Goal: Task Accomplishment & Management: Use online tool/utility

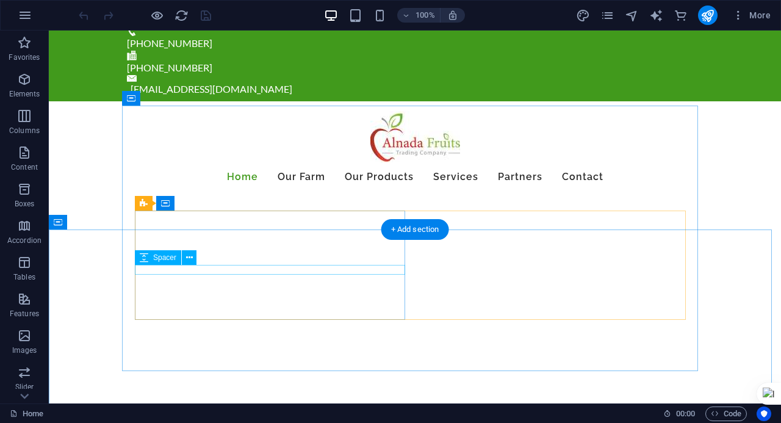
scroll to position [122, 0]
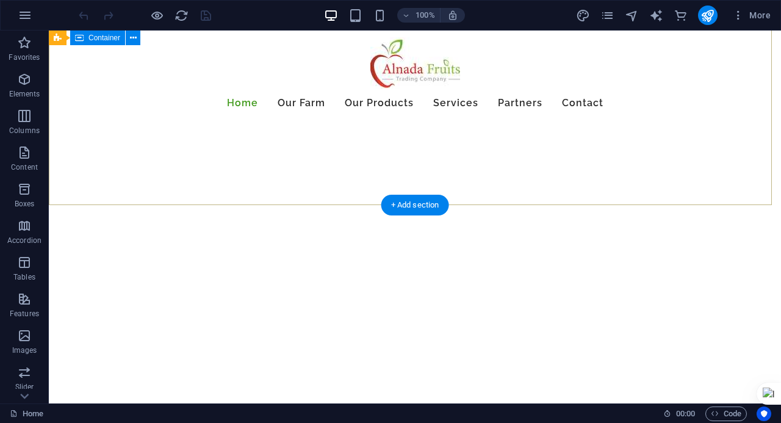
click at [322, 314] on div at bounding box center [415, 363] width 732 height 98
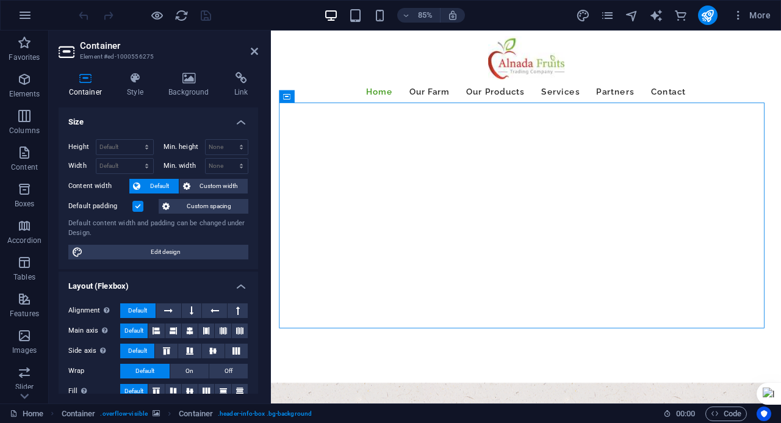
drag, startPoint x: 445, startPoint y: 371, endPoint x: 439, endPoint y: 346, distance: 25.9
click at [165, 13] on div at bounding box center [144, 15] width 137 height 20
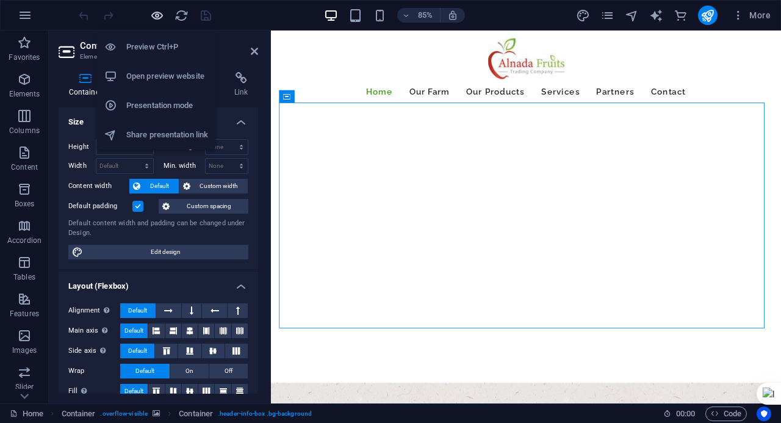
click at [157, 12] on icon "button" at bounding box center [157, 16] width 14 height 14
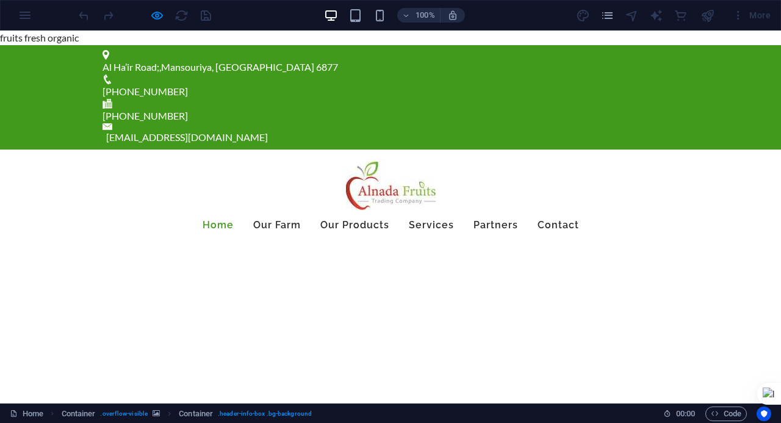
scroll to position [61, 0]
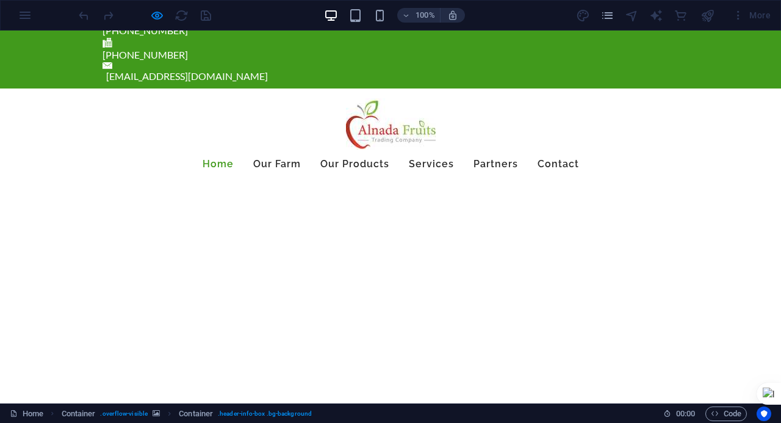
click at [384, 321] on icon at bounding box center [390, 326] width 18 height 11
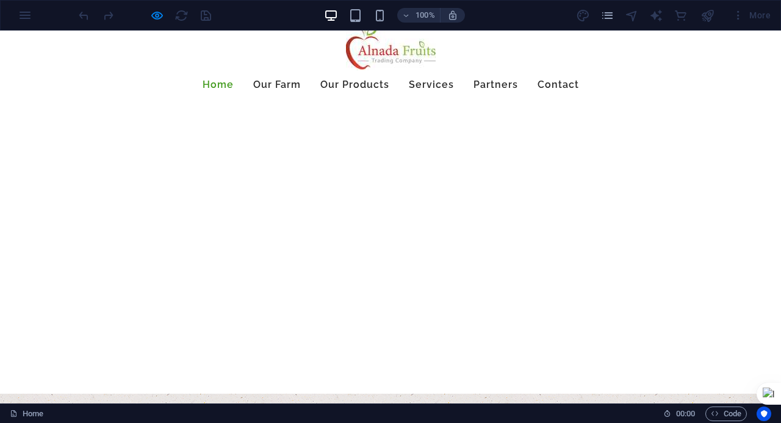
scroll to position [0, 0]
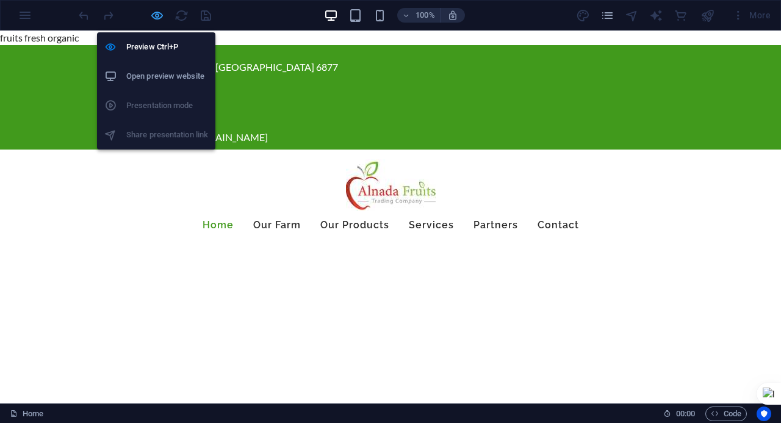
click at [156, 16] on icon "button" at bounding box center [157, 16] width 14 height 14
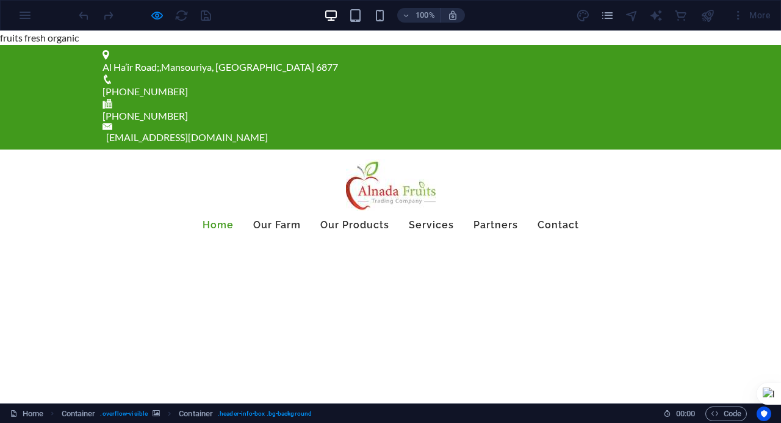
click at [58, 48] on div "Al Ha’ir Road; , Mansouriya, Riyadh 6877 +966 50 700 0673 +966 50 700 0673 info…" at bounding box center [390, 97] width 781 height 104
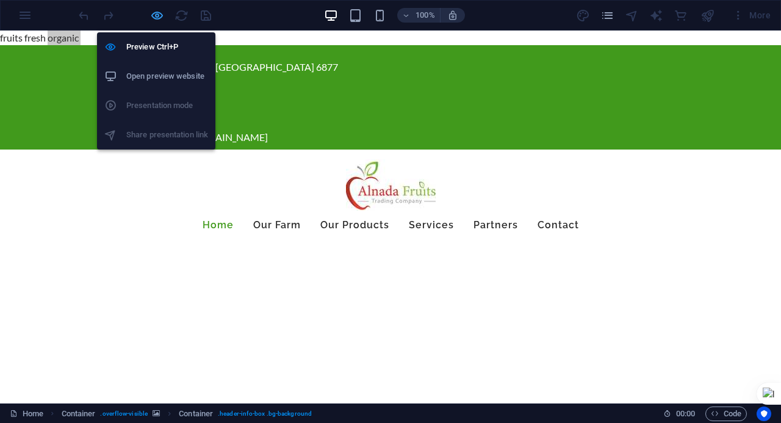
click at [161, 12] on icon "button" at bounding box center [157, 16] width 14 height 14
click at [161, 13] on icon "button" at bounding box center [157, 16] width 14 height 14
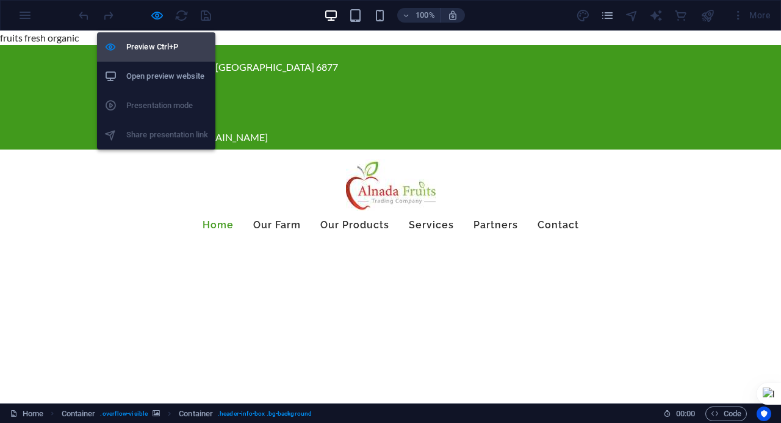
click at [149, 49] on h6 "Preview Ctrl+P" at bounding box center [167, 47] width 82 height 15
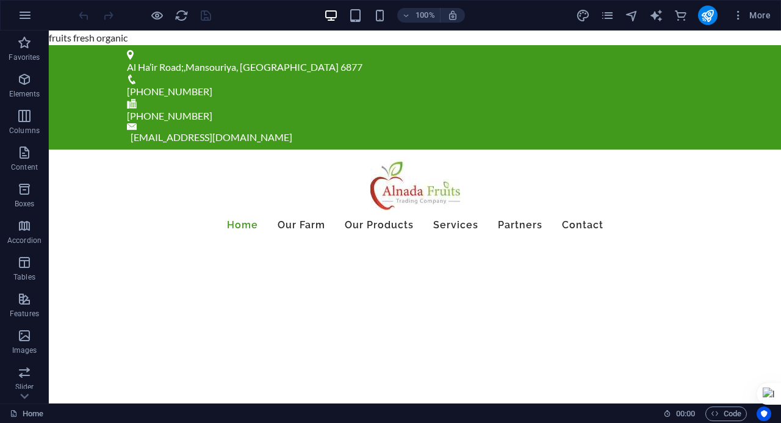
drag, startPoint x: 107, startPoint y: 30, endPoint x: 111, endPoint y: 39, distance: 9.5
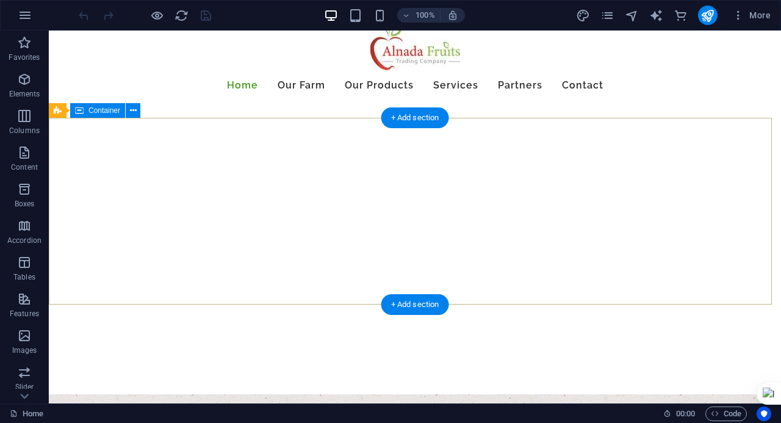
scroll to position [183, 0]
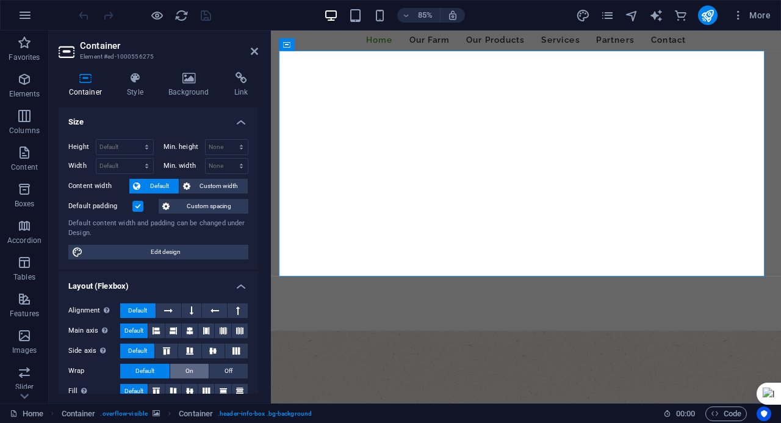
click at [185, 365] on span "On" at bounding box center [189, 371] width 8 height 15
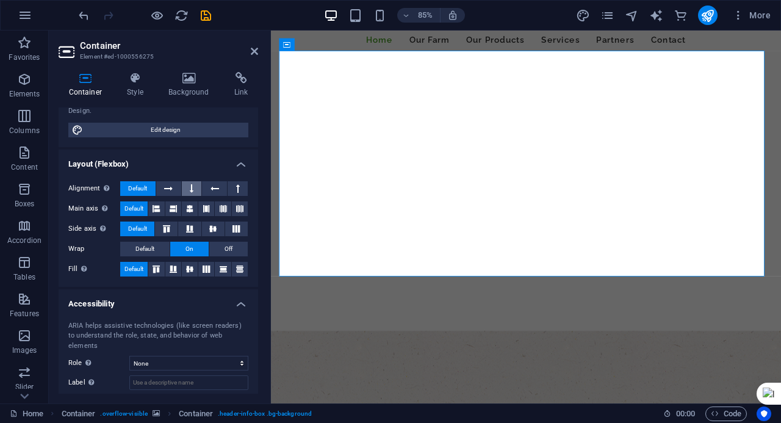
scroll to position [0, 0]
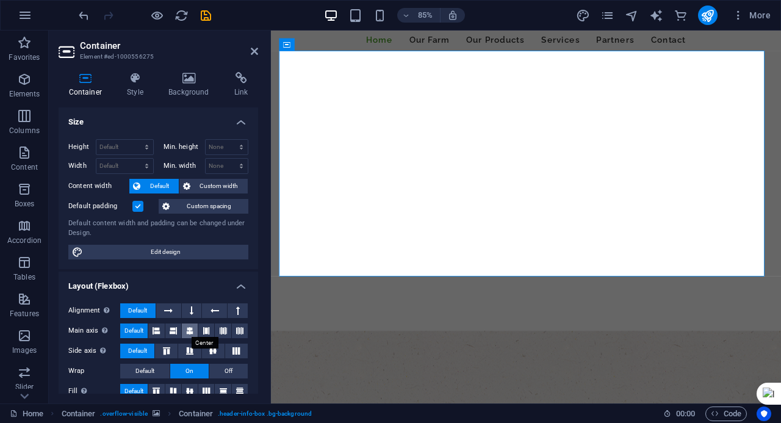
click at [190, 323] on icon at bounding box center [189, 330] width 7 height 15
click at [135, 96] on h4 "Style" at bounding box center [137, 85] width 41 height 26
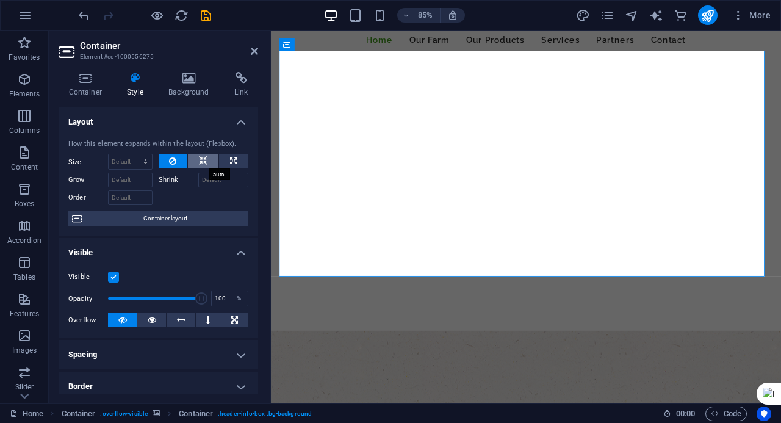
click at [199, 163] on icon at bounding box center [203, 161] width 9 height 15
click at [206, 93] on h4 "Background" at bounding box center [192, 85] width 66 height 26
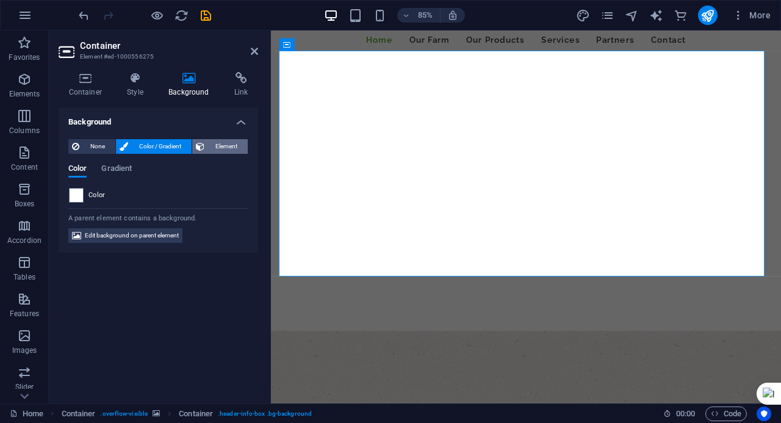
click at [197, 151] on icon at bounding box center [200, 146] width 9 height 15
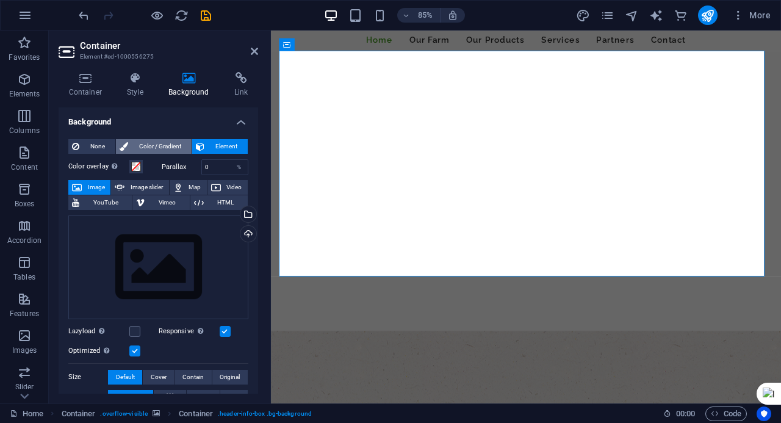
click at [172, 151] on span "Color / Gradient" at bounding box center [160, 146] width 56 height 15
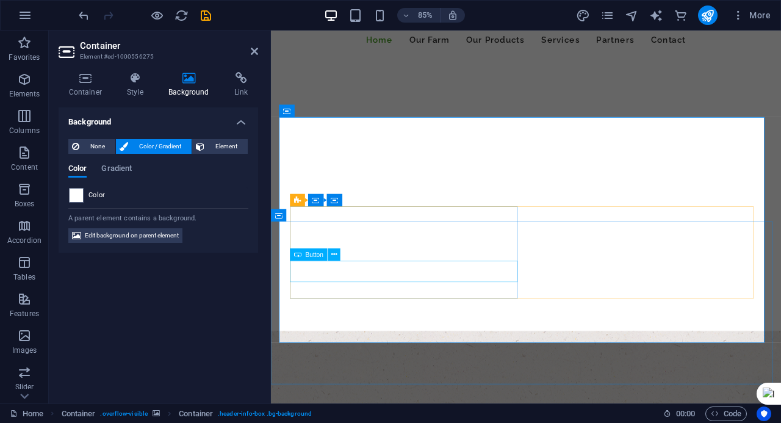
scroll to position [61, 0]
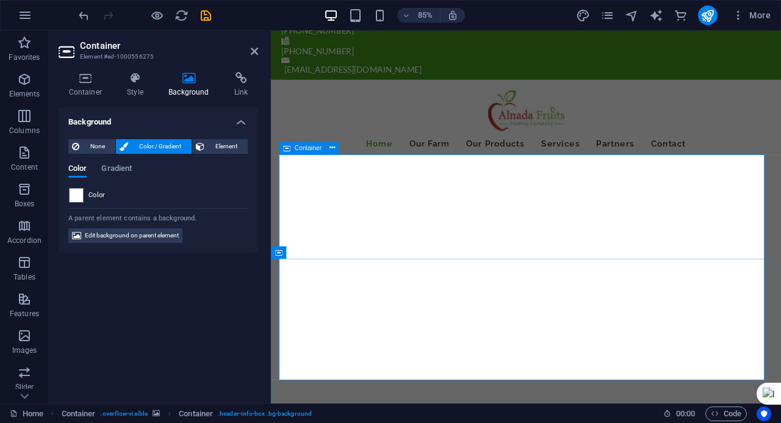
click at [289, 150] on icon at bounding box center [286, 148] width 7 height 12
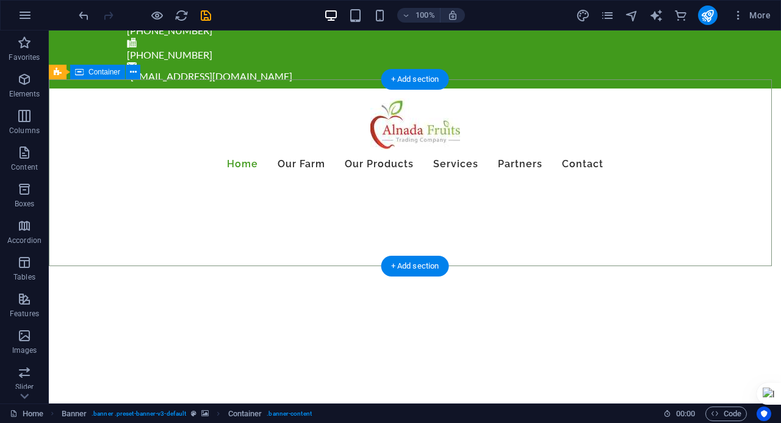
click at [255, 375] on div at bounding box center [415, 424] width 732 height 98
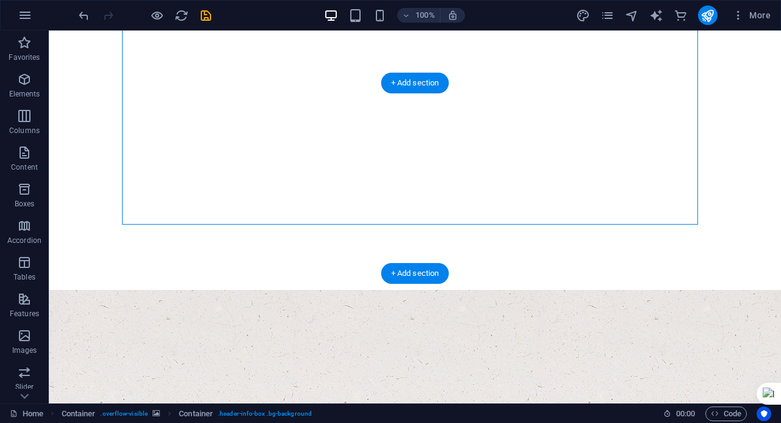
scroll to position [305, 0]
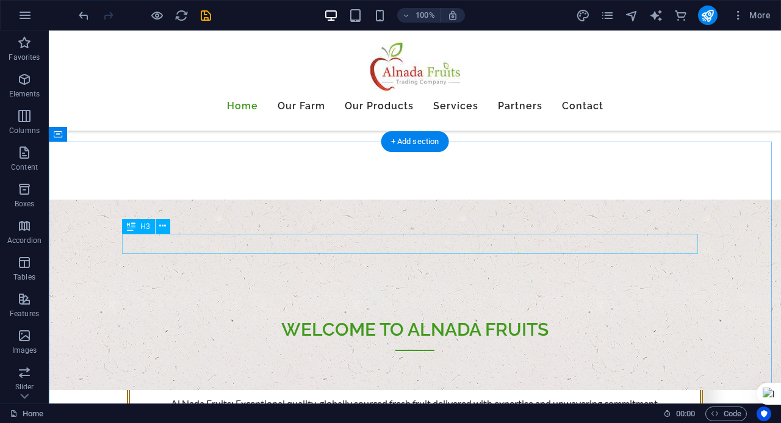
drag, startPoint x: 444, startPoint y: 248, endPoint x: 253, endPoint y: 288, distance: 195.6
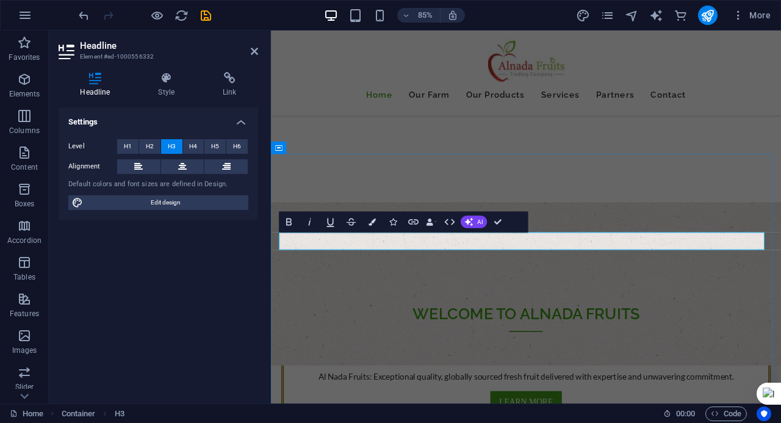
drag, startPoint x: 660, startPoint y: 282, endPoint x: 569, endPoint y: 284, distance: 90.9
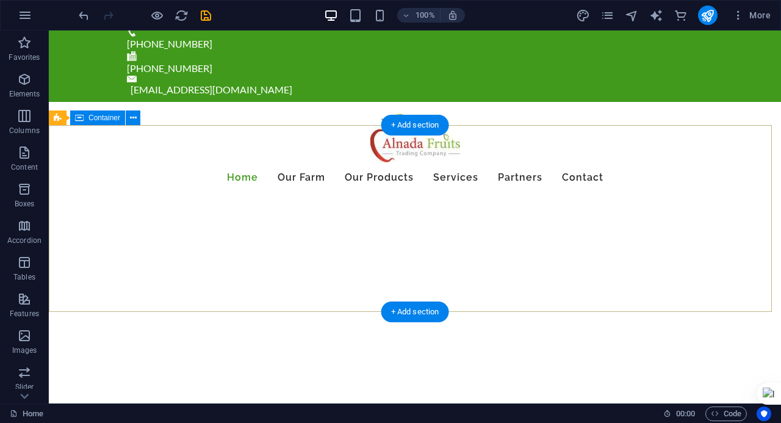
scroll to position [122, 0]
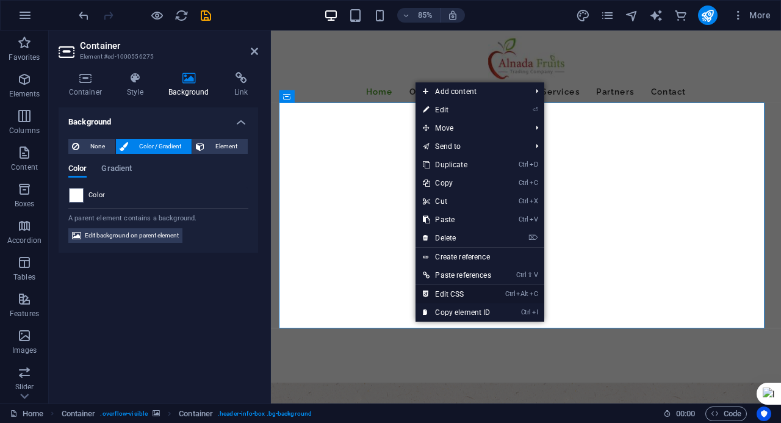
click at [437, 289] on link "Ctrl Alt C Edit CSS" at bounding box center [456, 294] width 82 height 18
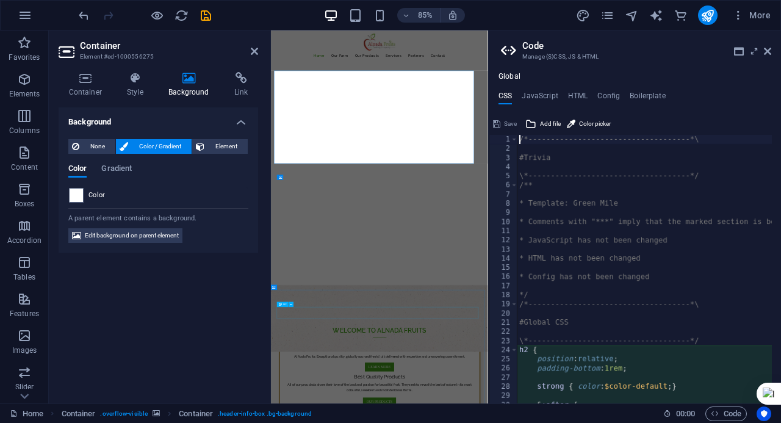
type textarea "margin-top: -30%;"
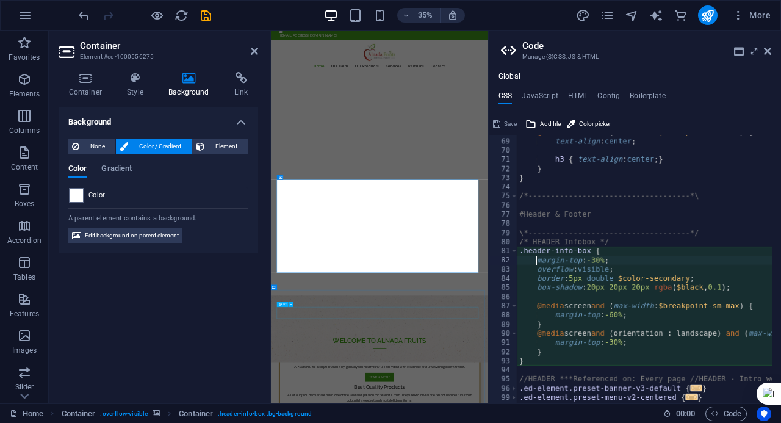
scroll to position [620, 0]
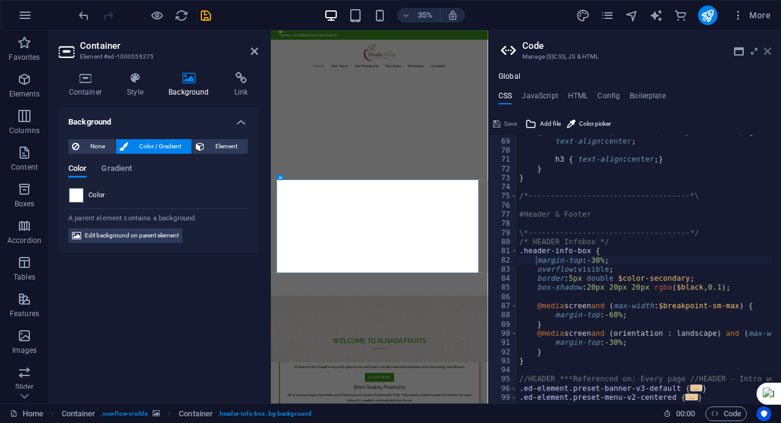
click at [770, 51] on icon at bounding box center [767, 51] width 7 height 10
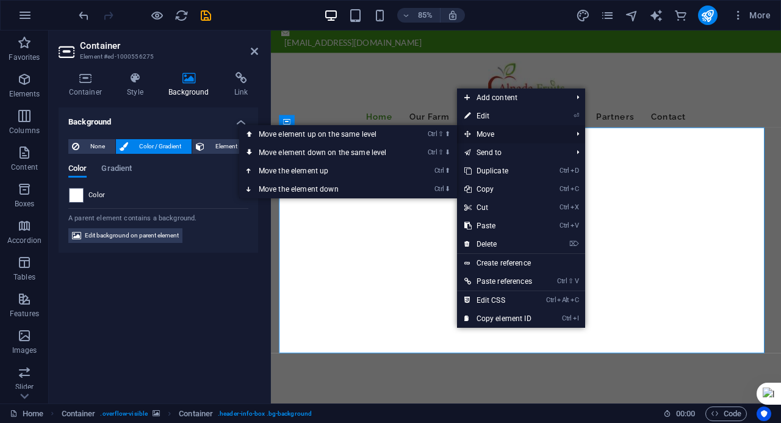
click at [517, 137] on span "Move" at bounding box center [512, 134] width 110 height 18
click at [381, 164] on link "Ctrl ⬆ Move the element up" at bounding box center [325, 171] width 172 height 18
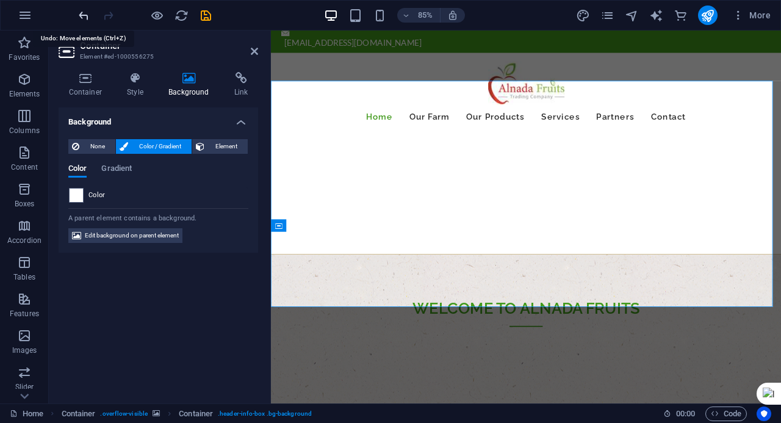
click at [83, 17] on icon "undo" at bounding box center [84, 16] width 14 height 14
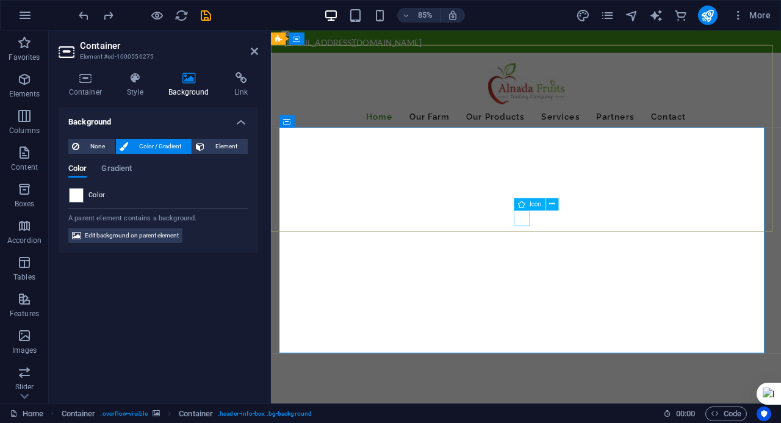
click at [564, 351] on figure at bounding box center [571, 360] width 18 height 18
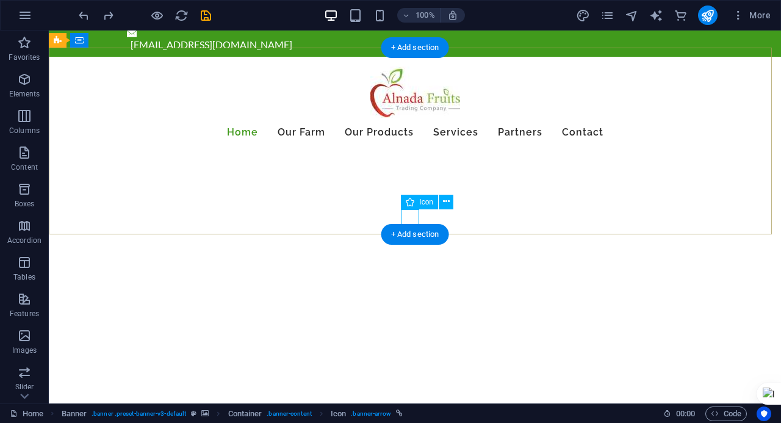
click at [411, 285] on figure at bounding box center [415, 294] width 18 height 18
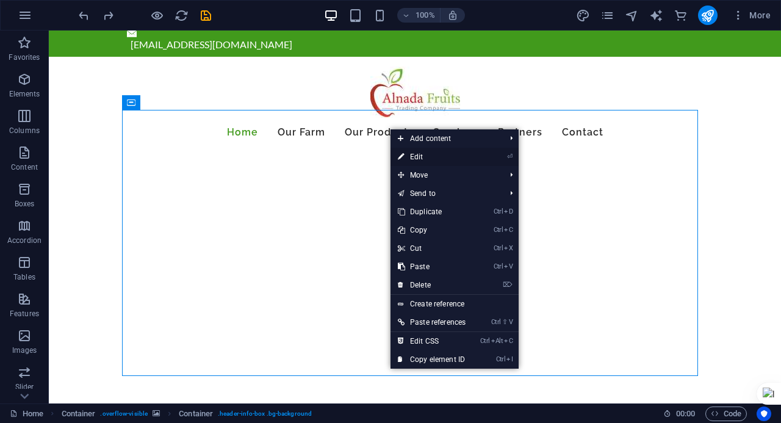
click at [445, 159] on link "⏎ Edit" at bounding box center [431, 157] width 82 height 18
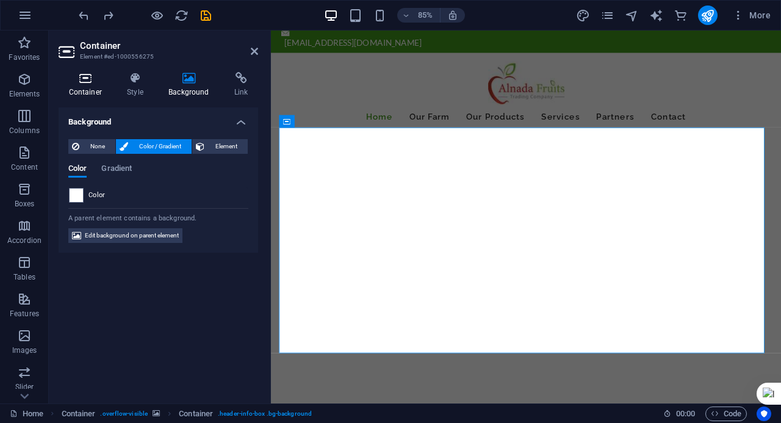
click at [84, 74] on icon at bounding box center [86, 78] width 54 height 12
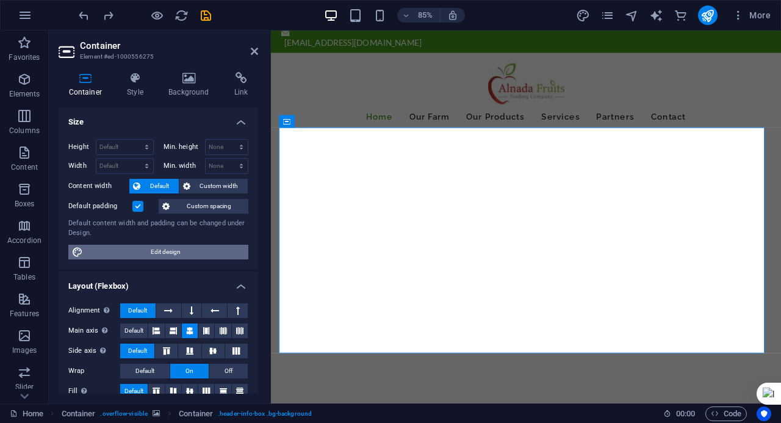
click at [202, 247] on span "Edit design" at bounding box center [166, 252] width 158 height 15
select select "rem"
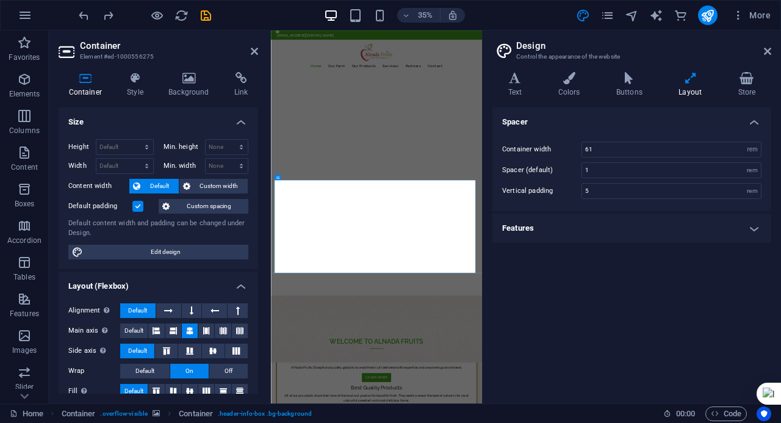
click at [522, 237] on h4 "Features" at bounding box center [631, 227] width 279 height 29
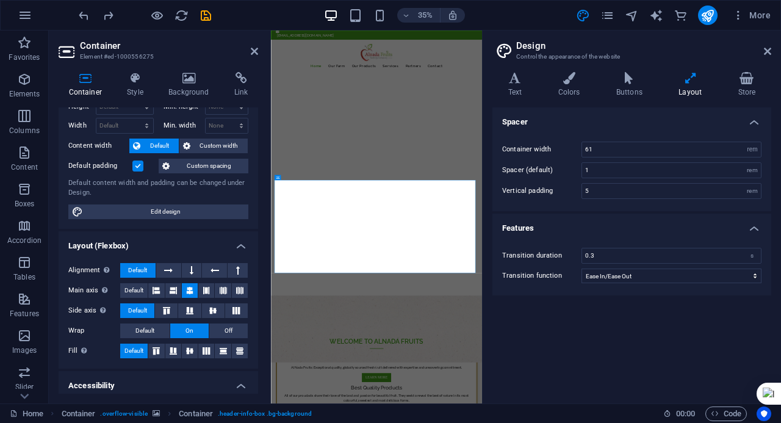
scroll to position [61, 0]
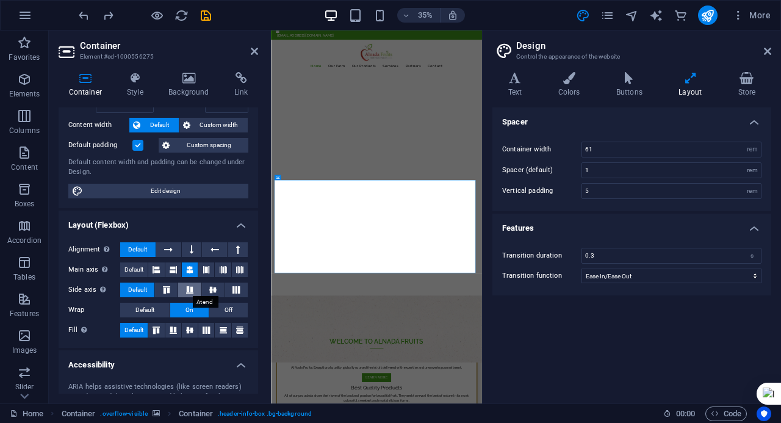
click at [184, 295] on button at bounding box center [189, 289] width 23 height 15
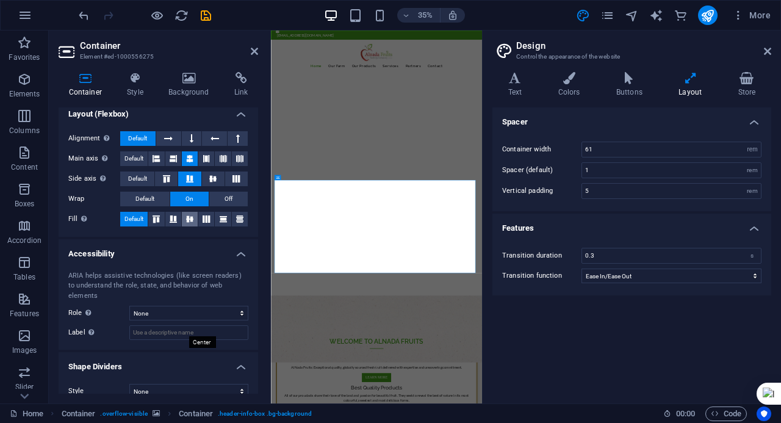
scroll to position [176, 0]
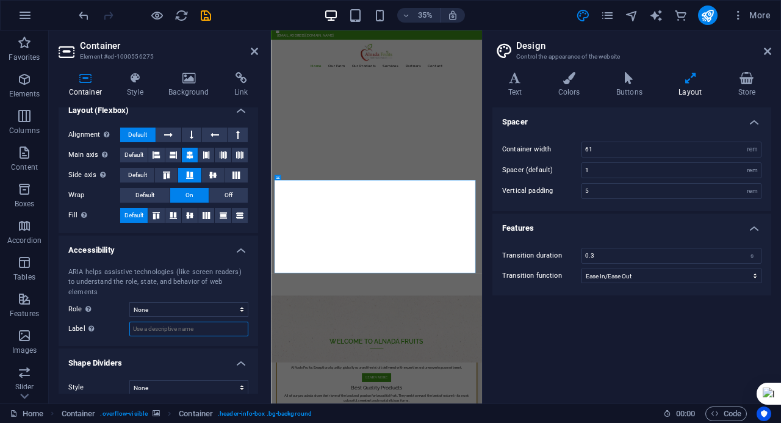
click at [186, 321] on input "Label Use the ARIA label to provide a clear and descriptive name for elements t…" at bounding box center [188, 328] width 119 height 15
click at [184, 302] on select "None Alert Article Banner Comment Complementary Dialog Footer Header Marquee Pr…" at bounding box center [188, 309] width 119 height 15
click at [183, 304] on select "None Alert Article Banner Comment Complementary Dialog Footer Header Marquee Pr…" at bounding box center [188, 309] width 119 height 15
click at [150, 380] on select "None Triangle Square Diagonal Polygon 1 Polygon 2 Zigzag Multiple Zigzags Waves…" at bounding box center [188, 387] width 119 height 15
click at [129, 380] on select "None Triangle Square Diagonal Polygon 1 Polygon 2 Zigzag Multiple Zigzags Waves…" at bounding box center [188, 387] width 119 height 15
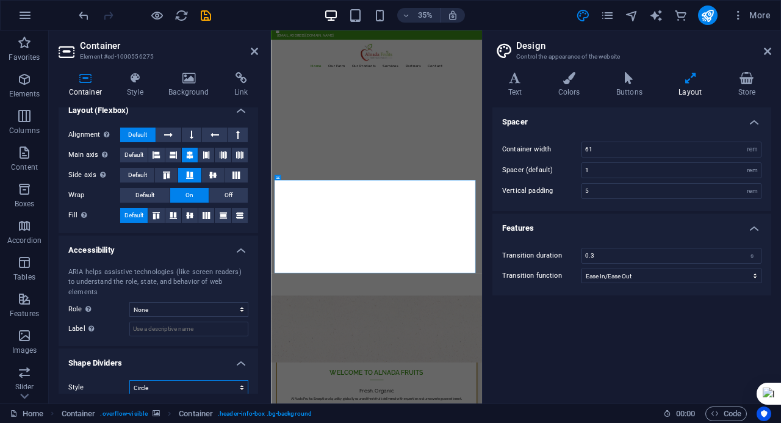
click at [153, 380] on select "None Triangle Square Diagonal Polygon 1 Polygon 2 Zigzag Multiple Zigzags Waves…" at bounding box center [188, 387] width 119 height 15
select select "book"
click at [129, 380] on select "None Triangle Square Diagonal Polygon 1 Polygon 2 Zigzag Multiple Zigzags Waves…" at bounding box center [188, 387] width 119 height 15
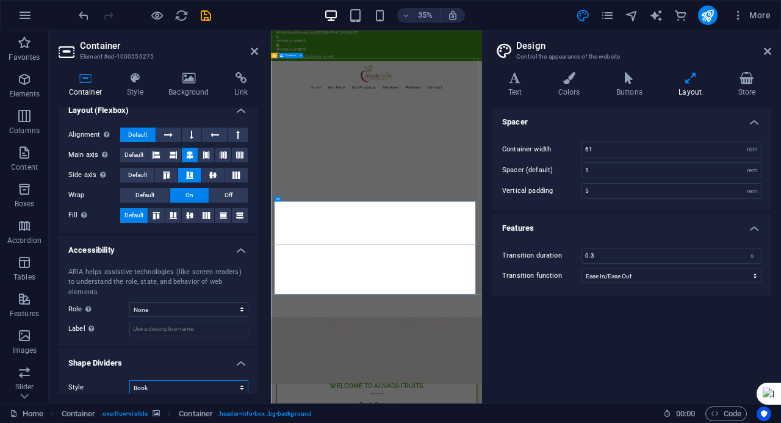
scroll to position [0, 0]
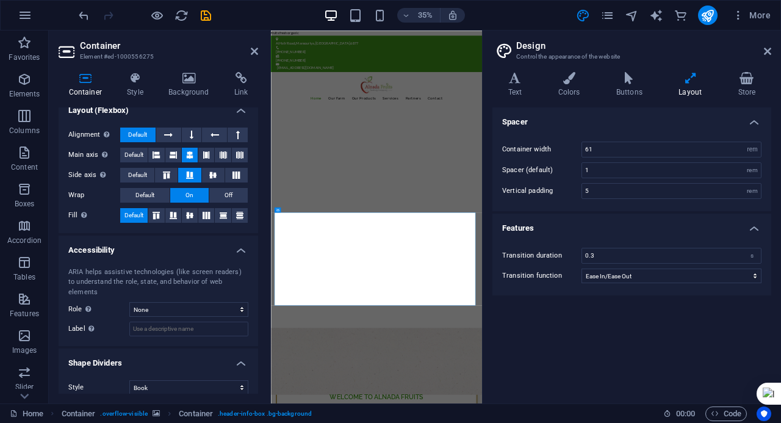
click at [760, 56] on header "Design Control the appearance of the website" at bounding box center [633, 46] width 276 height 32
click at [767, 51] on icon at bounding box center [767, 51] width 7 height 10
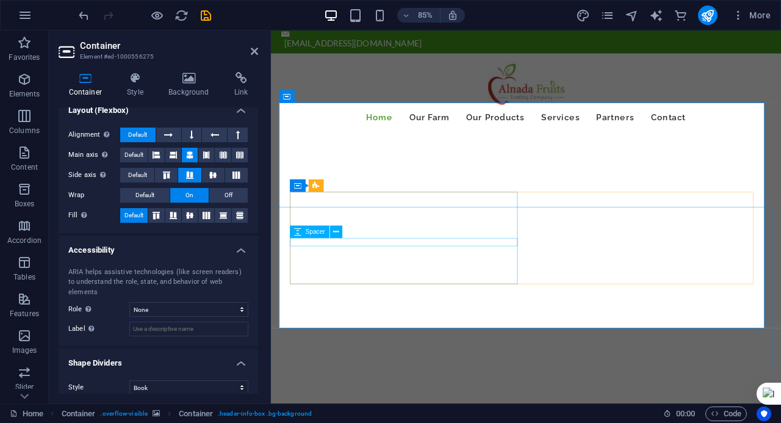
scroll to position [122, 0]
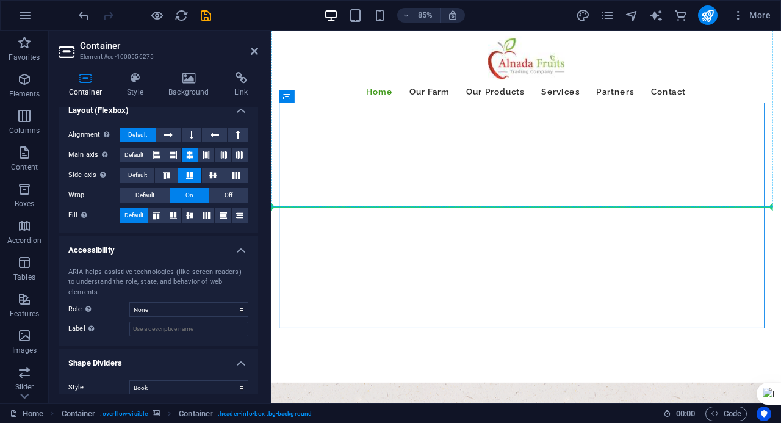
drag, startPoint x: 559, startPoint y: 130, endPoint x: 329, endPoint y: 234, distance: 252.5
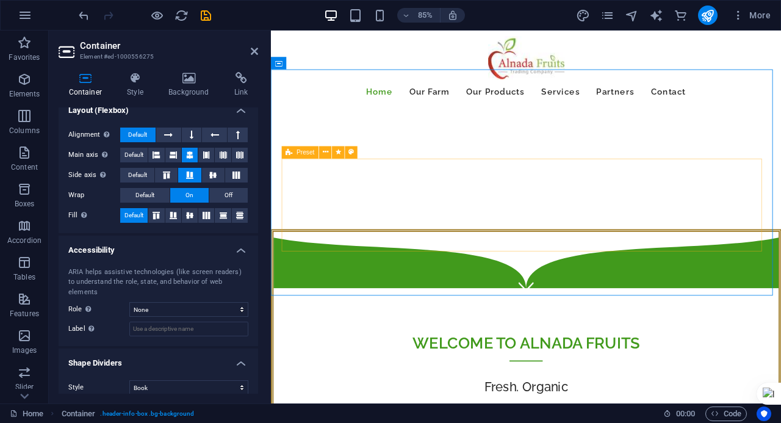
scroll to position [0, 0]
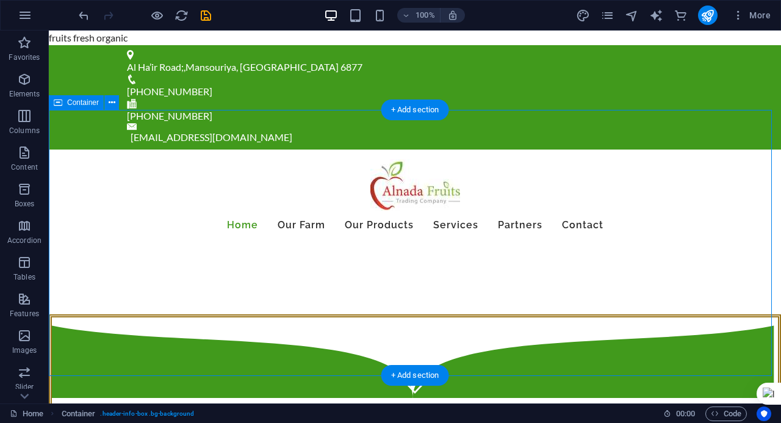
select select "book"
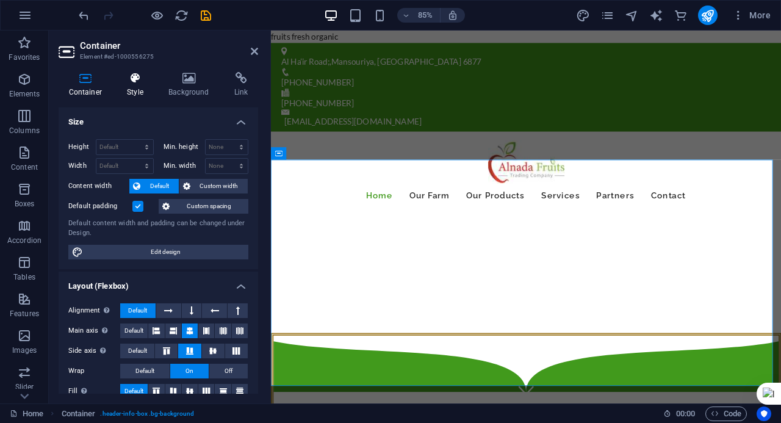
click at [147, 79] on icon at bounding box center [135, 78] width 37 height 12
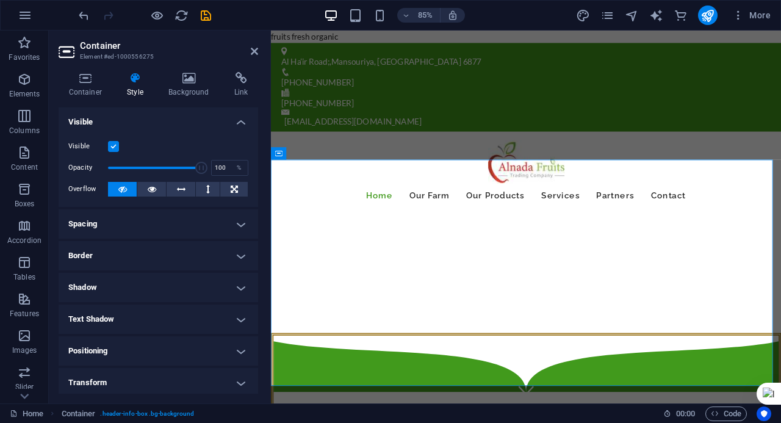
click at [190, 69] on div "Container Style Background Link Size Height Default px rem % vh vw Min. height …" at bounding box center [158, 232] width 219 height 341
click at [188, 71] on div "Container Style Background Link Size Height Default px rem % vh vw Min. height …" at bounding box center [158, 232] width 219 height 341
drag, startPoint x: 188, startPoint y: 71, endPoint x: 188, endPoint y: 86, distance: 14.6
click at [188, 73] on div "Container Style Background Link Size Height Default px rem % vh vw Min. height …" at bounding box center [158, 232] width 219 height 341
click at [188, 86] on h4 "Background" at bounding box center [192, 85] width 66 height 26
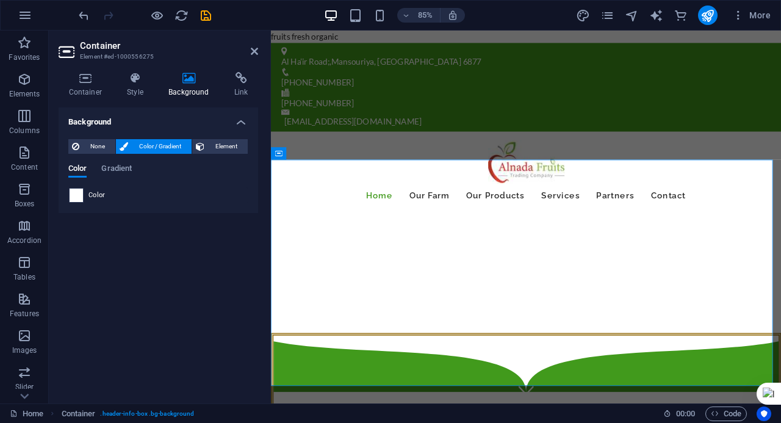
click at [81, 198] on span at bounding box center [76, 194] width 13 height 13
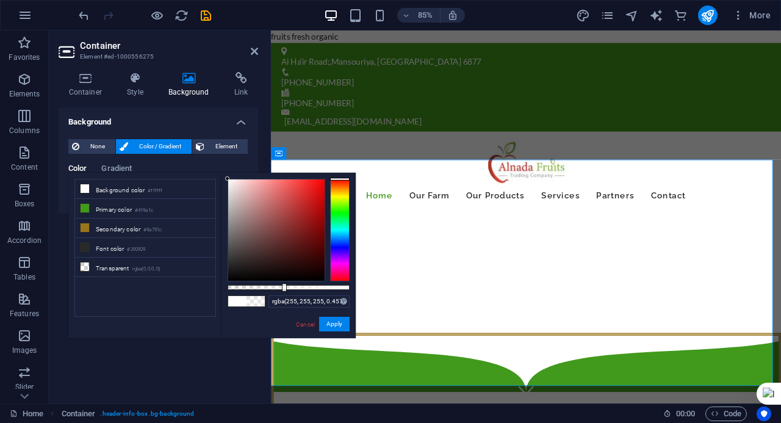
drag, startPoint x: 350, startPoint y: 284, endPoint x: 278, endPoint y: 272, distance: 72.9
click at [281, 278] on div at bounding box center [289, 230] width 122 height 102
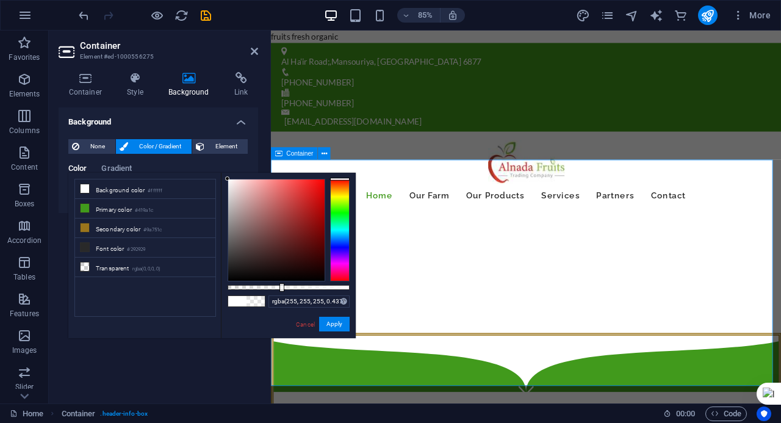
click at [340, 319] on button "Apply" at bounding box center [334, 324] width 30 height 15
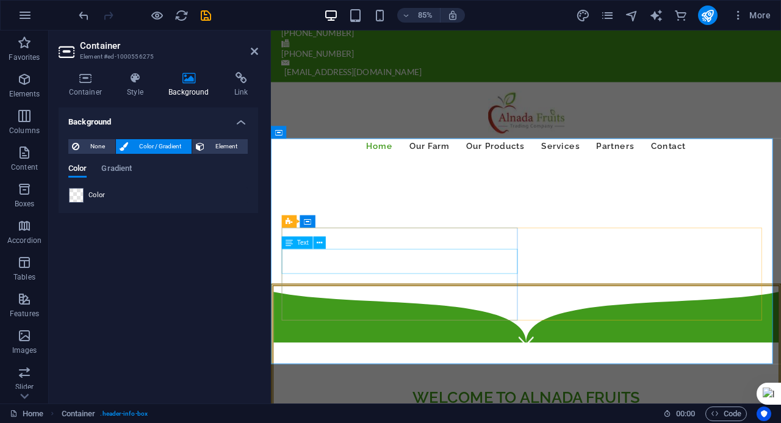
scroll to position [61, 0]
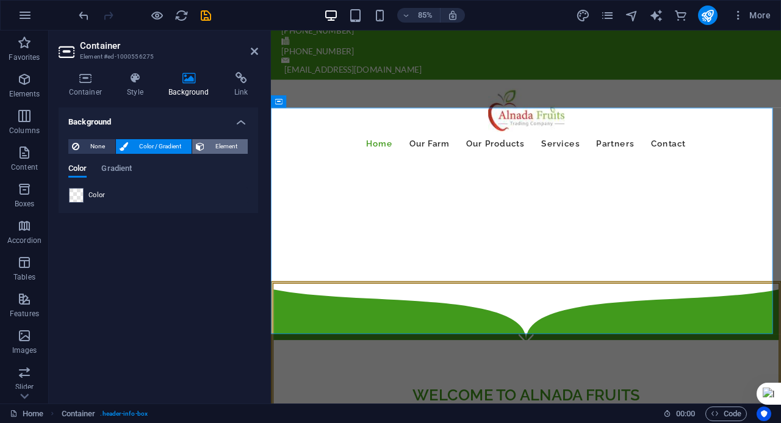
click at [203, 140] on icon at bounding box center [200, 146] width 9 height 15
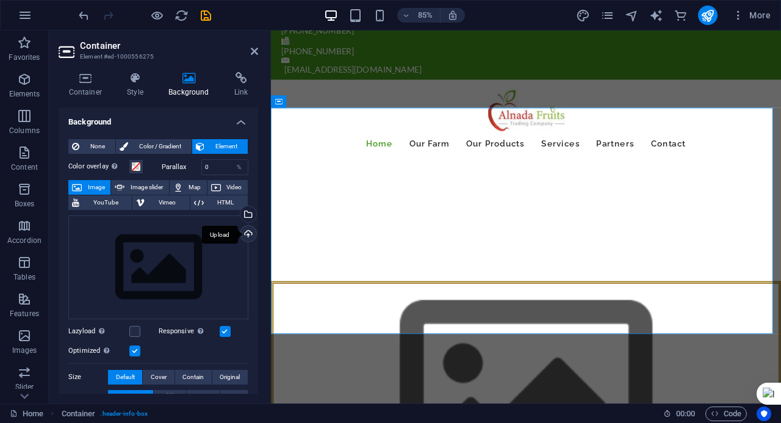
click at [243, 237] on div "Upload" at bounding box center [247, 235] width 18 height 18
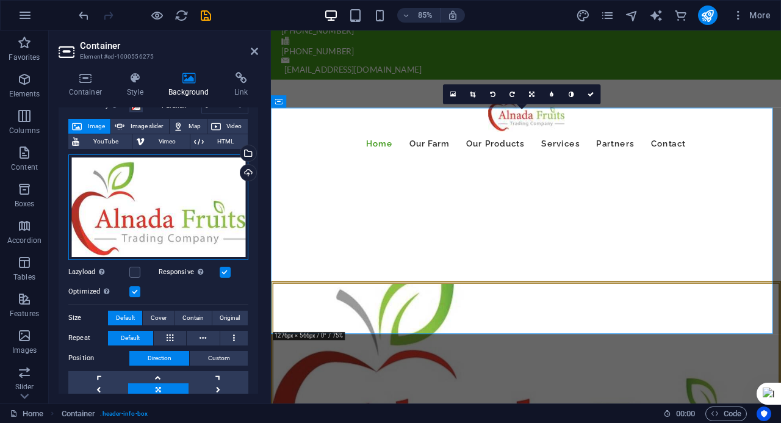
click at [180, 221] on div "Drag files here, click to choose files or select files from Files or our free s…" at bounding box center [158, 207] width 180 height 106
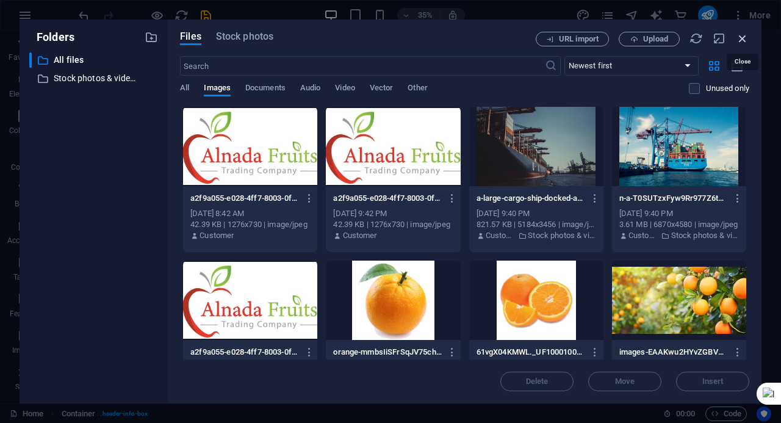
drag, startPoint x: 743, startPoint y: 43, endPoint x: 35, endPoint y: 272, distance: 744.4
click at [743, 43] on icon "button" at bounding box center [742, 38] width 13 height 13
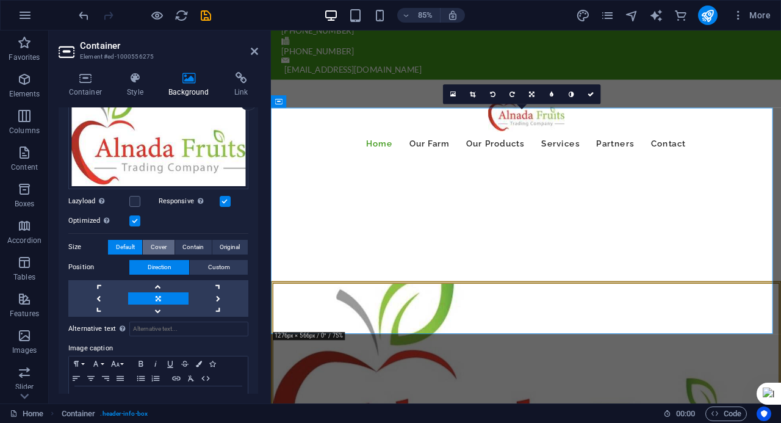
scroll to position [170, 0]
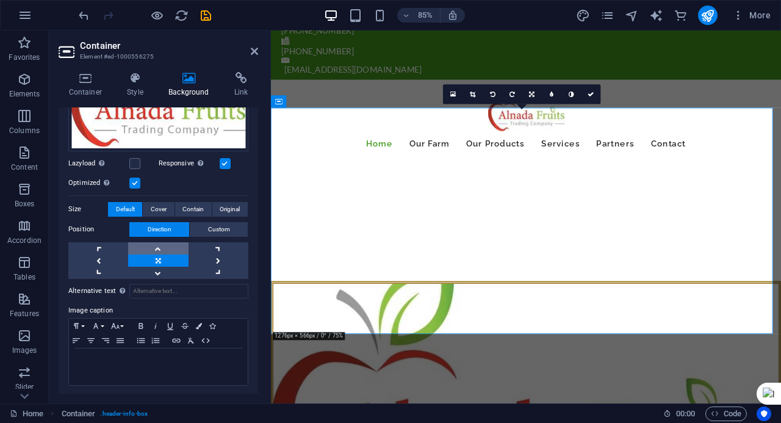
click at [160, 249] on link at bounding box center [158, 248] width 60 height 12
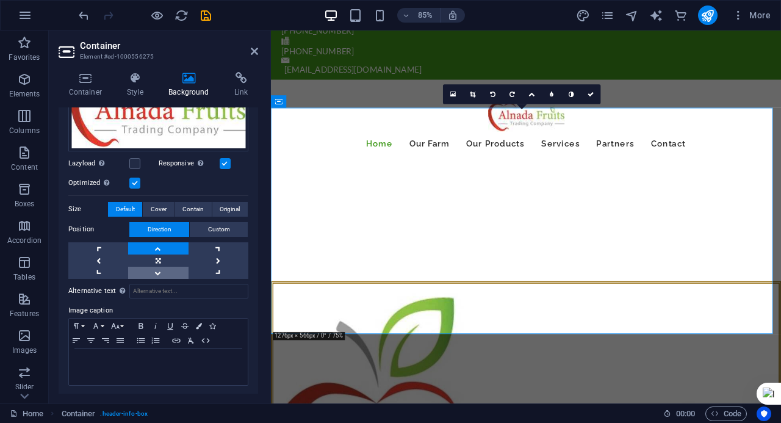
click at [157, 270] on link at bounding box center [158, 273] width 60 height 12
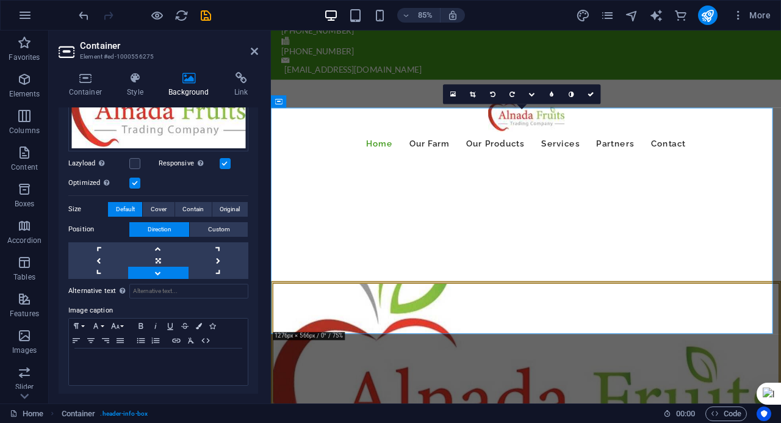
click at [157, 270] on link at bounding box center [158, 273] width 60 height 12
click at [167, 209] on button "Cover" at bounding box center [158, 209] width 31 height 15
click at [167, 242] on link at bounding box center [158, 248] width 60 height 12
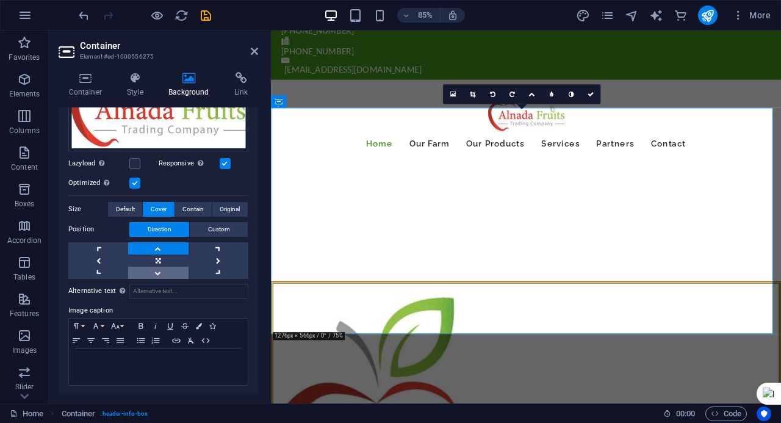
click at [156, 275] on link at bounding box center [158, 273] width 60 height 12
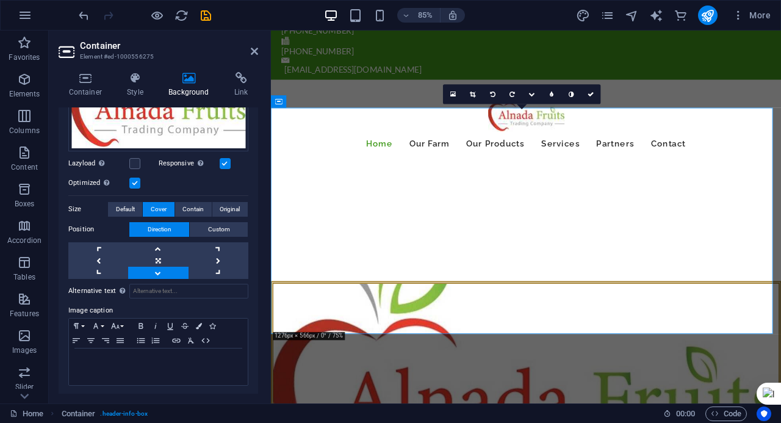
click at [156, 275] on link at bounding box center [158, 273] width 60 height 12
click at [200, 212] on span "Contain" at bounding box center [192, 209] width 21 height 15
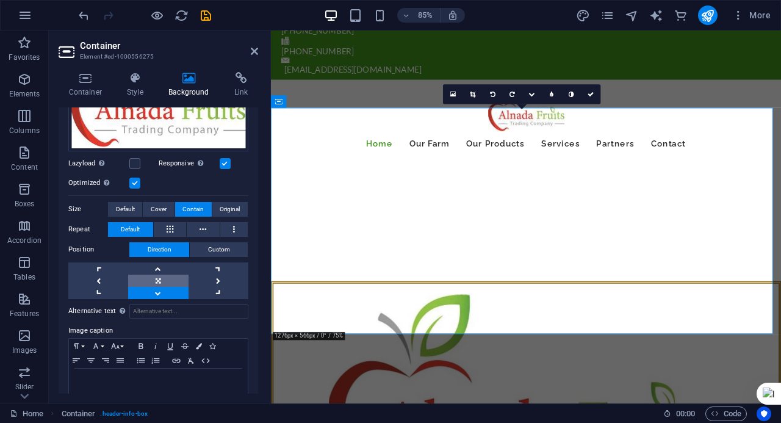
click at [168, 274] on link at bounding box center [158, 280] width 60 height 12
click at [217, 203] on button "Original" at bounding box center [229, 209] width 35 height 15
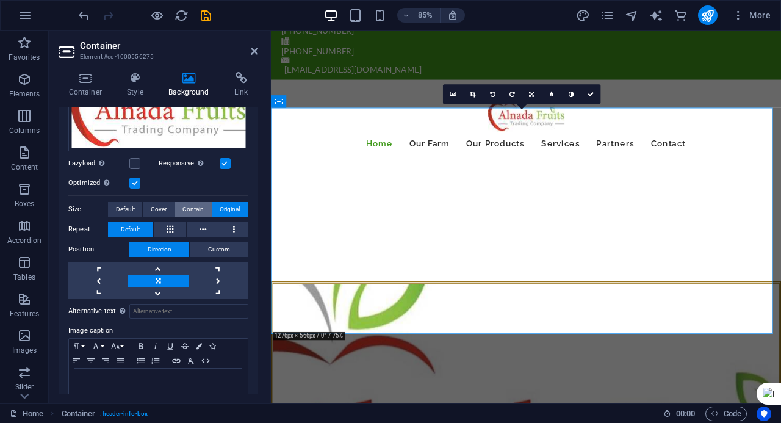
click at [199, 203] on span "Contain" at bounding box center [192, 209] width 21 height 15
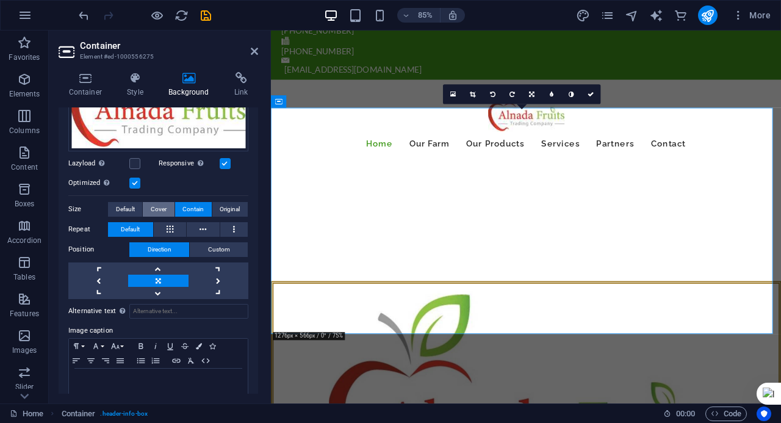
click at [171, 203] on button "Cover" at bounding box center [158, 209] width 31 height 15
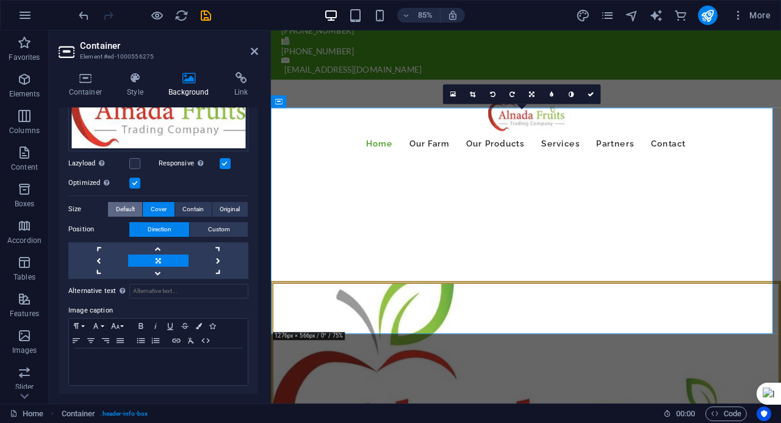
click at [134, 202] on button "Default" at bounding box center [125, 209] width 34 height 15
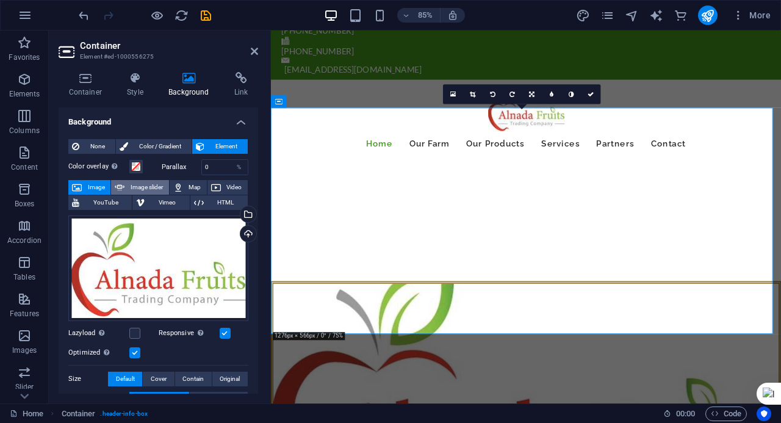
scroll to position [0, 0]
click at [171, 146] on span "Color / Gradient" at bounding box center [160, 146] width 56 height 15
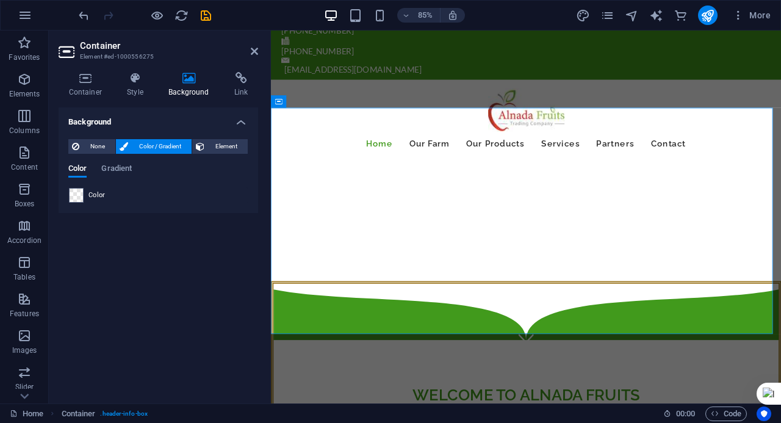
click at [87, 188] on div "Color" at bounding box center [158, 195] width 179 height 15
click at [83, 185] on div "Color Gradient" at bounding box center [158, 175] width 180 height 23
click at [79, 196] on span at bounding box center [76, 194] width 13 height 13
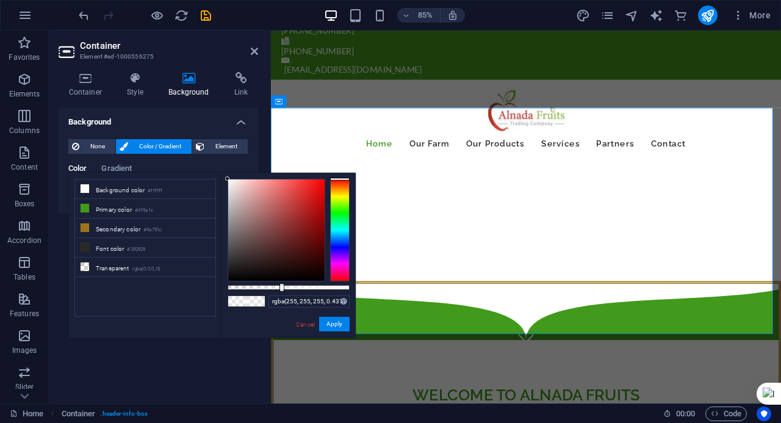
click at [79, 196] on li "Background color #ffffff" at bounding box center [145, 189] width 140 height 20
click at [116, 351] on div "Background None Color / Gradient Element Stretch background to full-width Color…" at bounding box center [158, 250] width 199 height 286
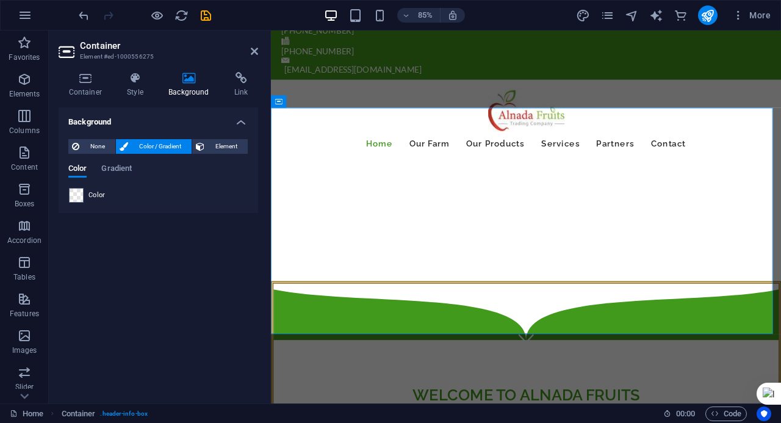
click at [107, 192] on div "Color" at bounding box center [158, 195] width 179 height 15
click at [107, 193] on div "Color" at bounding box center [158, 195] width 179 height 15
click at [81, 195] on span at bounding box center [76, 194] width 13 height 13
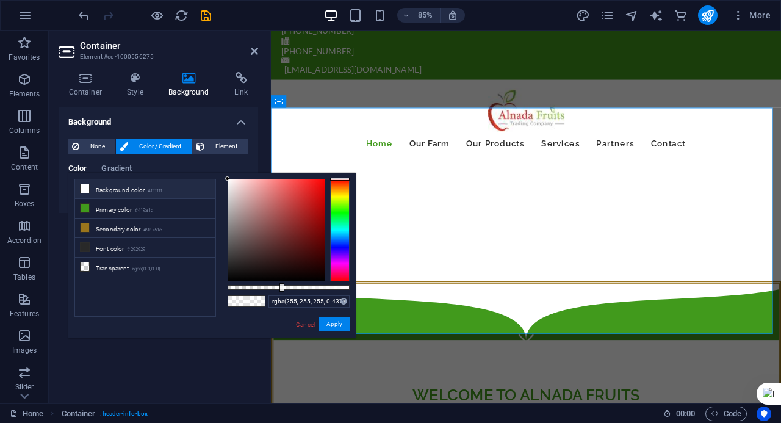
click at [81, 195] on li "Background color #ffffff" at bounding box center [145, 189] width 140 height 20
click at [107, 207] on li "Primary color #419a1c" at bounding box center [145, 209] width 140 height 20
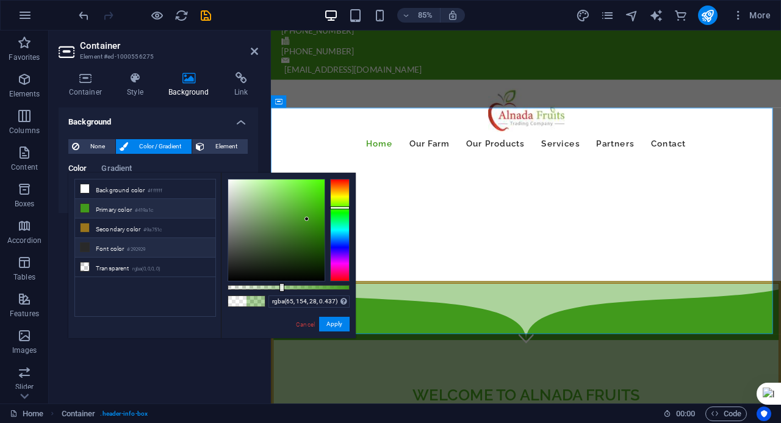
click at [132, 238] on li "Font color #292929" at bounding box center [145, 248] width 140 height 20
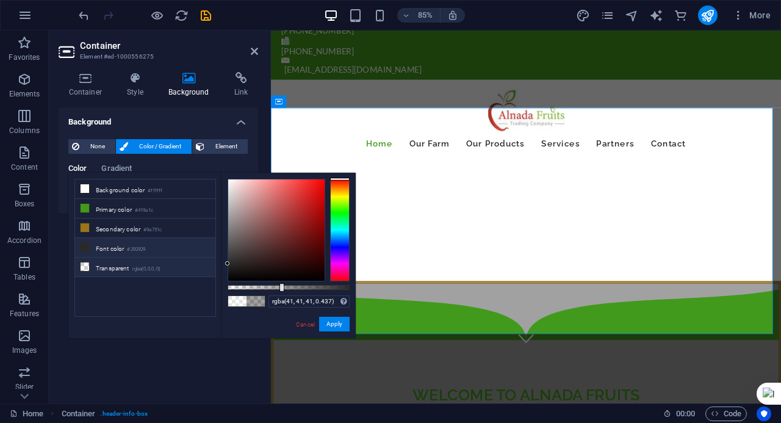
click at [130, 257] on li "Transparent rgba(0,0,0,.0)" at bounding box center [145, 267] width 140 height 20
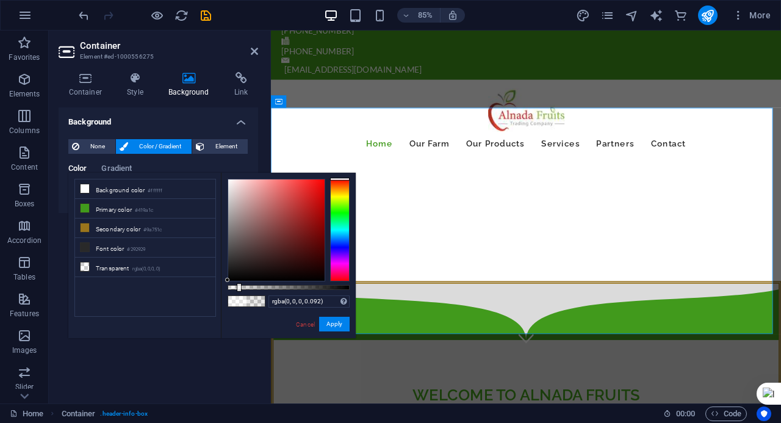
type input "rgba(0, 0, 0, 0.082)"
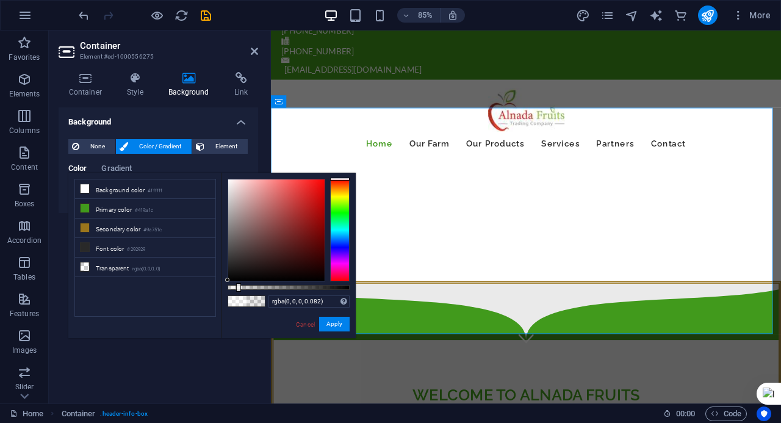
drag, startPoint x: 232, startPoint y: 287, endPoint x: 237, endPoint y: 277, distance: 10.9
click at [237, 277] on div at bounding box center [289, 230] width 122 height 102
click at [112, 351] on div "Background None Color / Gradient Element Stretch background to full-width Color…" at bounding box center [158, 250] width 199 height 286
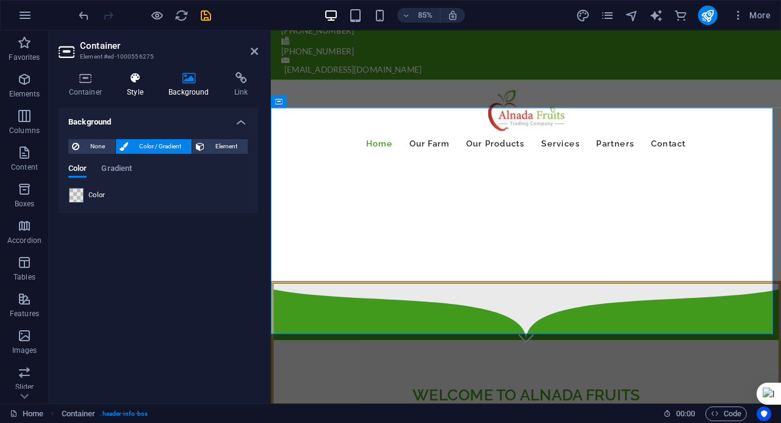
click at [134, 95] on h4 "Style" at bounding box center [137, 85] width 41 height 26
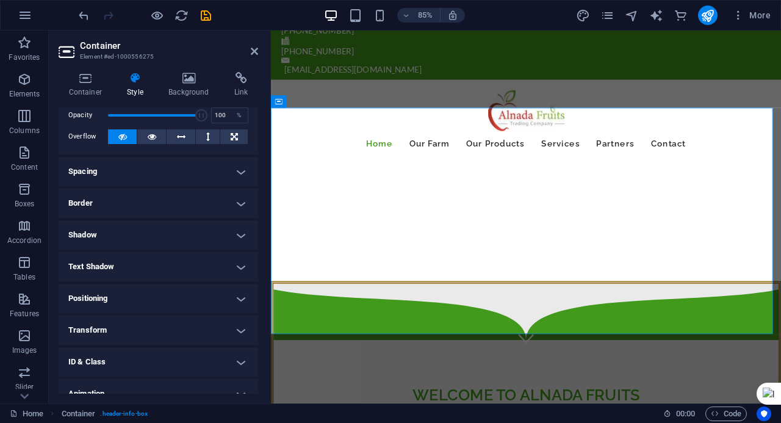
scroll to position [37, 0]
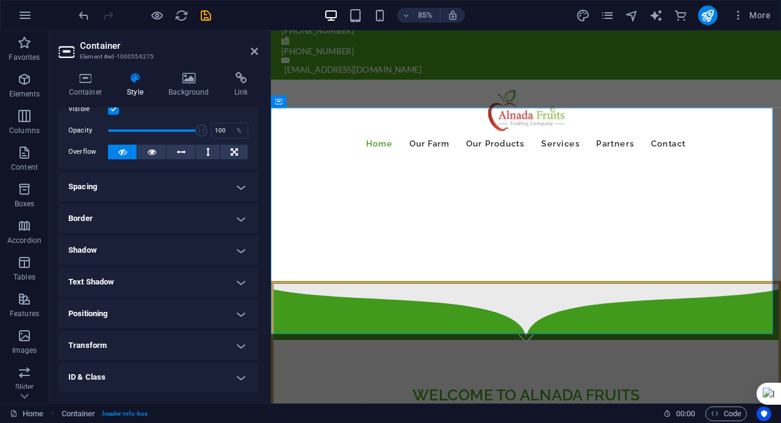
click at [132, 218] on h4 "Border" at bounding box center [158, 218] width 199 height 29
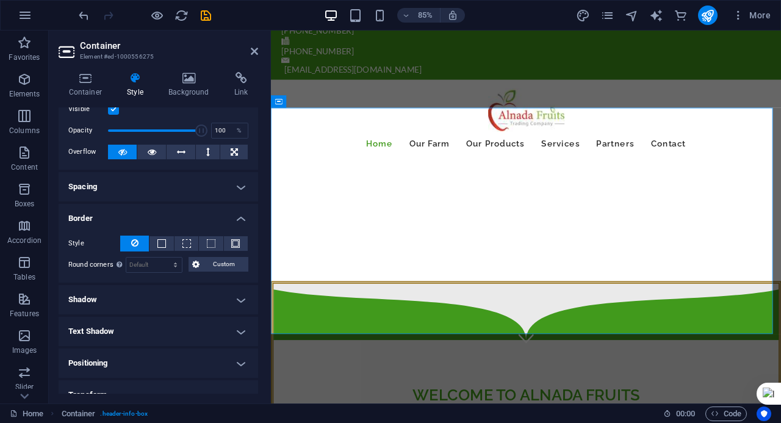
click at [137, 217] on h4 "Border" at bounding box center [158, 215] width 199 height 22
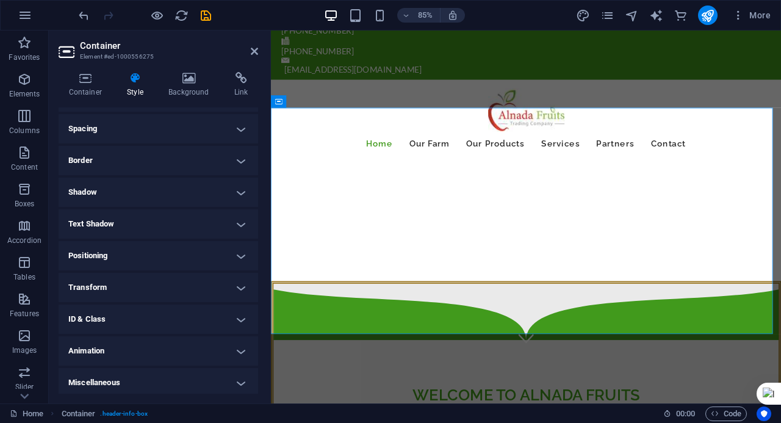
scroll to position [98, 0]
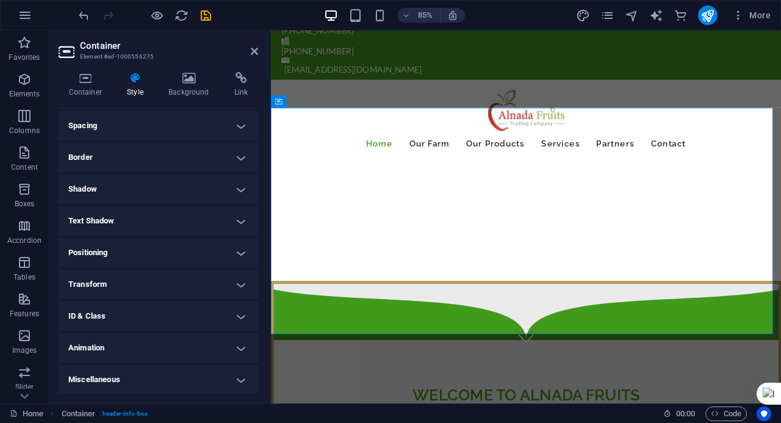
click at [118, 375] on h4 "Miscellaneous" at bounding box center [158, 379] width 199 height 29
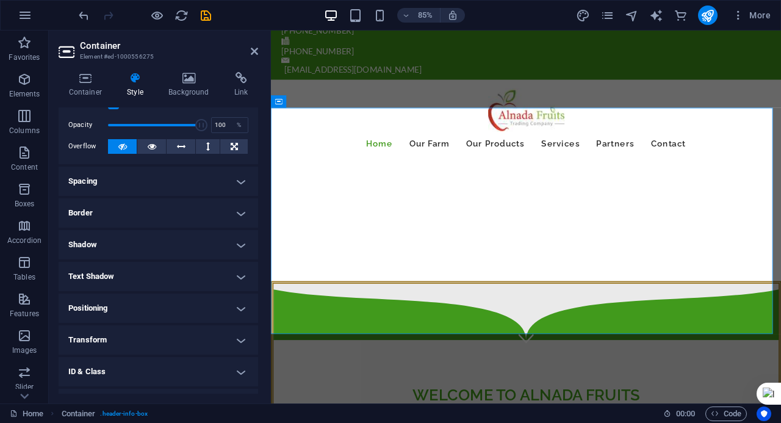
scroll to position [0, 0]
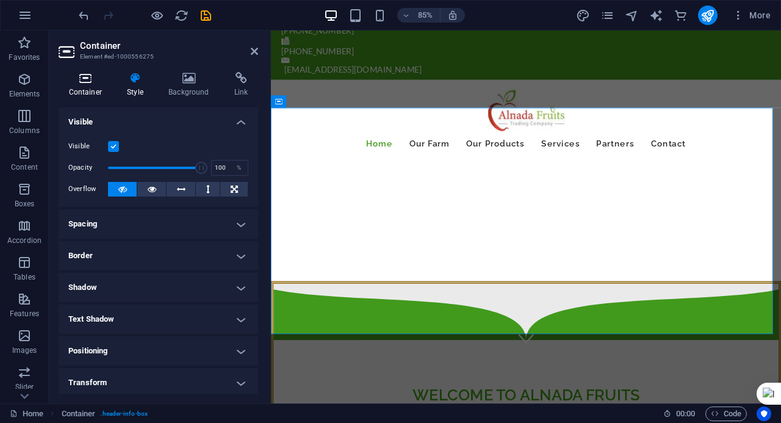
click at [91, 91] on h4 "Container" at bounding box center [88, 85] width 59 height 26
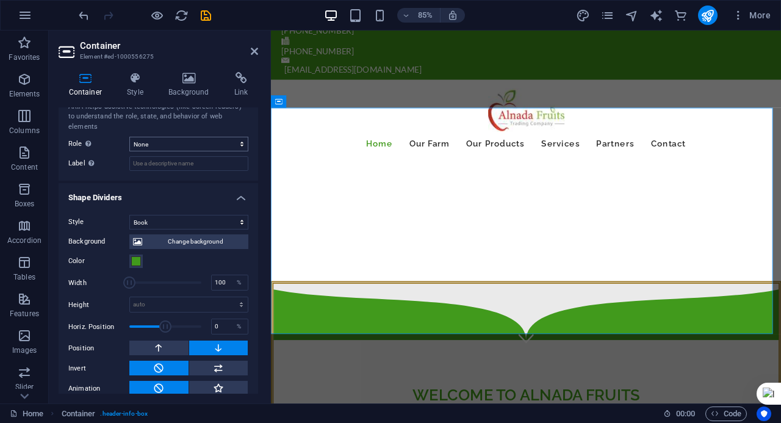
scroll to position [342, 0]
click at [161, 214] on select "None Triangle Square Diagonal Polygon 1 Polygon 2 Zigzag Multiple Zigzags Waves…" at bounding box center [188, 221] width 119 height 15
click at [129, 214] on select "None Triangle Square Diagonal Polygon 1 Polygon 2 Zigzag Multiple Zigzags Waves…" at bounding box center [188, 221] width 119 height 15
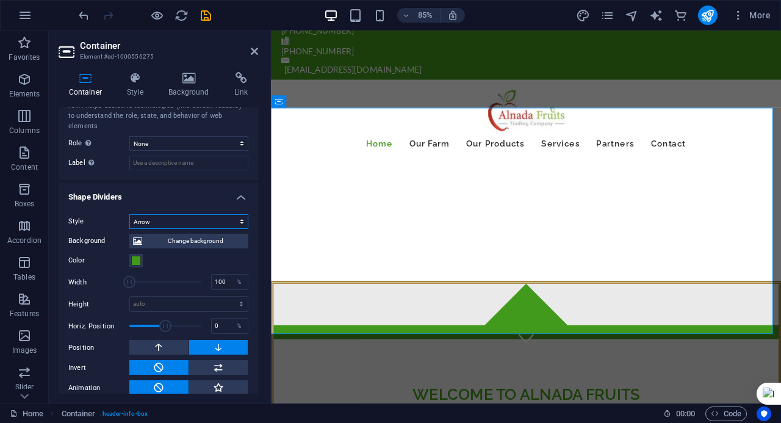
click at [156, 214] on select "None Triangle Square Diagonal Polygon 1 Polygon 2 Zigzag Multiple Zigzags Waves…" at bounding box center [188, 221] width 119 height 15
click at [129, 214] on select "None Triangle Square Diagonal Polygon 1 Polygon 2 Zigzag Multiple Zigzags Waves…" at bounding box center [188, 221] width 119 height 15
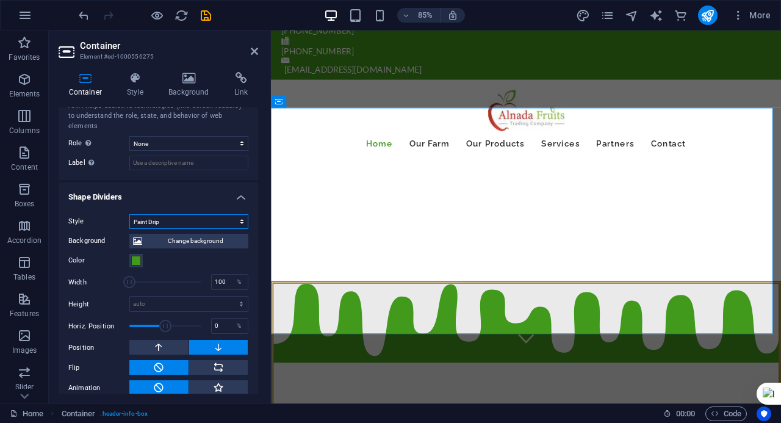
click at [156, 215] on select "None Triangle Square Diagonal Polygon 1 Polygon 2 Zigzag Multiple Zigzags Waves…" at bounding box center [188, 221] width 119 height 15
click at [129, 223] on select "None Triangle Square Diagonal Polygon 1 Polygon 2 Zigzag Multiple Zigzags Waves…" at bounding box center [188, 221] width 119 height 15
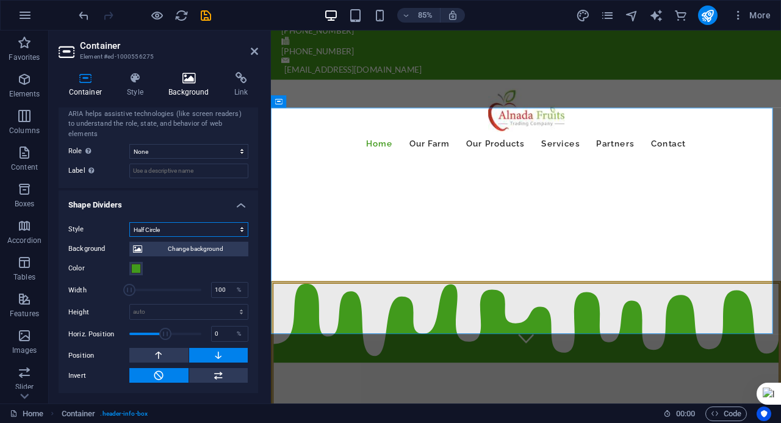
scroll to position [321, 0]
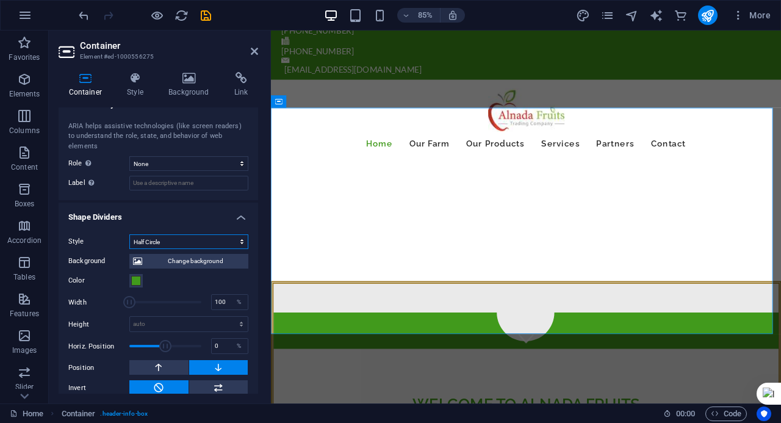
click at [157, 234] on select "None Triangle Square Diagonal Polygon 1 Polygon 2 Zigzag Multiple Zigzags Waves…" at bounding box center [188, 241] width 119 height 15
select select "polygon-2"
click at [129, 234] on select "None Triangle Square Diagonal Polygon 1 Polygon 2 Zigzag Multiple Zigzags Waves…" at bounding box center [188, 241] width 119 height 15
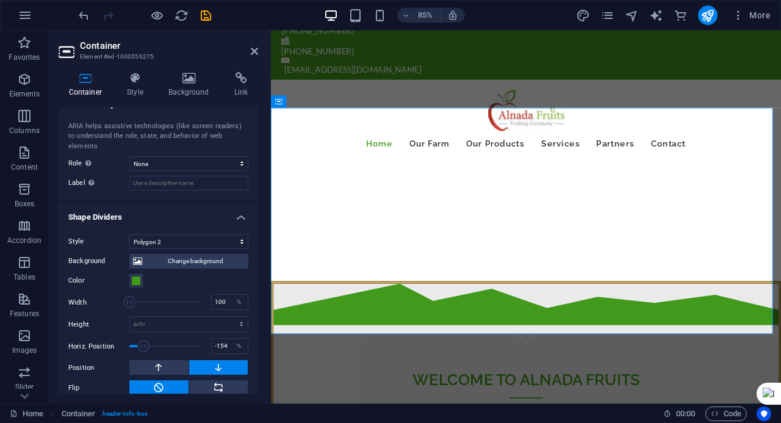
drag, startPoint x: 163, startPoint y: 339, endPoint x: 143, endPoint y: 334, distance: 20.9
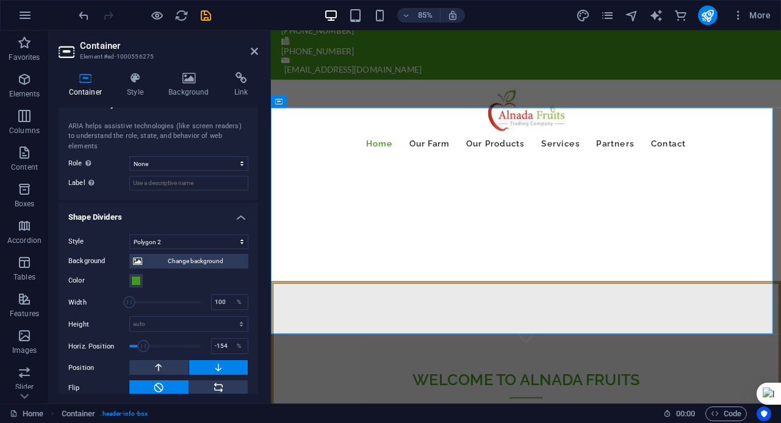
click at [143, 340] on span at bounding box center [143, 346] width 12 height 12
drag, startPoint x: 143, startPoint y: 332, endPoint x: 154, endPoint y: 332, distance: 11.0
click at [154, 340] on span at bounding box center [154, 346] width 12 height 12
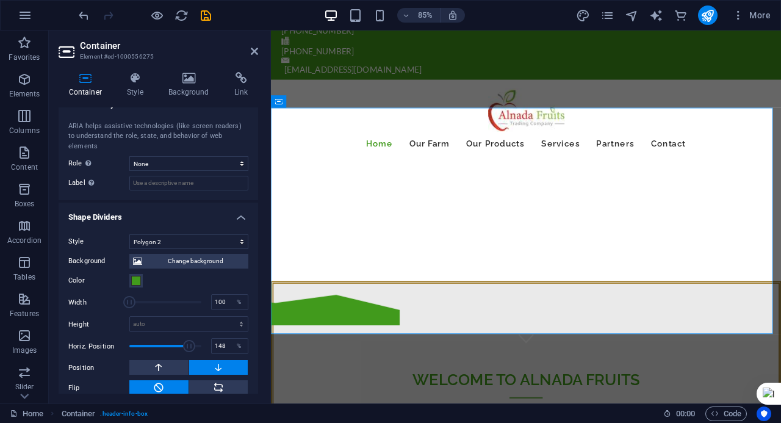
drag, startPoint x: 159, startPoint y: 332, endPoint x: 183, endPoint y: 332, distance: 24.4
click at [184, 340] on span at bounding box center [189, 346] width 12 height 12
type input "144"
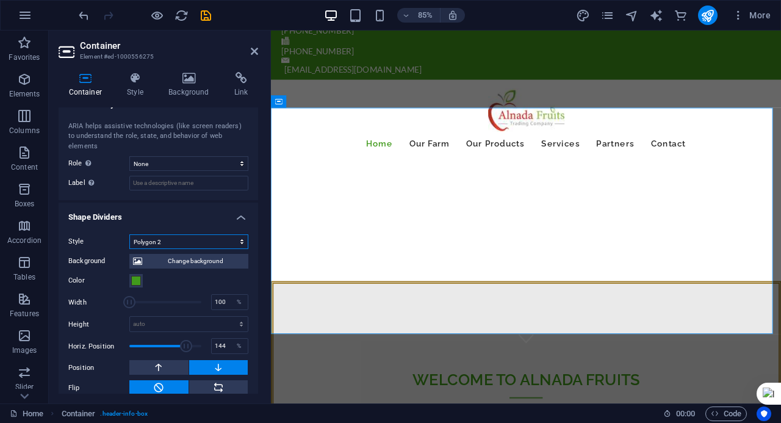
click at [160, 234] on select "None Triangle Square Diagonal Polygon 1 Polygon 2 Zigzag Multiple Zigzags Waves…" at bounding box center [188, 241] width 119 height 15
click at [129, 234] on select "None Triangle Square Diagonal Polygon 1 Polygon 2 Zigzag Multiple Zigzags Waves…" at bounding box center [188, 241] width 119 height 15
click at [151, 234] on select "None Triangle Square Diagonal Polygon 1 Polygon 2 Zigzag Multiple Zigzags Waves…" at bounding box center [188, 241] width 119 height 15
select select "triangle"
click at [129, 234] on select "None Triangle Square Diagonal Polygon 1 Polygon 2 Zigzag Multiple Zigzags Waves…" at bounding box center [188, 241] width 119 height 15
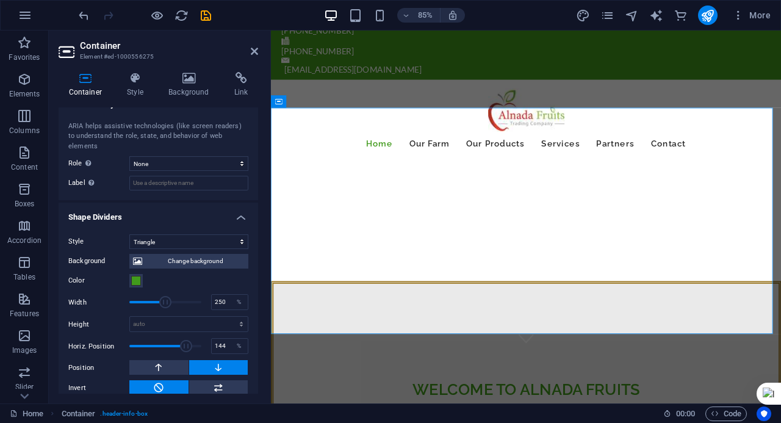
drag, startPoint x: 145, startPoint y: 291, endPoint x: 164, endPoint y: 292, distance: 18.9
click at [164, 293] on span at bounding box center [165, 302] width 72 height 18
type input "100"
drag, startPoint x: 165, startPoint y: 292, endPoint x: 127, endPoint y: 290, distance: 37.9
click at [127, 296] on span at bounding box center [129, 302] width 12 height 12
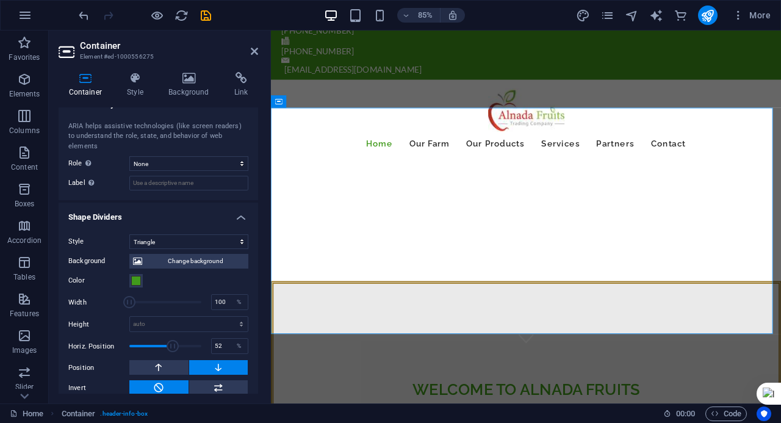
click at [171, 340] on span at bounding box center [173, 346] width 12 height 12
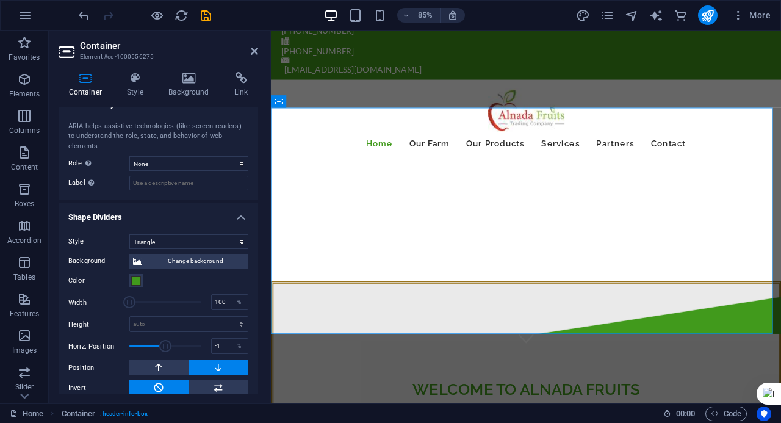
click at [164, 340] on span at bounding box center [165, 346] width 12 height 12
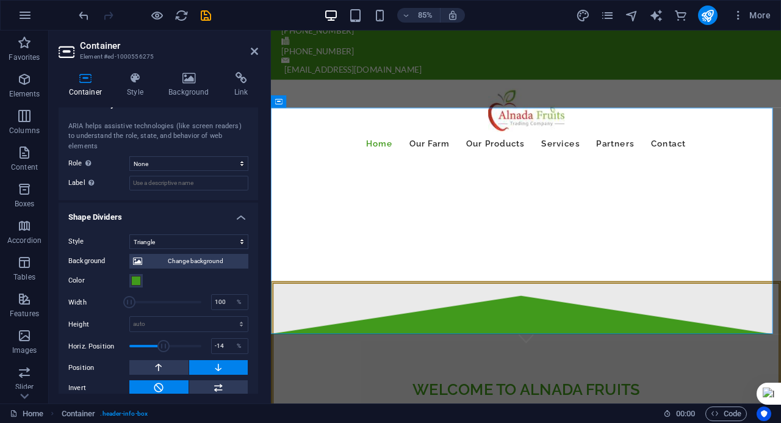
type input "-9"
click at [163, 340] on span at bounding box center [164, 346] width 12 height 12
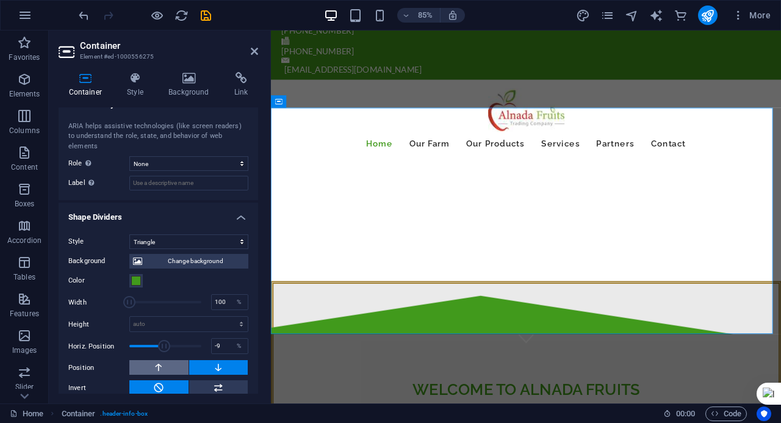
click at [155, 360] on icon at bounding box center [158, 367] width 11 height 15
click at [198, 360] on button at bounding box center [218, 367] width 59 height 15
click at [170, 234] on select "None Triangle Square Diagonal Polygon 1 Polygon 2 Zigzag Multiple Zigzags Waves…" at bounding box center [188, 241] width 119 height 15
select select "multiple-clouds"
click at [129, 234] on select "None Triangle Square Diagonal Polygon 1 Polygon 2 Zigzag Multiple Zigzags Waves…" at bounding box center [188, 241] width 119 height 15
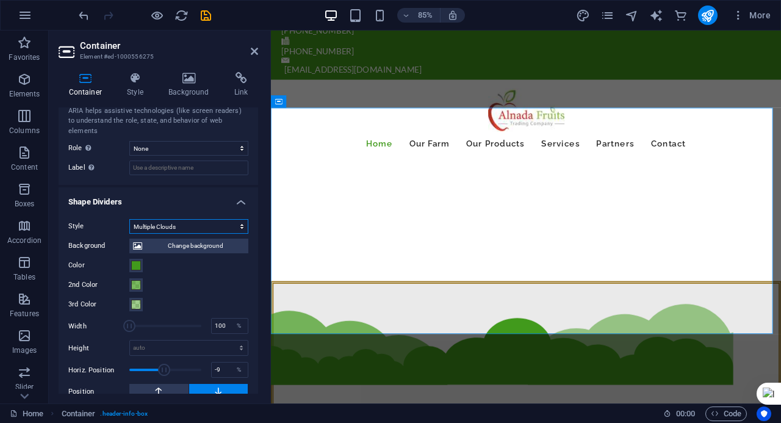
scroll to position [320, 0]
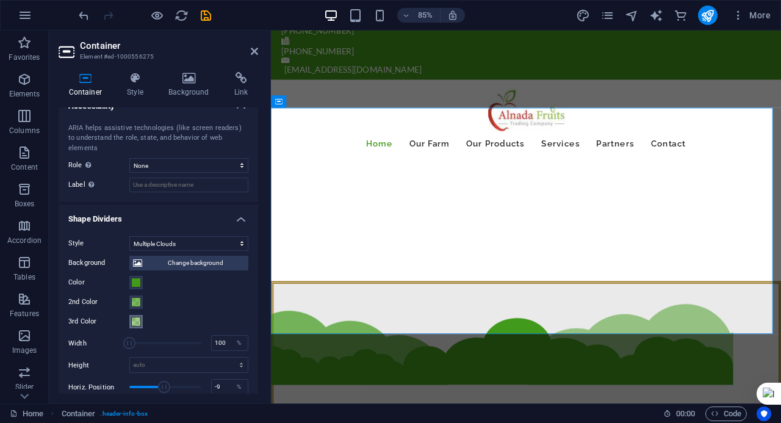
click at [133, 317] on span at bounding box center [136, 322] width 10 height 10
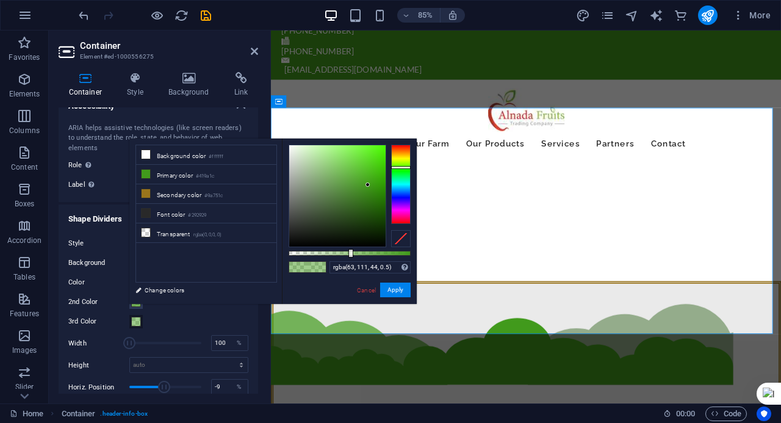
click at [347, 202] on div at bounding box center [337, 195] width 96 height 101
click at [336, 199] on div at bounding box center [337, 195] width 96 height 101
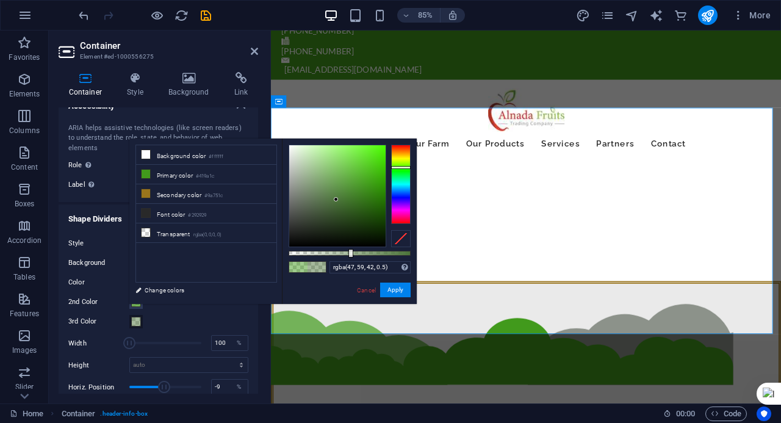
click at [317, 223] on div at bounding box center [337, 195] width 96 height 101
click at [292, 235] on div at bounding box center [337, 195] width 96 height 101
click at [301, 238] on div at bounding box center [337, 195] width 96 height 101
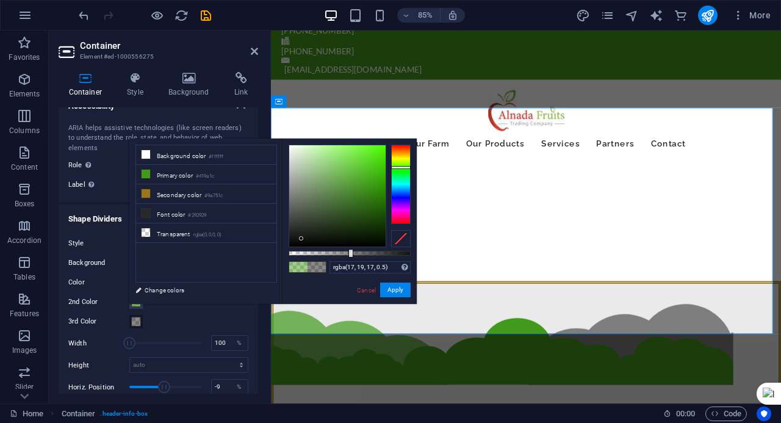
click at [324, 244] on div at bounding box center [337, 195] width 96 height 101
click at [338, 248] on div "rgba(4, 5, 3, 0.5) Supported formats #0852ed rgb(8, 82, 237) rgba(8, 82, 237, 9…" at bounding box center [349, 309] width 135 height 342
click at [356, 219] on div at bounding box center [337, 195] width 96 height 101
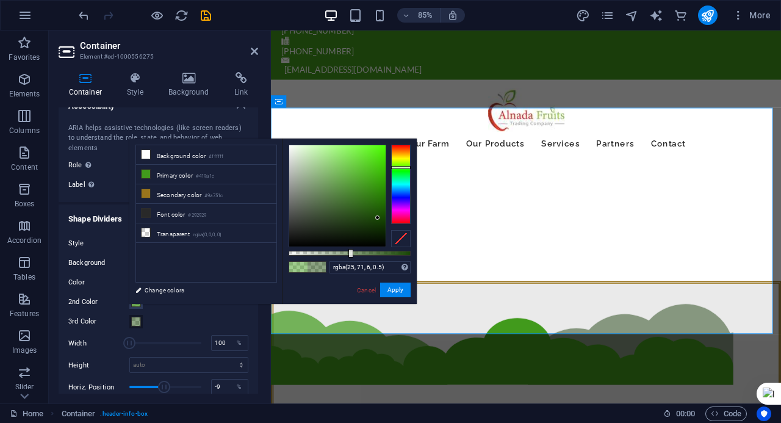
click at [378, 218] on div at bounding box center [337, 195] width 96 height 101
type input "rgba(44, 126, 10, 0.5)"
click at [378, 196] on div at bounding box center [337, 195] width 96 height 101
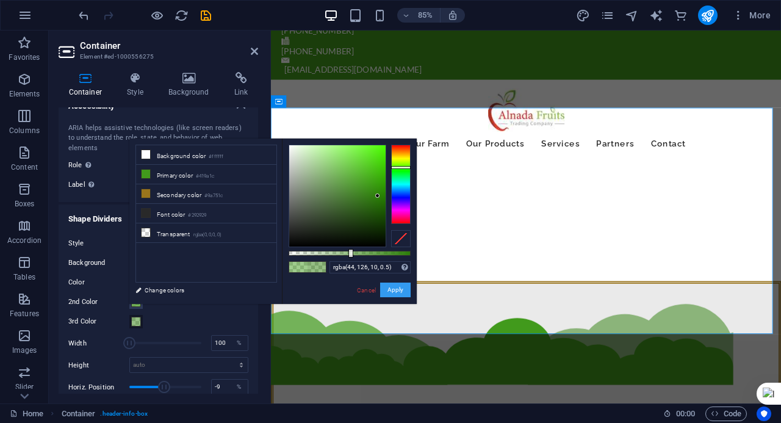
click at [404, 290] on button "Apply" at bounding box center [395, 289] width 30 height 15
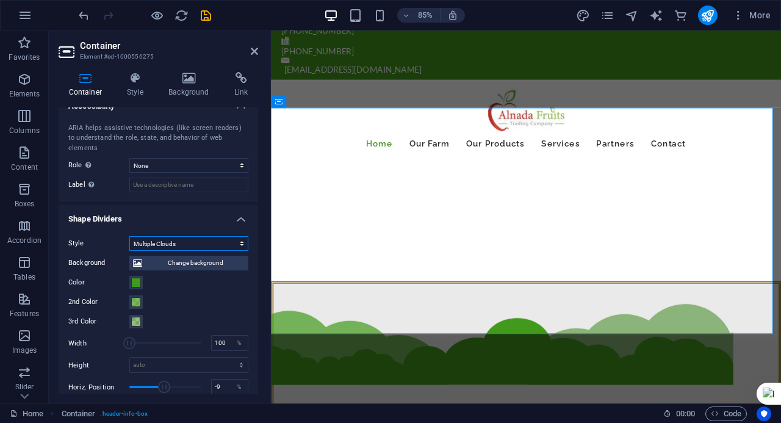
click at [173, 237] on select "None Triangle Square Diagonal Polygon 1 Polygon 2 Zigzag Multiple Zigzags Waves…" at bounding box center [188, 243] width 119 height 15
select select "none"
click at [129, 251] on select "None Triangle Square Diagonal Polygon 1 Polygon 2 Zigzag Multiple Zigzags Waves…" at bounding box center [188, 243] width 119 height 15
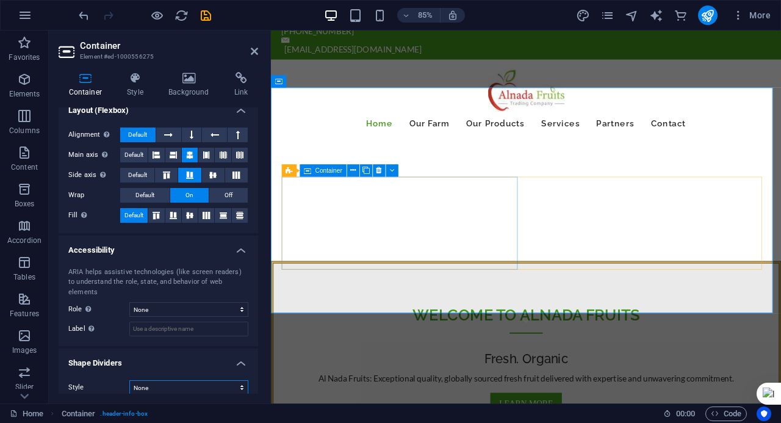
scroll to position [61, 0]
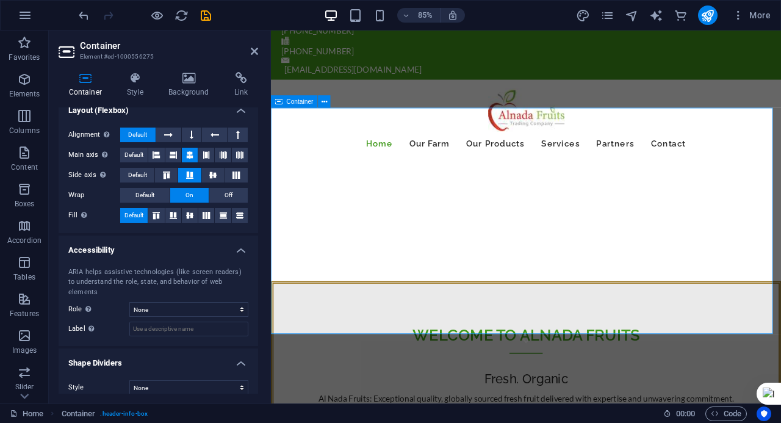
click at [134, 84] on h4 "Style" at bounding box center [137, 85] width 41 height 26
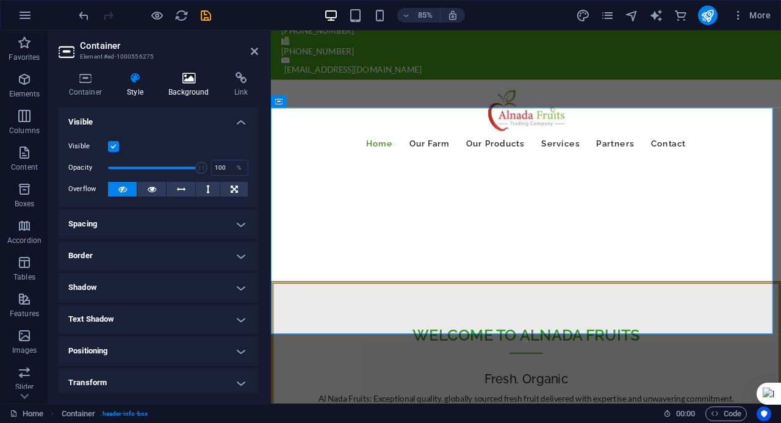
click at [171, 92] on h4 "Background" at bounding box center [192, 85] width 66 height 26
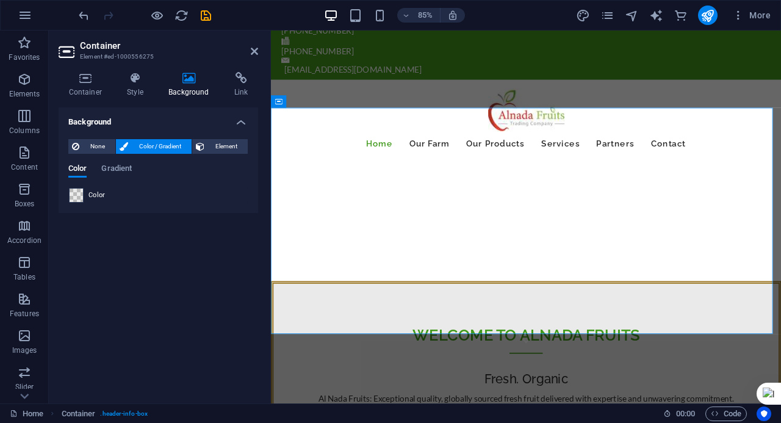
click at [71, 195] on span at bounding box center [76, 194] width 13 height 13
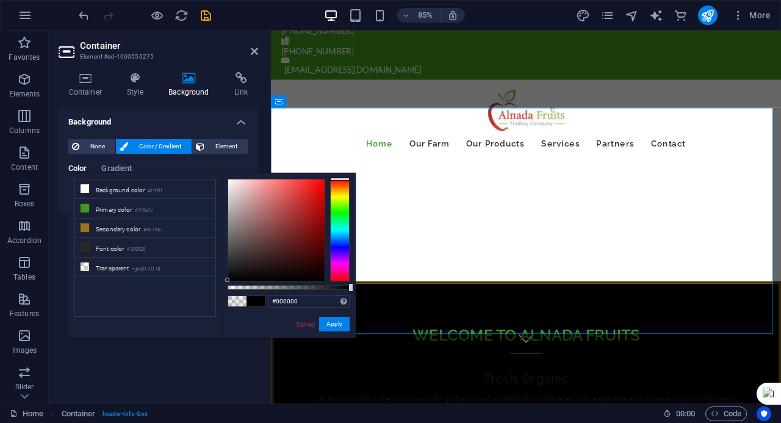
drag, startPoint x: 239, startPoint y: 289, endPoint x: 106, endPoint y: 315, distance: 135.4
click at [360, 299] on body "Alnada fruits Home (en) Favorites Elements Columns Content Boxes Accordion Tabl…" at bounding box center [390, 211] width 781 height 423
click at [118, 188] on li "Background color #ffffff" at bounding box center [145, 189] width 140 height 20
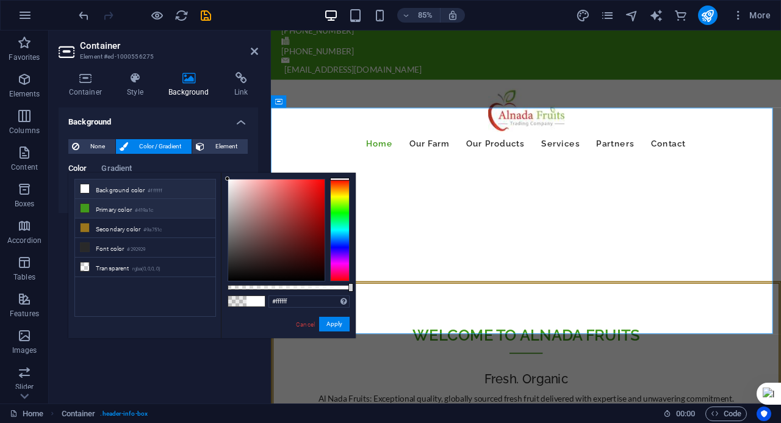
click at [117, 202] on li "Primary color #419a1c" at bounding box center [145, 209] width 140 height 20
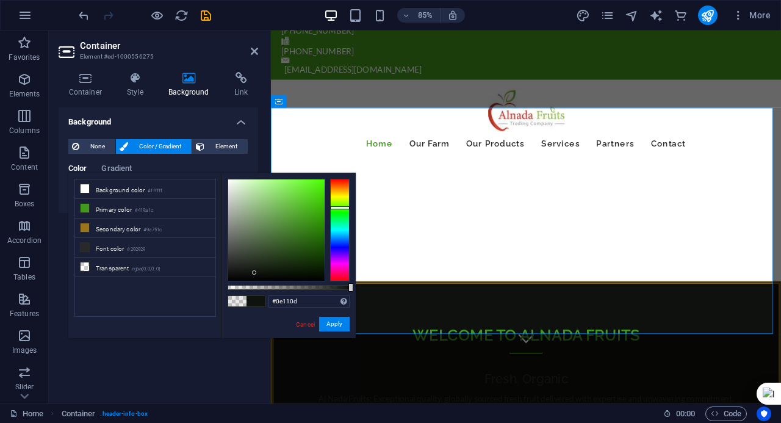
drag, startPoint x: 299, startPoint y: 211, endPoint x: 253, endPoint y: 273, distance: 78.0
click at [253, 273] on div at bounding box center [276, 229] width 96 height 101
click at [154, 192] on small "#ffffff" at bounding box center [155, 191] width 15 height 9
type input "#ffffff"
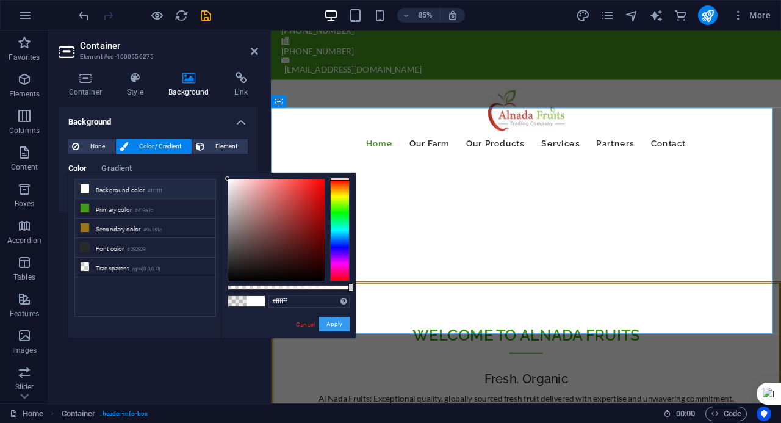
click at [339, 323] on button "Apply" at bounding box center [334, 324] width 30 height 15
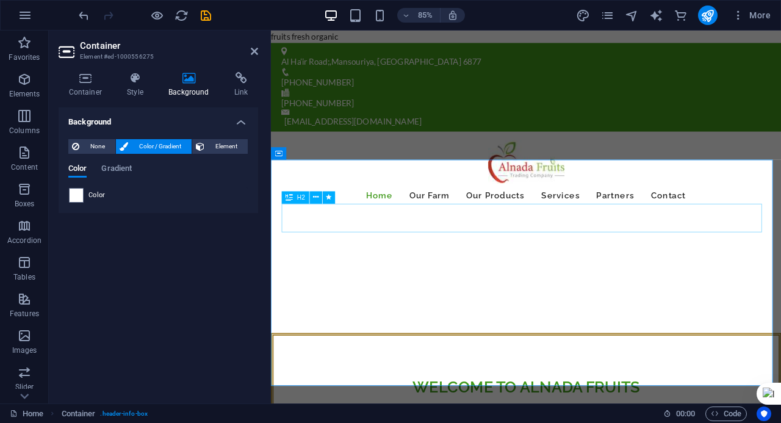
scroll to position [122, 0]
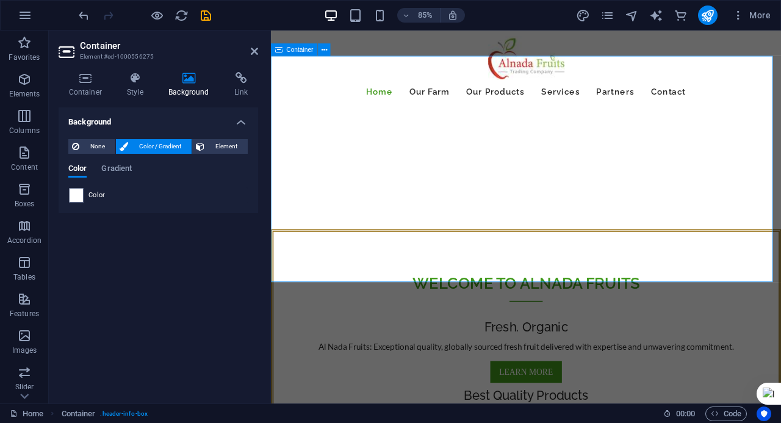
click at [586, 323] on div "Welcome to Alnada fruits Fresh. Organic Al Nada Fruits: Exceptional quality, gl…" at bounding box center [571, 430] width 600 height 332
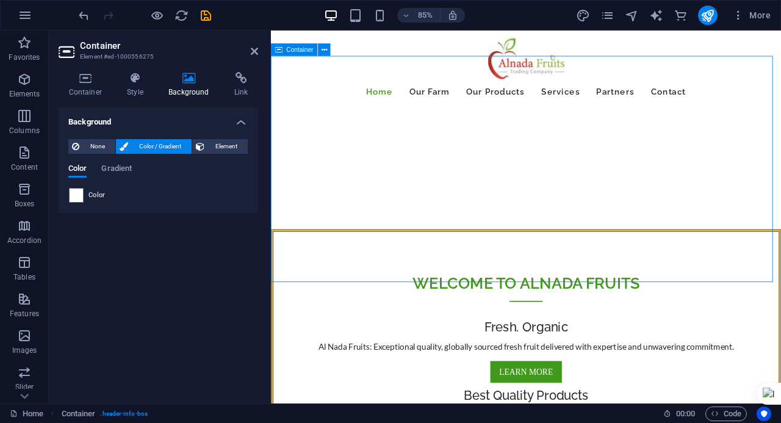
click at [584, 314] on div "Welcome to Alnada fruits Fresh. Organic Al Nada Fruits: Exceptional quality, gl…" at bounding box center [571, 430] width 600 height 332
click at [583, 314] on div "Welcome to Alnada fruits Fresh. Organic Al Nada Fruits: Exceptional quality, gl…" at bounding box center [571, 430] width 600 height 332
click at [579, 315] on div "Welcome to Alnada fruits Fresh. Organic Al Nada Fruits: Exceptional quality, gl…" at bounding box center [571, 430] width 600 height 332
click at [576, 325] on div "Welcome to Alnada fruits Fresh. Organic Al Nada Fruits: Exceptional quality, gl…" at bounding box center [571, 430] width 600 height 332
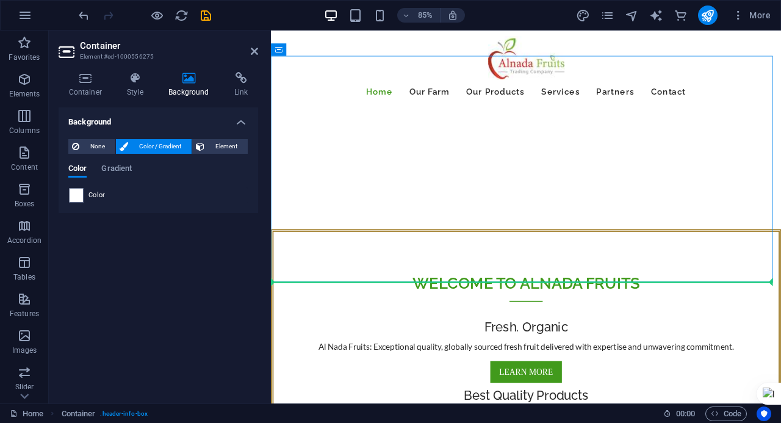
drag, startPoint x: 575, startPoint y: 321, endPoint x: 570, endPoint y: 366, distance: 44.9
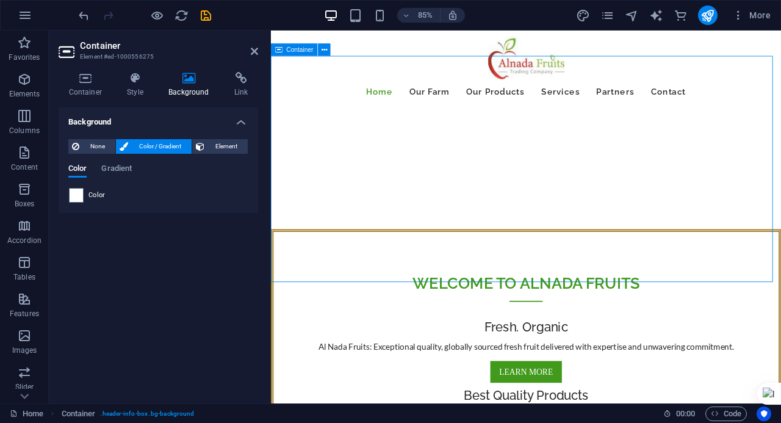
click at [563, 324] on div "Welcome to Alnada fruits Fresh. Organic Al Nada Fruits: Exceptional quality, gl…" at bounding box center [571, 430] width 600 height 332
click at [142, 87] on h4 "Style" at bounding box center [137, 85] width 41 height 26
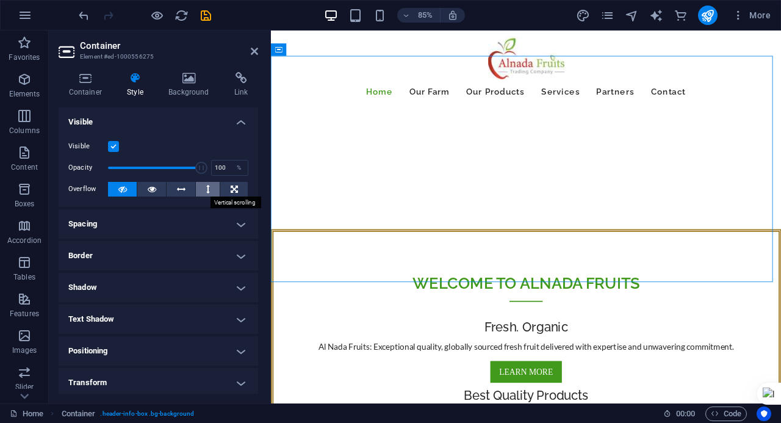
click at [202, 184] on button at bounding box center [208, 189] width 24 height 15
click at [203, 188] on button at bounding box center [208, 189] width 24 height 15
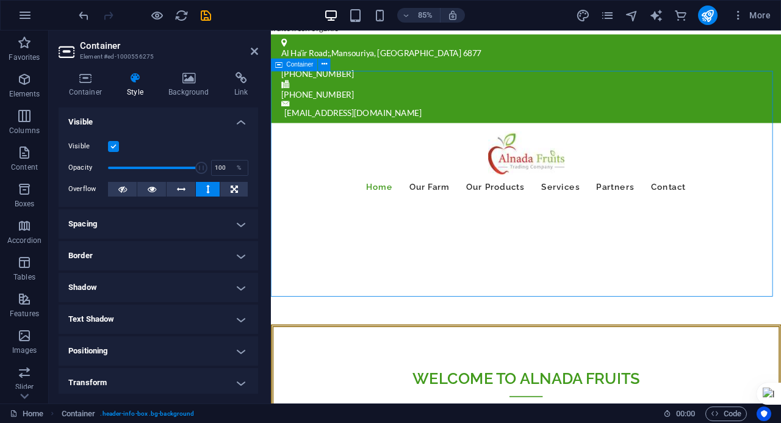
scroll to position [0, 0]
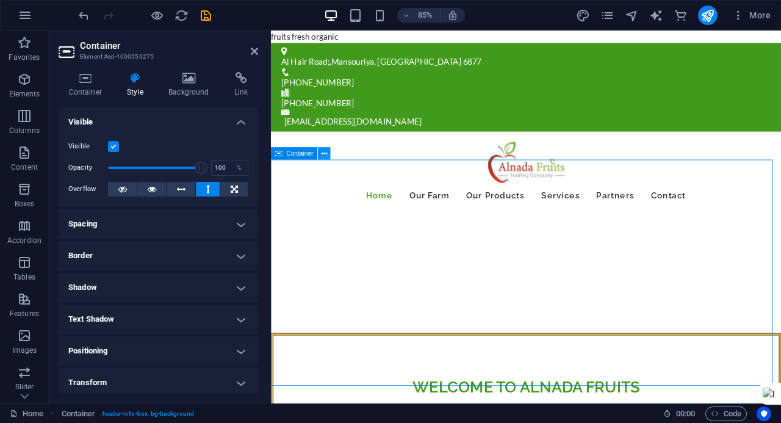
click at [321, 151] on icon at bounding box center [323, 153] width 5 height 11
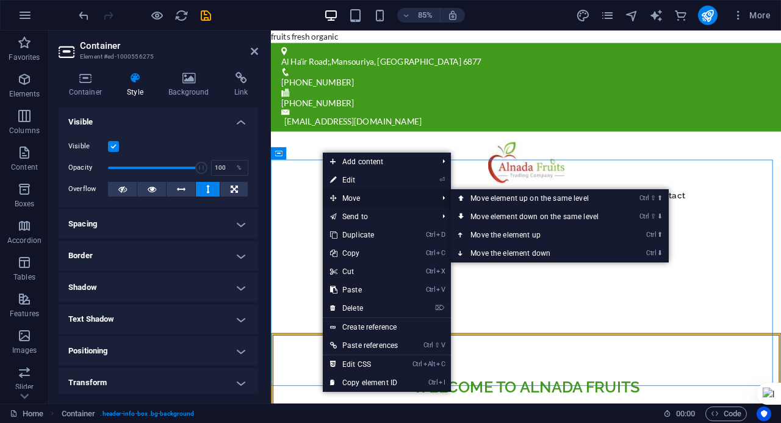
click at [340, 197] on span "Move" at bounding box center [378, 198] width 110 height 18
click at [473, 216] on link "Ctrl ⇧ ⬇ Move element down on the same level" at bounding box center [537, 216] width 172 height 18
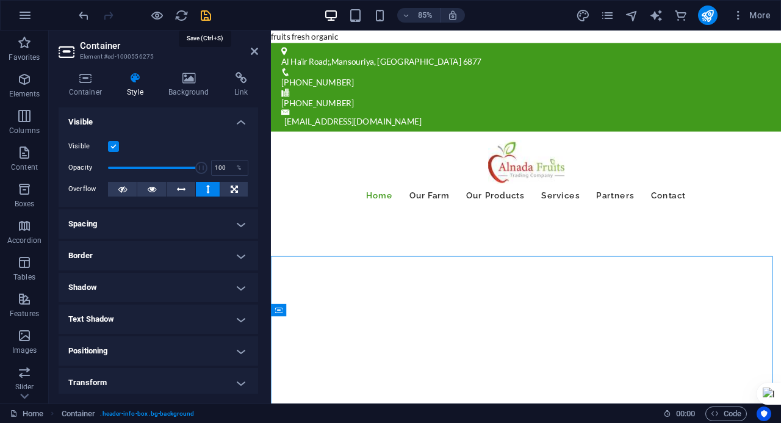
click at [207, 11] on icon "save" at bounding box center [206, 16] width 14 height 14
checkbox input "false"
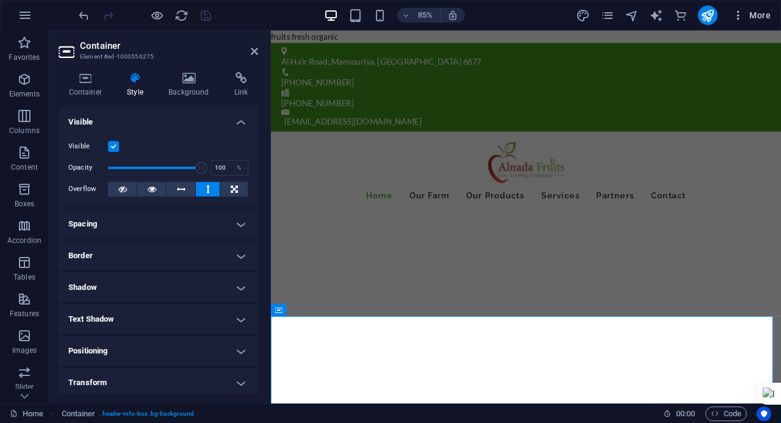
click at [764, 13] on span "More" at bounding box center [751, 15] width 38 height 12
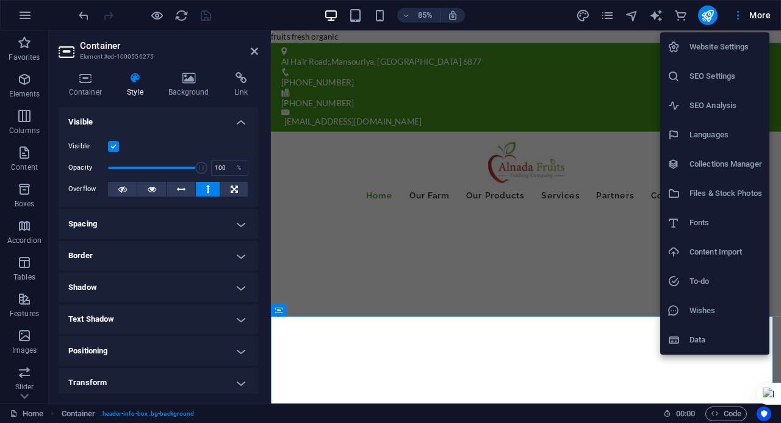
click at [15, 90] on div at bounding box center [390, 211] width 781 height 423
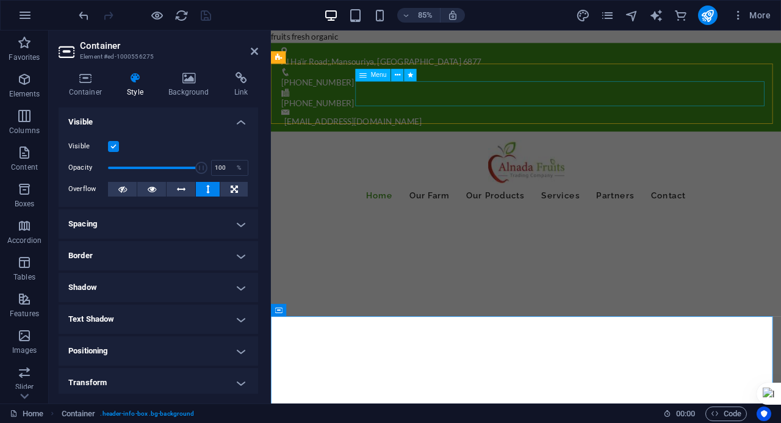
click at [721, 210] on nav "Home Our Farm Our Products Services Partners Contact" at bounding box center [571, 224] width 576 height 29
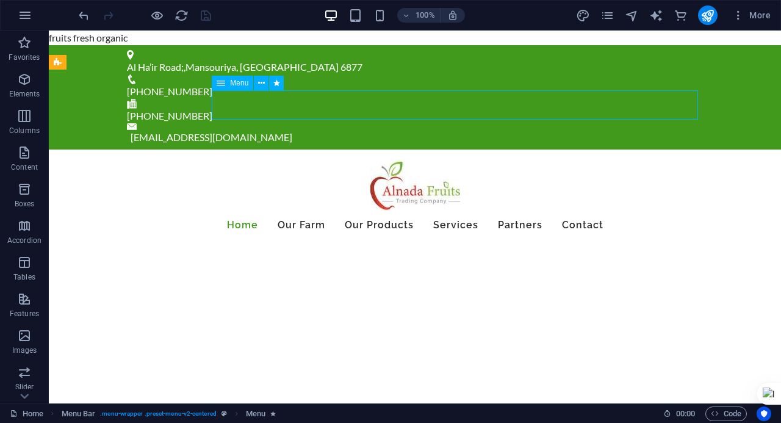
click at [671, 210] on nav "Home Our Farm Our Products Services Partners Contact" at bounding box center [415, 224] width 576 height 29
select select
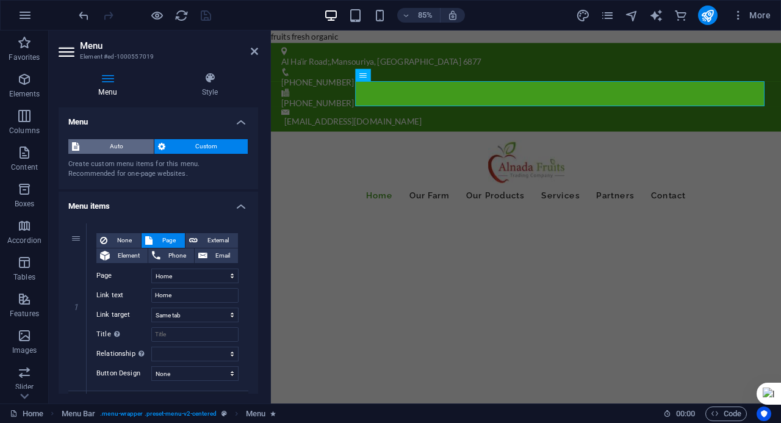
click at [139, 146] on span "Auto" at bounding box center [116, 146] width 67 height 15
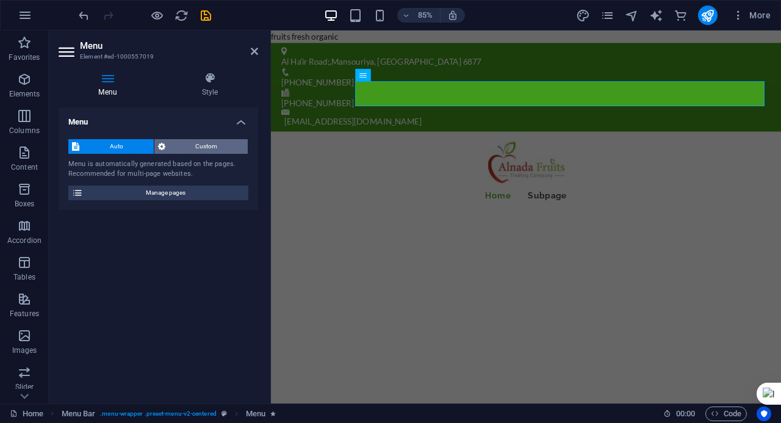
click at [190, 146] on span "Custom" at bounding box center [207, 146] width 76 height 15
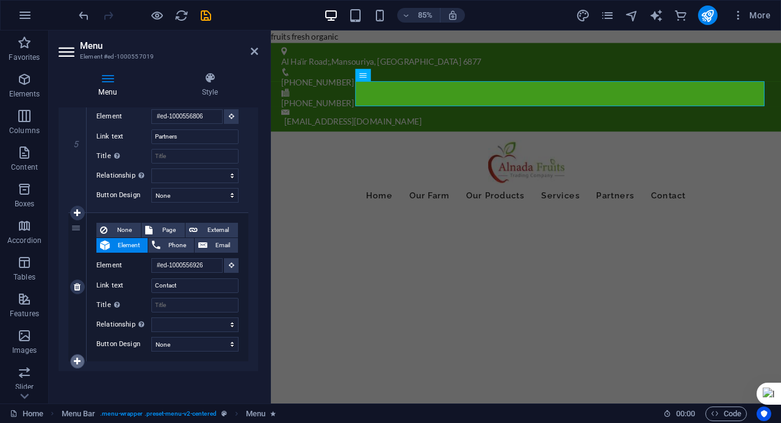
click at [73, 357] on link at bounding box center [77, 361] width 15 height 15
select select
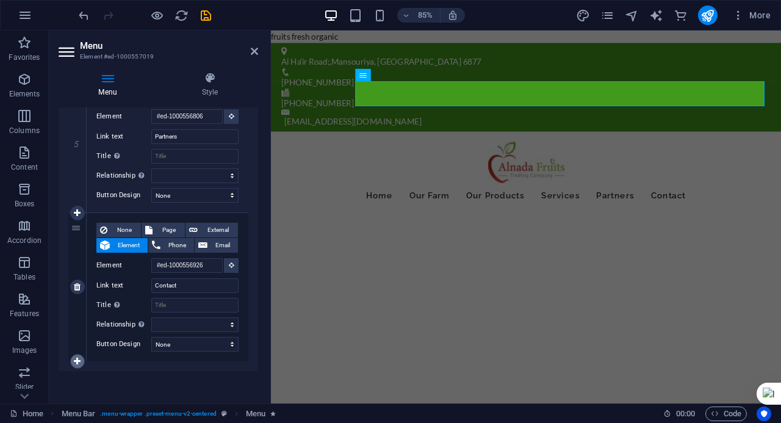
select select
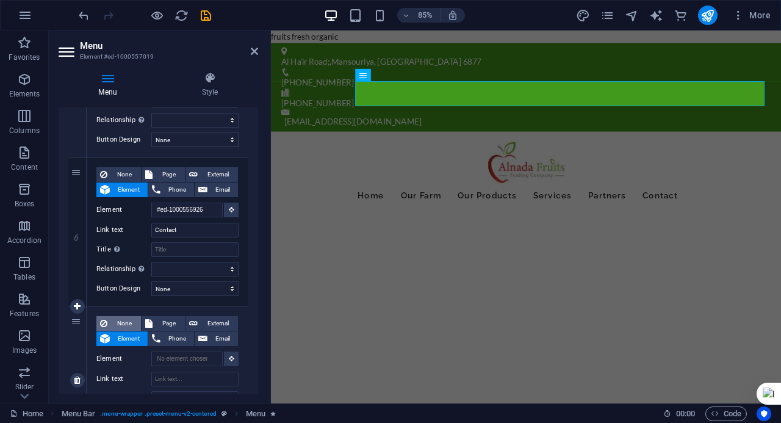
scroll to position [895, 0]
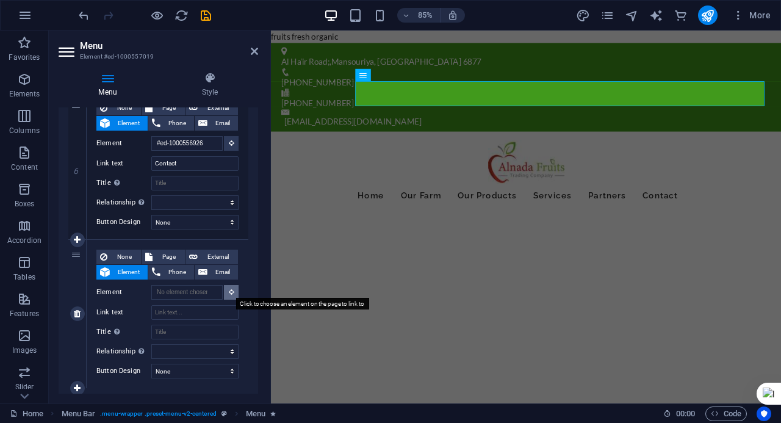
click at [231, 290] on icon at bounding box center [231, 292] width 5 height 6
click at [183, 313] on input "Link text" at bounding box center [194, 312] width 87 height 15
type input "L"
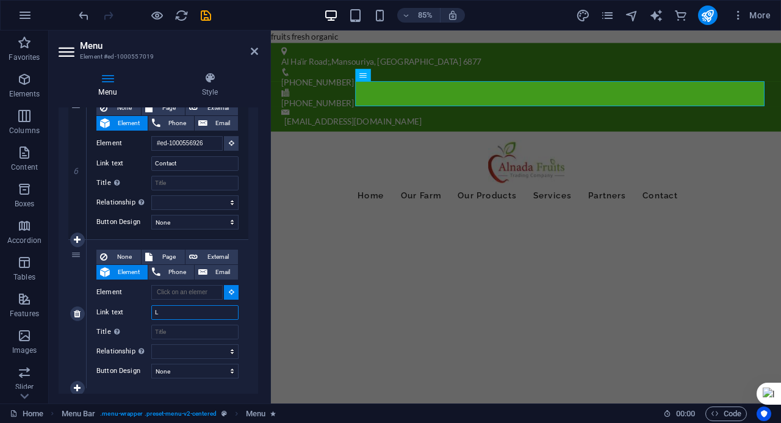
select select
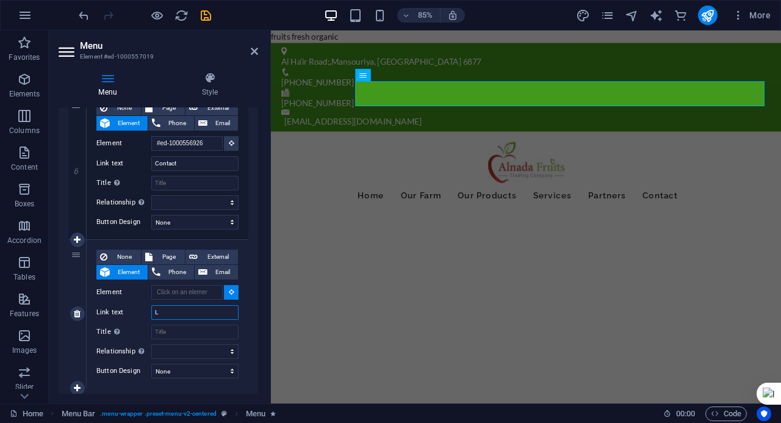
select select
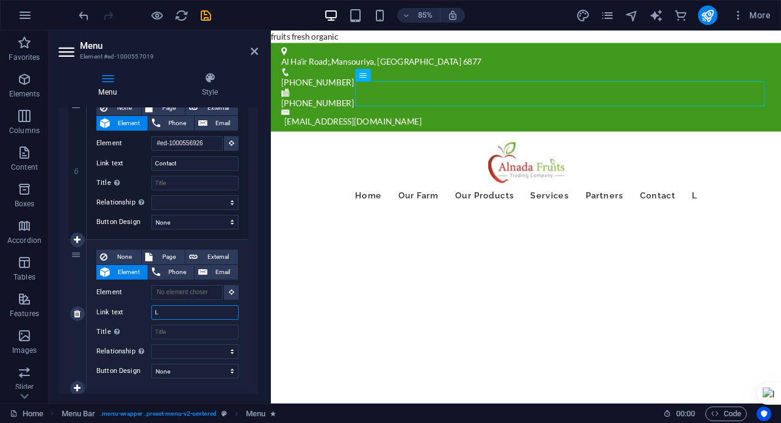
type input "La"
select select
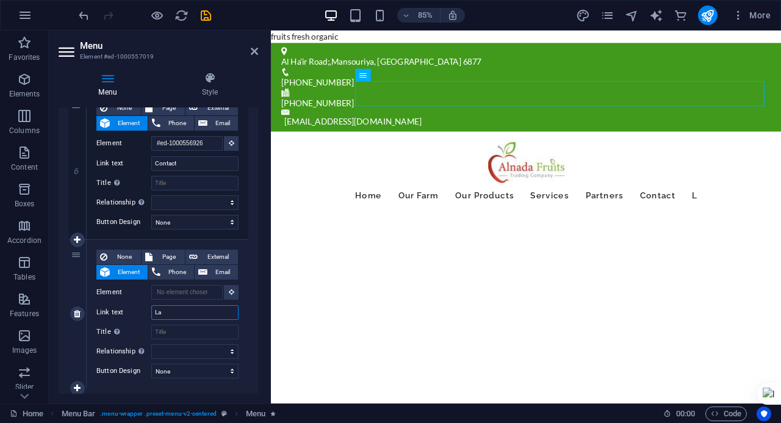
select select
type input "Languagg"
select select
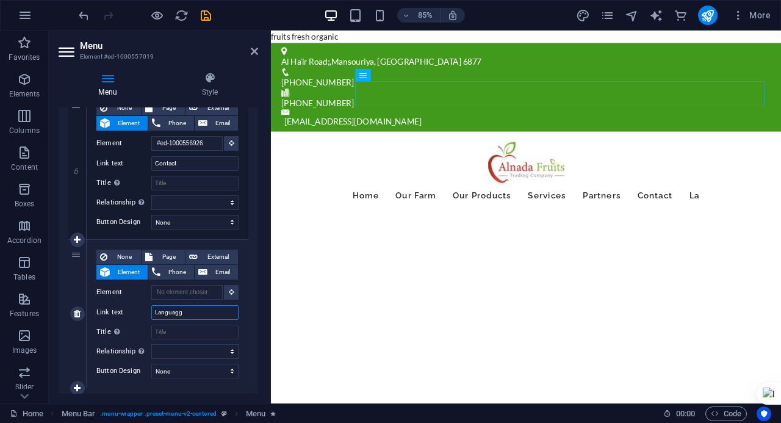
select select
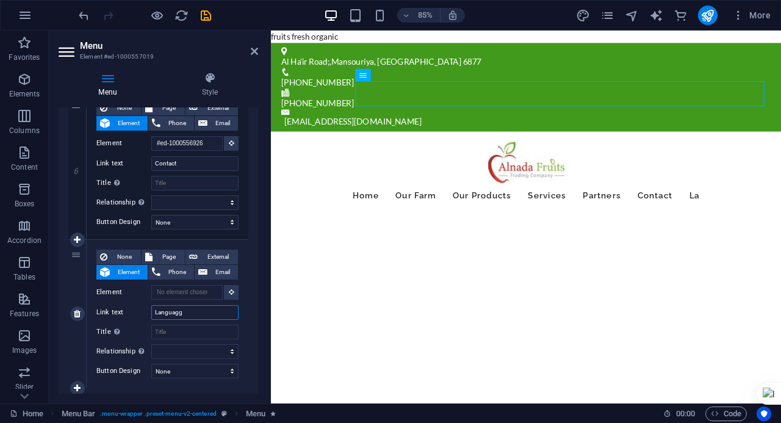
select select
type input "Languagge"
select select
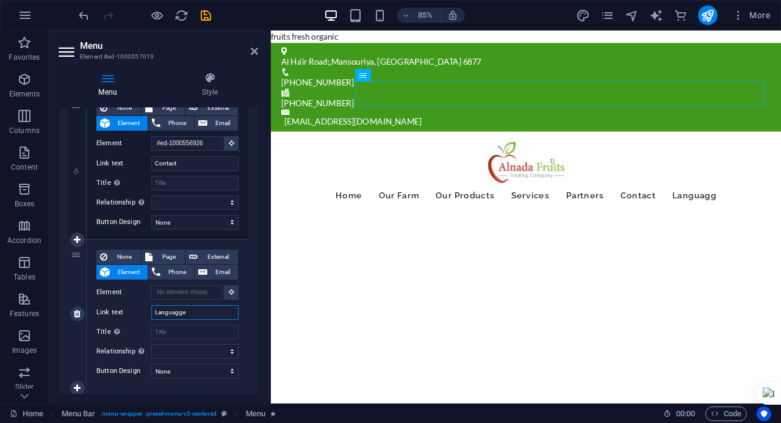
select select
type input "Language"
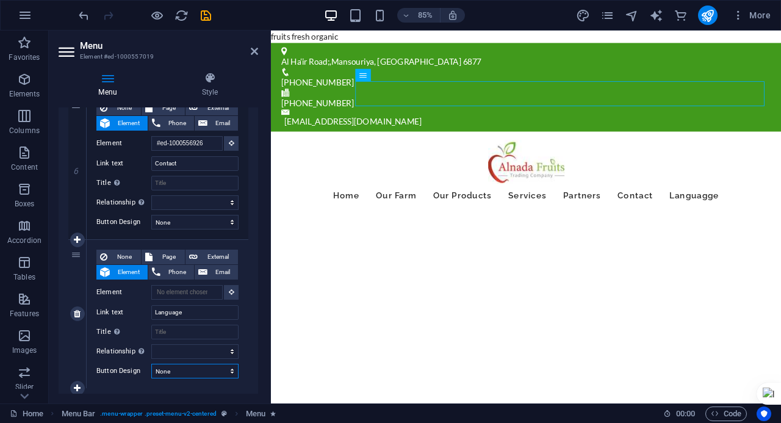
select select
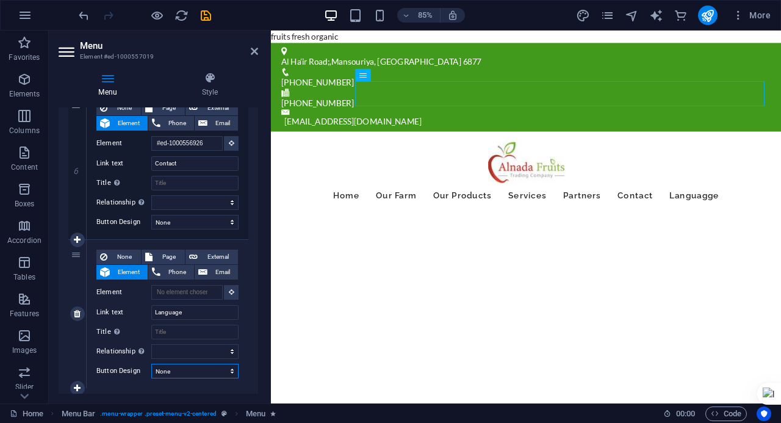
select select
click at [203, 375] on select "None Default Primary Secondary" at bounding box center [194, 371] width 87 height 15
select select "secondary"
click at [151, 364] on select "None Default Primary Secondary" at bounding box center [194, 371] width 87 height 15
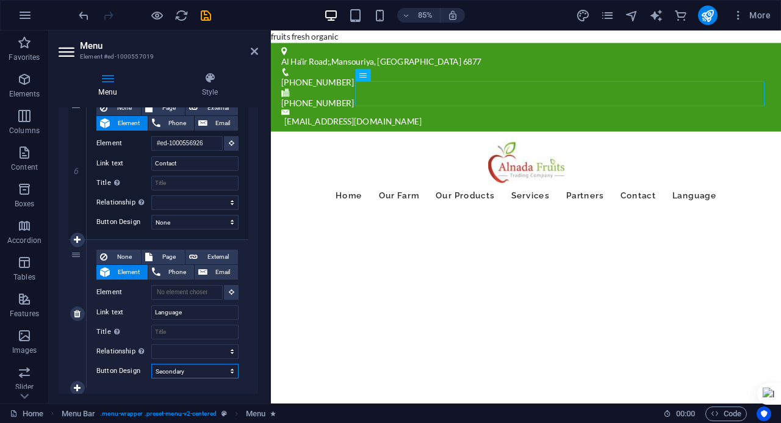
select select
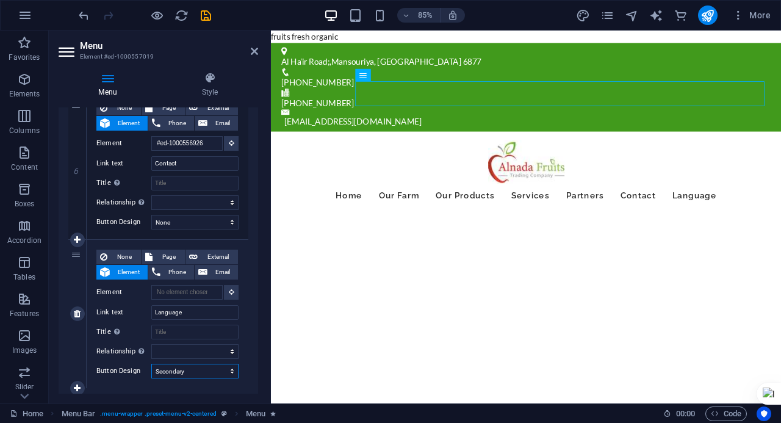
select select
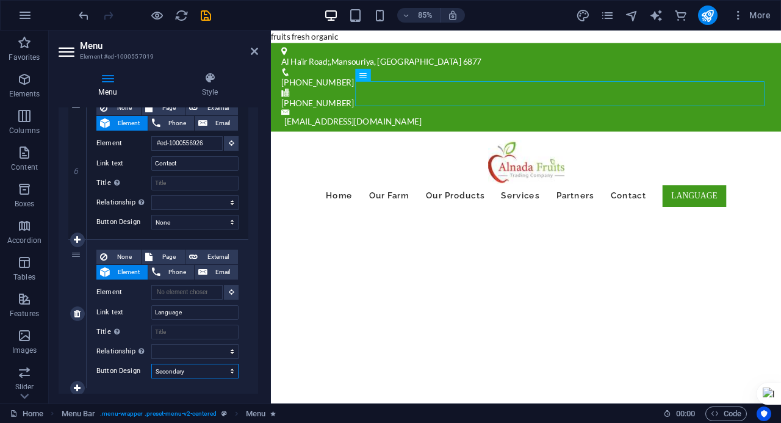
click at [188, 370] on select "None Default Primary Secondary" at bounding box center [194, 371] width 87 height 15
select select "primary"
click at [151, 364] on select "None Default Primary Secondary" at bounding box center [194, 371] width 87 height 15
select select
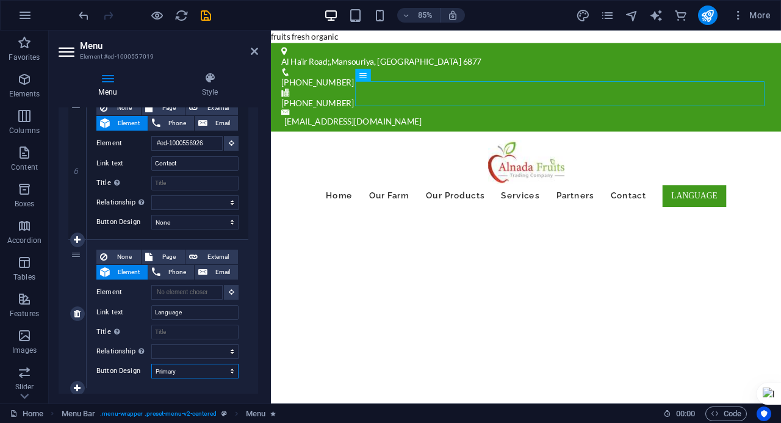
select select
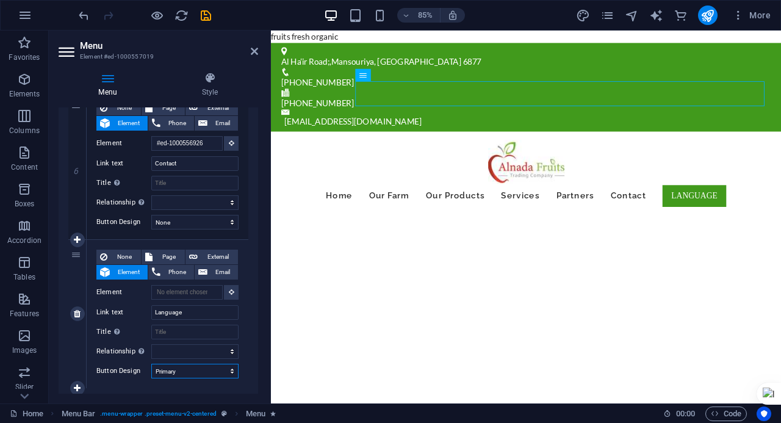
click at [176, 373] on select "None Default Primary Secondary" at bounding box center [194, 371] width 87 height 15
select select "default"
click at [151, 364] on select "None Default Primary Secondary" at bounding box center [194, 371] width 87 height 15
select select
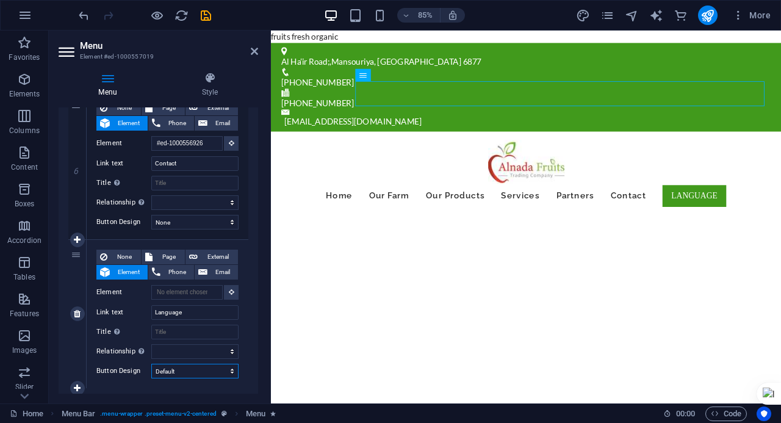
select select
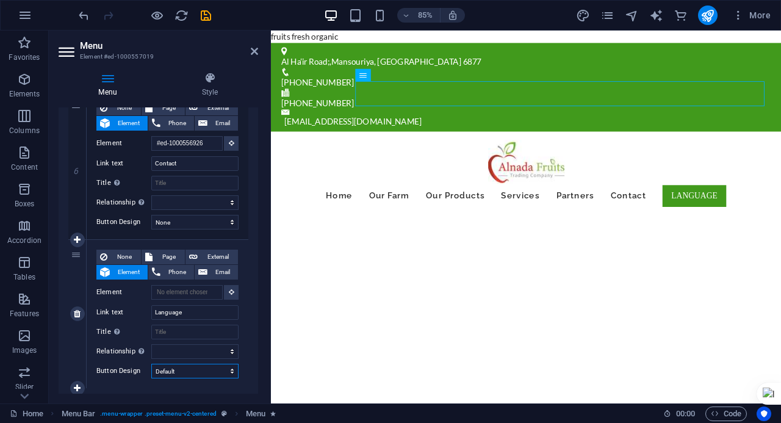
click at [176, 369] on select "None Default Primary Secondary" at bounding box center [194, 371] width 87 height 15
select select "secondary"
click at [151, 364] on select "None Default Primary Secondary" at bounding box center [194, 371] width 87 height 15
select select
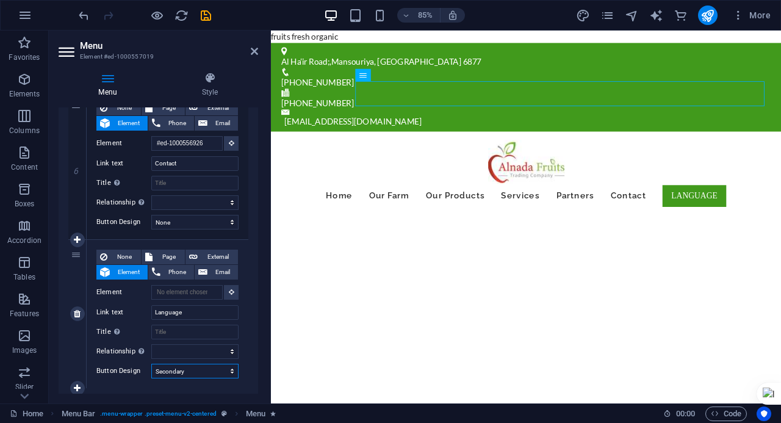
select select
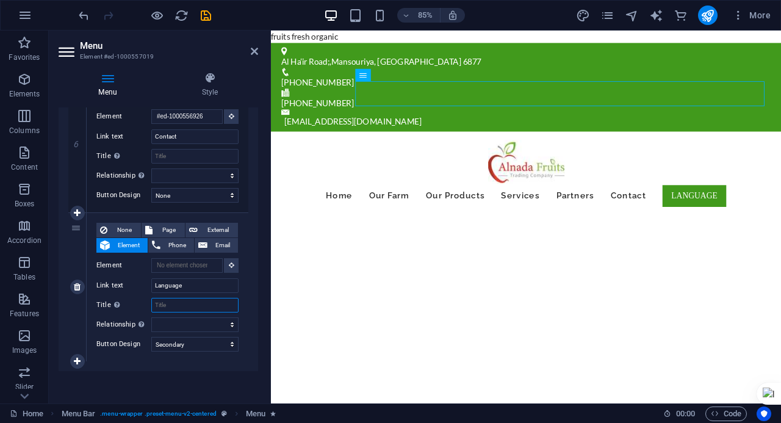
click at [176, 303] on input "Title Additional link description, should not be the same as the link text. The…" at bounding box center [194, 305] width 87 height 15
click at [81, 292] on div "7" at bounding box center [77, 287] width 18 height 148
click at [77, 289] on icon at bounding box center [77, 286] width 7 height 9
select select
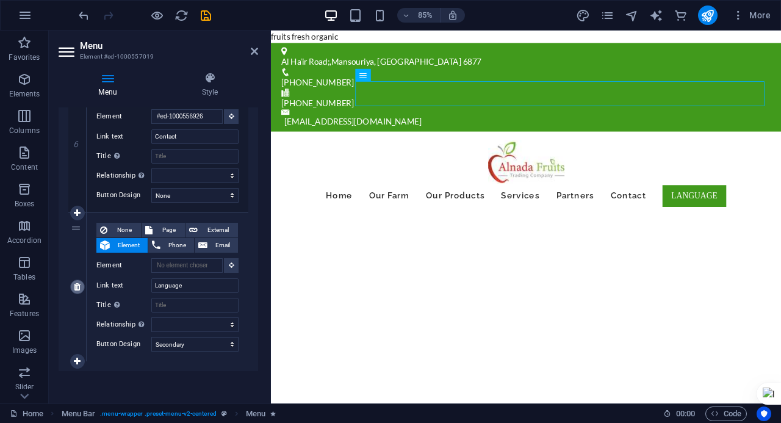
select select
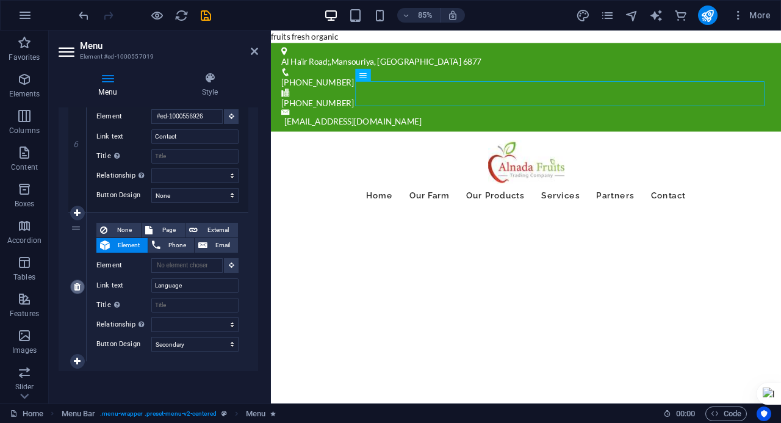
scroll to position [773, 0]
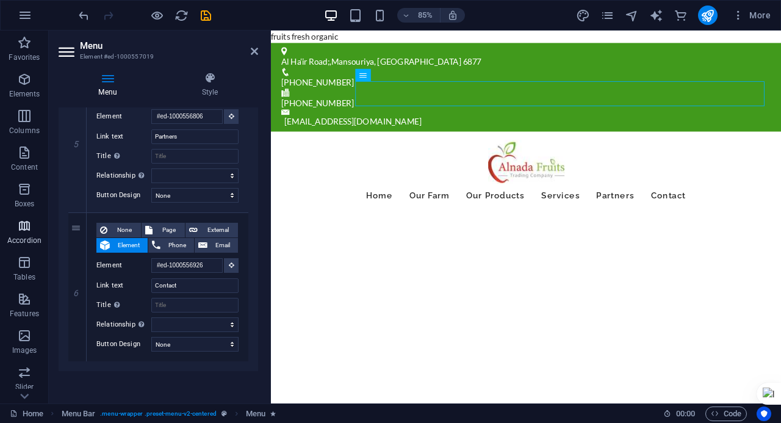
click at [36, 230] on span "Accordion" at bounding box center [24, 232] width 49 height 29
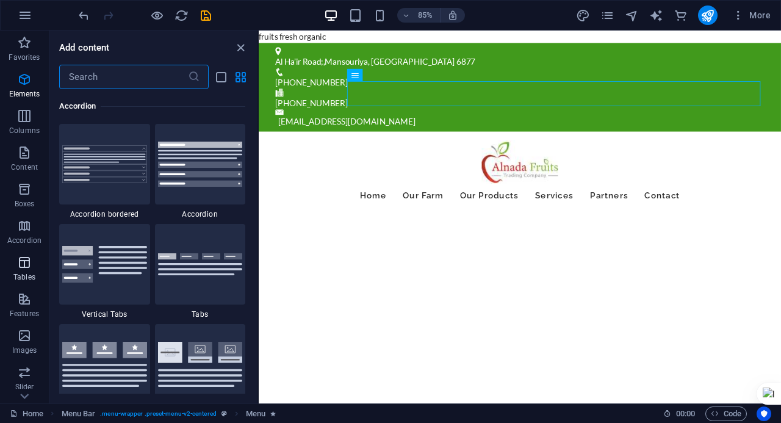
scroll to position [3895, 0]
click at [30, 197] on span "Boxes" at bounding box center [24, 196] width 49 height 29
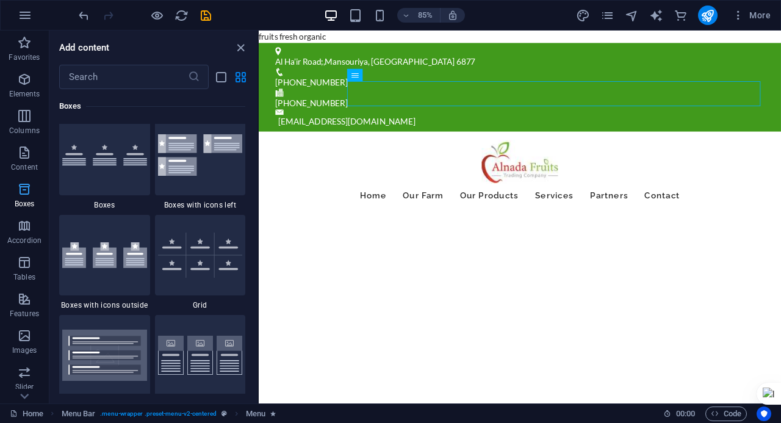
scroll to position [3364, 0]
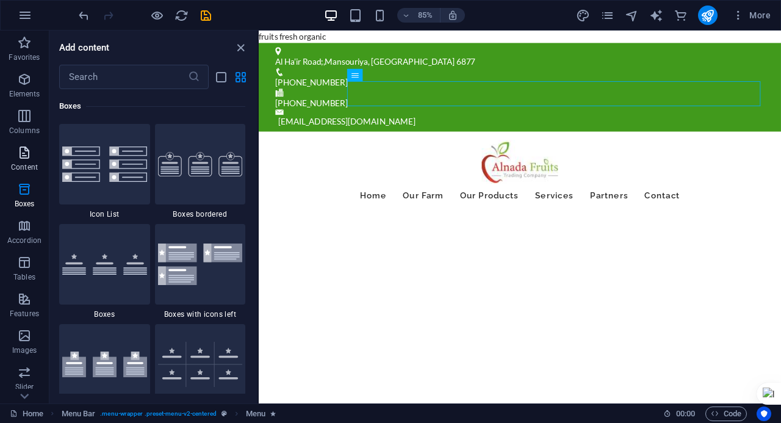
click at [27, 170] on p "Content" at bounding box center [24, 167] width 27 height 10
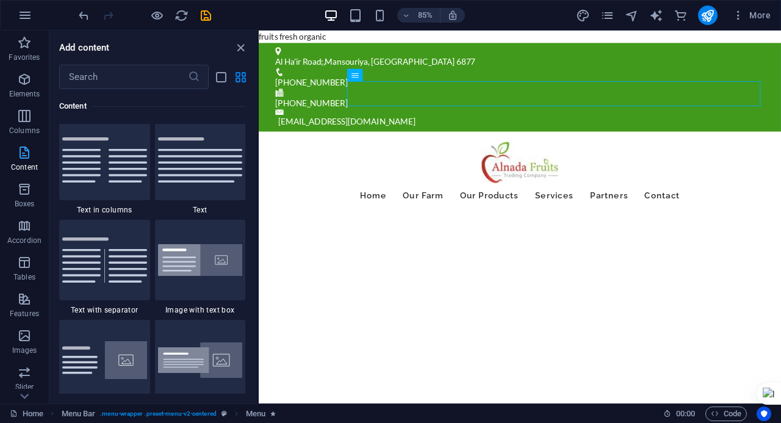
scroll to position [2134, 0]
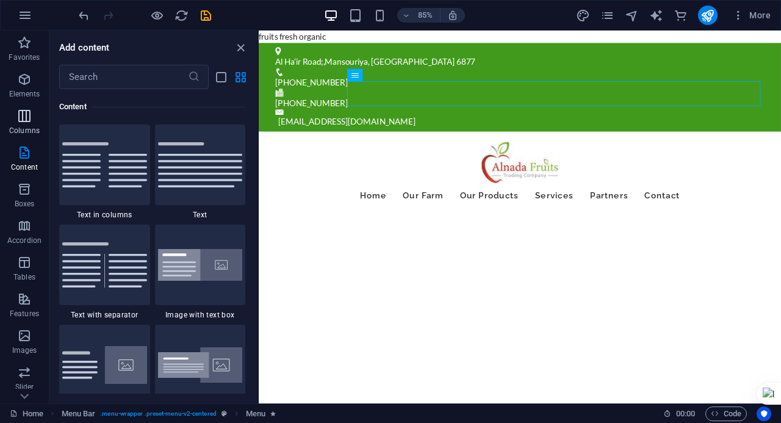
click at [29, 123] on span "Columns" at bounding box center [24, 123] width 49 height 29
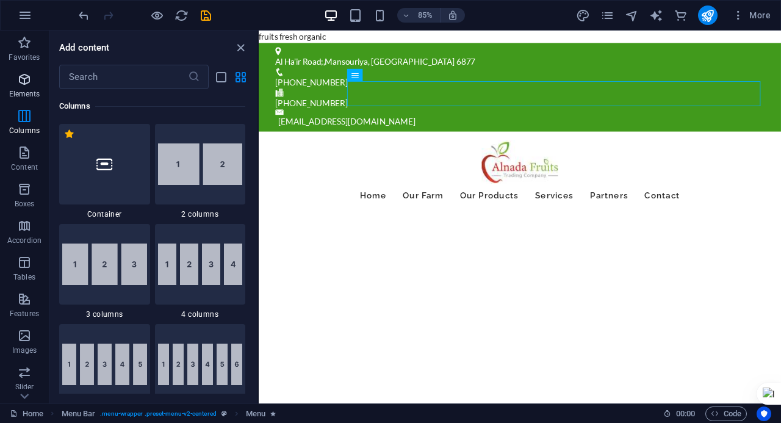
click at [17, 93] on p "Elements" at bounding box center [24, 94] width 31 height 10
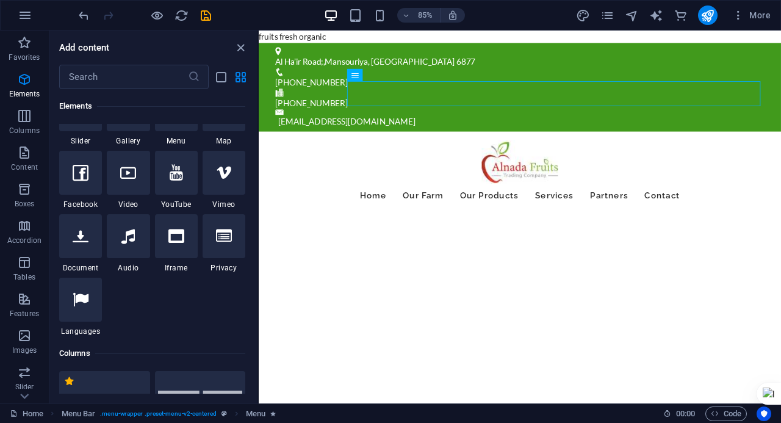
scroll to position [374, 0]
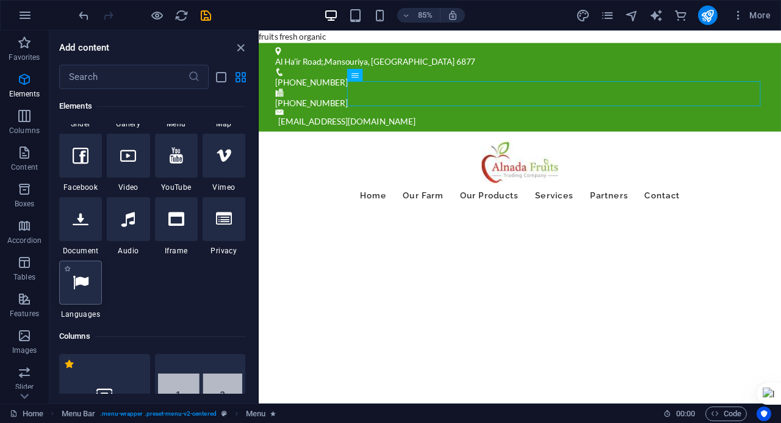
click at [81, 279] on icon at bounding box center [81, 282] width 16 height 16
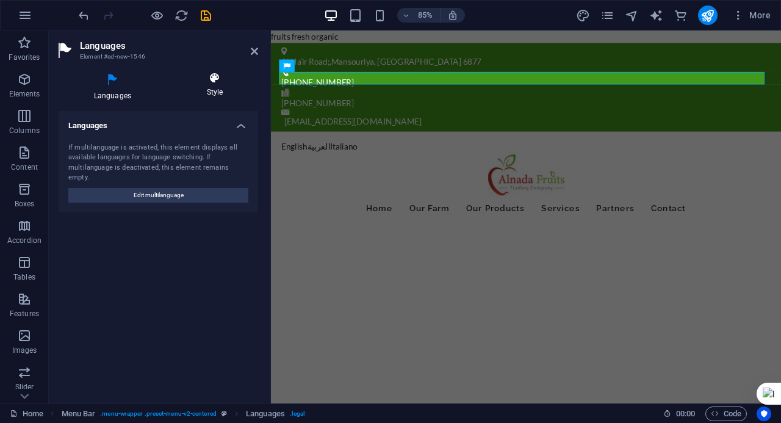
click at [210, 90] on h4 "Style" at bounding box center [214, 85] width 87 height 26
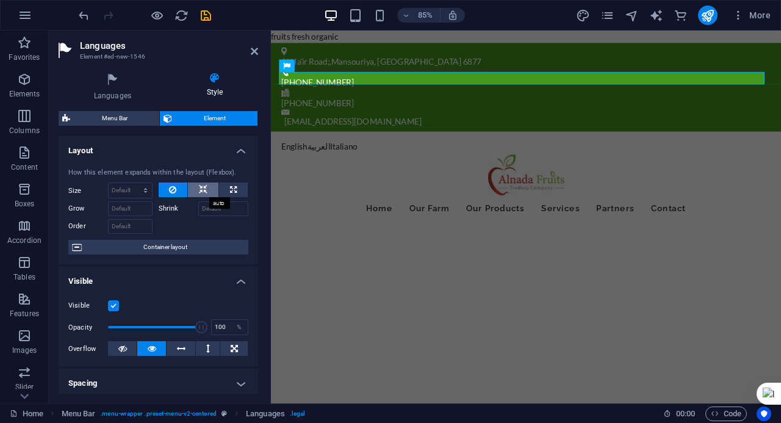
click at [199, 193] on icon at bounding box center [203, 189] width 9 height 15
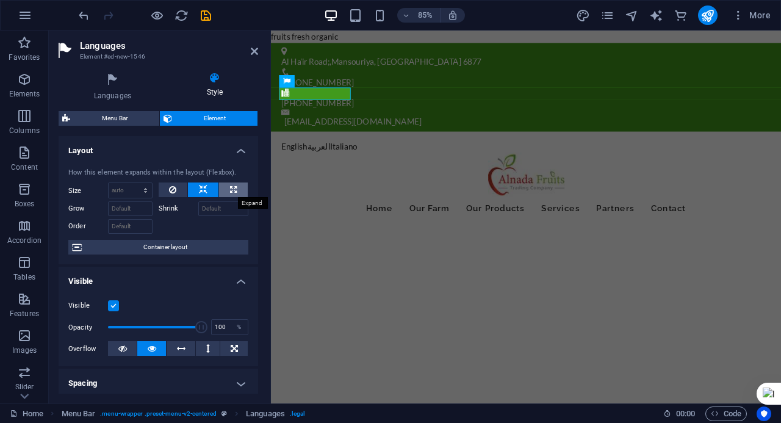
click at [219, 186] on button at bounding box center [233, 189] width 29 height 15
type input "100"
select select "%"
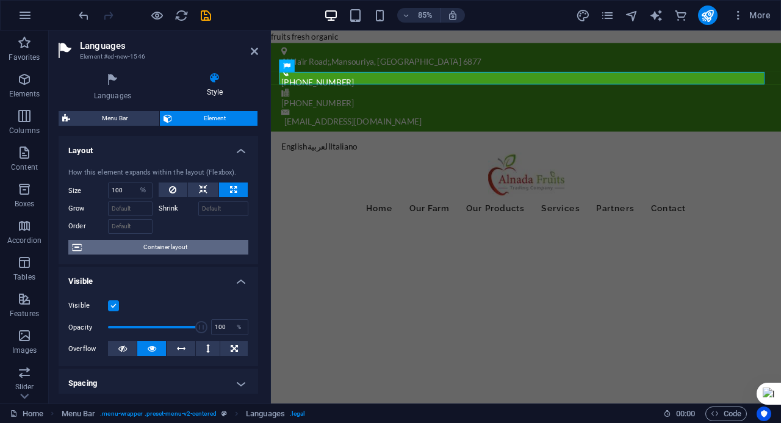
click at [177, 247] on span "Container layout" at bounding box center [164, 247] width 159 height 15
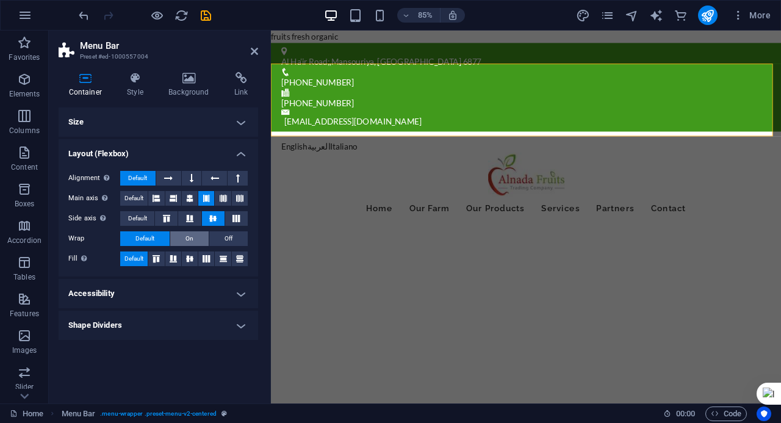
click at [183, 236] on button "On" at bounding box center [189, 238] width 38 height 15
click at [181, 259] on button at bounding box center [173, 258] width 16 height 15
click at [192, 258] on icon at bounding box center [189, 258] width 15 height 7
click at [149, 328] on h4 "Shape Dividers" at bounding box center [158, 324] width 199 height 29
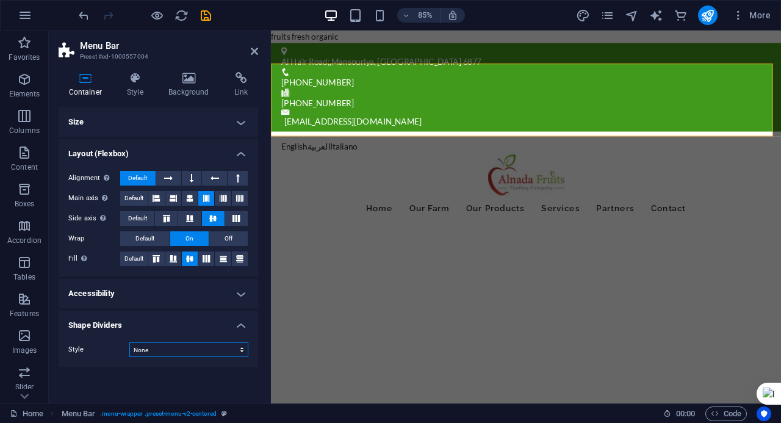
click at [157, 358] on div "Style None Triangle Square Diagonal Polygon 1 Polygon 2 Zigzag Multiple Zigzags…" at bounding box center [158, 349] width 199 height 34
click at [129, 342] on select "None Triangle Square Diagonal Polygon 1 Polygon 2 Zigzag Multiple Zigzags Waves…" at bounding box center [188, 349] width 119 height 15
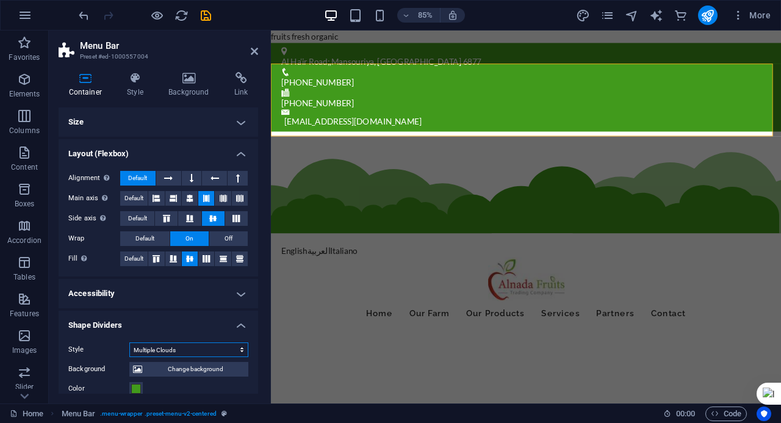
click at [158, 353] on select "None Triangle Square Diagonal Polygon 1 Polygon 2 Zigzag Multiple Zigzags Waves…" at bounding box center [188, 349] width 119 height 15
click at [129, 342] on select "None Triangle Square Diagonal Polygon 1 Polygon 2 Zigzag Multiple Zigzags Waves…" at bounding box center [188, 349] width 119 height 15
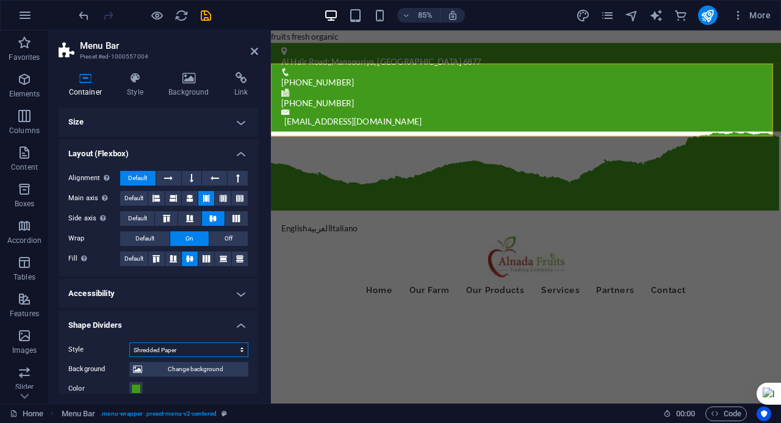
click at [167, 349] on select "None Triangle Square Diagonal Polygon 1 Polygon 2 Zigzag Multiple Zigzags Waves…" at bounding box center [188, 349] width 119 height 15
click at [129, 342] on select "None Triangle Square Diagonal Polygon 1 Polygon 2 Zigzag Multiple Zigzags Waves…" at bounding box center [188, 349] width 119 height 15
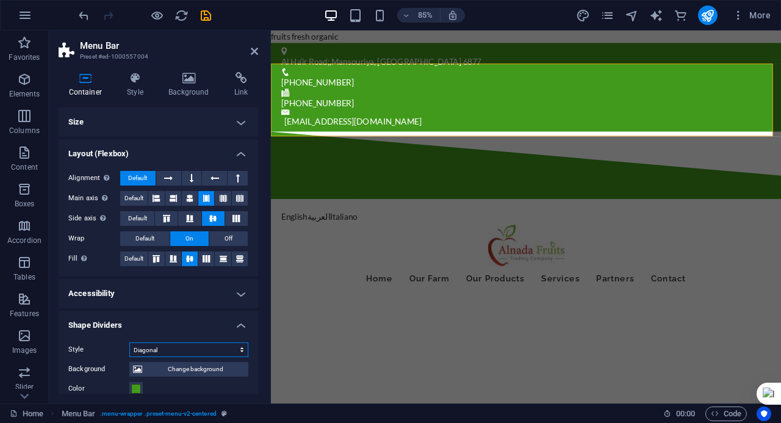
click at [154, 349] on select "None Triangle Square Diagonal Polygon 1 Polygon 2 Zigzag Multiple Zigzags Waves…" at bounding box center [188, 349] width 119 height 15
select select "none"
click at [129, 342] on select "None Triangle Square Diagonal Polygon 1 Polygon 2 Zigzag Multiple Zigzags Waves…" at bounding box center [188, 349] width 119 height 15
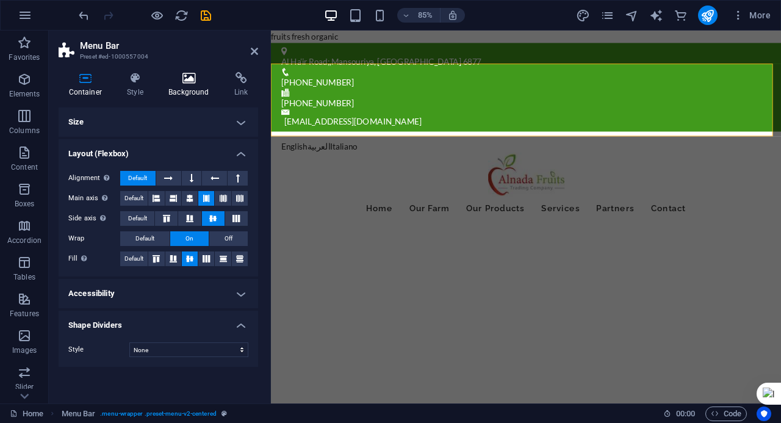
click at [204, 89] on h4 "Background" at bounding box center [192, 85] width 66 height 26
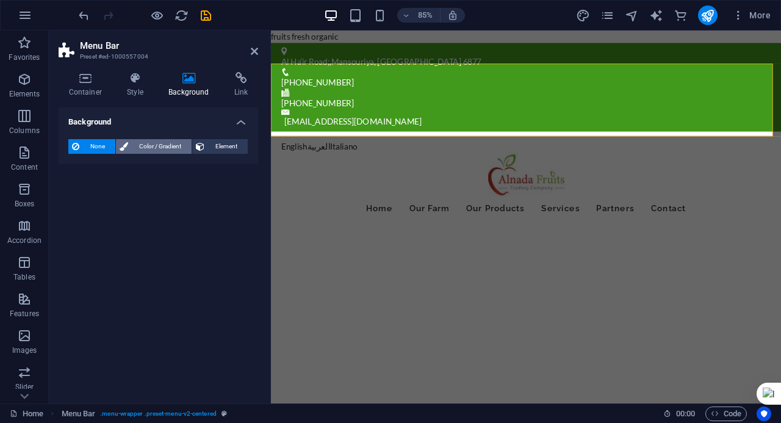
click at [163, 146] on span "Color / Gradient" at bounding box center [160, 146] width 56 height 15
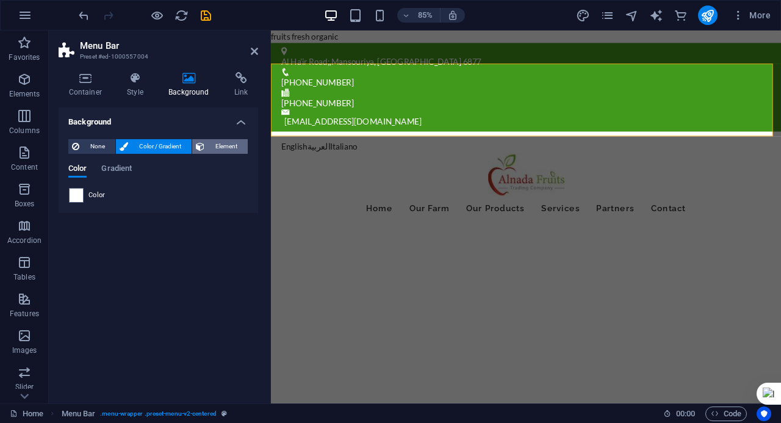
click at [210, 140] on span "Element" at bounding box center [226, 146] width 36 height 15
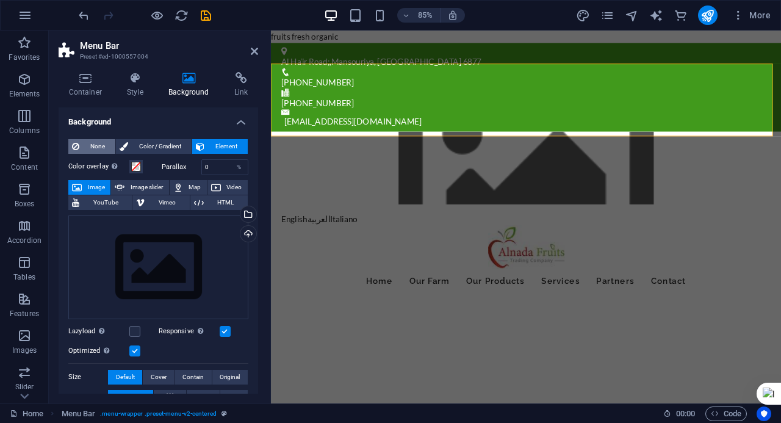
click at [107, 145] on span "None" at bounding box center [97, 146] width 29 height 15
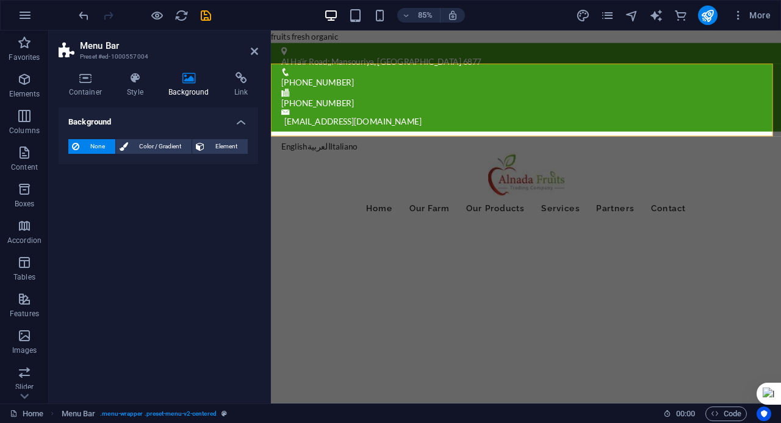
click at [134, 65] on div "Container Style Background Link Size Height Default px rem % vh vw Min. height …" at bounding box center [158, 232] width 219 height 341
click at [127, 79] on icon at bounding box center [135, 78] width 37 height 12
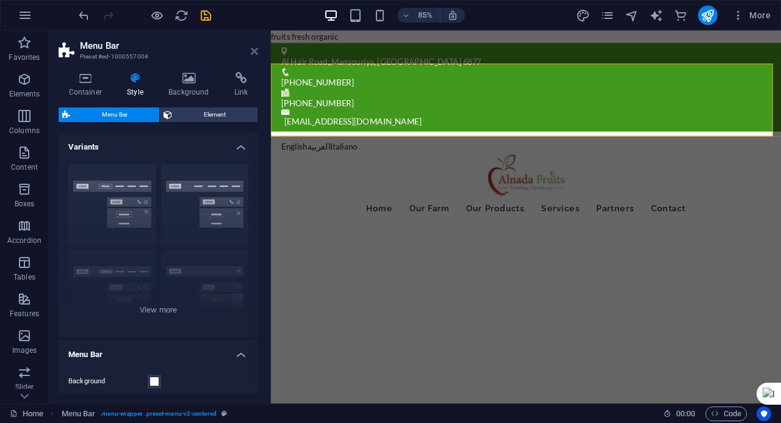
click at [252, 51] on icon at bounding box center [254, 51] width 7 height 10
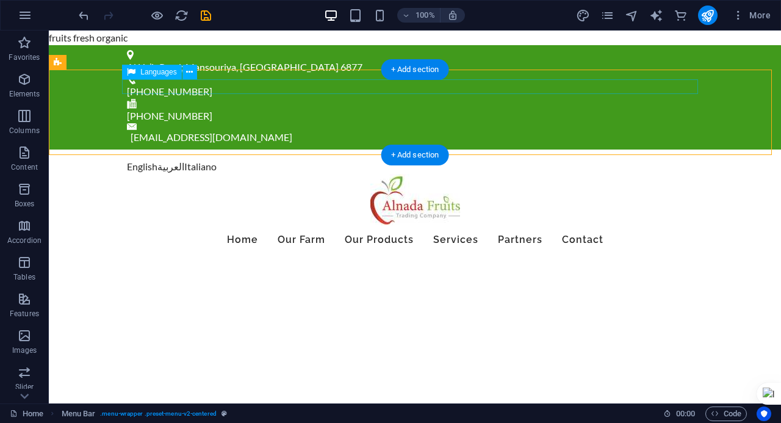
click at [215, 159] on div "English العربية Italiano" at bounding box center [415, 166] width 576 height 15
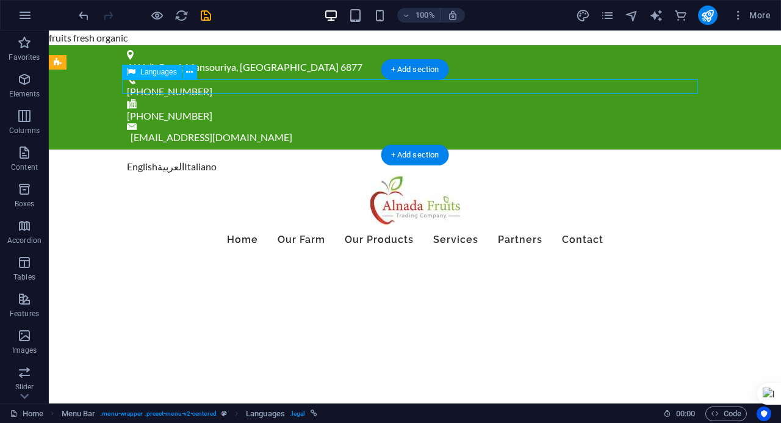
click at [235, 159] on div "English العربية Italiano" at bounding box center [415, 166] width 576 height 15
select select "%"
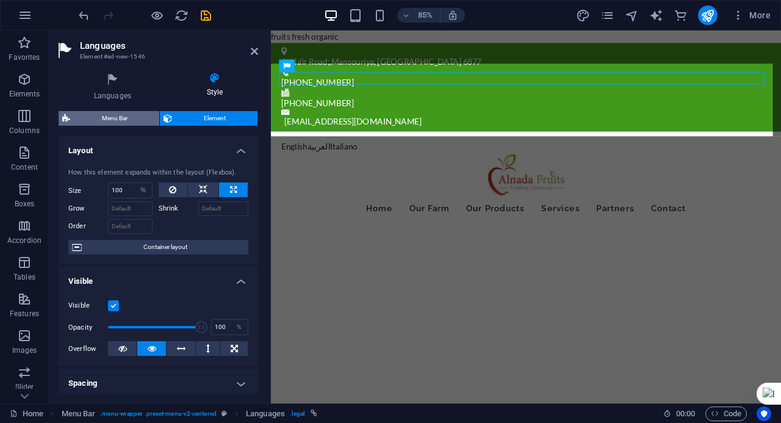
click at [142, 112] on span "Menu Bar" at bounding box center [115, 118] width 82 height 15
select select "rem"
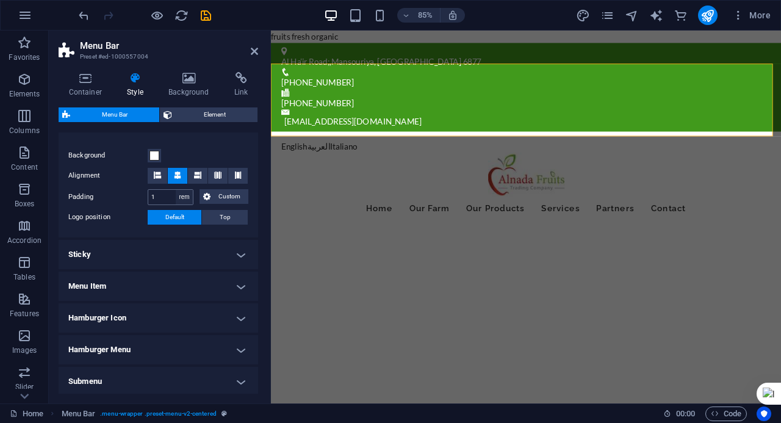
scroll to position [244, 0]
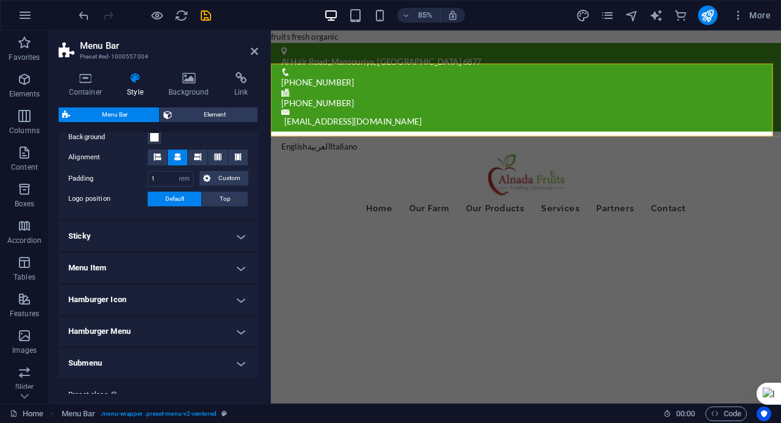
click at [184, 270] on h4 "Menu Item" at bounding box center [158, 267] width 199 height 29
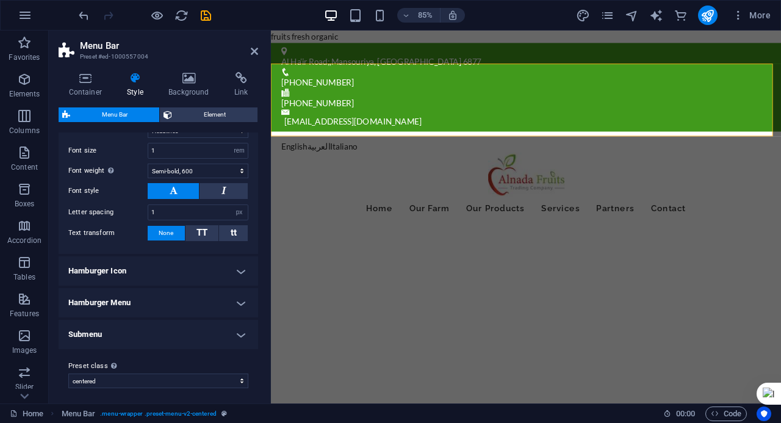
scroll to position [531, 0]
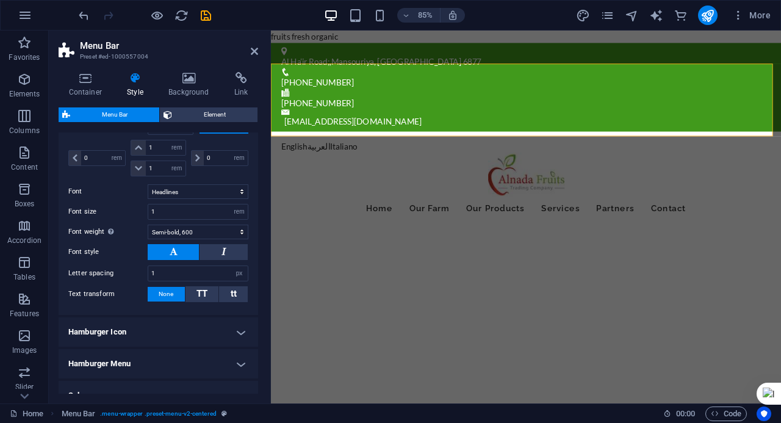
click at [179, 320] on h4 "Hamburger Icon" at bounding box center [158, 331] width 199 height 29
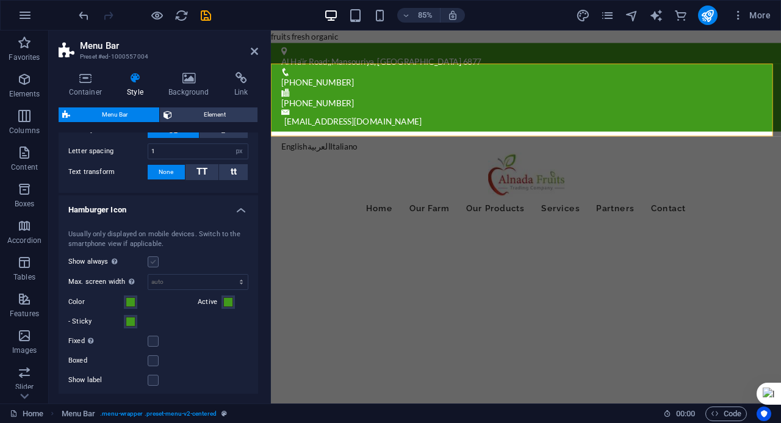
click at [158, 260] on label at bounding box center [153, 261] width 11 height 11
click at [0, 0] on input "Show always Shows the trigger for all viewports." at bounding box center [0, 0] width 0 height 0
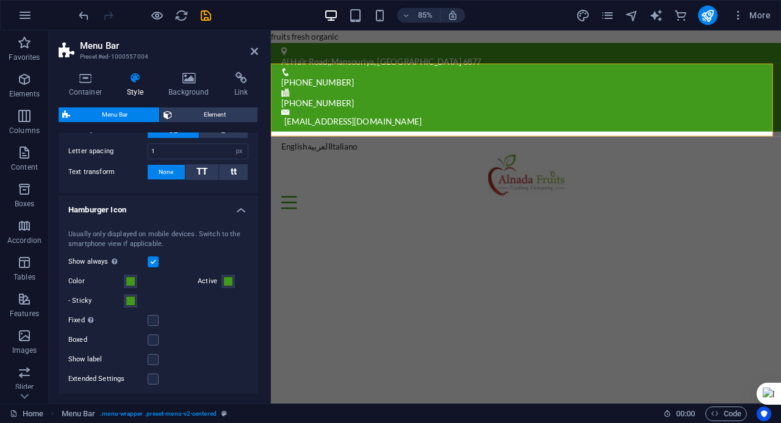
click at [148, 257] on label at bounding box center [153, 261] width 11 height 11
click at [0, 0] on input "Show always Shows the trigger for all viewports." at bounding box center [0, 0] width 0 height 0
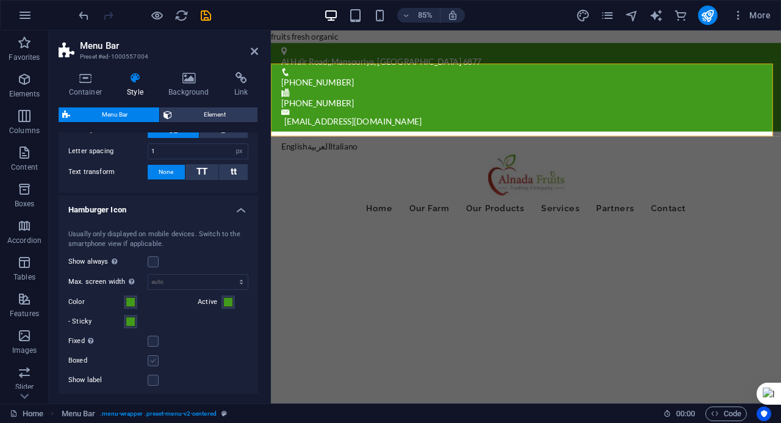
click at [153, 355] on label at bounding box center [153, 360] width 11 height 11
click at [0, 0] on input "Boxed" at bounding box center [0, 0] width 0 height 0
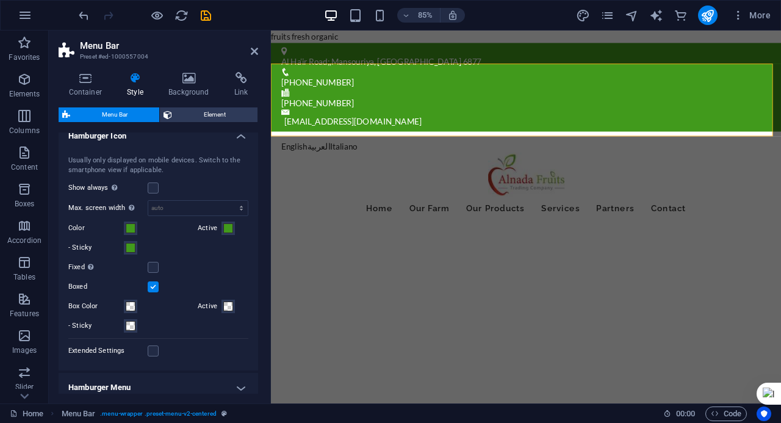
scroll to position [628, 0]
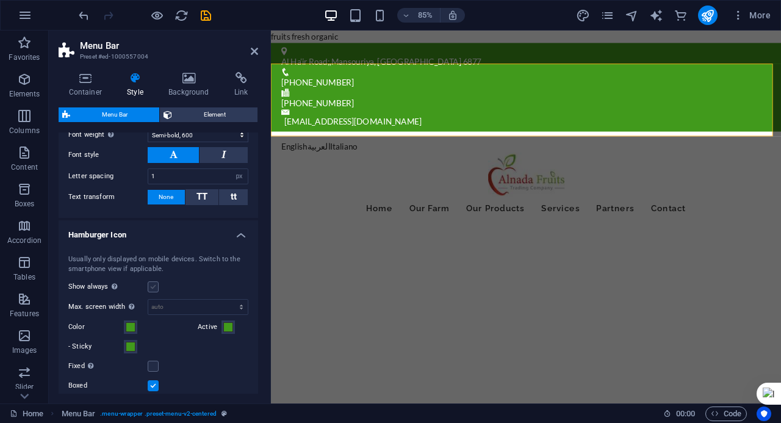
click at [155, 281] on label at bounding box center [153, 286] width 11 height 11
click at [0, 0] on input "Show always Shows the trigger for all viewports." at bounding box center [0, 0] width 0 height 0
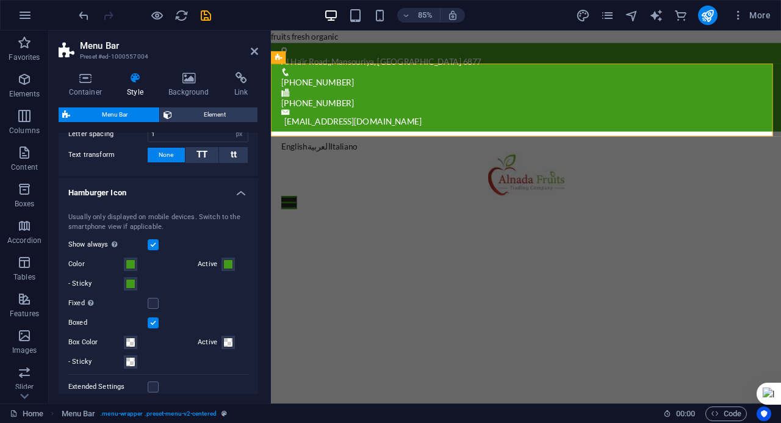
scroll to position [689, 0]
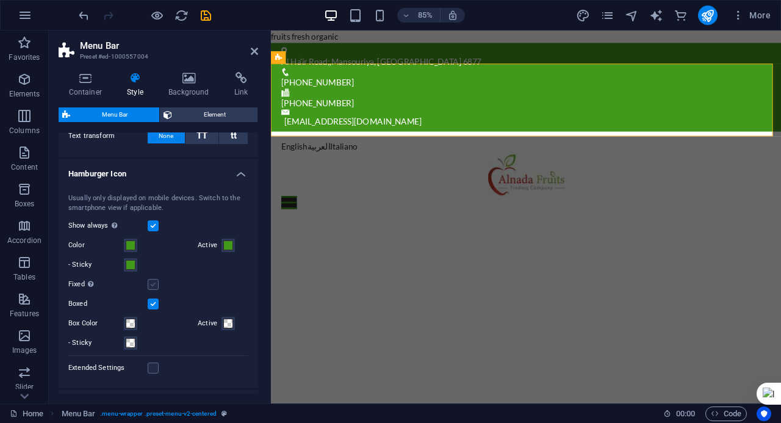
click at [150, 282] on label at bounding box center [153, 284] width 11 height 11
click at [0, 0] on input "Fixed Positions the trigger in a fixed state so that it is constantly in the vi…" at bounding box center [0, 0] width 0 height 0
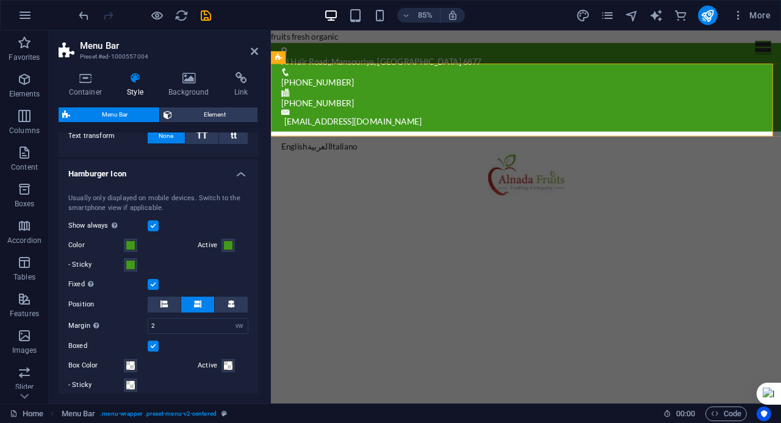
click at [153, 220] on label at bounding box center [153, 225] width 11 height 11
click at [0, 0] on input "Show always Shows the trigger for all viewports." at bounding box center [0, 0] width 0 height 0
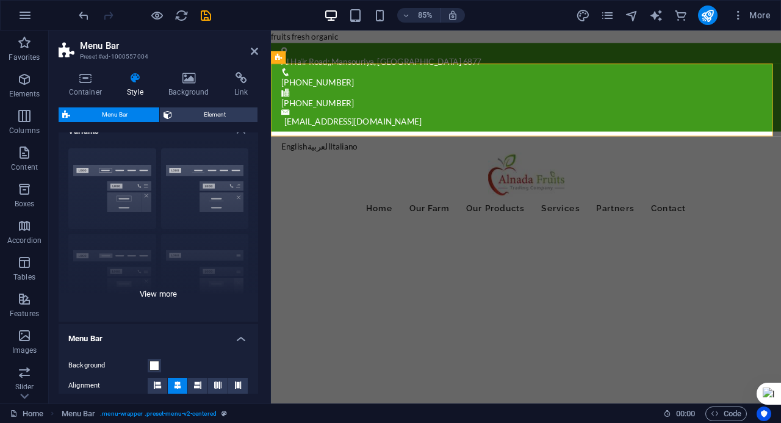
scroll to position [0, 0]
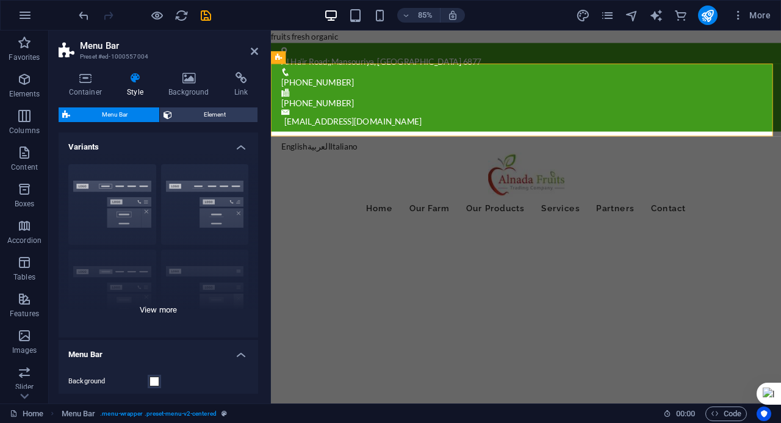
click at [138, 309] on div "Border Centered Default Fixed Loki Trigger Wide XXL" at bounding box center [158, 245] width 199 height 183
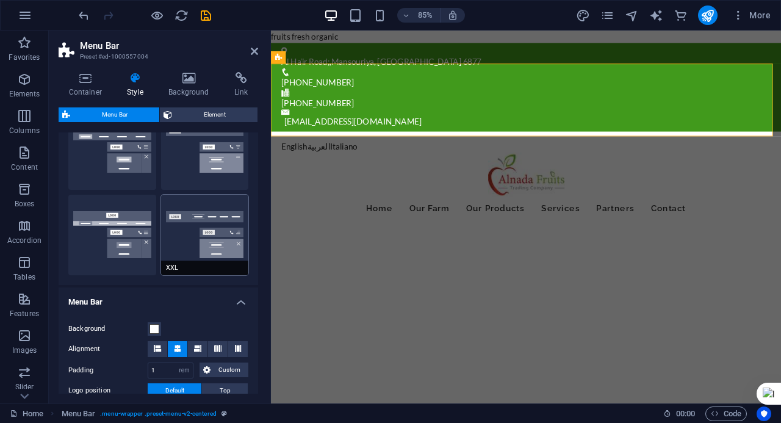
scroll to position [244, 0]
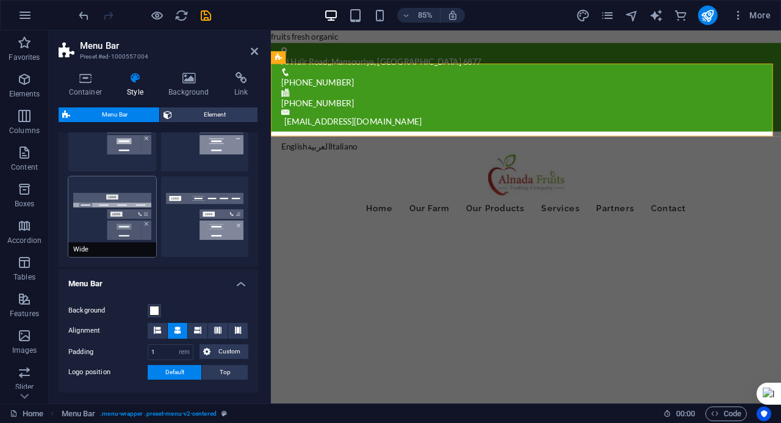
click at [134, 231] on button "Wide" at bounding box center [112, 216] width 88 height 81
type input "0"
type input "2"
select select "hover_box_bottom"
type input "1"
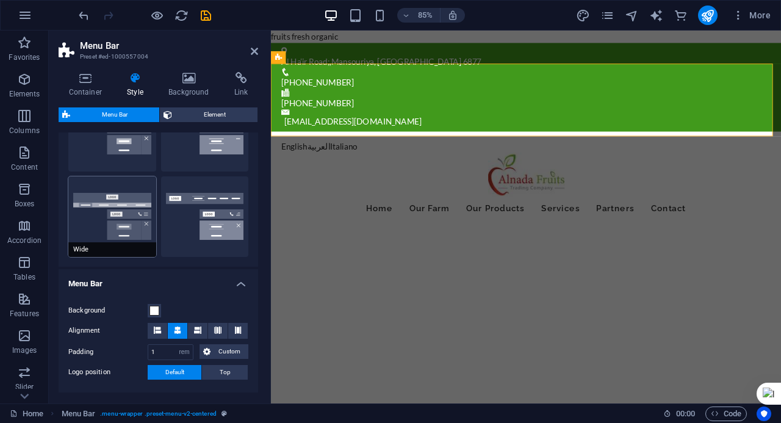
select select "rem"
type input "1"
select select "link-default-font"
select select "px"
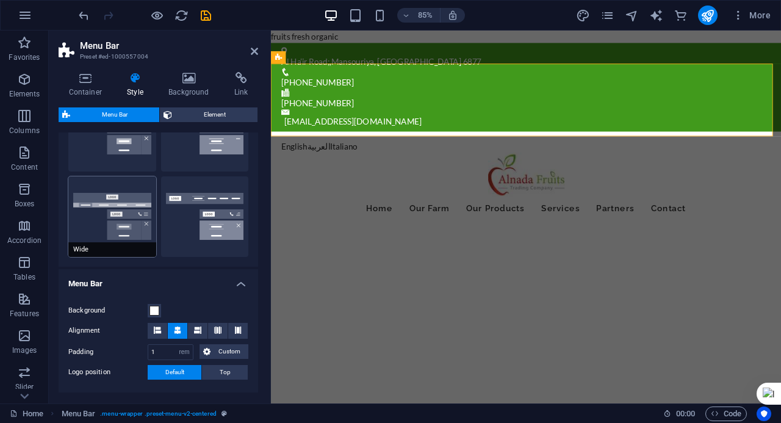
select select
type input "0"
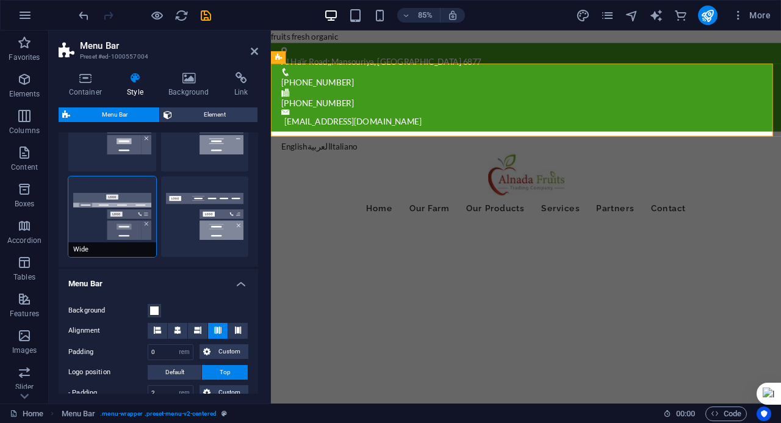
type input "16"
select select "400"
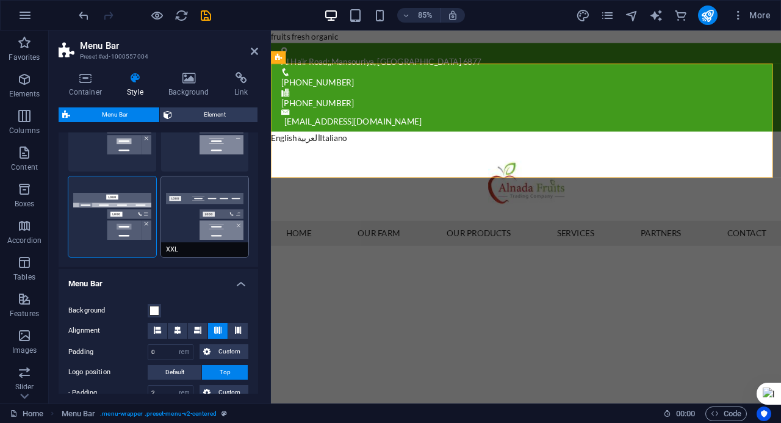
click at [187, 225] on button "XXL" at bounding box center [205, 216] width 88 height 81
type input "1"
select select "hover_border_vertical"
type input "2"
type input "1.5"
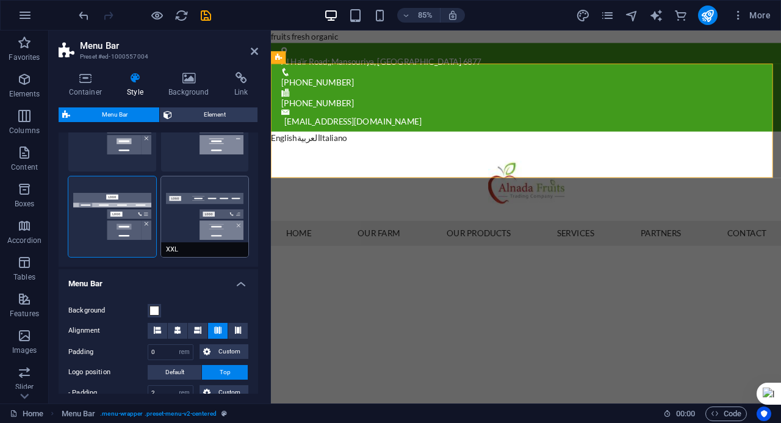
type input "0.5"
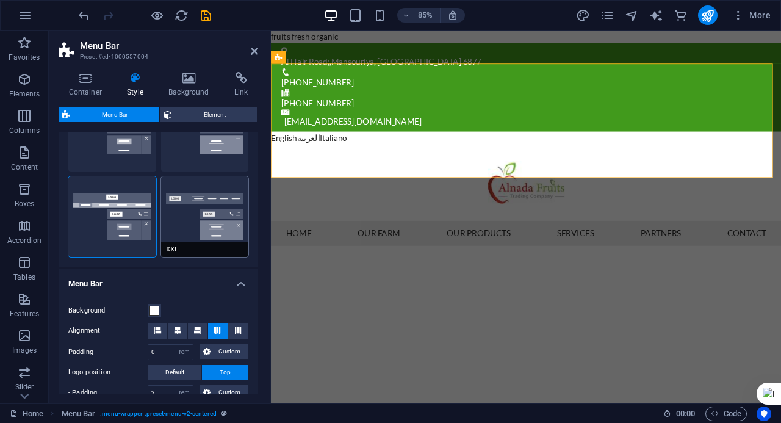
select select "link-special-font"
type input "1.8"
select select "rem"
select select "700"
type input "2"
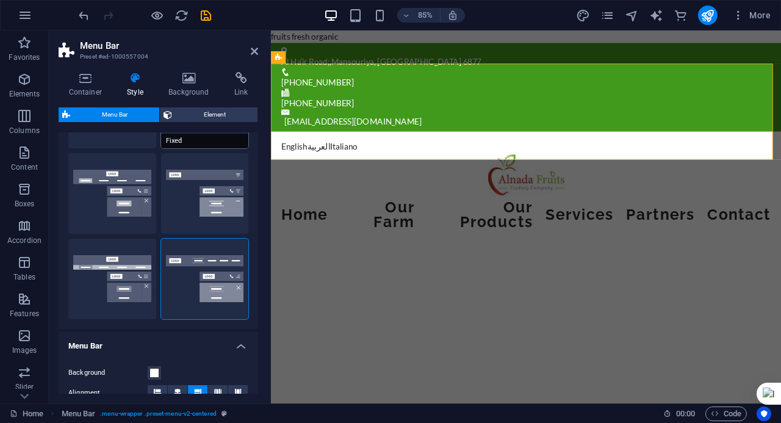
scroll to position [122, 0]
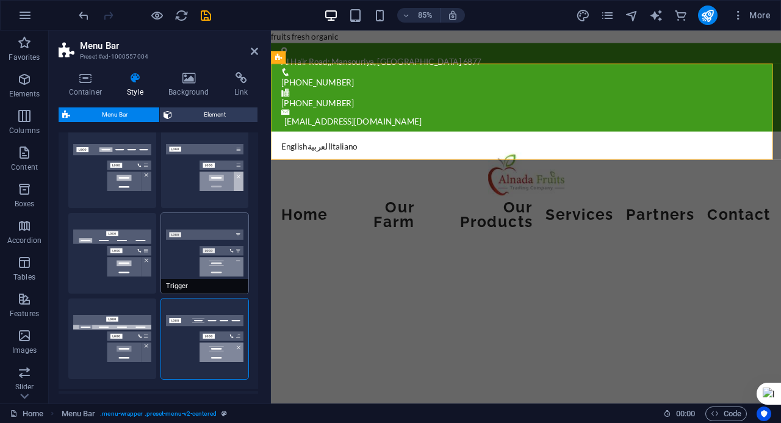
click at [187, 235] on button "Trigger" at bounding box center [205, 253] width 88 height 81
select select "hover_border_vertical"
type input "1"
type input "2"
type input "1"
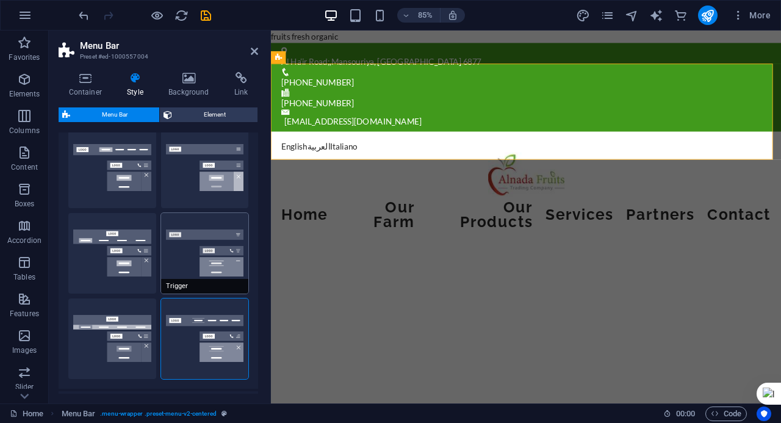
type input "1"
select select "link-special-font"
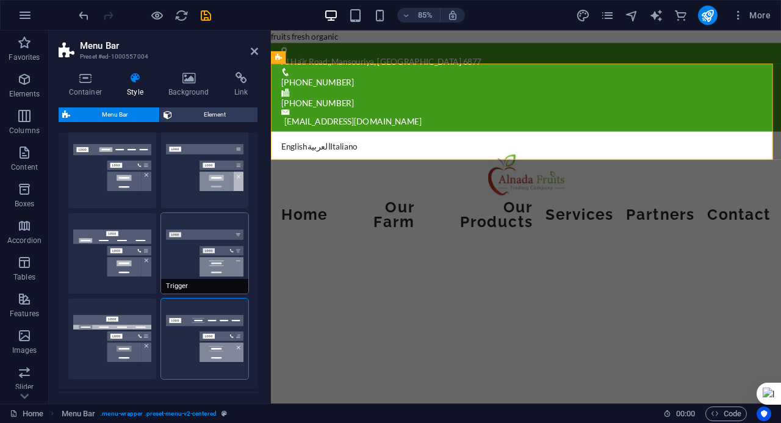
type input "1.5"
select select "rem"
select select "700"
type input "0"
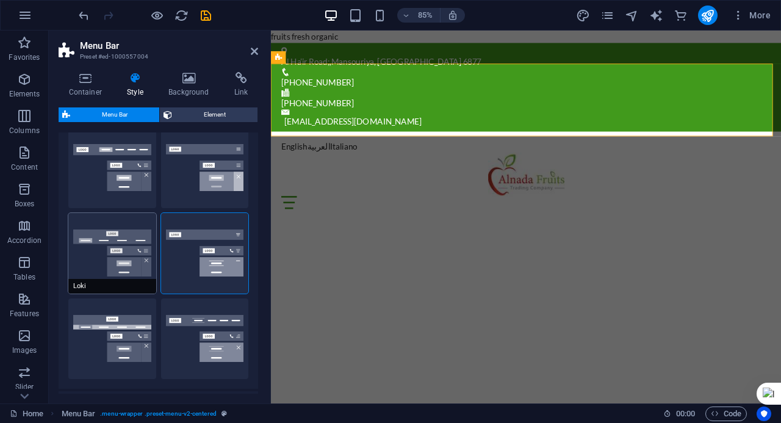
click at [129, 246] on button "Loki" at bounding box center [112, 253] width 88 height 81
type input "0"
select select "DISABLED_OPTION_VALUE"
type input "2"
type input "1"
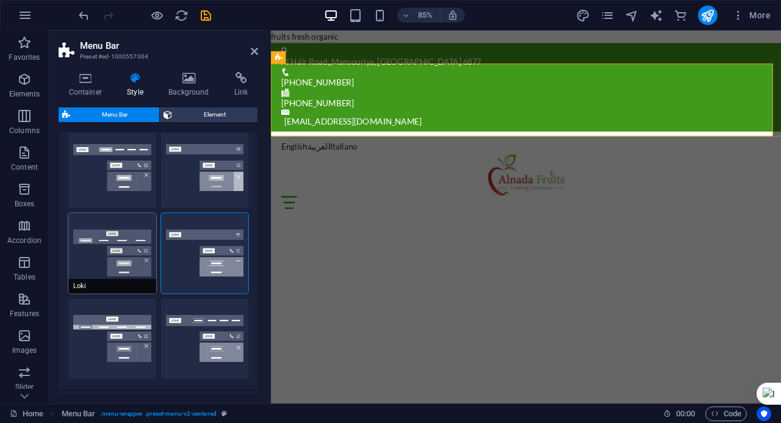
select select "hover_box_bottom"
select select "link-default-font"
select select "px"
select select
type input "16"
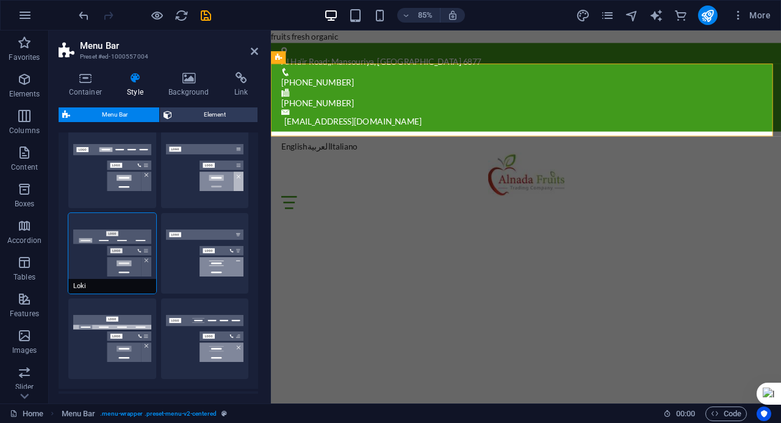
select select "400"
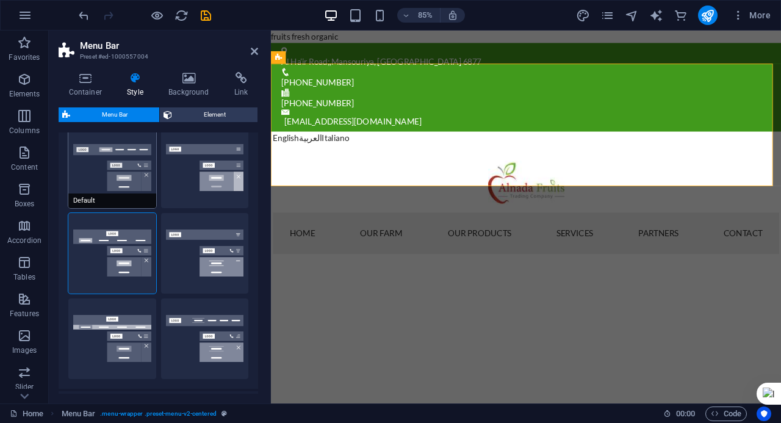
click at [117, 187] on button "Default" at bounding box center [112, 167] width 88 height 81
type input "1"
select select
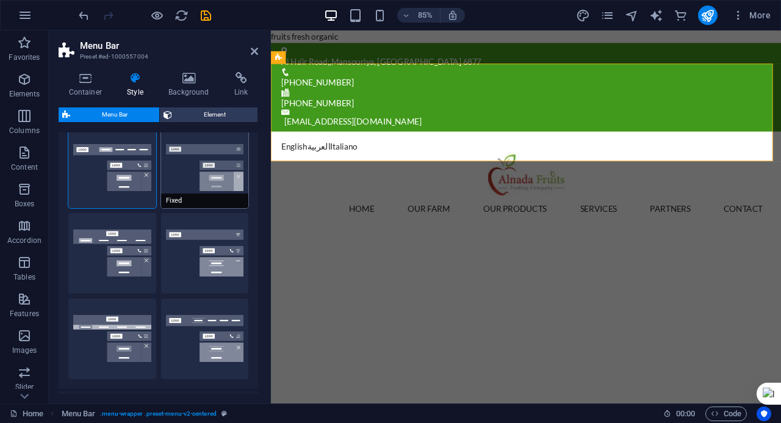
click at [176, 167] on button "Fixed" at bounding box center [205, 167] width 88 height 81
select select "link-special-font"
type input "1.5"
select select "rem"
select select "700"
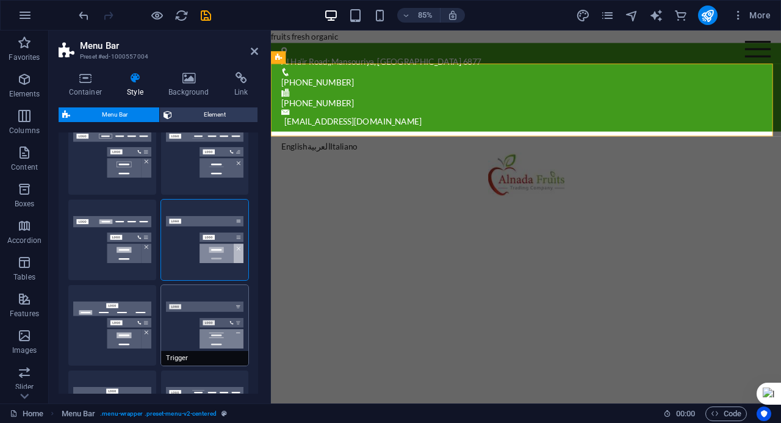
scroll to position [0, 0]
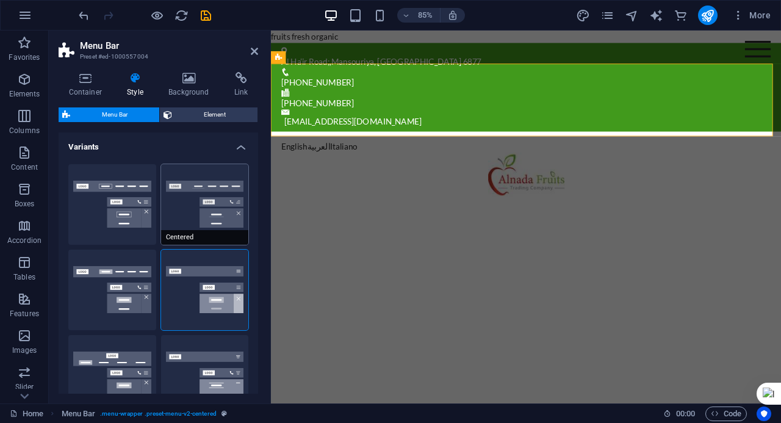
click at [187, 203] on button "Centered" at bounding box center [205, 204] width 88 height 81
select select "hover_border_bottom"
type input "1"
select select "DISABLED_OPTION_VALUE"
type input "0"
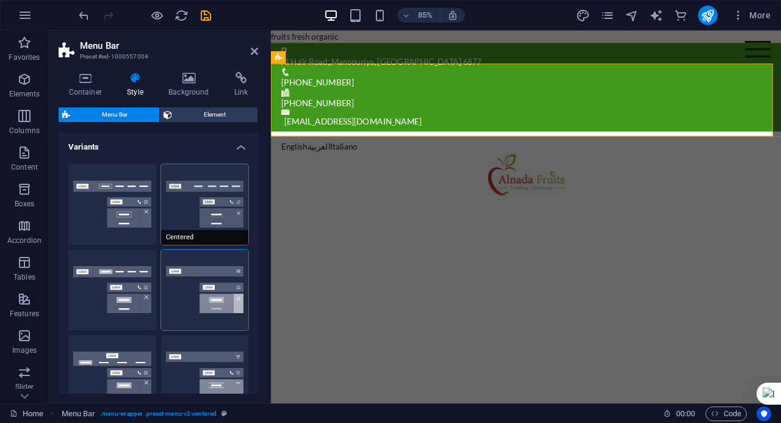
type input "0"
select select "link-special-font"
type input "1.5"
select select "rem"
select select
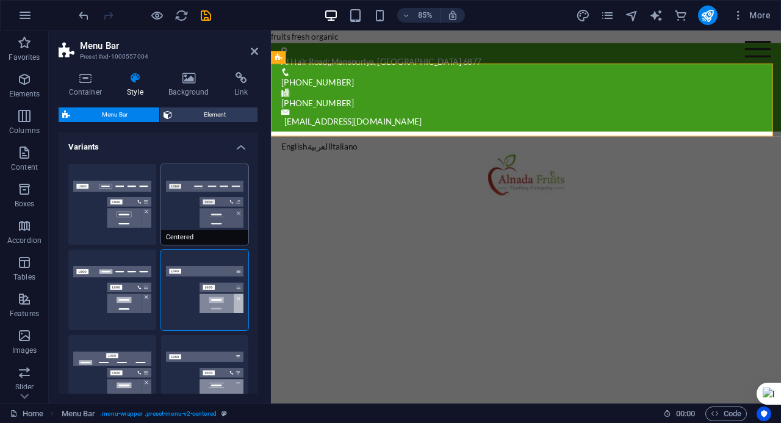
type input "2"
select select "400"
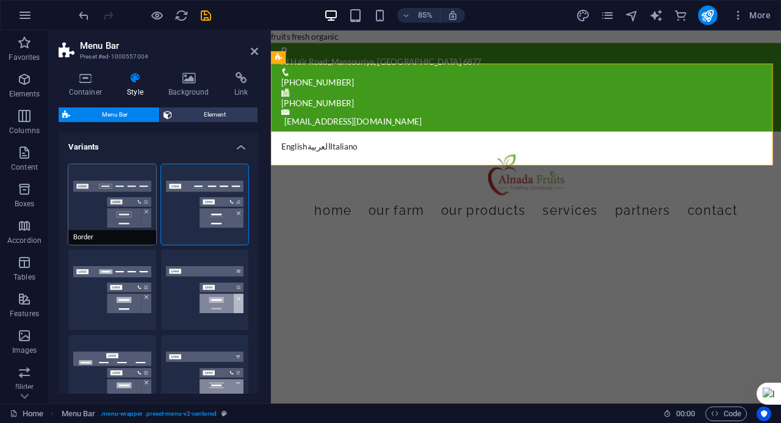
click at [104, 215] on button "Border" at bounding box center [112, 204] width 88 height 81
select select "hover_border"
type input "1"
type input "3"
type input "1"
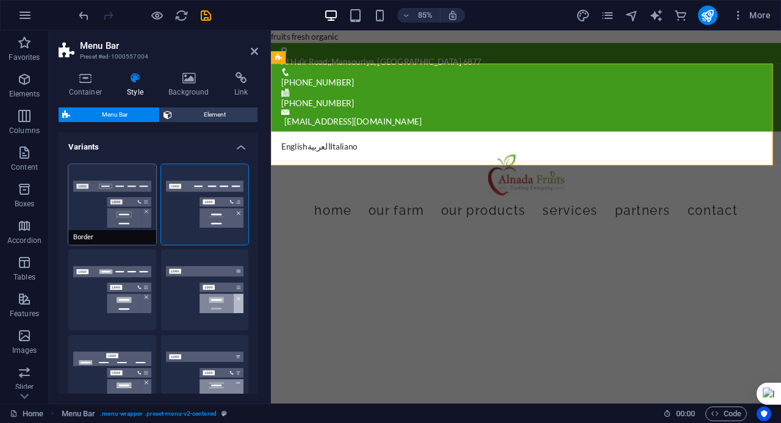
type input "1"
select select "rem"
type input "1"
select select "link-special-font"
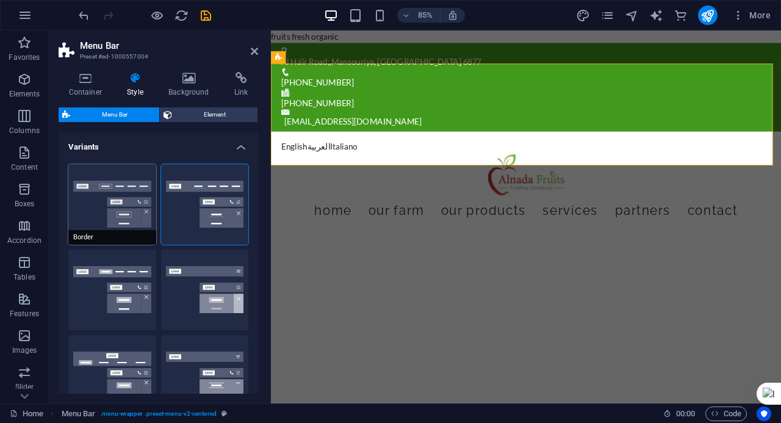
type input "1.1"
select select "rem"
select select
type input "1"
select select "400"
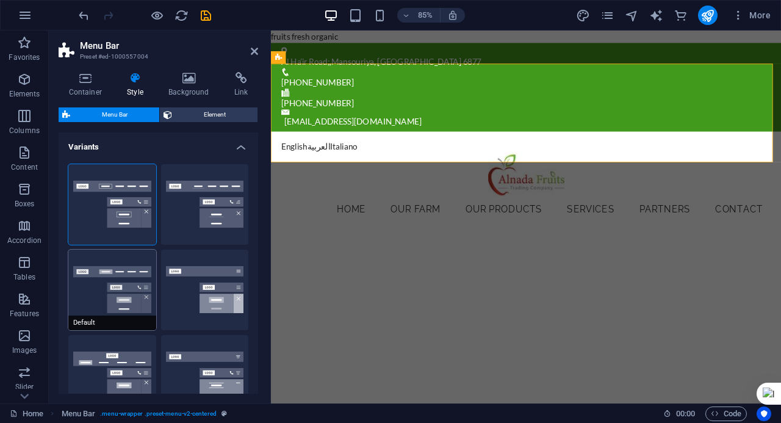
click at [99, 263] on button "Default" at bounding box center [112, 289] width 88 height 81
select select "hover_box_bottom"
type input "0"
type input "2"
select select "link-default-font"
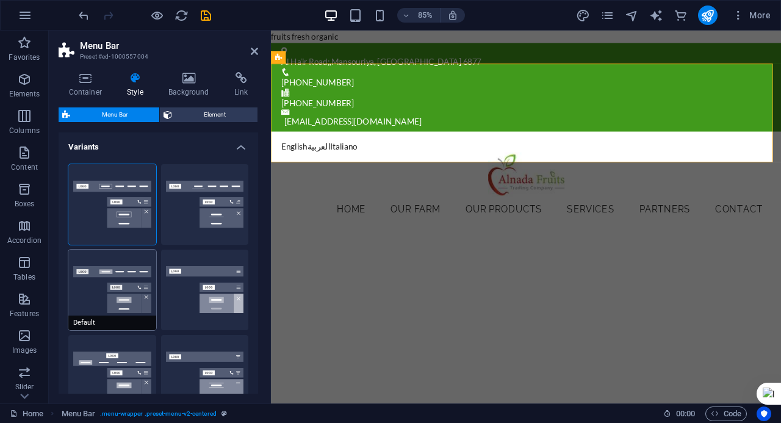
select select "px"
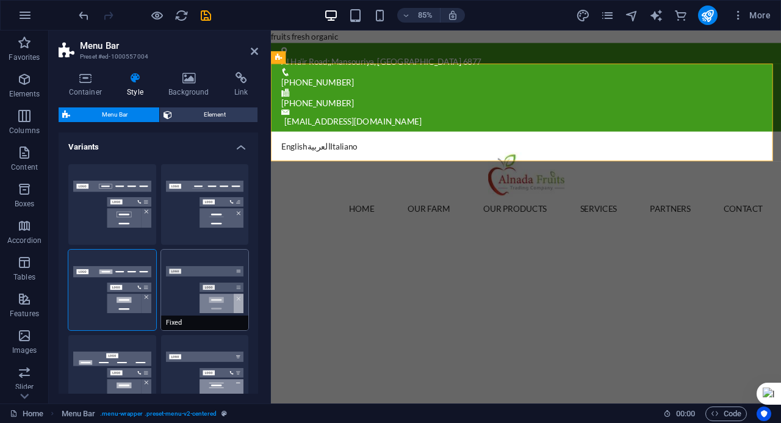
click at [196, 273] on button "Fixed" at bounding box center [205, 289] width 88 height 81
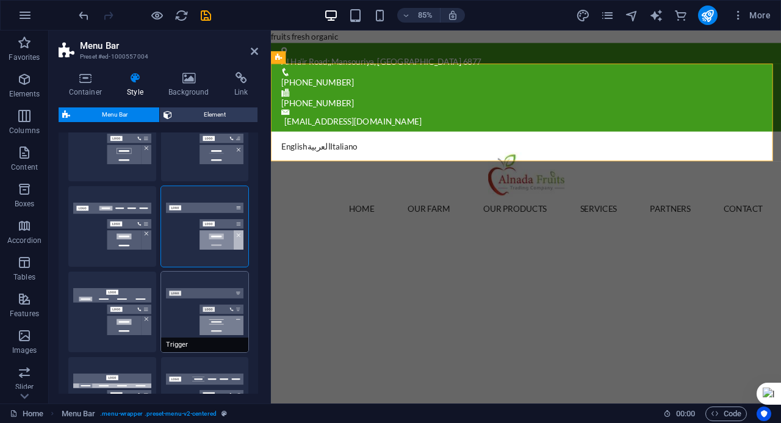
scroll to position [122, 0]
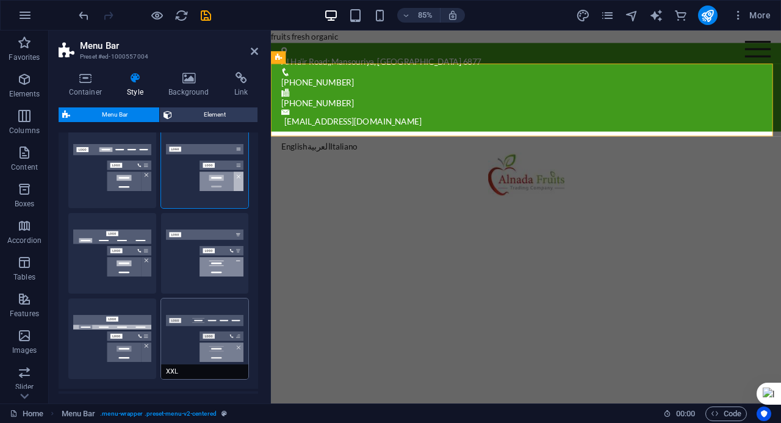
click at [190, 322] on button "XXL" at bounding box center [205, 338] width 88 height 81
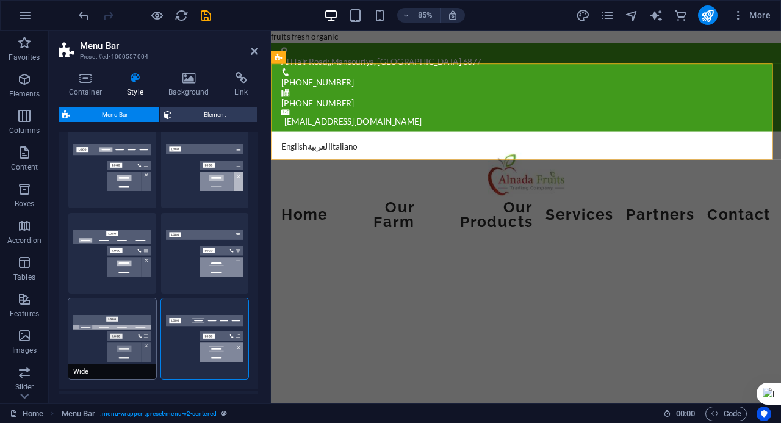
click at [132, 332] on button "Wide" at bounding box center [112, 338] width 88 height 81
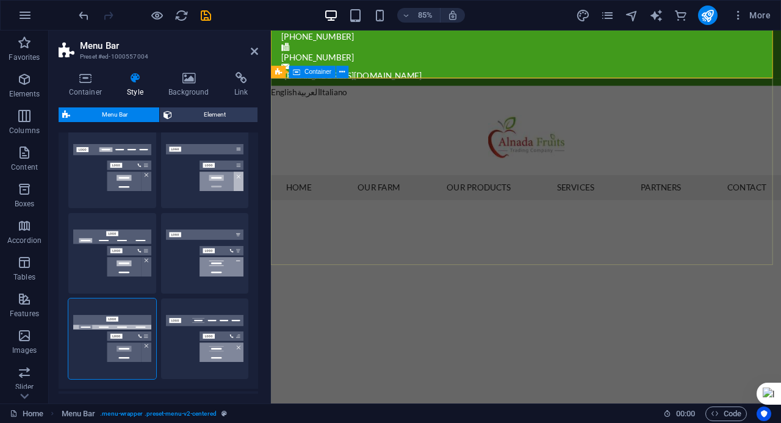
scroll to position [0, 0]
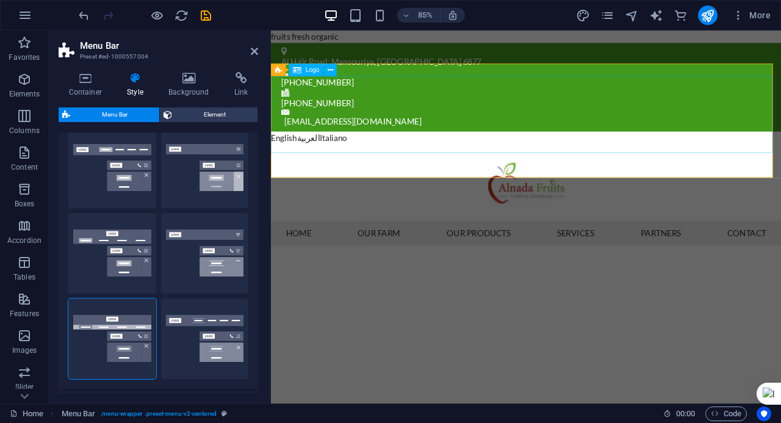
click at [385, 164] on div at bounding box center [571, 209] width 600 height 90
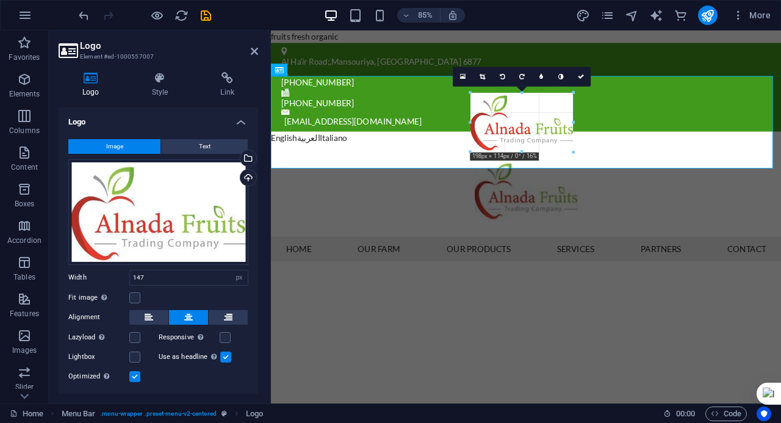
drag, startPoint x: 470, startPoint y: 141, endPoint x: 456, endPoint y: 128, distance: 19.0
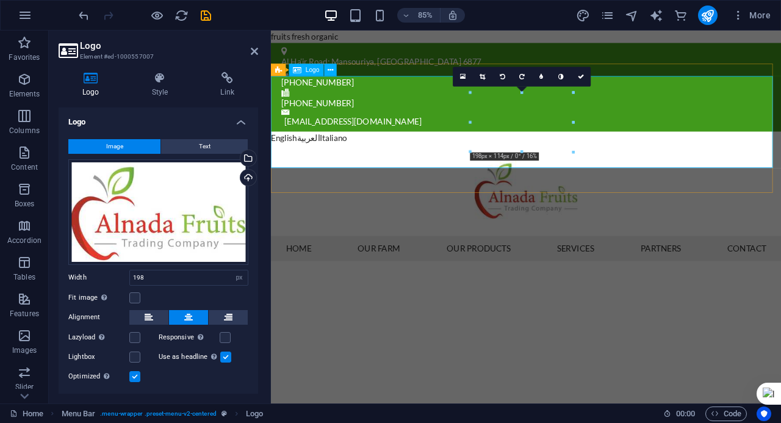
click at [780, 164] on div at bounding box center [571, 218] width 600 height 108
drag, startPoint x: 78, startPoint y: 420, endPoint x: 81, endPoint y: 426, distance: 7.1
click at [81, 422] on html "Alnada fruits Home (en) Favorites Elements Columns Content Boxes Accordion Tabl…" at bounding box center [390, 211] width 781 height 423
click at [243, 181] on div "Upload" at bounding box center [247, 179] width 18 height 18
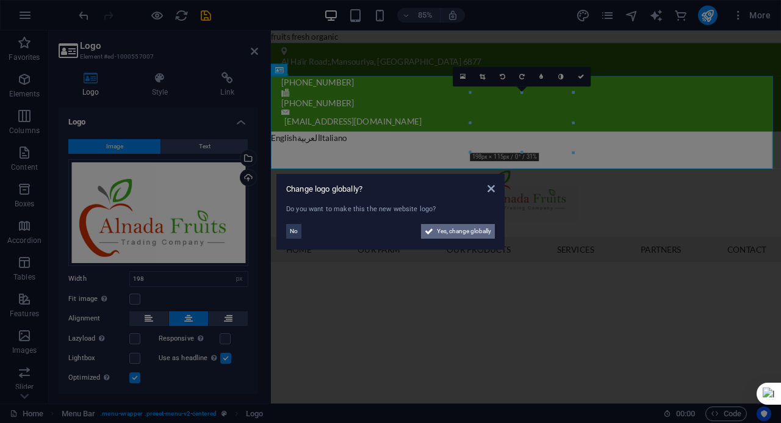
click at [456, 232] on span "Yes, change globally" at bounding box center [464, 231] width 54 height 15
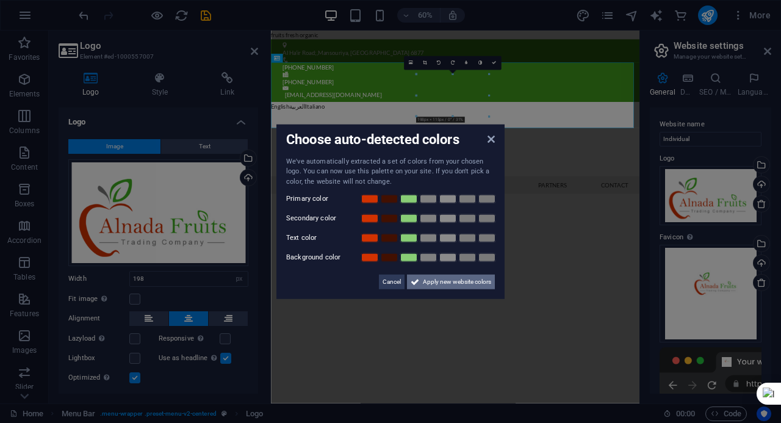
click at [443, 283] on span "Apply new website colors" at bounding box center [457, 281] width 68 height 15
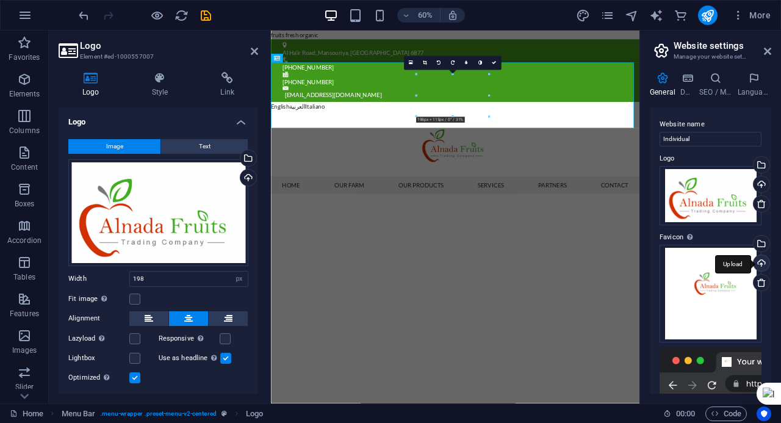
click at [761, 265] on div "Upload" at bounding box center [760, 264] width 18 height 18
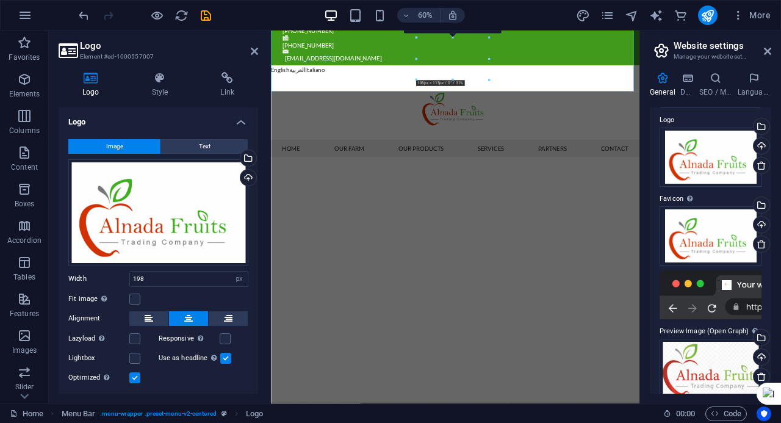
scroll to position [52, 0]
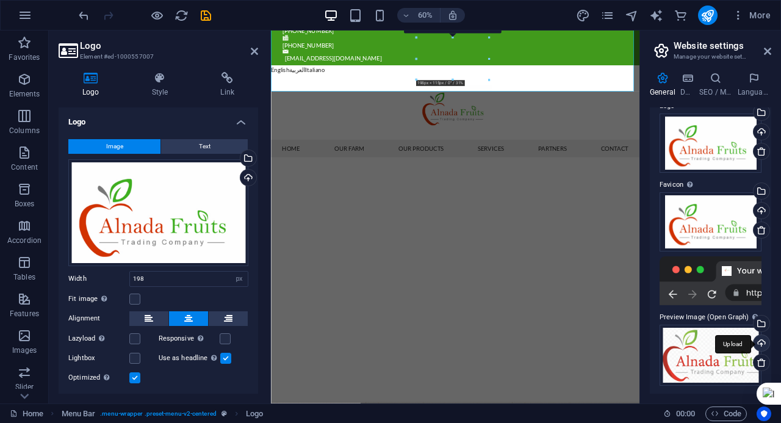
click at [760, 342] on div "Upload" at bounding box center [760, 344] width 18 height 18
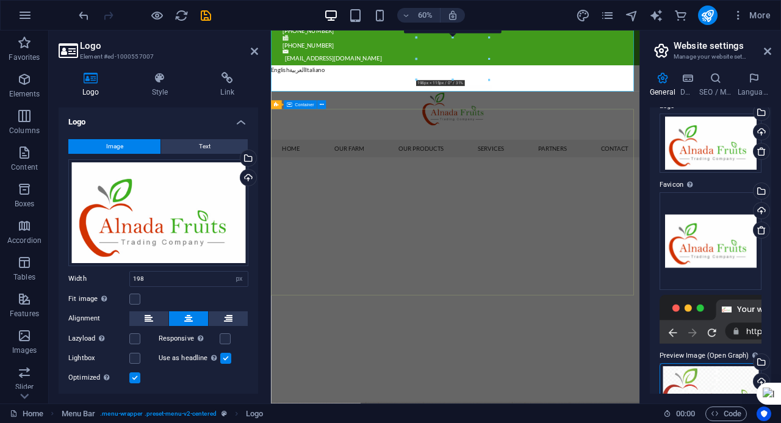
scroll to position [0, 0]
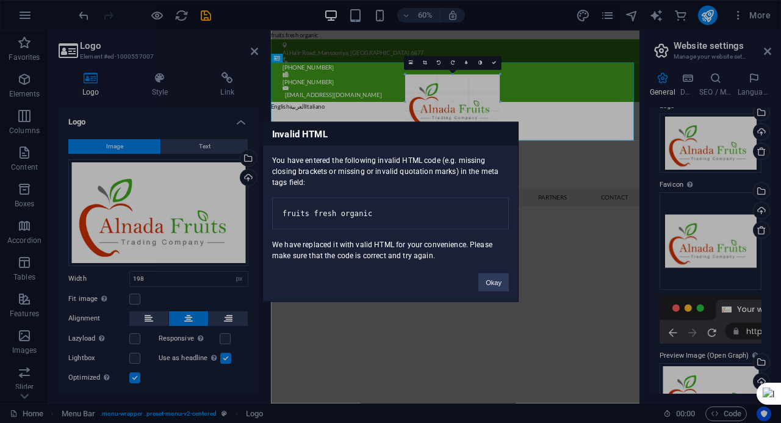
drag, startPoint x: 415, startPoint y: 116, endPoint x: 375, endPoint y: 129, distance: 42.4
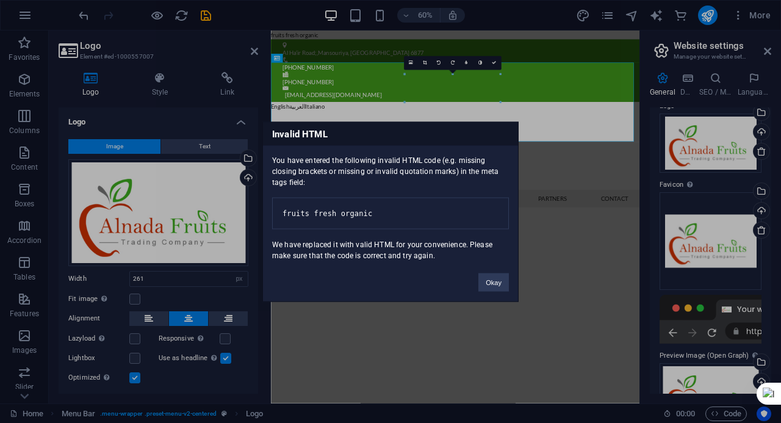
click at [441, 206] on pre "fruits fresh organic" at bounding box center [390, 213] width 237 height 32
click at [504, 286] on button "Okay" at bounding box center [493, 282] width 30 height 18
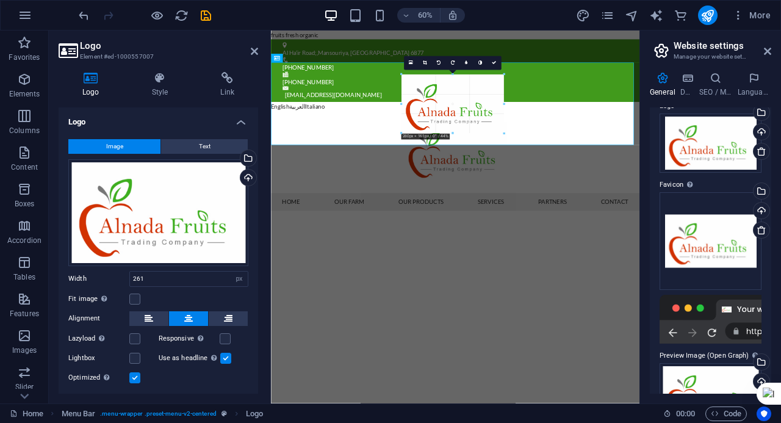
drag, startPoint x: 499, startPoint y: 129, endPoint x: 392, endPoint y: 159, distance: 110.8
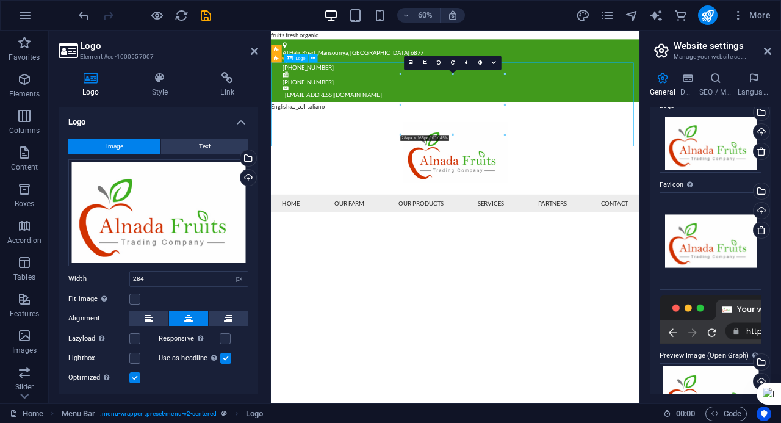
drag, startPoint x: 615, startPoint y: 163, endPoint x: 587, endPoint y: 118, distance: 53.1
click at [587, 164] on div at bounding box center [578, 234] width 614 height 140
click at [493, 61] on icon at bounding box center [494, 63] width 4 height 4
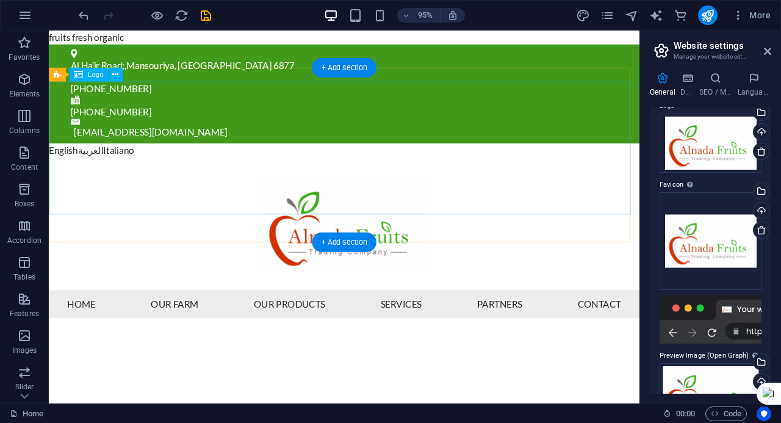
click at [174, 164] on div at bounding box center [360, 234] width 622 height 140
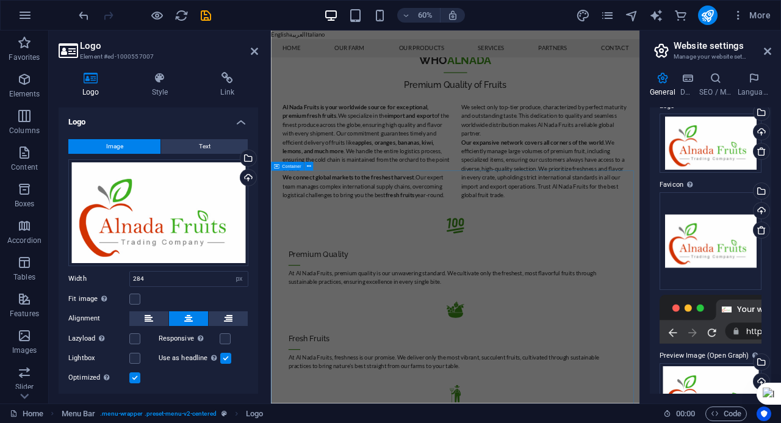
drag, startPoint x: 422, startPoint y: 278, endPoint x: 589, endPoint y: 185, distance: 191.4
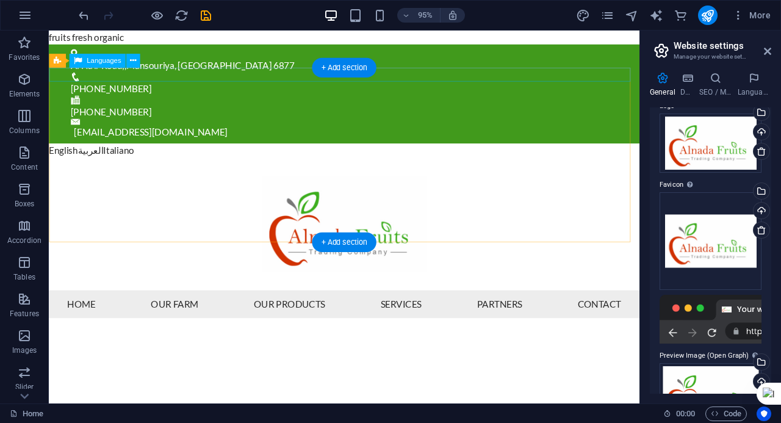
click at [143, 149] on div "English العربية Italiano" at bounding box center [360, 156] width 622 height 15
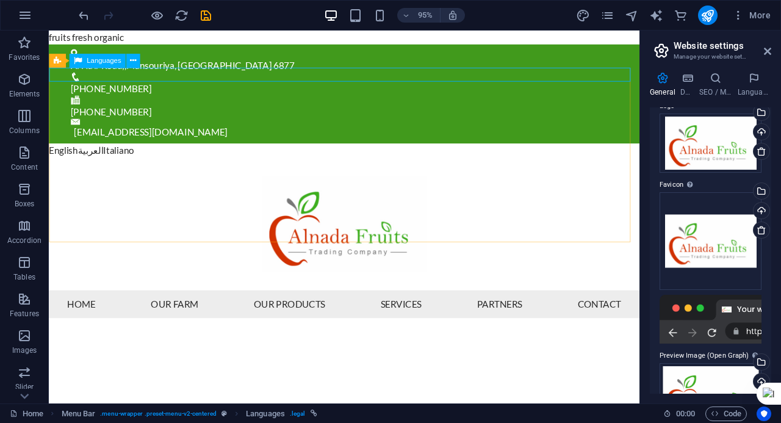
click at [105, 59] on span "Languages" at bounding box center [104, 60] width 34 height 7
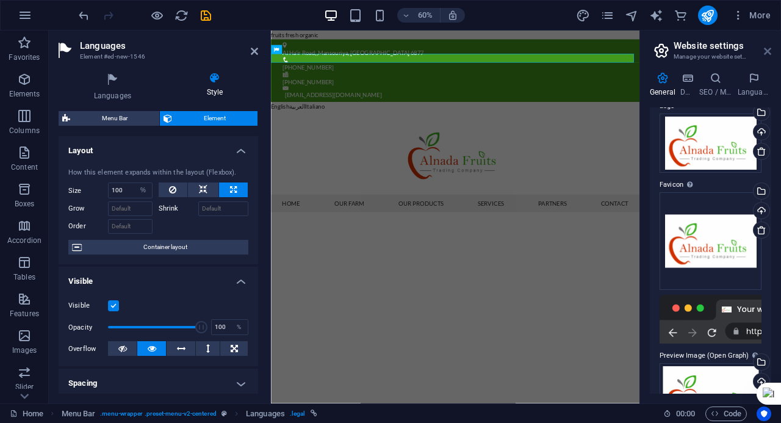
click at [765, 50] on icon at bounding box center [767, 51] width 7 height 10
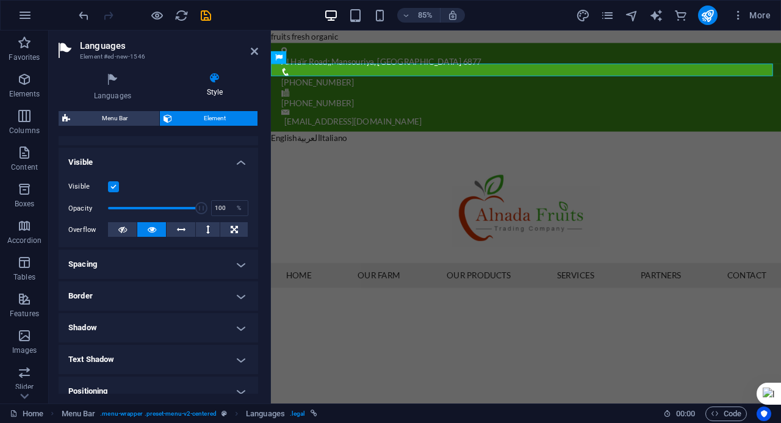
scroll to position [122, 0]
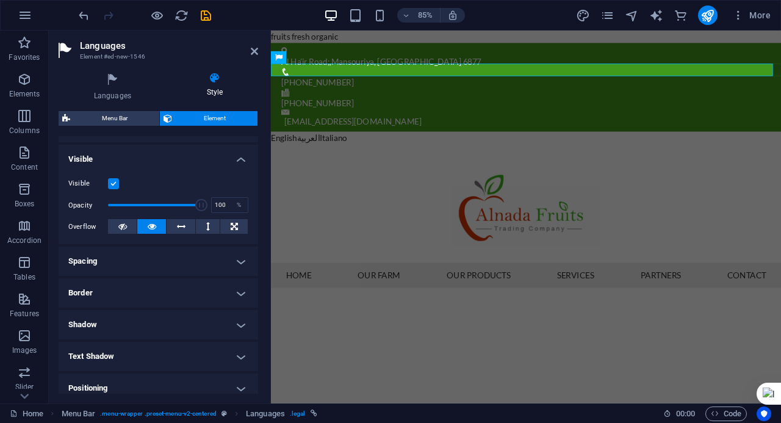
click at [140, 290] on h4 "Border" at bounding box center [158, 292] width 199 height 29
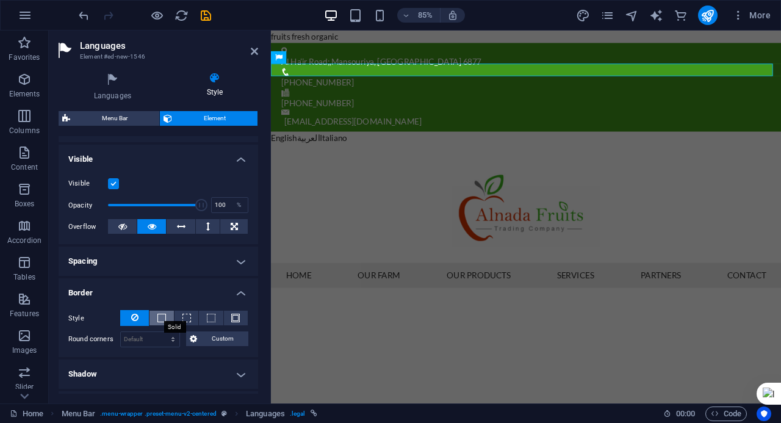
click at [163, 314] on span at bounding box center [161, 318] width 9 height 9
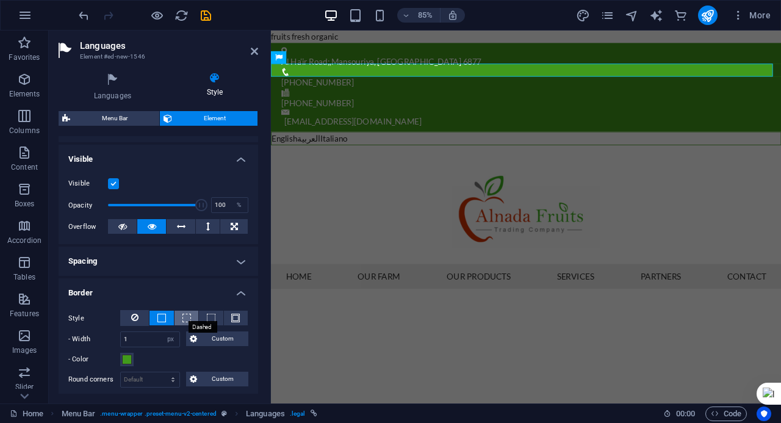
click at [188, 319] on span at bounding box center [186, 318] width 9 height 9
click at [210, 320] on span at bounding box center [211, 318] width 9 height 9
click at [231, 320] on span at bounding box center [235, 318] width 9 height 9
click at [135, 381] on select "Default px rem % vh vw Custom" at bounding box center [150, 379] width 59 height 15
click at [161, 372] on select "Default px rem % vh vw Custom" at bounding box center [150, 379] width 59 height 15
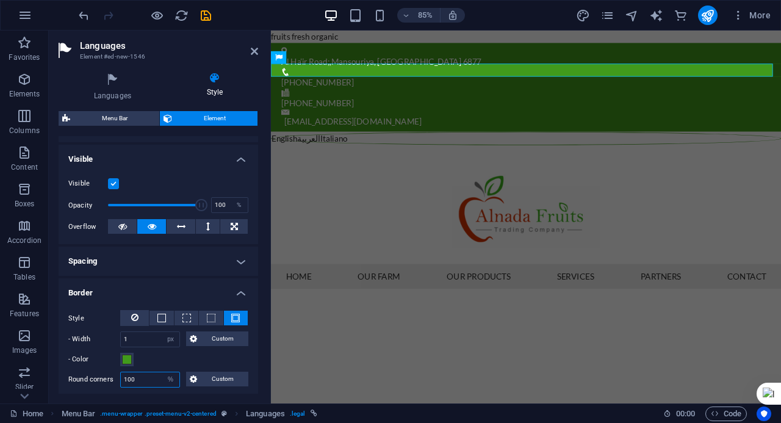
click at [155, 381] on input "100" at bounding box center [150, 379] width 59 height 15
click at [173, 380] on select "Default px rem % vh vw Custom" at bounding box center [170, 379] width 17 height 15
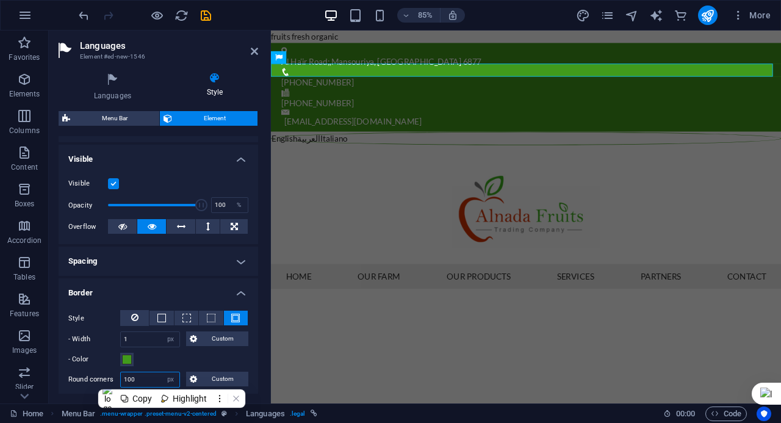
click at [162, 372] on select "Default px rem % vh vw Custom" at bounding box center [170, 379] width 17 height 15
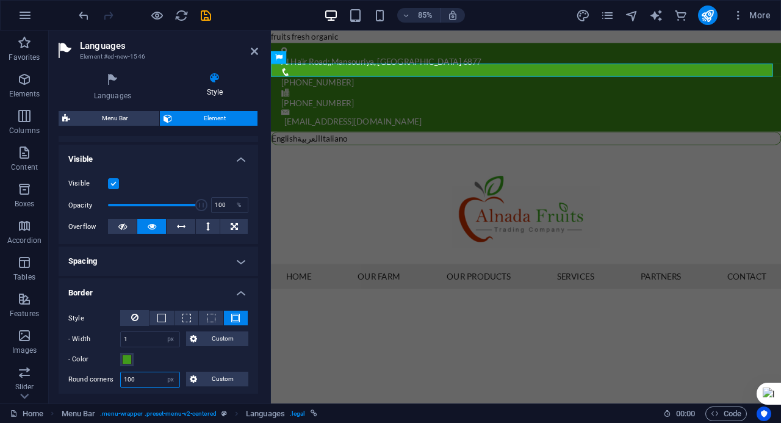
scroll to position [244, 0]
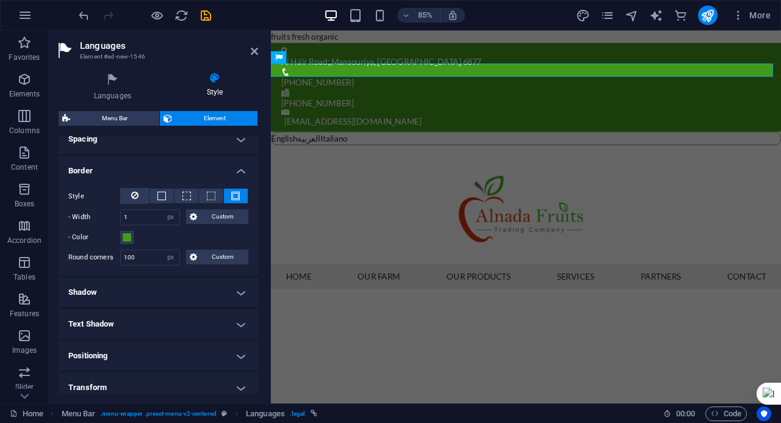
click at [143, 292] on h4 "Shadow" at bounding box center [158, 292] width 199 height 29
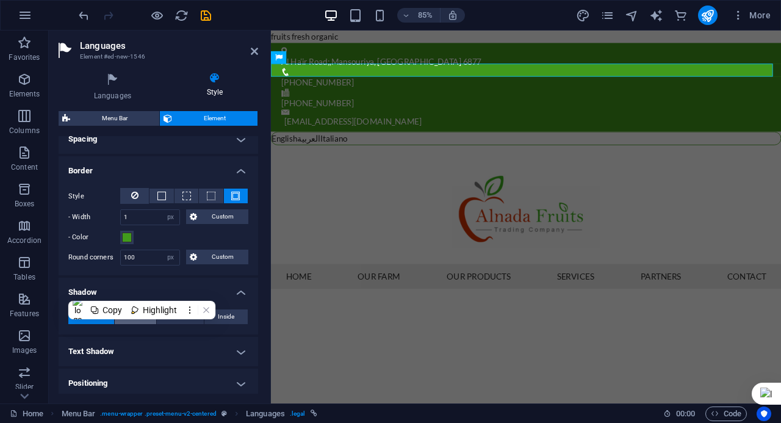
click at [140, 321] on span "None" at bounding box center [135, 316] width 15 height 15
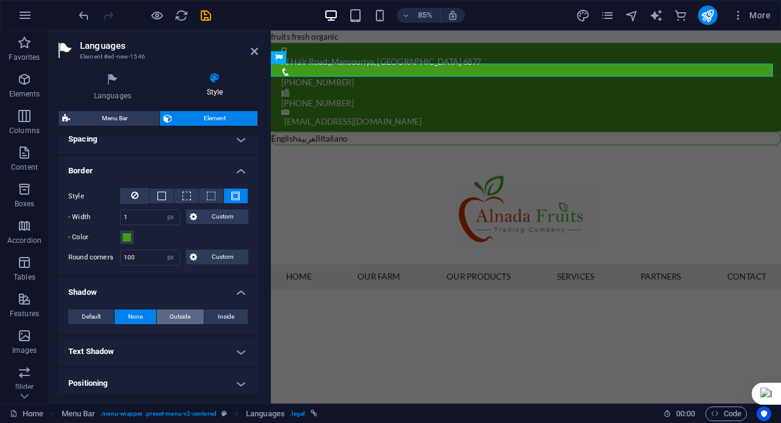
click at [166, 318] on button "Outside" at bounding box center [181, 316] width 48 height 15
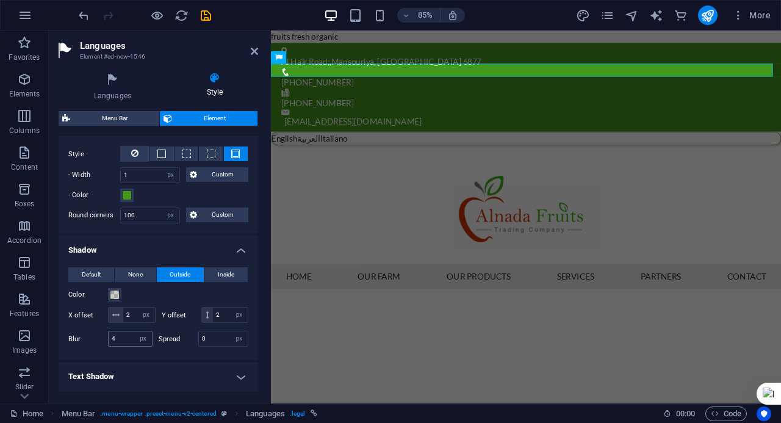
scroll to position [305, 0]
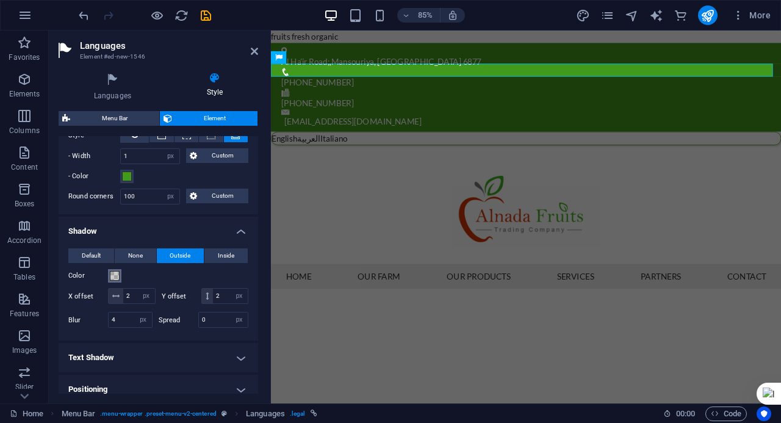
click at [120, 279] on button "Color" at bounding box center [114, 275] width 13 height 13
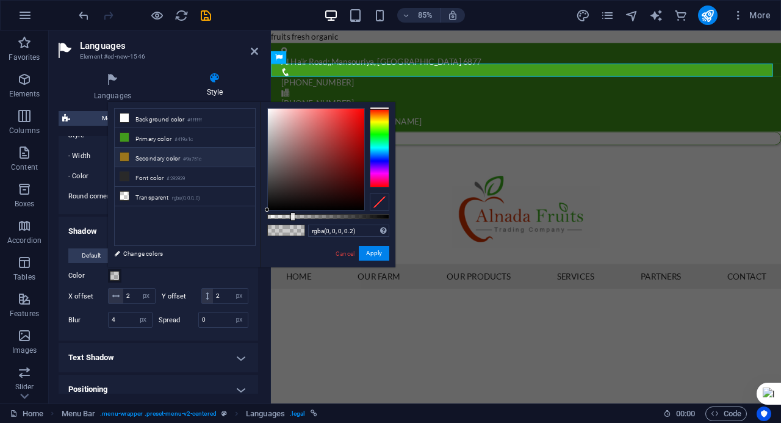
click at [155, 151] on li "Secondary color #9a751c" at bounding box center [185, 158] width 140 height 20
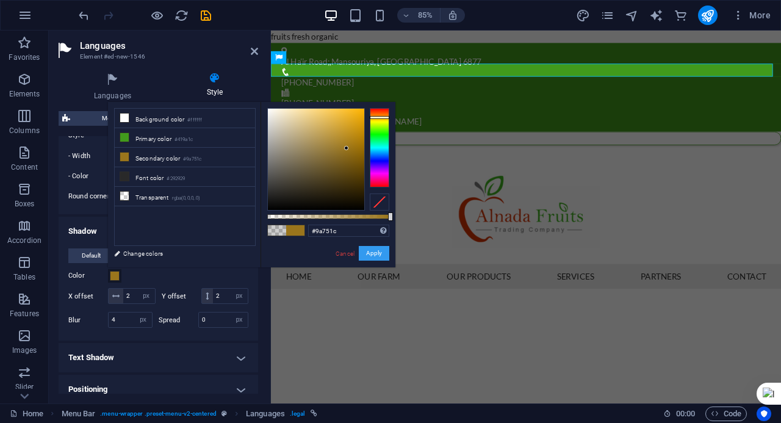
click at [382, 255] on button "Apply" at bounding box center [374, 253] width 30 height 15
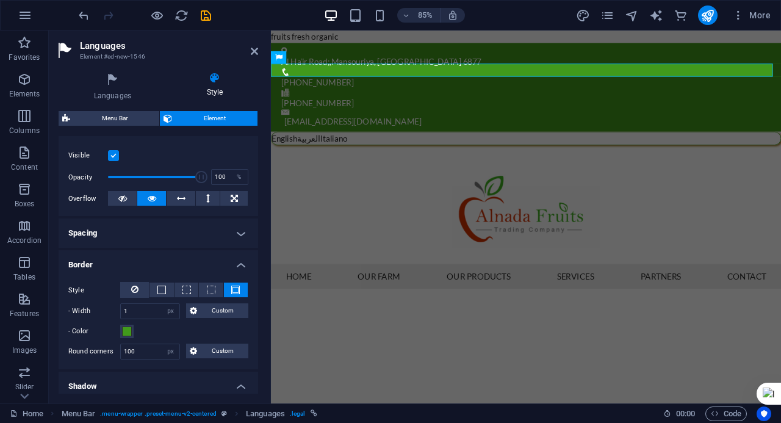
scroll to position [0, 0]
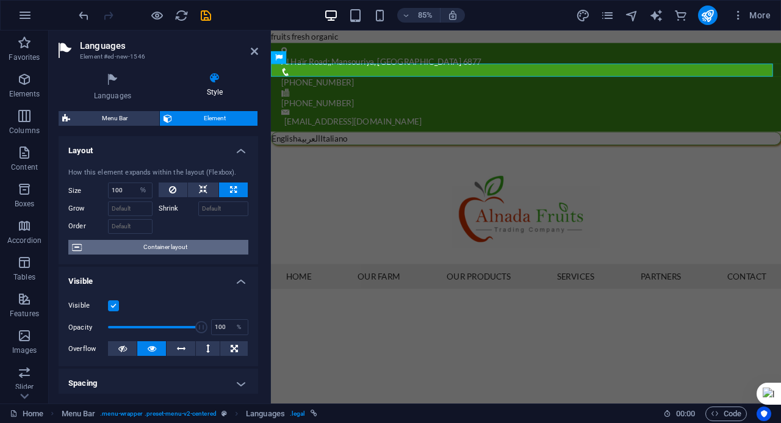
click at [162, 251] on span "Container layout" at bounding box center [164, 247] width 159 height 15
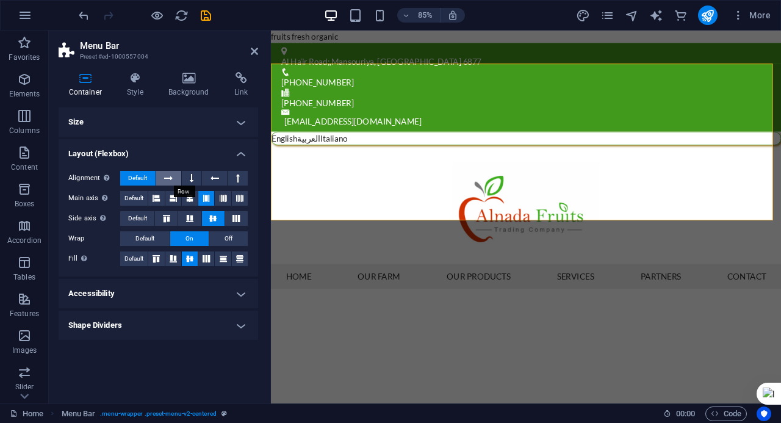
click at [176, 181] on button at bounding box center [168, 178] width 25 height 15
click at [200, 180] on button at bounding box center [192, 178] width 20 height 15
click at [176, 174] on button at bounding box center [168, 178] width 25 height 15
click at [191, 177] on icon at bounding box center [192, 178] width 4 height 15
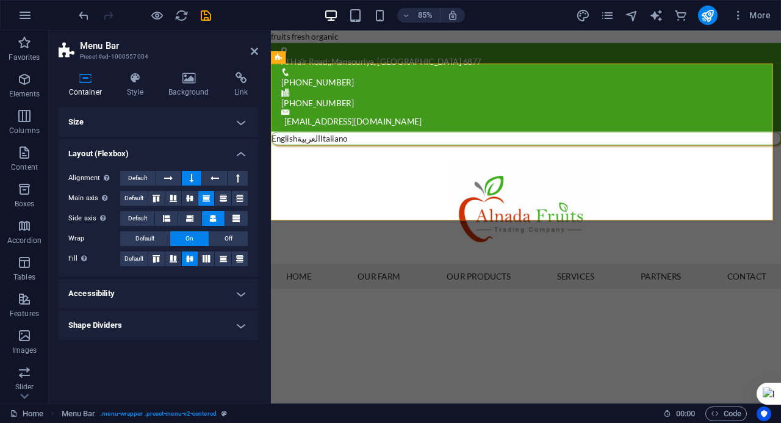
click at [192, 177] on icon at bounding box center [192, 178] width 4 height 15
click at [174, 292] on h4 "Accessibility" at bounding box center [158, 293] width 199 height 29
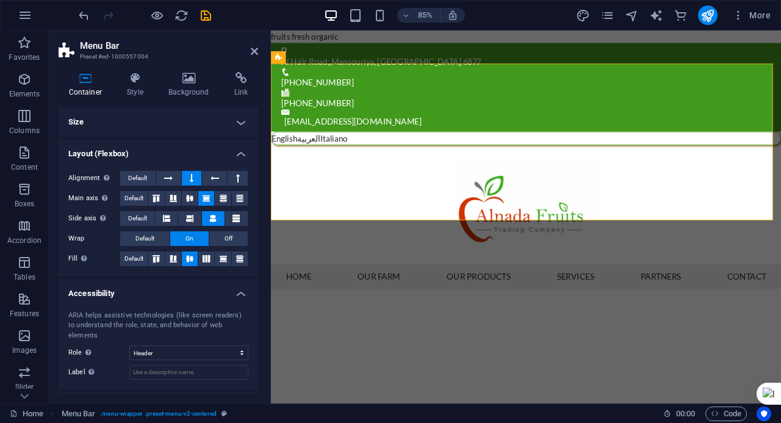
scroll to position [17, 0]
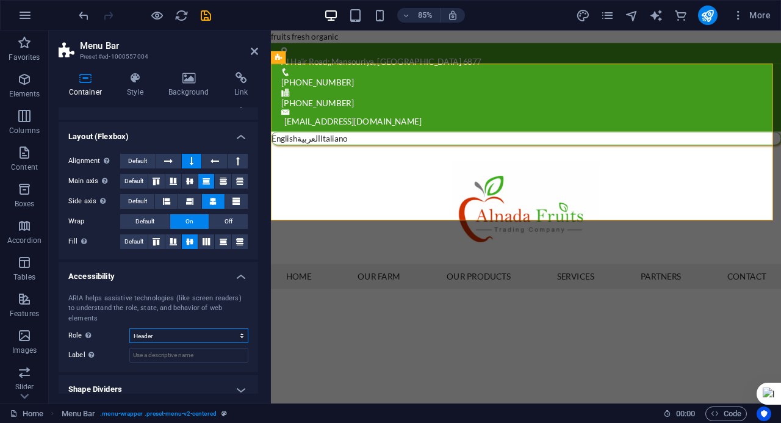
click at [163, 328] on select "None Alert Article Banner Comment Complementary Dialog Footer Header Marquee Pr…" at bounding box center [188, 335] width 119 height 15
click at [129, 328] on select "None Alert Article Banner Comment Complementary Dialog Footer Header Marquee Pr…" at bounding box center [188, 335] width 119 height 15
click at [170, 328] on select "None Alert Article Banner Comment Complementary Dialog Footer Header Marquee Pr…" at bounding box center [188, 335] width 119 height 15
click at [129, 328] on select "None Alert Article Banner Comment Complementary Dialog Footer Header Marquee Pr…" at bounding box center [188, 335] width 119 height 15
click at [147, 378] on h4 "Shape Dividers" at bounding box center [158, 389] width 199 height 29
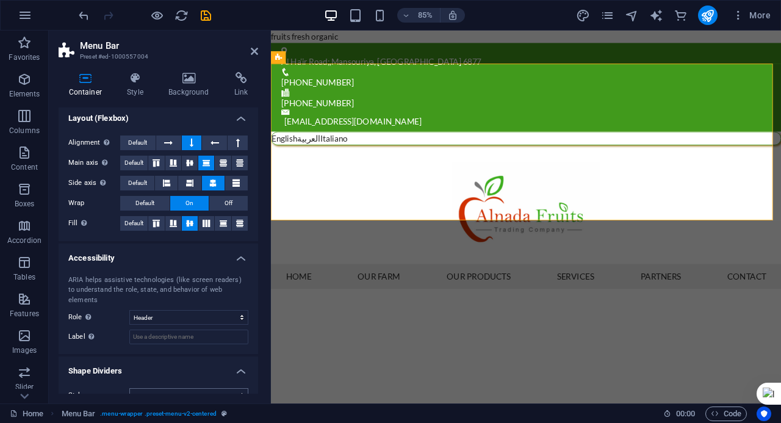
scroll to position [44, 0]
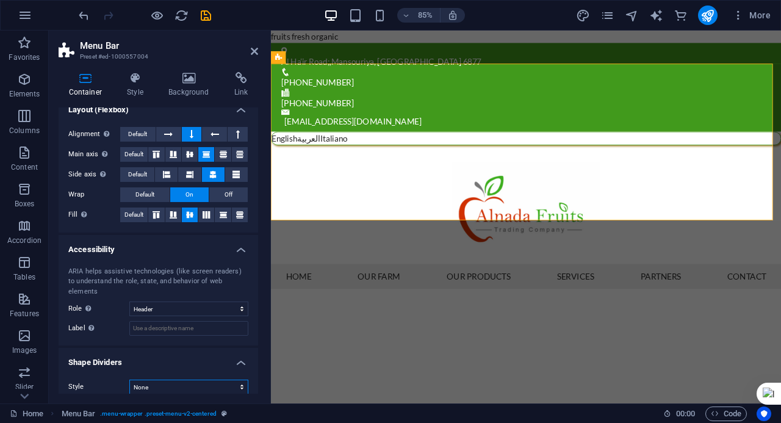
click at [174, 381] on select "None Triangle Square Diagonal Polygon 1 Polygon 2 Zigzag Multiple Zigzags Waves…" at bounding box center [188, 386] width 119 height 15
click at [129, 379] on select "None Triangle Square Diagonal Polygon 1 Polygon 2 Zigzag Multiple Zigzags Waves…" at bounding box center [188, 386] width 119 height 15
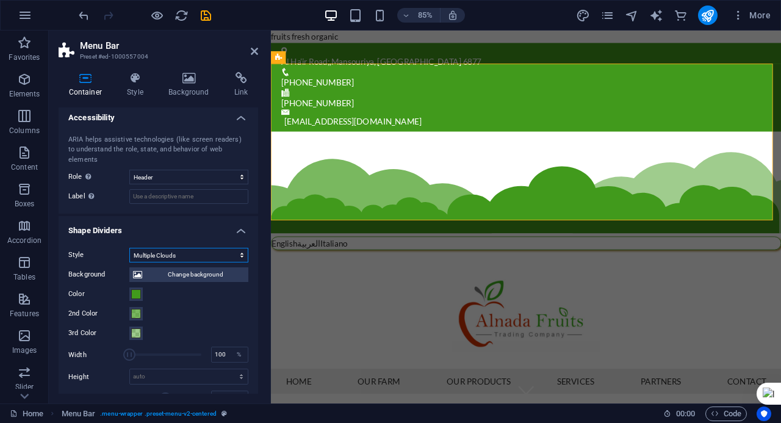
scroll to position [227, 0]
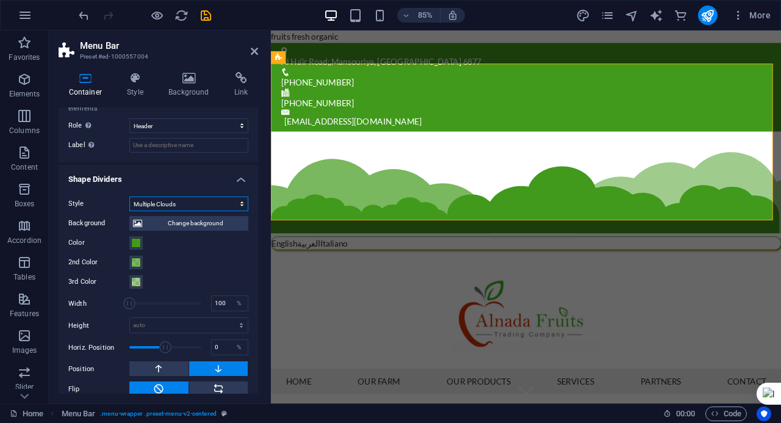
click at [203, 200] on select "None Triangle Square Diagonal Polygon 1 Polygon 2 Zigzag Multiple Zigzags Waves…" at bounding box center [188, 203] width 119 height 15
click at [129, 211] on select "None Triangle Square Diagonal Polygon 1 Polygon 2 Zigzag Multiple Zigzags Waves…" at bounding box center [188, 203] width 119 height 15
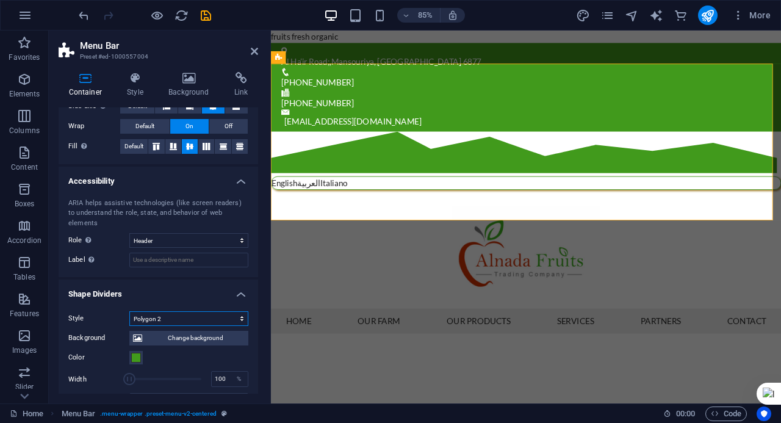
scroll to position [68, 0]
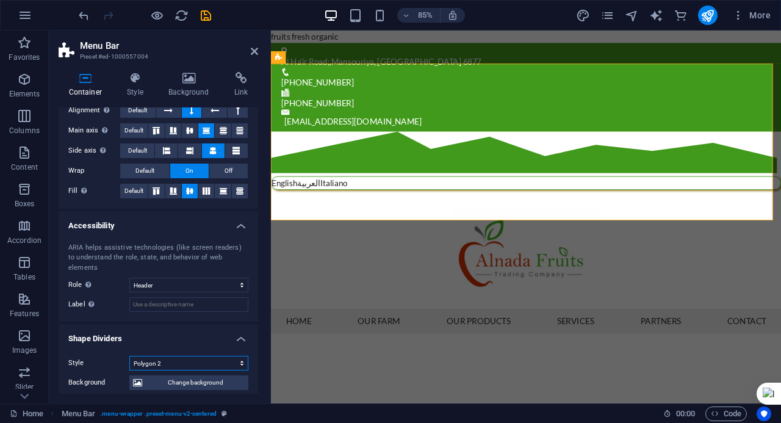
click at [167, 356] on select "None Triangle Square Diagonal Polygon 1 Polygon 2 Zigzag Multiple Zigzags Waves…" at bounding box center [188, 363] width 119 height 15
click at [165, 375] on span "Change background" at bounding box center [195, 382] width 99 height 15
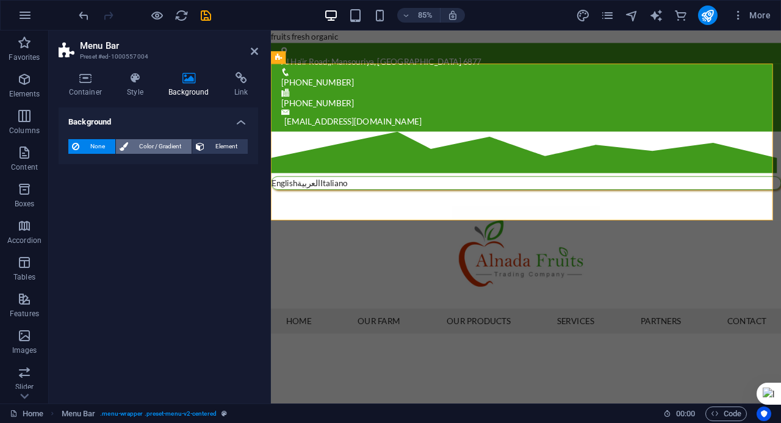
click at [157, 149] on span "Color / Gradient" at bounding box center [160, 146] width 56 height 15
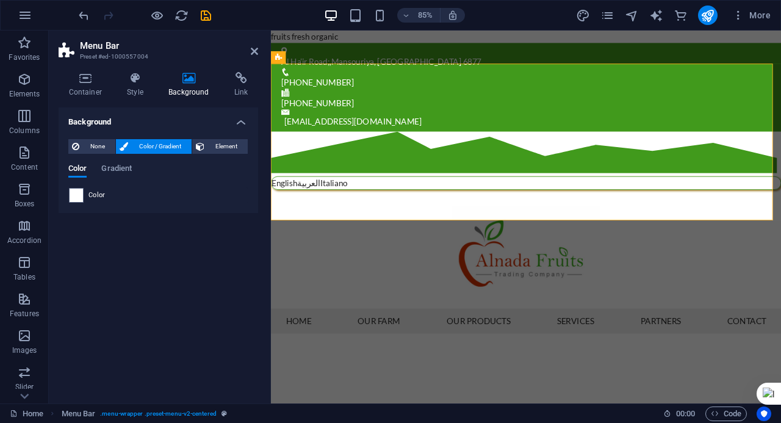
click at [150, 198] on div "Color" at bounding box center [158, 195] width 179 height 15
click at [74, 199] on span at bounding box center [76, 194] width 13 height 13
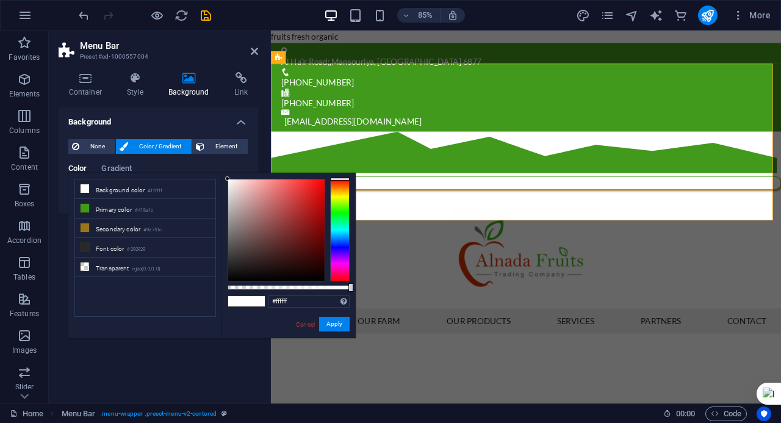
click at [101, 167] on div "Color Gradient" at bounding box center [158, 175] width 180 height 23
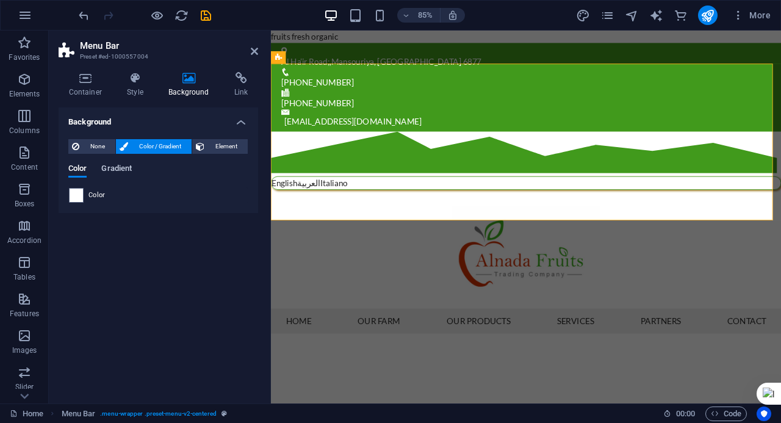
click at [114, 167] on span "Gradient" at bounding box center [116, 169] width 30 height 17
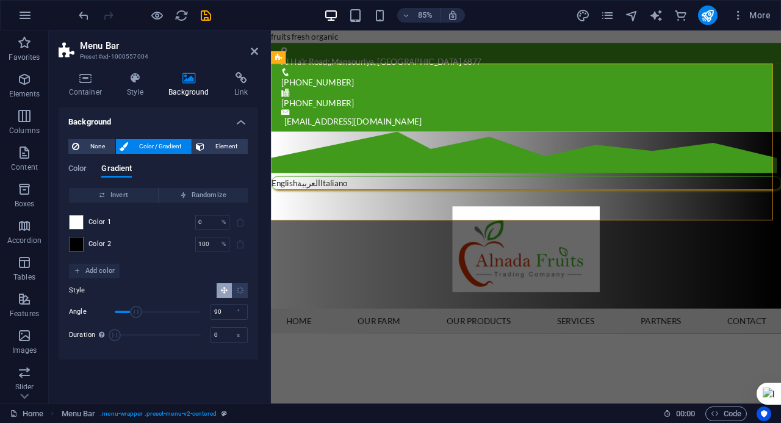
click at [187, 146] on span "Color / Gradient" at bounding box center [160, 146] width 56 height 15
click at [205, 147] on button "Element" at bounding box center [220, 146] width 56 height 15
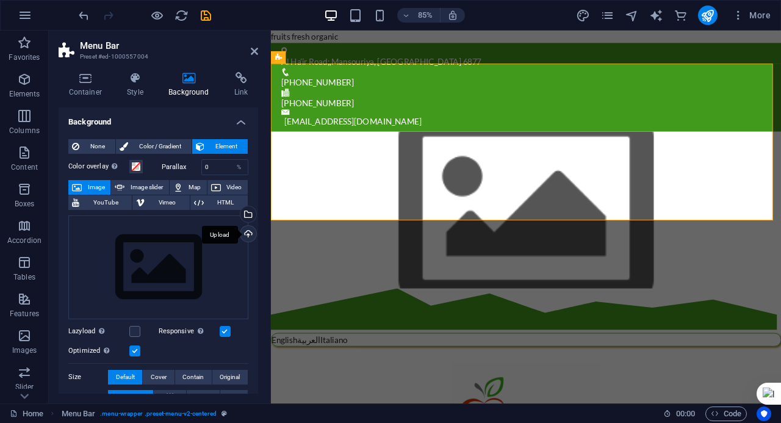
click at [239, 235] on div "Upload" at bounding box center [247, 235] width 18 height 18
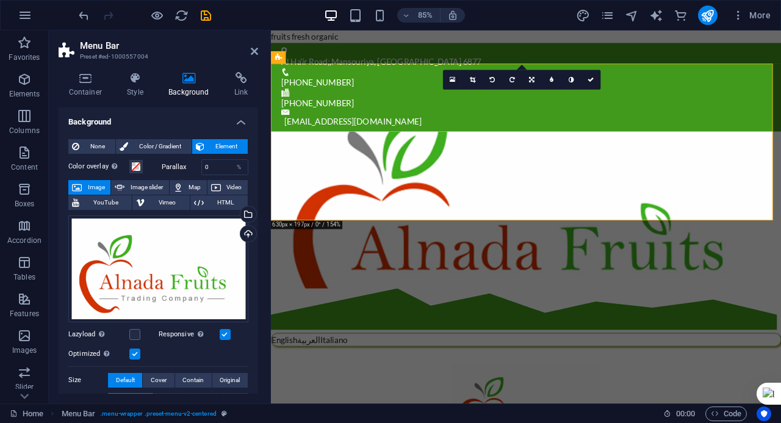
click at [381, 170] on figure at bounding box center [571, 241] width 600 height 184
click at [210, 267] on div "Drag files here, click to choose files or select files from Files or our free s…" at bounding box center [158, 268] width 180 height 107
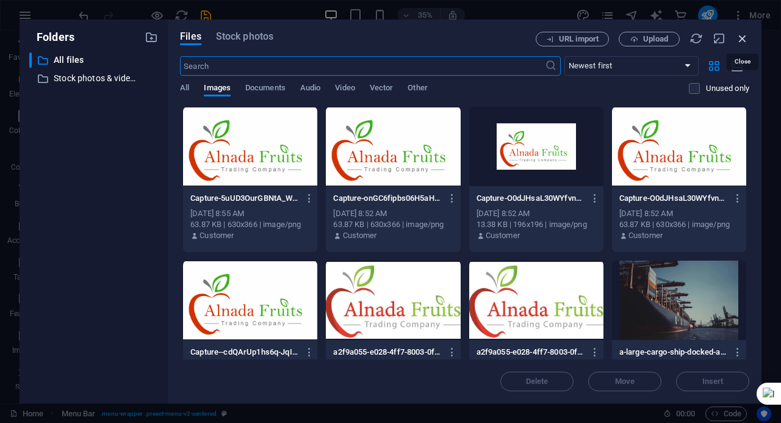
click at [744, 33] on icon "button" at bounding box center [742, 38] width 13 height 13
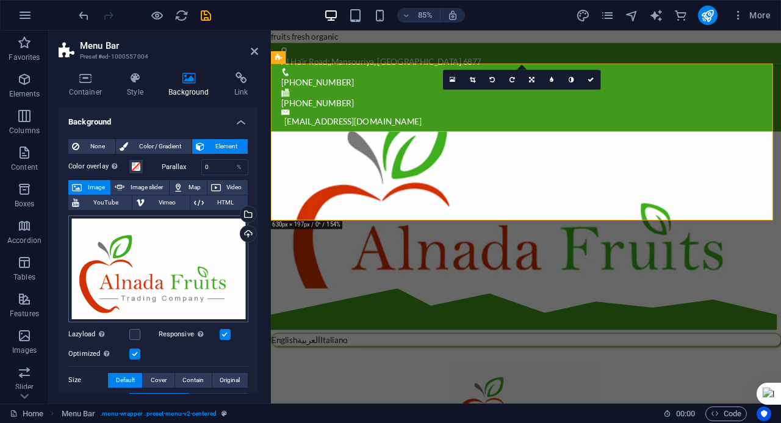
scroll to position [122, 0]
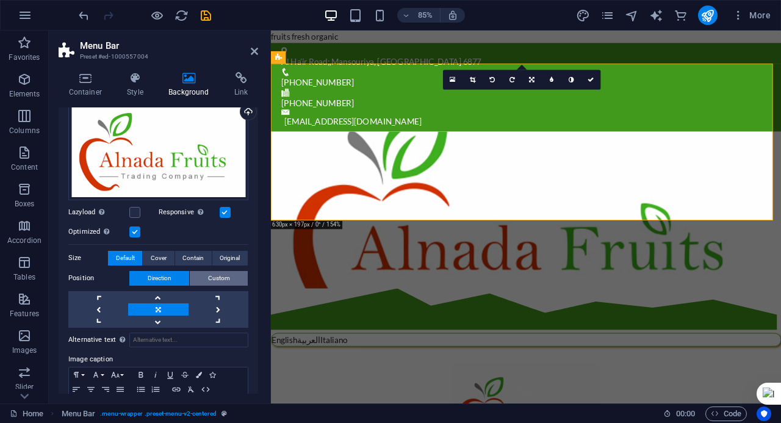
click at [201, 281] on button "Custom" at bounding box center [219, 278] width 58 height 15
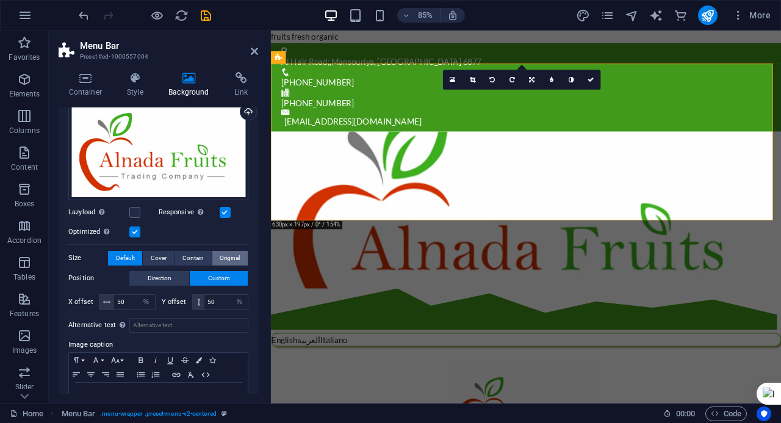
click at [226, 259] on span "Original" at bounding box center [230, 258] width 20 height 15
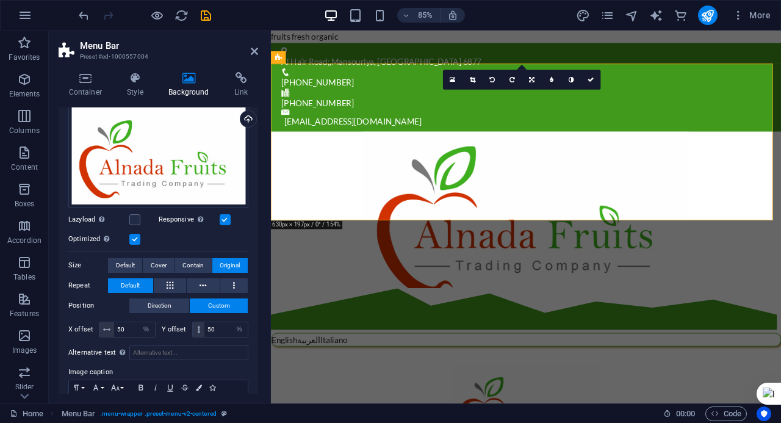
scroll to position [0, 0]
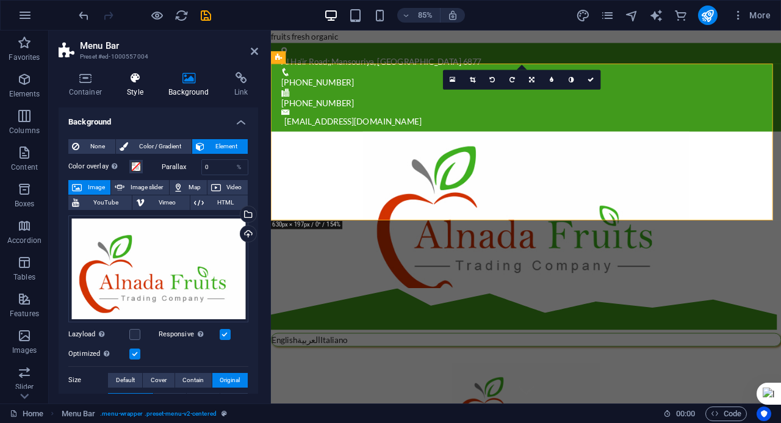
click at [142, 76] on icon at bounding box center [135, 78] width 37 height 12
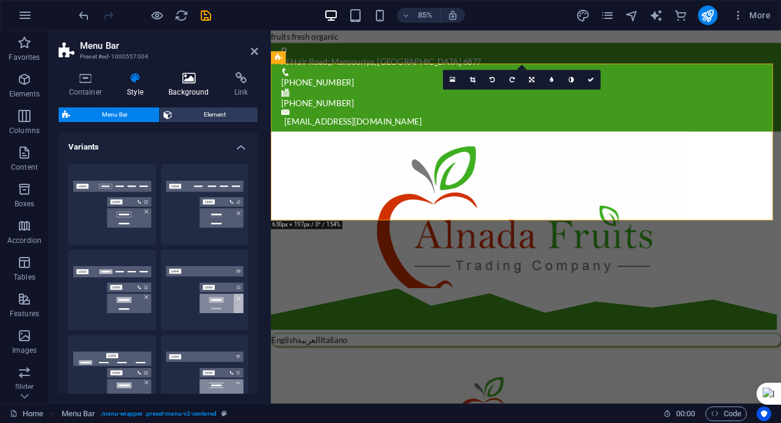
click at [209, 92] on h4 "Background" at bounding box center [192, 85] width 66 height 26
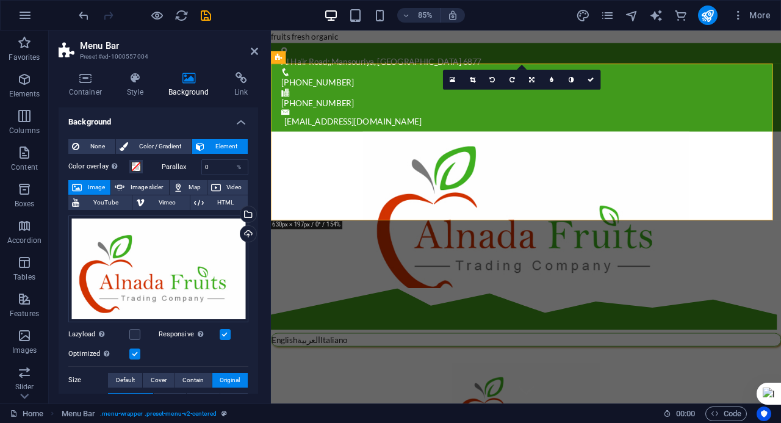
click at [243, 117] on h4 "Background" at bounding box center [158, 118] width 199 height 22
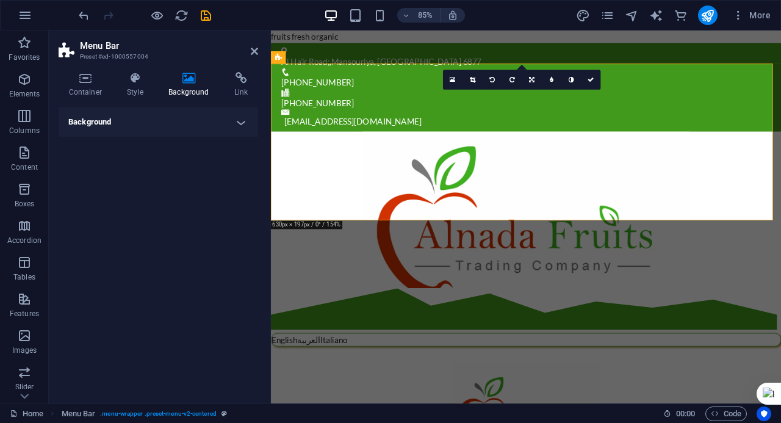
click at [410, 201] on figure at bounding box center [571, 241] width 600 height 184
click at [414, 209] on figure at bounding box center [571, 241] width 600 height 184
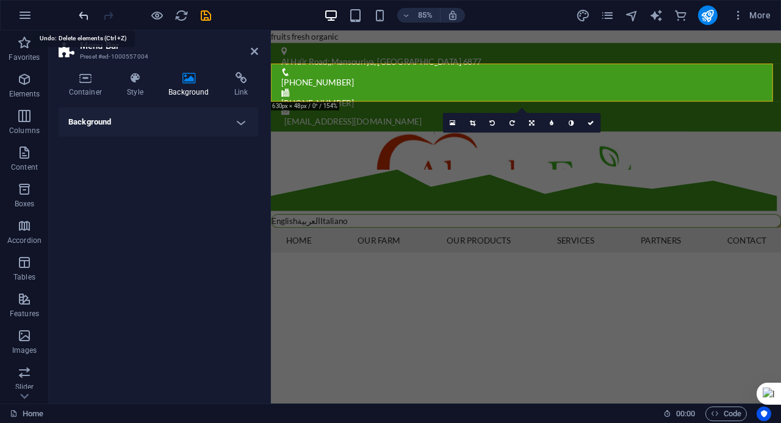
click at [84, 13] on icon "undo" at bounding box center [84, 16] width 14 height 14
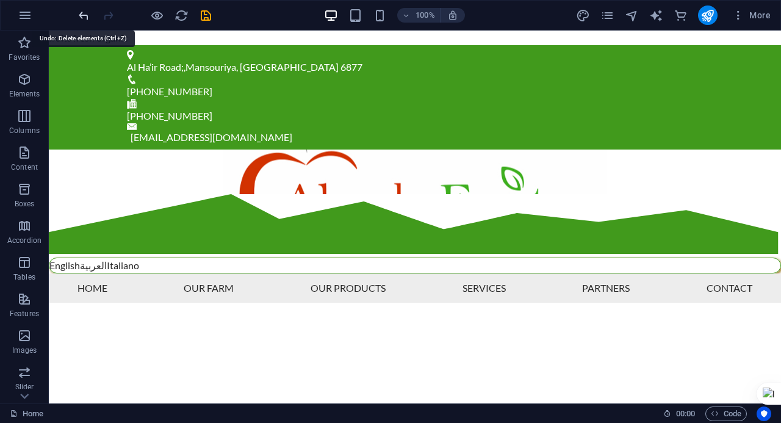
click at [84, 15] on icon "undo" at bounding box center [84, 16] width 14 height 14
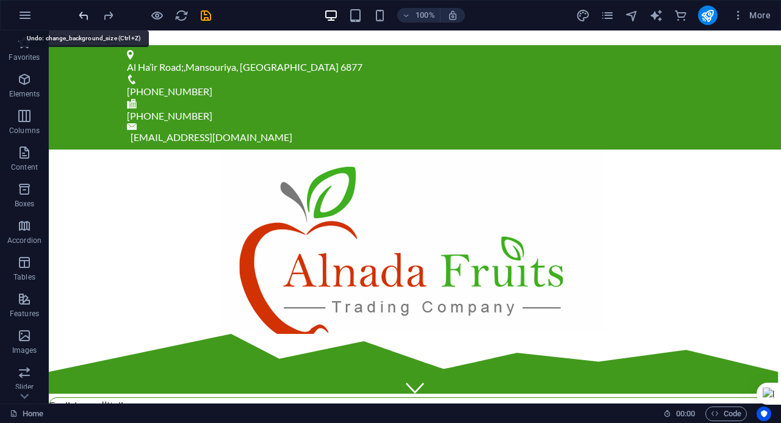
click at [84, 16] on icon "undo" at bounding box center [84, 16] width 14 height 14
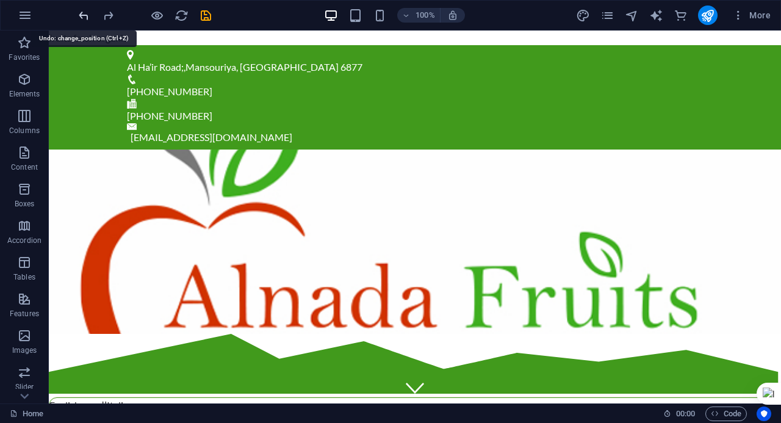
click at [84, 16] on icon "undo" at bounding box center [84, 16] width 14 height 14
click at [83, 16] on icon "undo" at bounding box center [84, 16] width 14 height 14
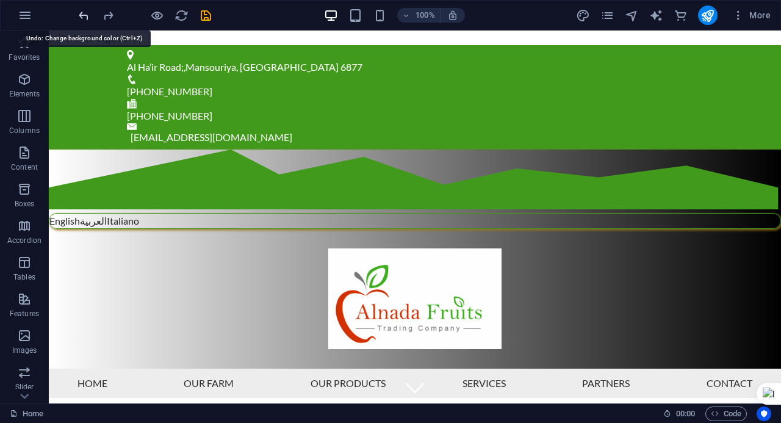
click at [83, 16] on icon "undo" at bounding box center [84, 16] width 14 height 14
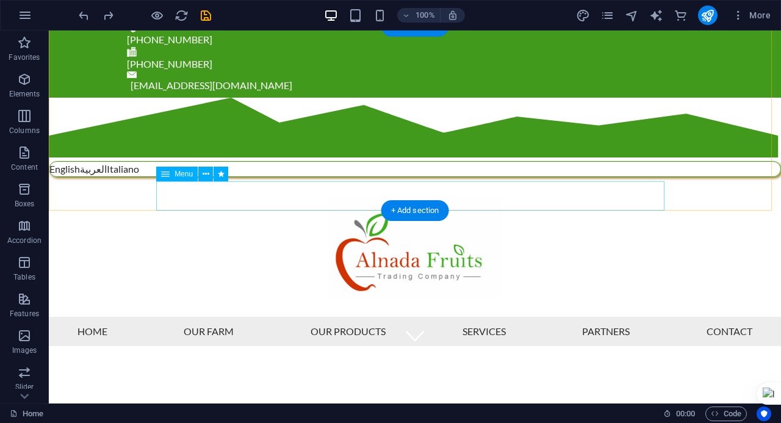
scroll to position [61, 0]
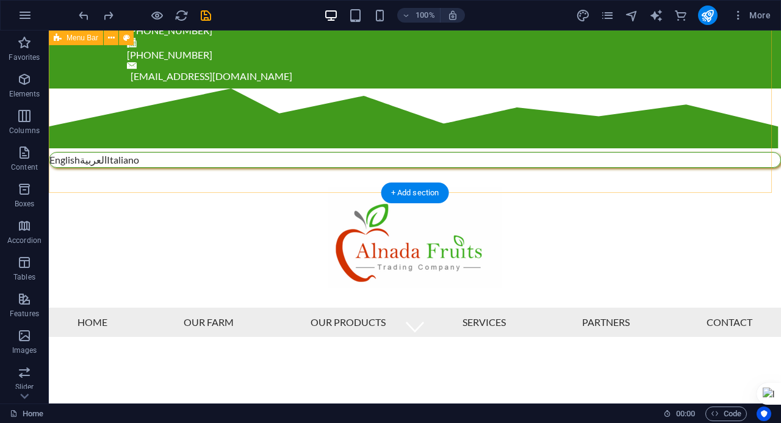
click at [228, 137] on div "English العربية Italiano Menu Home Our Farm Our Products Services Partners Cont…" at bounding box center [415, 212] width 732 height 248
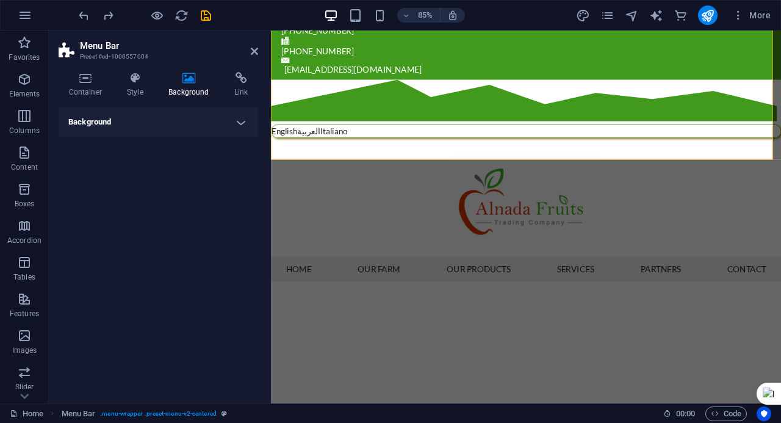
scroll to position [71, 0]
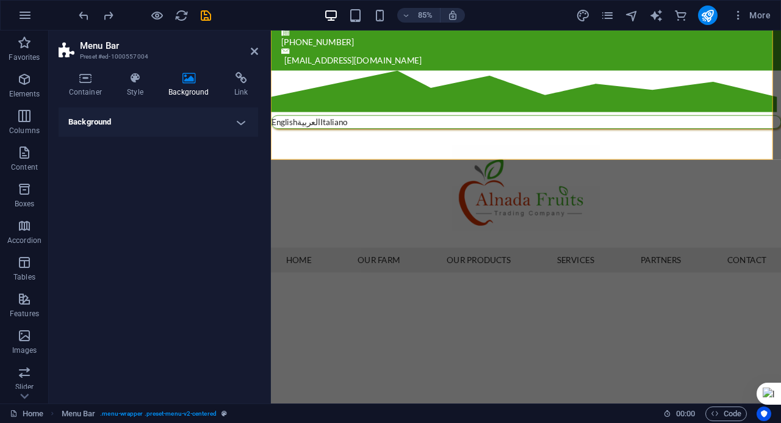
click at [222, 126] on h4 "Background" at bounding box center [158, 121] width 199 height 29
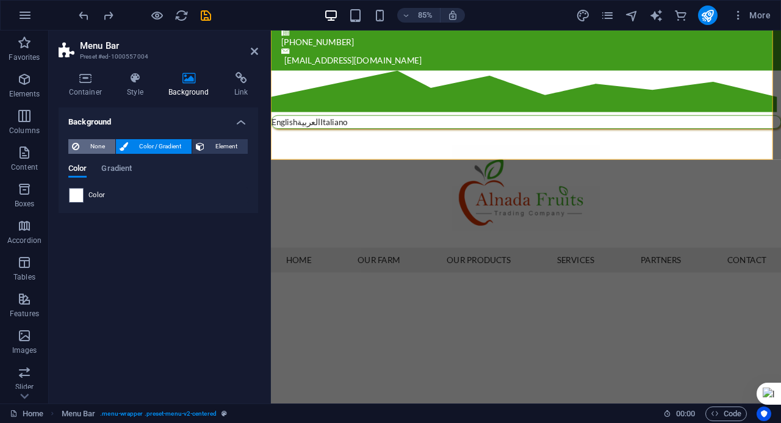
click at [101, 147] on span "None" at bounding box center [97, 146] width 29 height 15
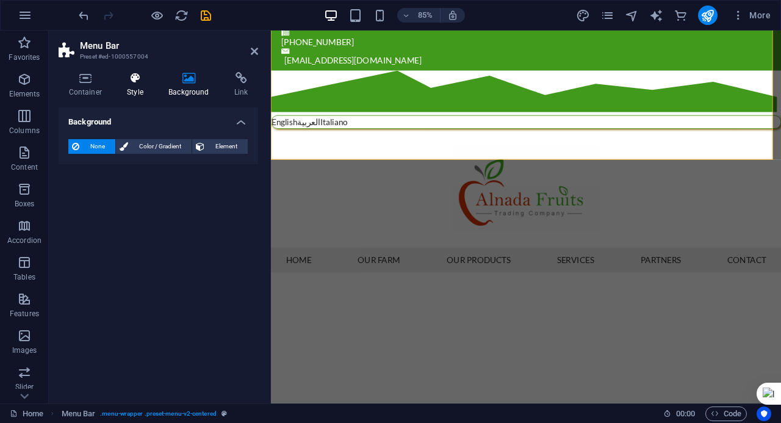
click at [138, 91] on h4 "Style" at bounding box center [137, 85] width 41 height 26
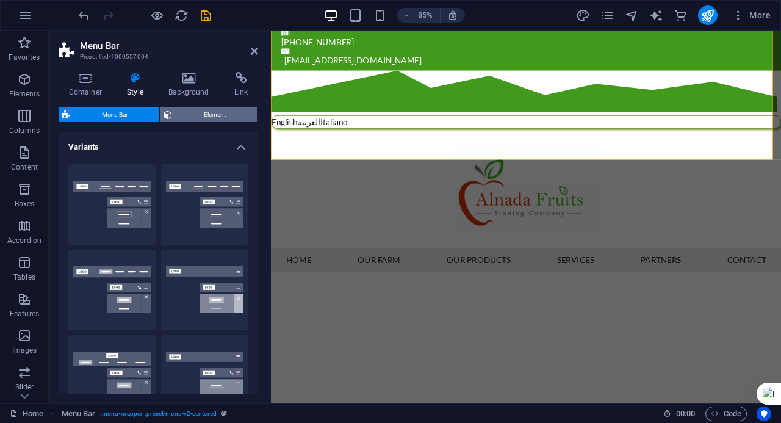
click at [212, 116] on span "Element" at bounding box center [215, 114] width 78 height 15
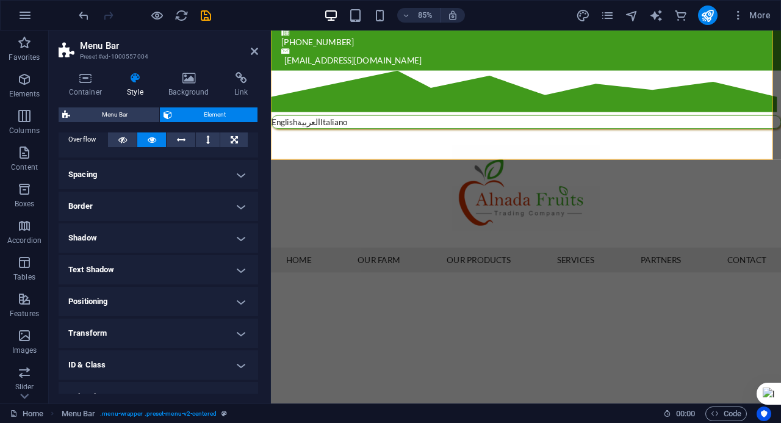
scroll to position [0, 0]
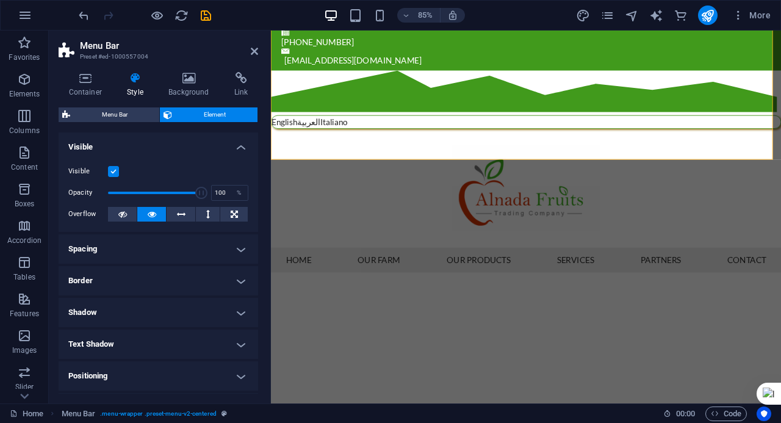
click at [121, 279] on h4 "Border" at bounding box center [158, 280] width 199 height 29
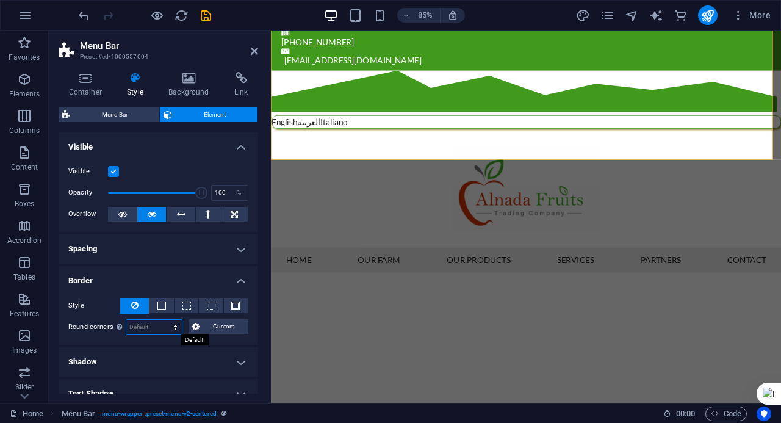
click at [139, 326] on select "Default px rem % vh vw Custom" at bounding box center [154, 327] width 56 height 15
click at [126, 320] on select "Default px rem % vh vw Custom" at bounding box center [154, 327] width 56 height 15
click at [416, 91] on div "English العربية Italiano Menu Home Our Farm Our Products Services Partners Cont…" at bounding box center [571, 197] width 600 height 238
click at [415, 91] on div "English العربية Italiano Menu Home Our Farm Our Products Services Partners Cont…" at bounding box center [571, 197] width 600 height 238
click at [414, 91] on div "English العربية Italiano Menu Home Our Farm Our Products Services Partners Cont…" at bounding box center [571, 197] width 600 height 238
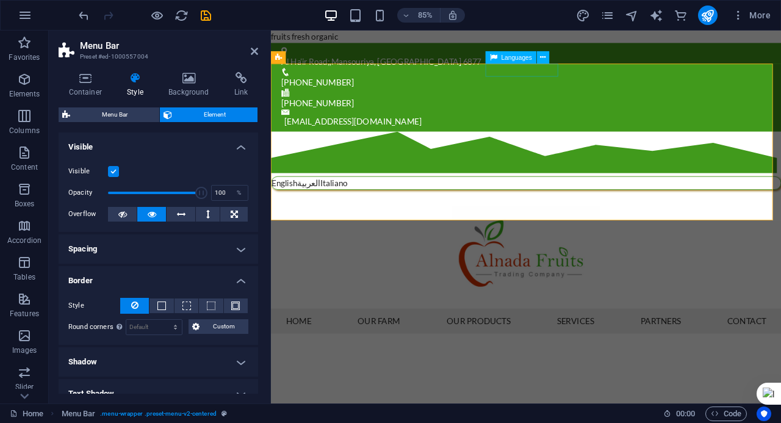
click at [581, 202] on div "English العربية Italiano" at bounding box center [571, 210] width 600 height 16
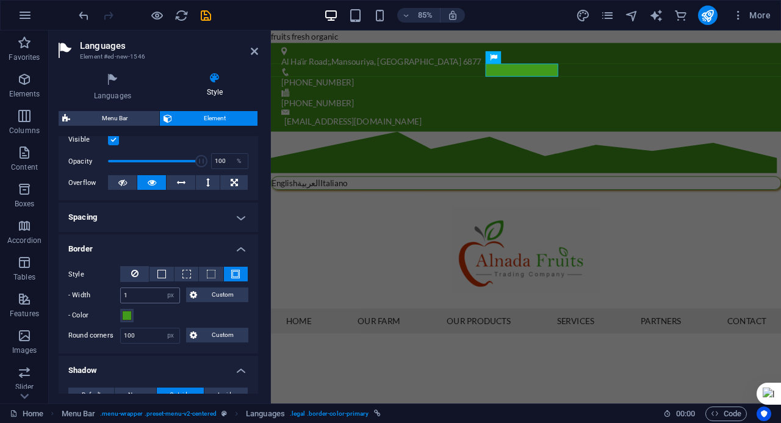
scroll to position [183, 0]
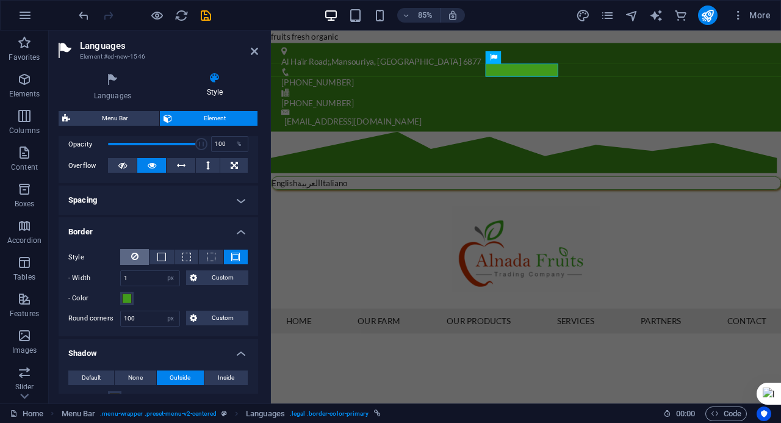
click at [143, 260] on button at bounding box center [134, 257] width 29 height 16
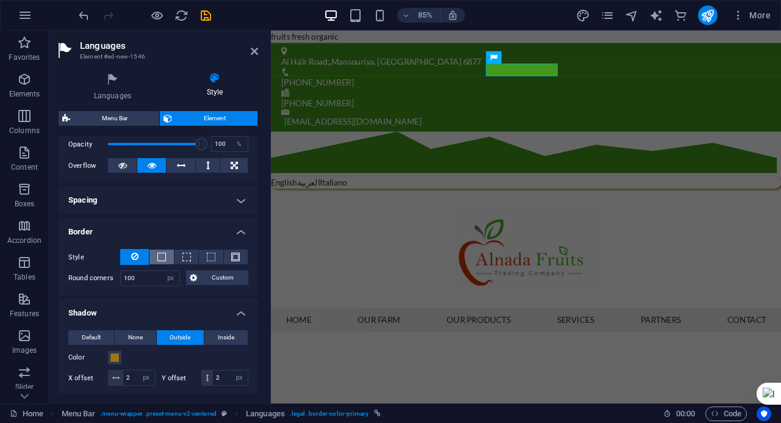
click at [169, 262] on button at bounding box center [161, 256] width 24 height 15
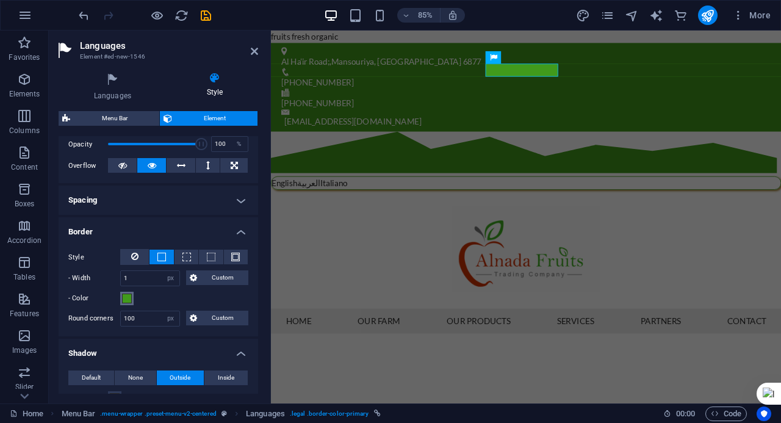
click at [128, 293] on span at bounding box center [127, 298] width 10 height 10
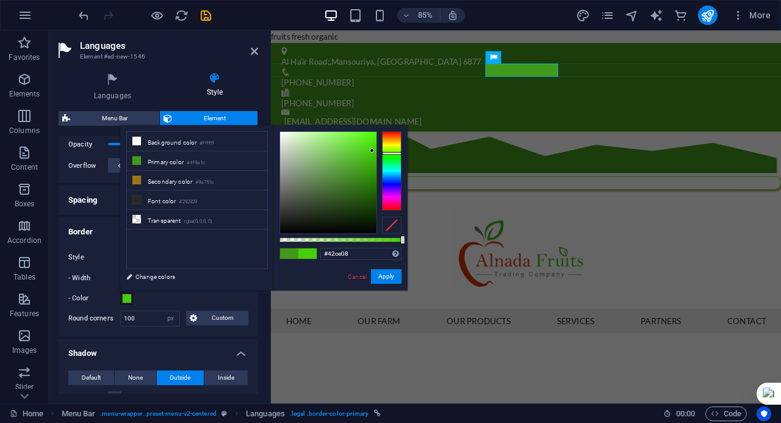
drag, startPoint x: 362, startPoint y: 157, endPoint x: 372, endPoint y: 151, distance: 11.5
click at [372, 151] on div at bounding box center [328, 182] width 96 height 101
click at [385, 281] on button "Apply" at bounding box center [386, 276] width 30 height 15
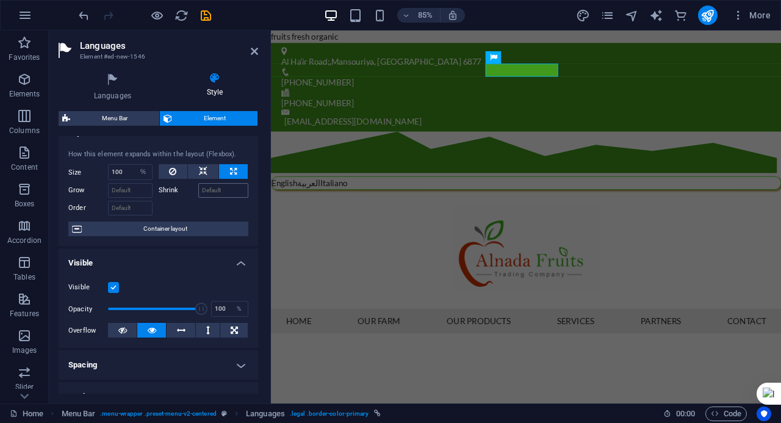
scroll to position [0, 0]
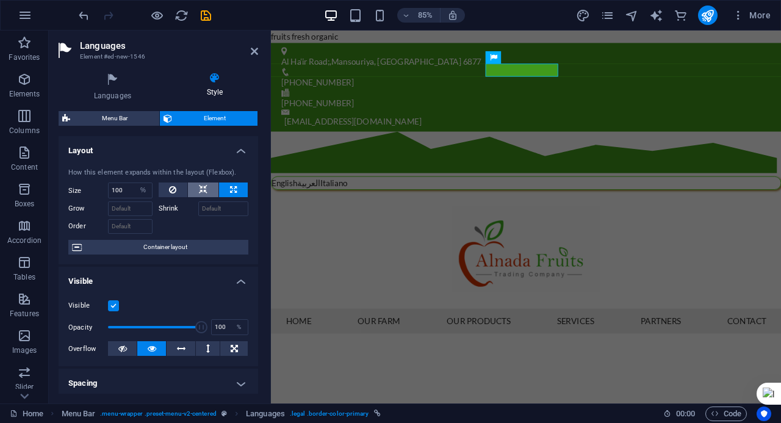
click at [200, 192] on icon at bounding box center [203, 189] width 9 height 15
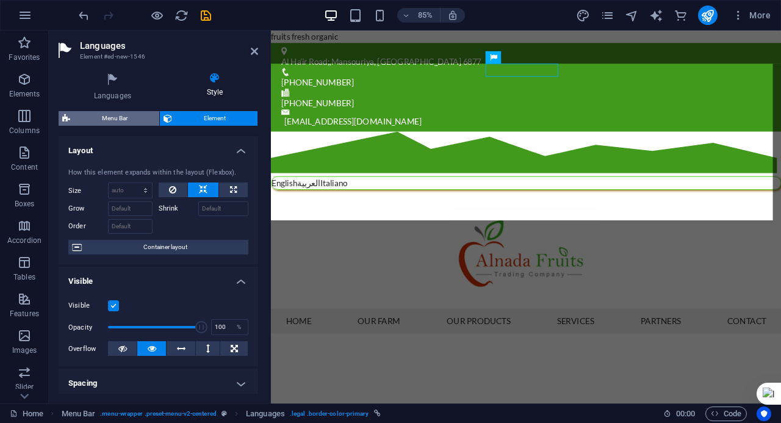
click at [124, 120] on span "Menu Bar" at bounding box center [115, 118] width 82 height 15
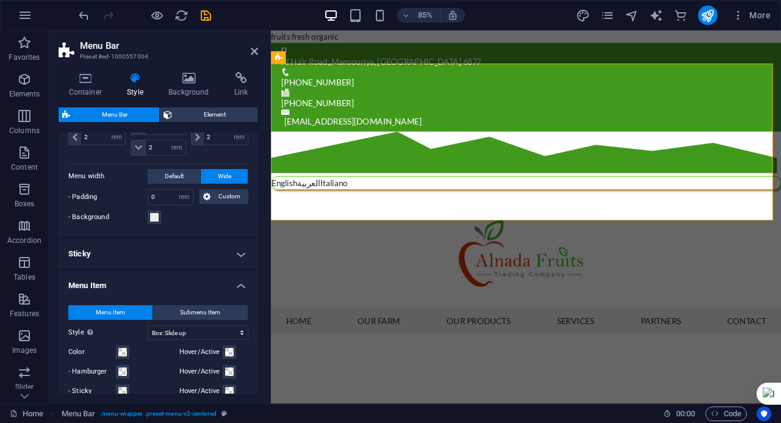
scroll to position [488, 0]
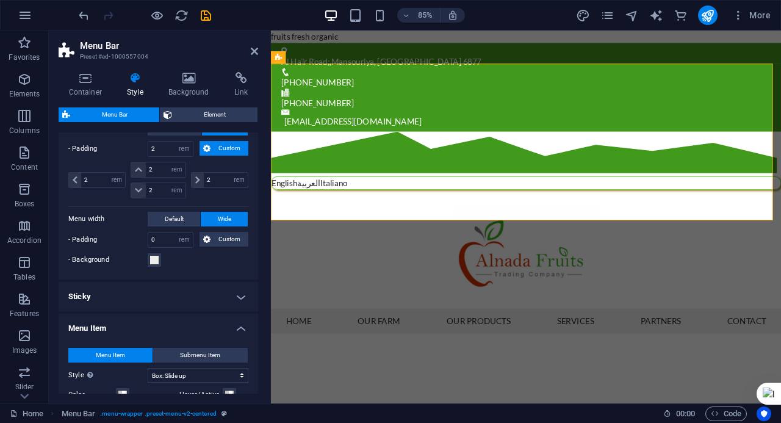
click at [242, 324] on h4 "Menu Item" at bounding box center [158, 325] width 199 height 22
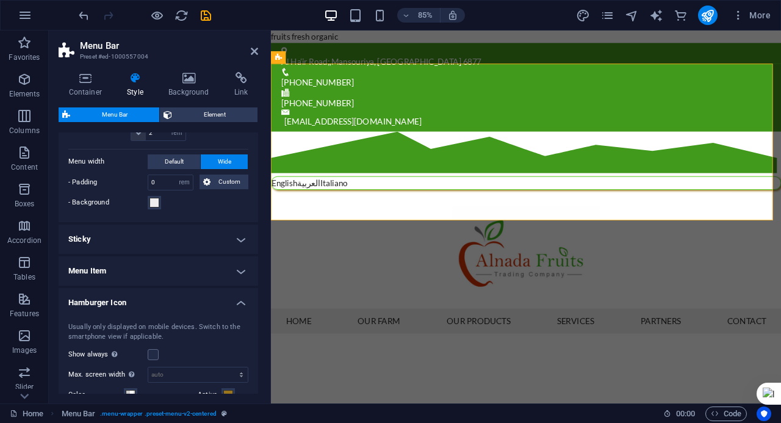
scroll to position [671, 0]
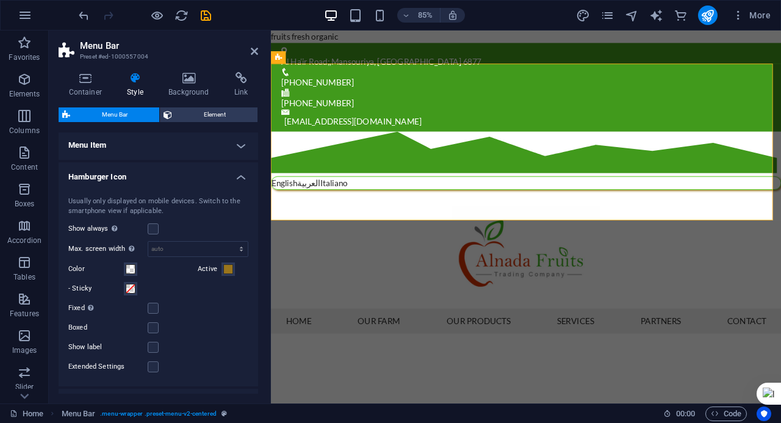
click at [250, 168] on h4 "Hamburger Icon" at bounding box center [158, 173] width 199 height 22
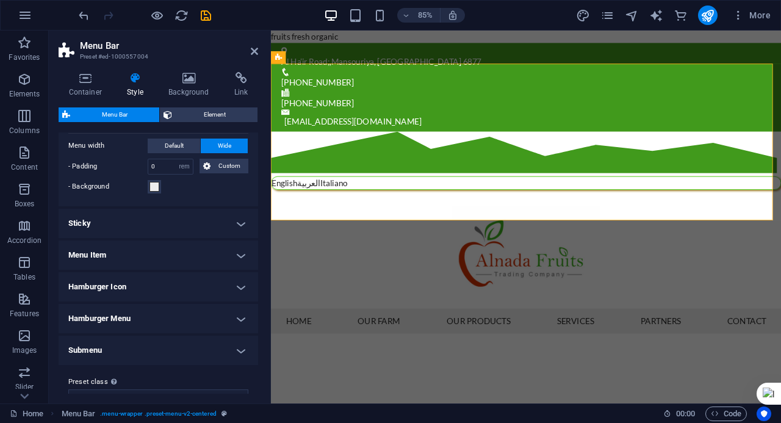
scroll to position [578, 0]
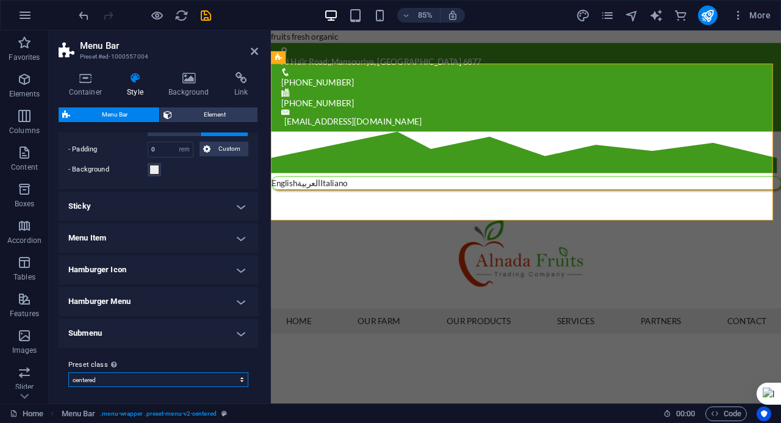
click at [96, 380] on select "centered Add preset class" at bounding box center [158, 379] width 180 height 15
click at [95, 380] on select "centered Add preset class" at bounding box center [158, 379] width 180 height 15
click at [140, 196] on h4 "Sticky" at bounding box center [158, 206] width 199 height 29
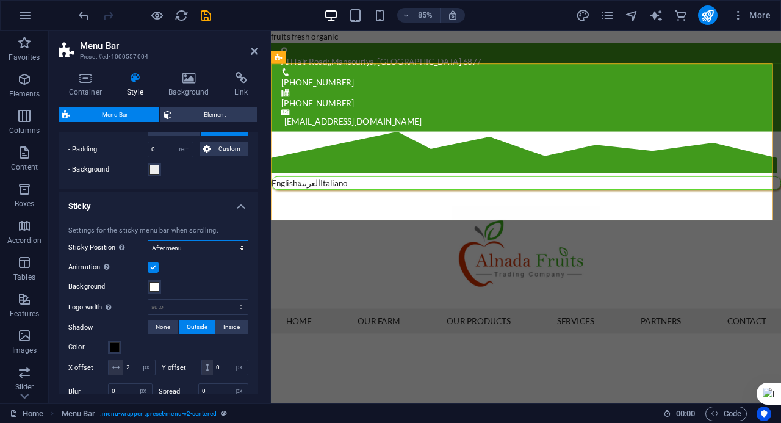
click at [173, 240] on select "Off Instant After menu After banner When scrolling up" at bounding box center [198, 247] width 101 height 15
click at [167, 243] on select "Off Instant After menu After banner When scrolling up" at bounding box center [198, 247] width 101 height 15
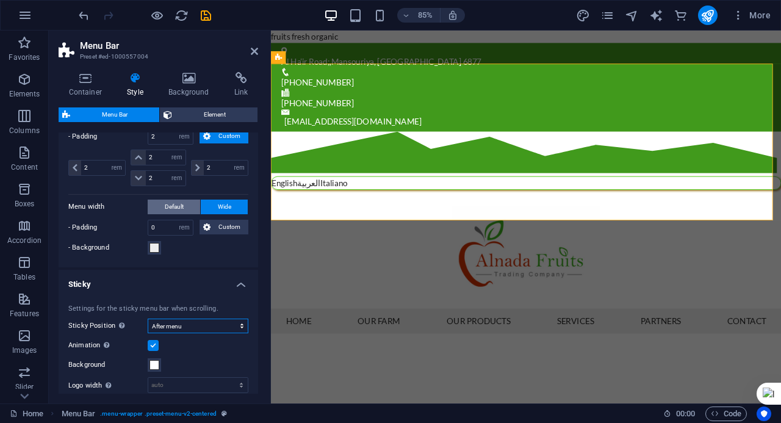
scroll to position [456, 0]
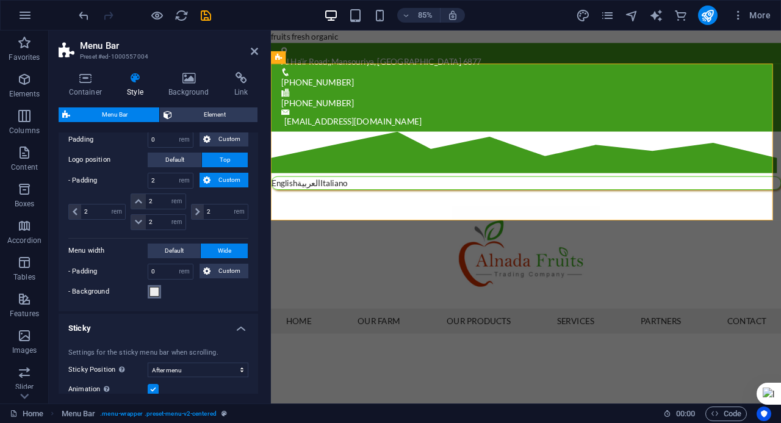
click at [155, 287] on span at bounding box center [154, 292] width 10 height 10
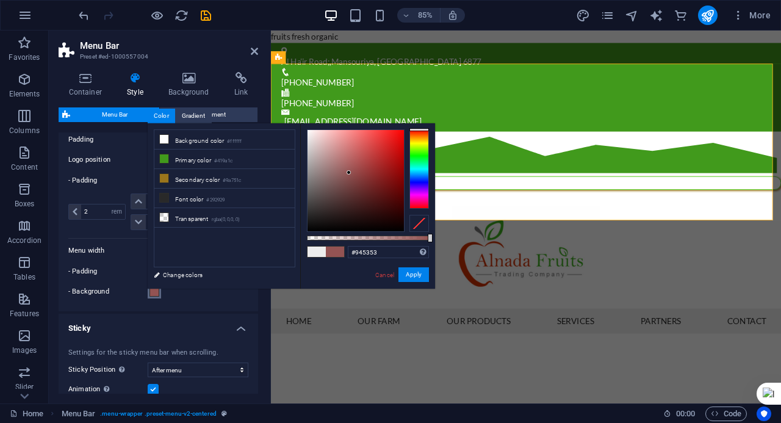
drag, startPoint x: 347, startPoint y: 203, endPoint x: 407, endPoint y: 284, distance: 100.8
click at [351, 171] on div at bounding box center [355, 180] width 96 height 101
click at [424, 278] on button "Apply" at bounding box center [413, 274] width 30 height 15
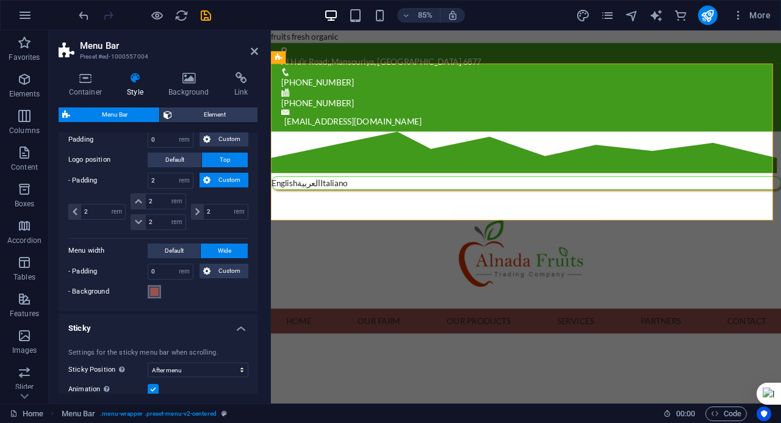
click at [155, 288] on span at bounding box center [154, 292] width 10 height 10
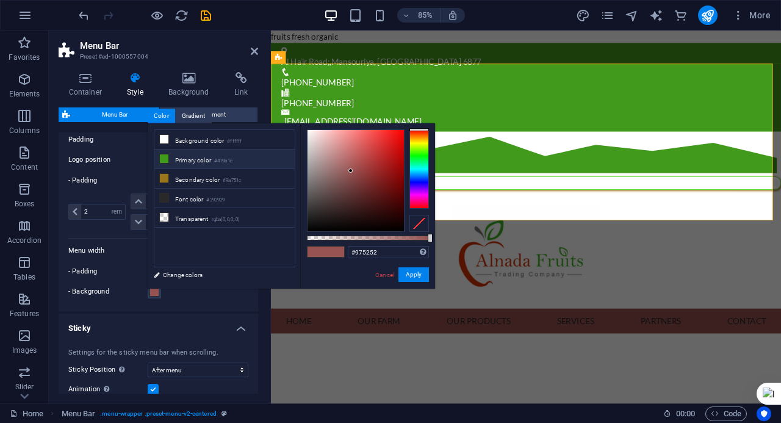
click at [203, 156] on li "Primary color #419a1c" at bounding box center [224, 159] width 140 height 20
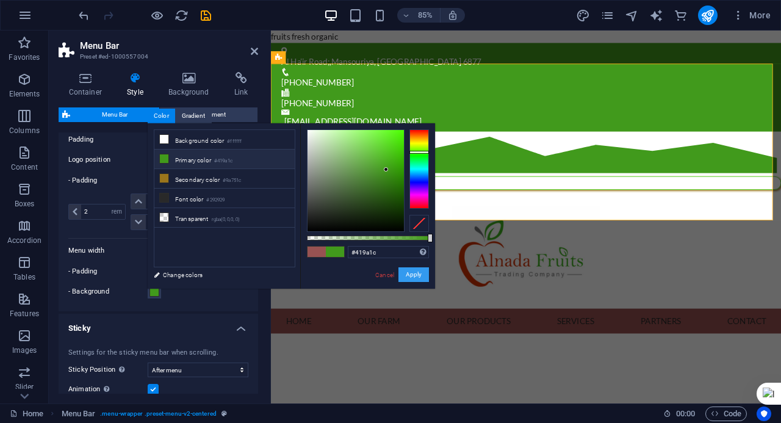
click at [409, 278] on button "Apply" at bounding box center [413, 274] width 30 height 15
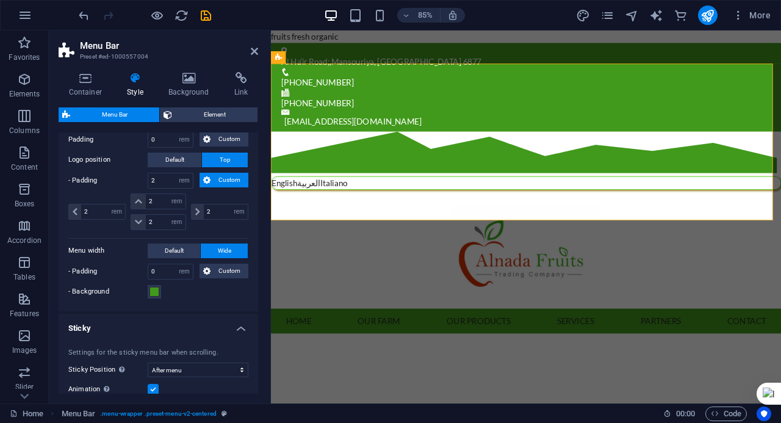
scroll to position [334, 0]
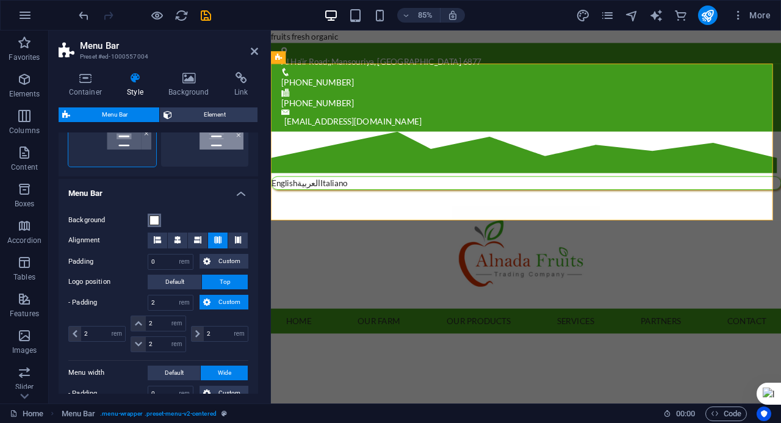
click at [155, 226] on button "Background" at bounding box center [154, 219] width 13 height 13
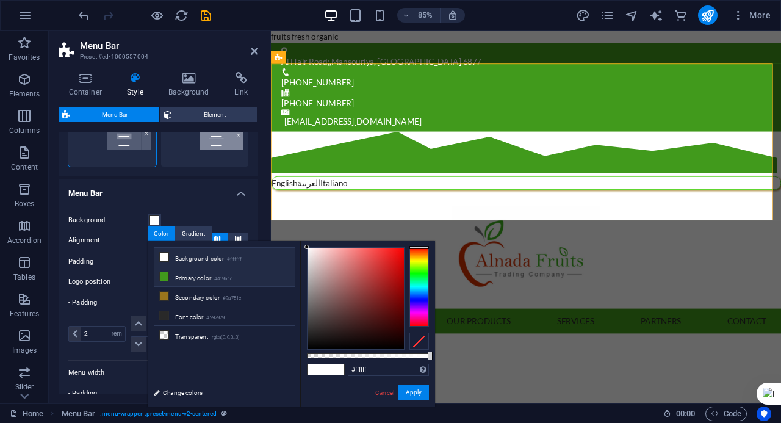
click at [195, 271] on li "Primary color #419a1c" at bounding box center [224, 277] width 140 height 20
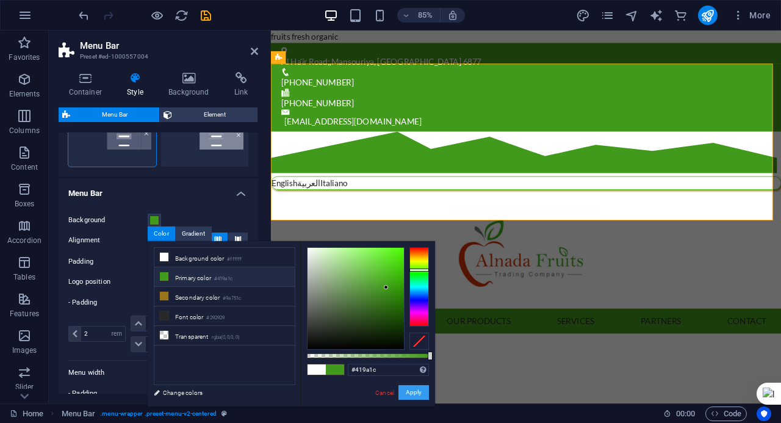
click at [418, 395] on button "Apply" at bounding box center [413, 392] width 30 height 15
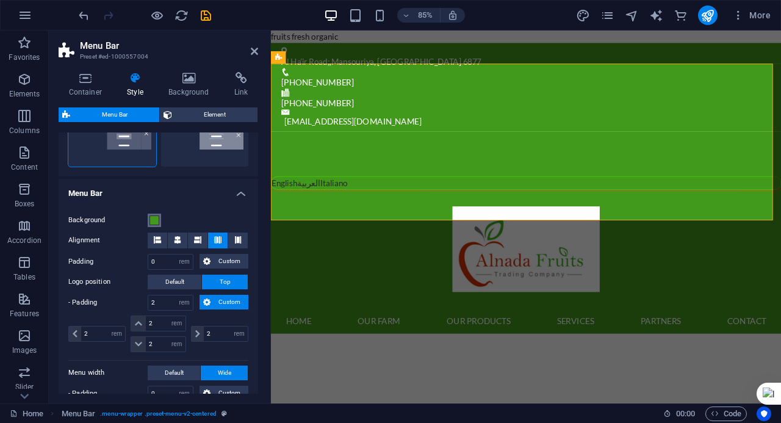
click at [152, 221] on span at bounding box center [154, 220] width 10 height 10
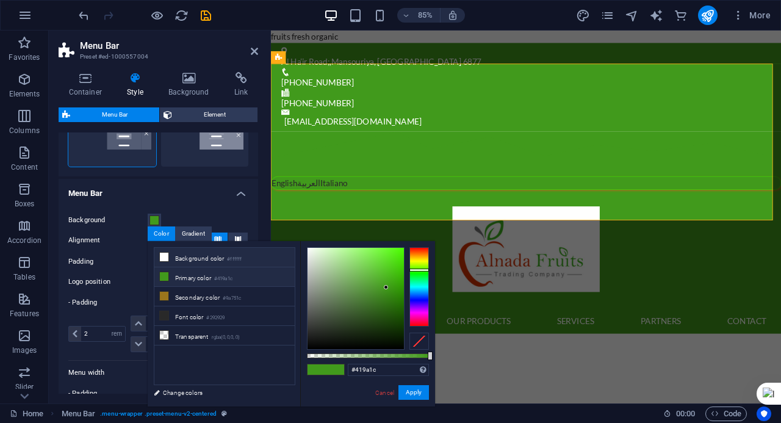
click at [188, 257] on li "Background color #ffffff" at bounding box center [224, 258] width 140 height 20
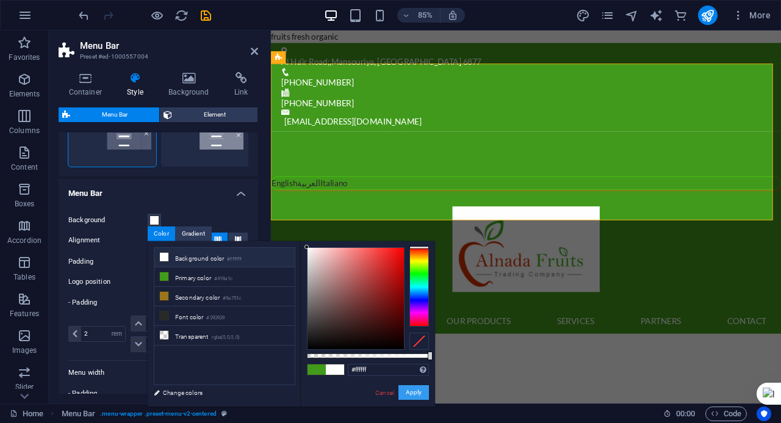
drag, startPoint x: 412, startPoint y: 388, endPoint x: 164, endPoint y: 419, distance: 250.2
click at [412, 388] on button "Apply" at bounding box center [413, 392] width 30 height 15
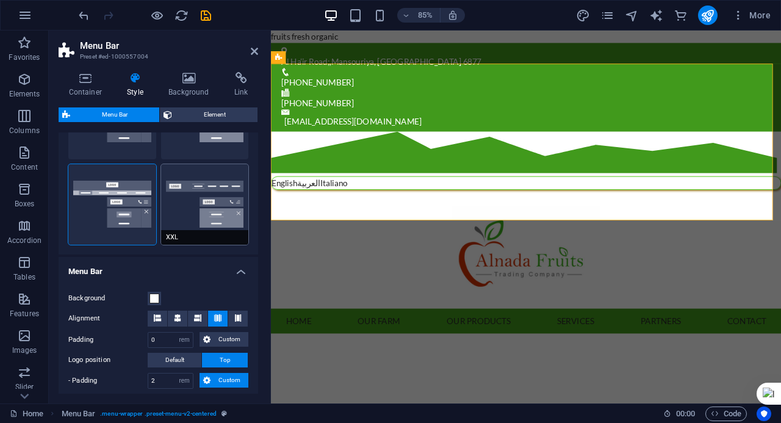
scroll to position [273, 0]
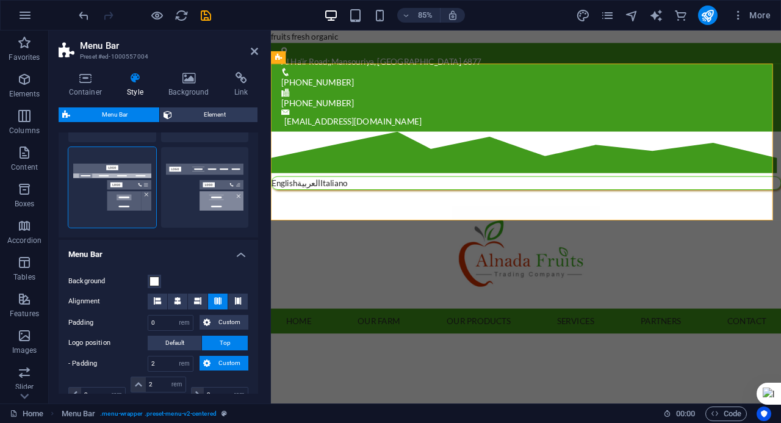
click at [235, 253] on h4 "Menu Bar" at bounding box center [158, 251] width 199 height 22
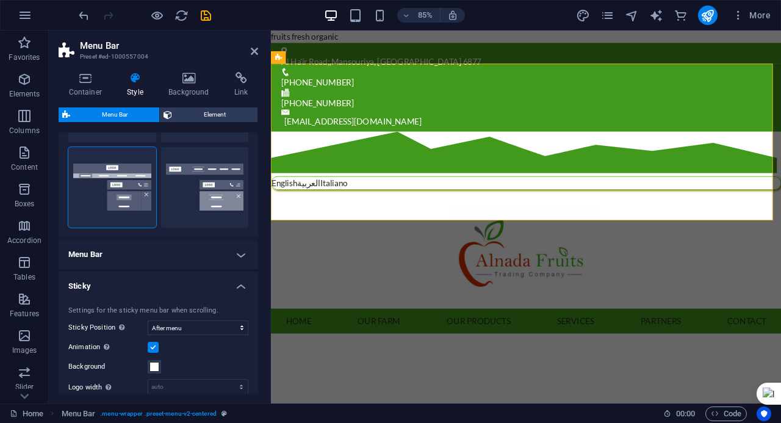
click at [237, 280] on h4 "Sticky" at bounding box center [158, 282] width 199 height 22
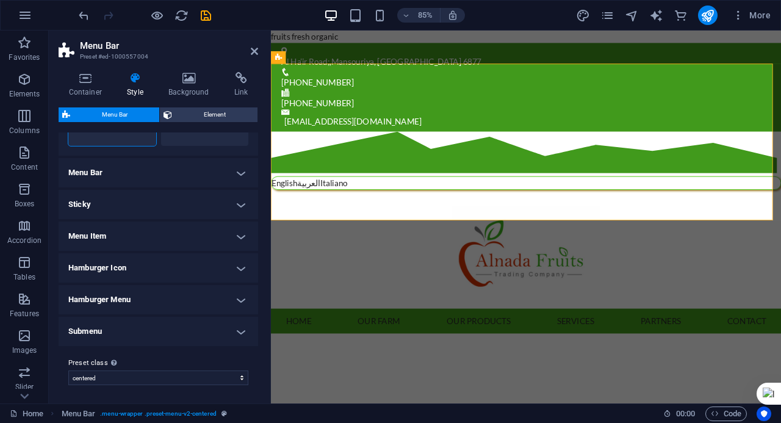
scroll to position [356, 0]
click at [239, 330] on h4 "Submenu" at bounding box center [158, 330] width 199 height 29
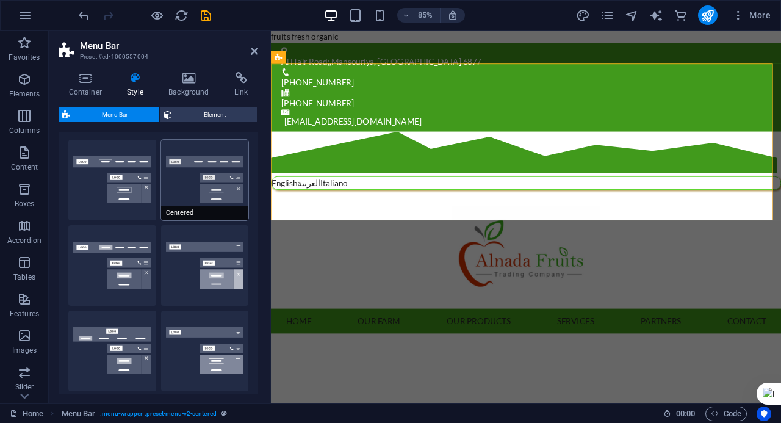
scroll to position [0, 0]
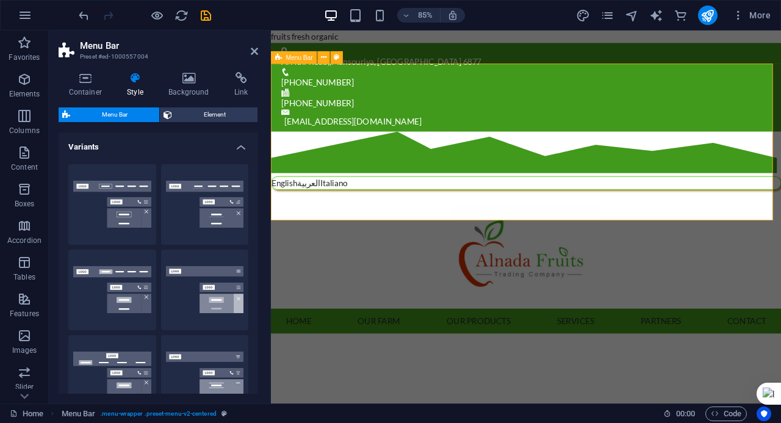
click at [419, 208] on div "English العربية Italiano Menu Home Our Farm Our Products Services Partners Cont…" at bounding box center [571, 268] width 600 height 238
click at [101, 87] on h4 "Container" at bounding box center [88, 85] width 59 height 26
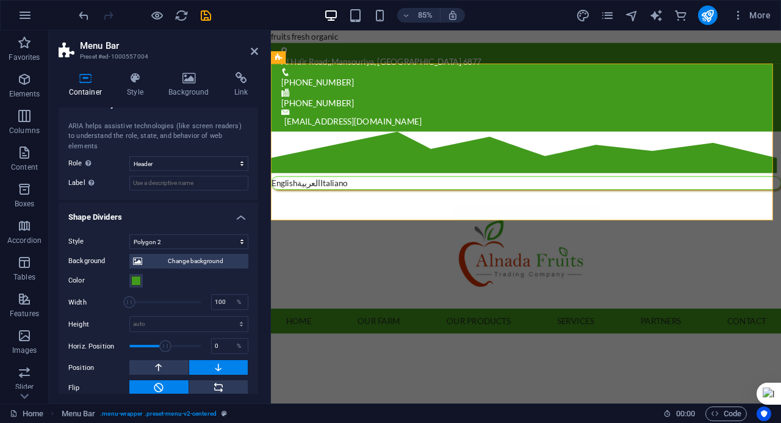
scroll to position [190, 0]
click at [145, 234] on select "None Triangle Square Diagonal Polygon 1 Polygon 2 Zigzag Multiple Zigzags Waves…" at bounding box center [188, 241] width 119 height 15
click at [129, 248] on select "None Triangle Square Diagonal Polygon 1 Polygon 2 Zigzag Multiple Zigzags Waves…" at bounding box center [188, 241] width 119 height 15
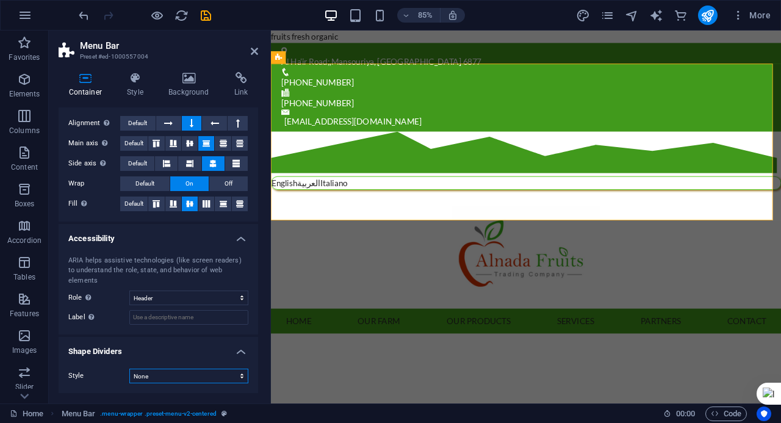
scroll to position [44, 0]
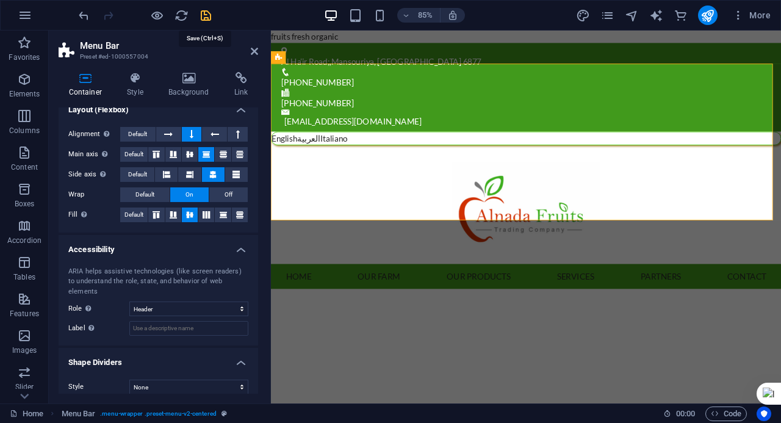
click at [207, 9] on icon "save" at bounding box center [206, 16] width 14 height 14
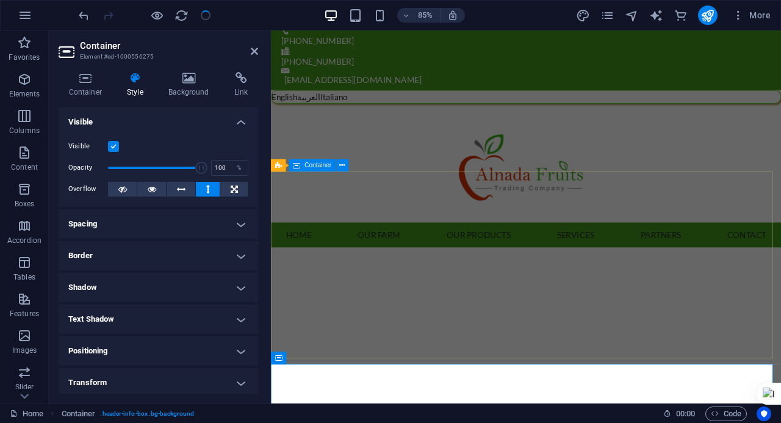
scroll to position [0, 0]
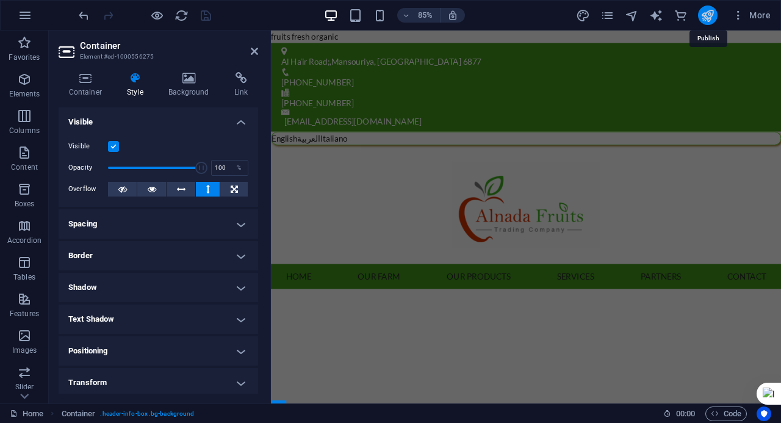
click at [705, 16] on icon "publish" at bounding box center [707, 16] width 14 height 14
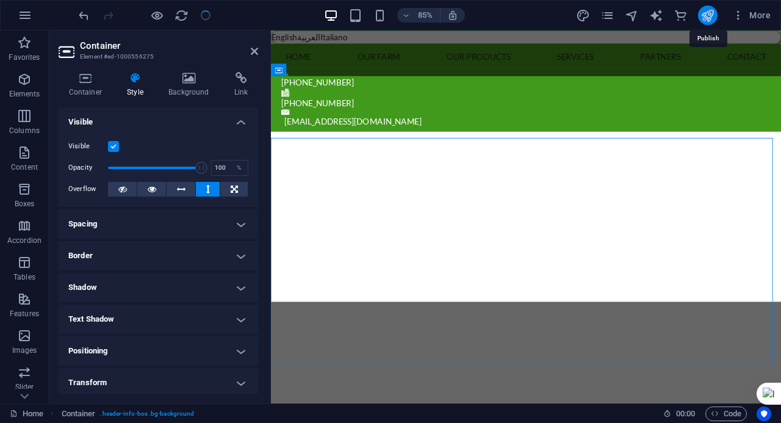
scroll to position [323, 0]
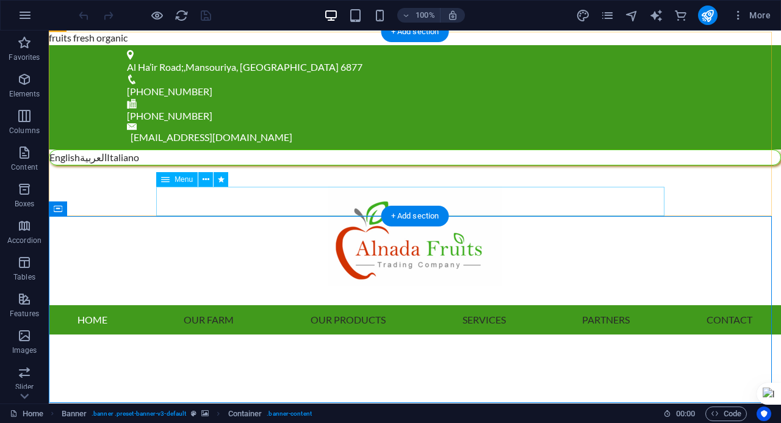
scroll to position [183, 0]
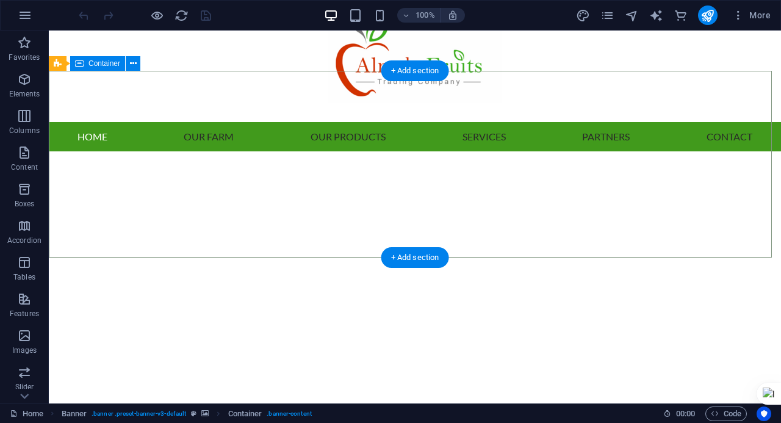
click at [91, 338] on div at bounding box center [415, 387] width 732 height 98
click at [88, 338] on div at bounding box center [415, 387] width 732 height 98
click at [87, 338] on div at bounding box center [415, 387] width 732 height 98
click at [72, 338] on div at bounding box center [415, 387] width 732 height 98
click at [71, 338] on div at bounding box center [415, 387] width 732 height 98
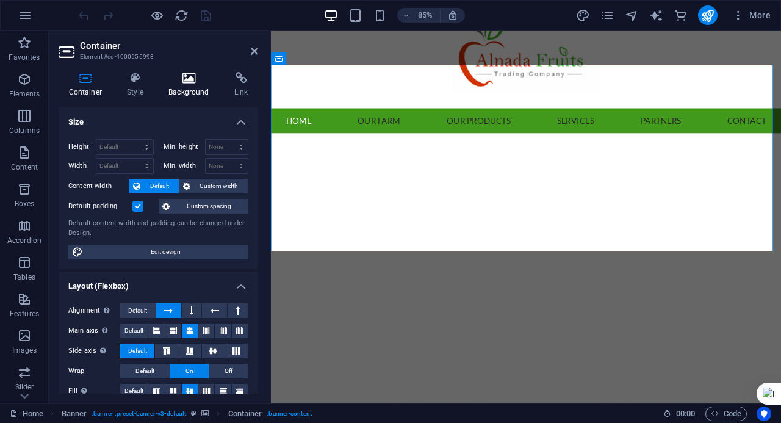
click at [168, 87] on h4 "Background" at bounding box center [192, 85] width 66 height 26
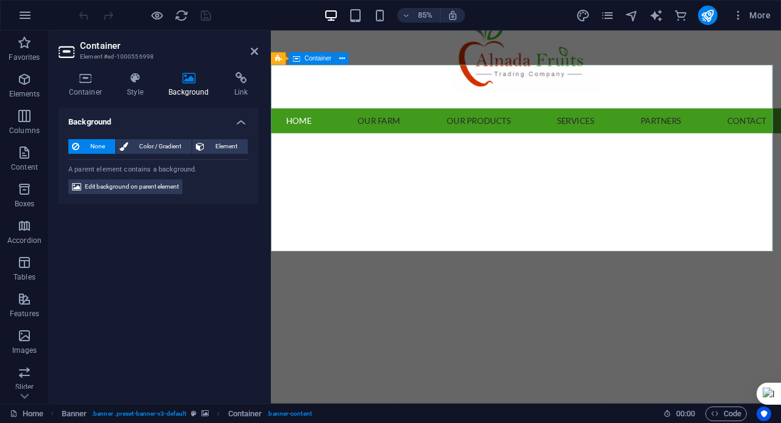
click at [342, 371] on div at bounding box center [571, 420] width 600 height 98
click at [88, 93] on h4 "Container" at bounding box center [88, 85] width 59 height 26
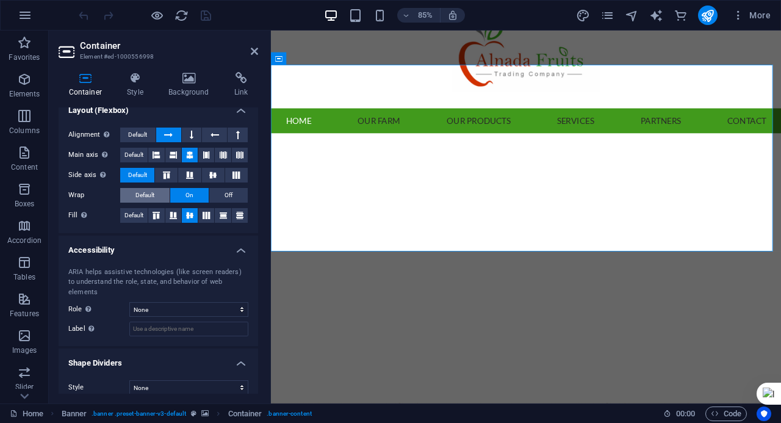
scroll to position [0, 0]
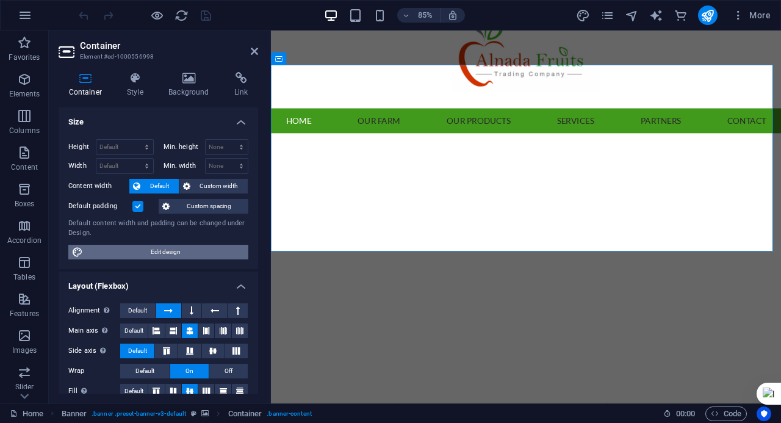
drag, startPoint x: 162, startPoint y: 255, endPoint x: 0, endPoint y: 96, distance: 227.3
click at [162, 255] on span "Edit design" at bounding box center [166, 252] width 158 height 15
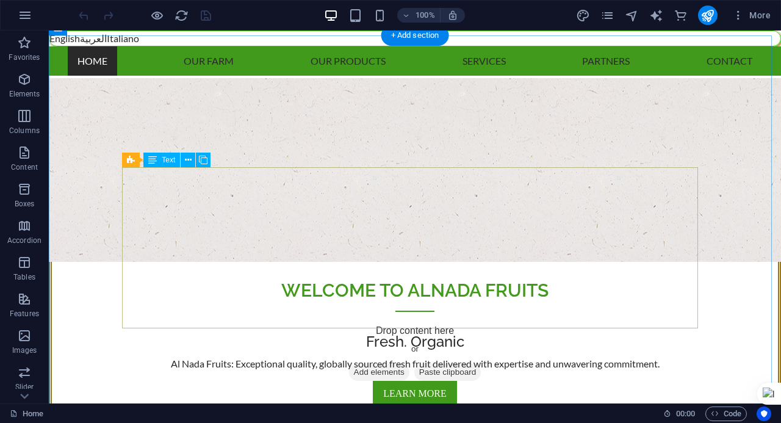
scroll to position [331, 0]
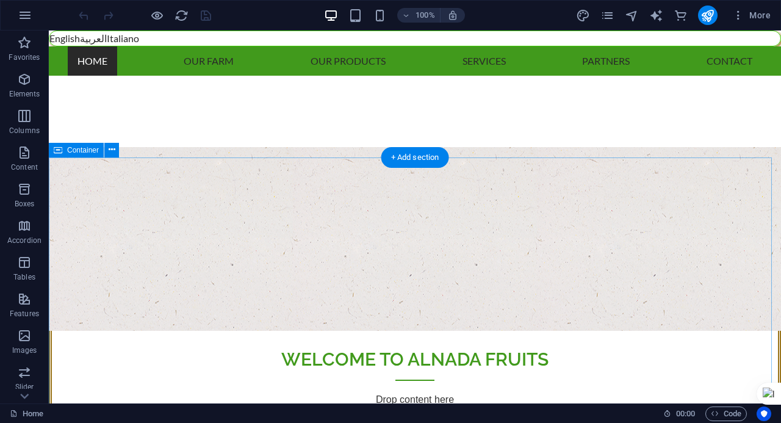
click at [431, 159] on div "+ Add section" at bounding box center [415, 157] width 68 height 21
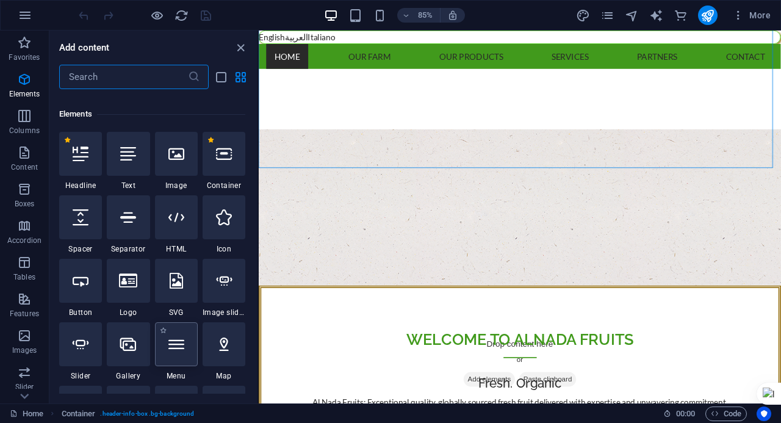
scroll to position [183, 0]
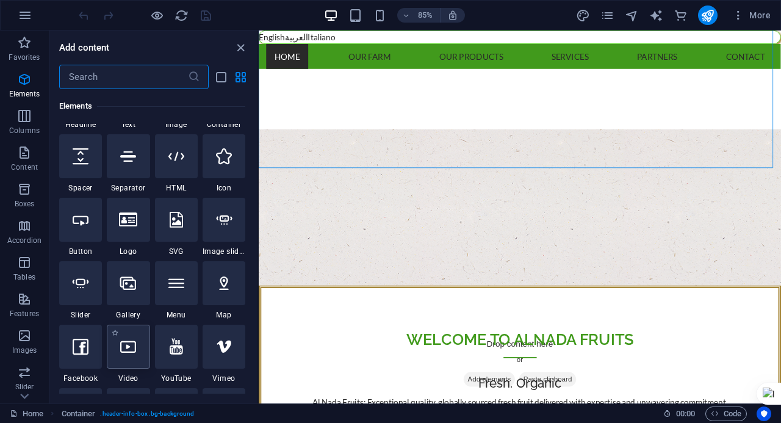
click at [120, 346] on icon at bounding box center [128, 347] width 16 height 16
select select "%"
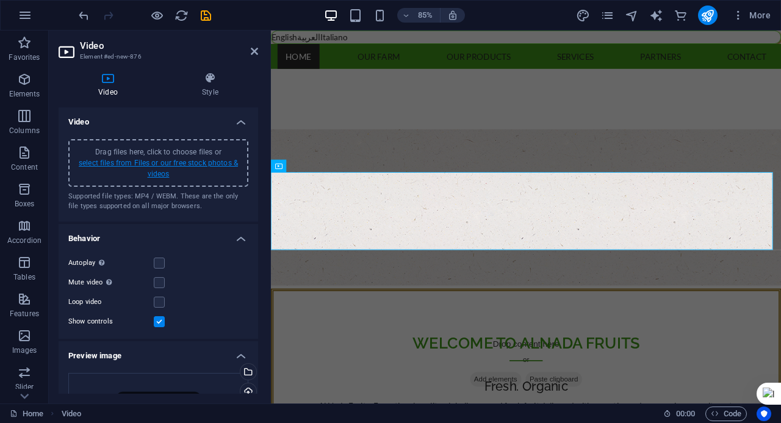
click at [157, 166] on link "select files from Files or our free stock photos & videos" at bounding box center [158, 169] width 159 height 20
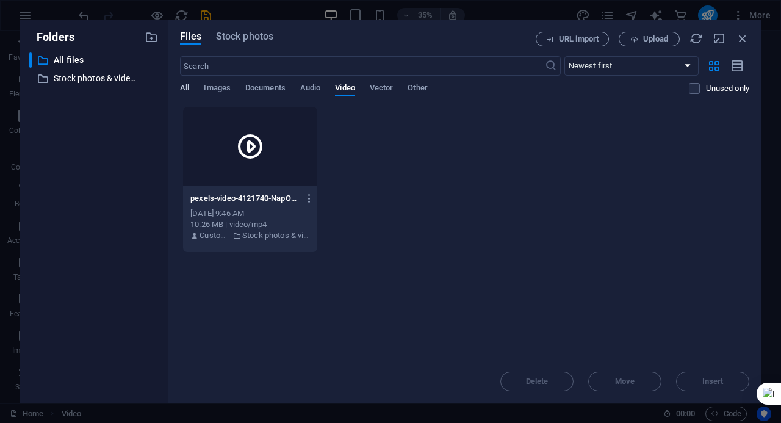
click at [187, 86] on span "All" at bounding box center [184, 89] width 9 height 17
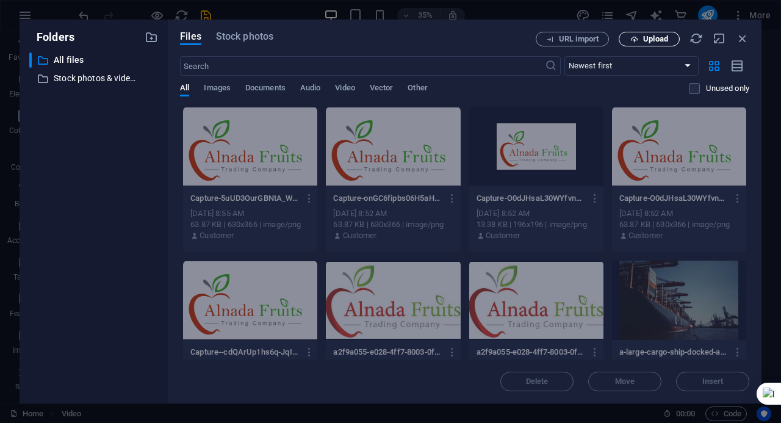
click at [650, 40] on span "Upload" at bounding box center [655, 38] width 25 height 7
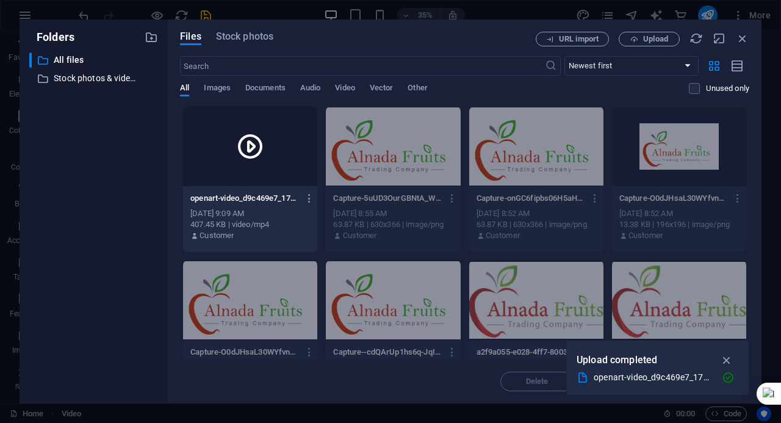
click at [235, 169] on div at bounding box center [250, 146] width 134 height 79
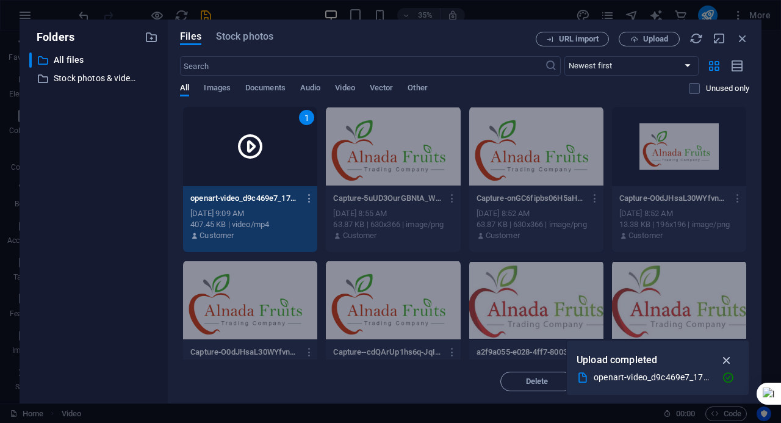
click at [725, 363] on icon "button" at bounding box center [727, 359] width 14 height 13
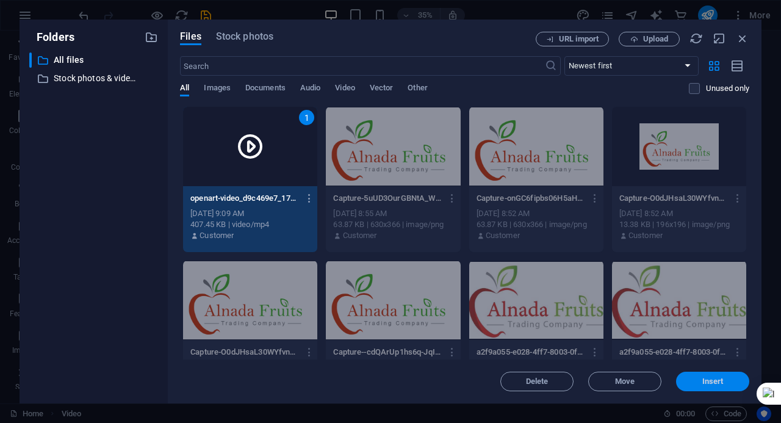
click at [697, 384] on span "Insert" at bounding box center [712, 381] width 63 height 7
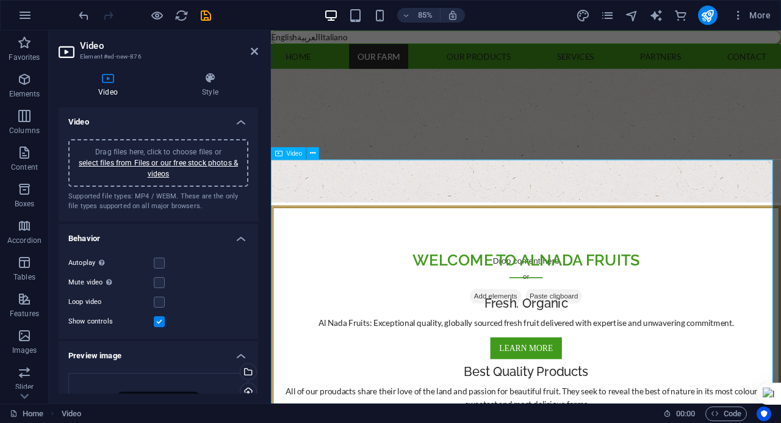
scroll to position [547, 0]
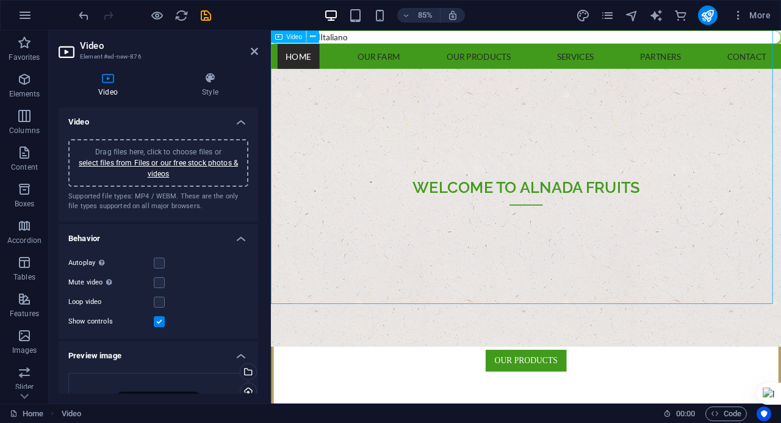
scroll to position [425, 0]
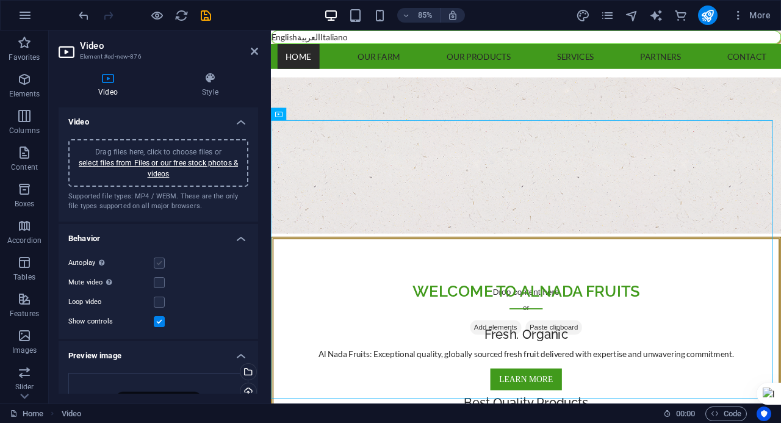
click at [156, 264] on label at bounding box center [159, 262] width 11 height 11
click at [0, 0] on input "Autoplay Autoplay is only available if muted is checked" at bounding box center [0, 0] width 0 height 0
click at [160, 302] on label at bounding box center [159, 301] width 11 height 11
click at [0, 0] on input "Loop video" at bounding box center [0, 0] width 0 height 0
click at [159, 262] on label at bounding box center [159, 262] width 11 height 11
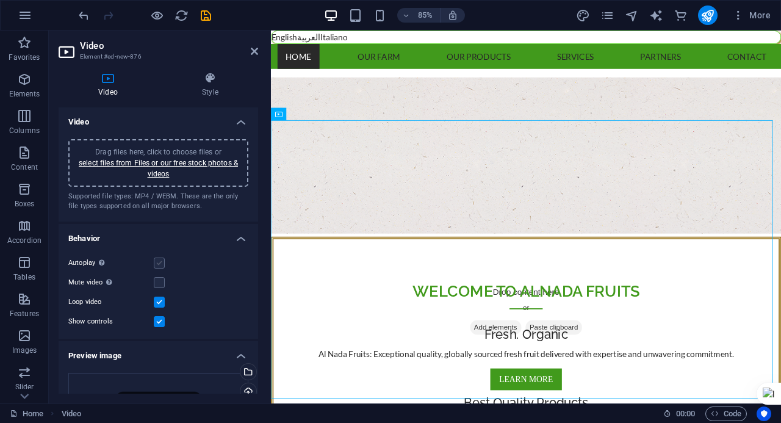
click at [0, 0] on input "Autoplay Autoplay is only available if muted is checked" at bounding box center [0, 0] width 0 height 0
click at [159, 262] on label at bounding box center [159, 262] width 11 height 11
click at [0, 0] on input "Autoplay Autoplay is only available if muted is checked" at bounding box center [0, 0] width 0 height 0
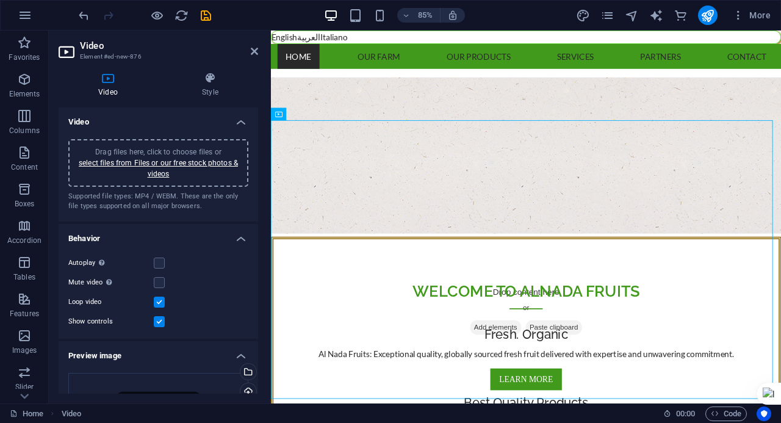
click at [152, 260] on label "Autoplay Autoplay is only available if muted is checked" at bounding box center [110, 263] width 85 height 15
click at [0, 0] on input "Autoplay Autoplay is only available if muted is checked" at bounding box center [0, 0] width 0 height 0
click at [163, 318] on label at bounding box center [159, 321] width 11 height 11
click at [0, 0] on input "Show controls" at bounding box center [0, 0] width 0 height 0
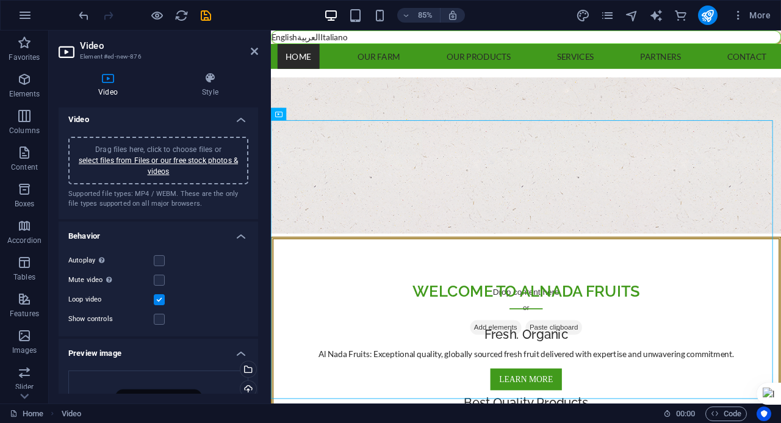
scroll to position [0, 0]
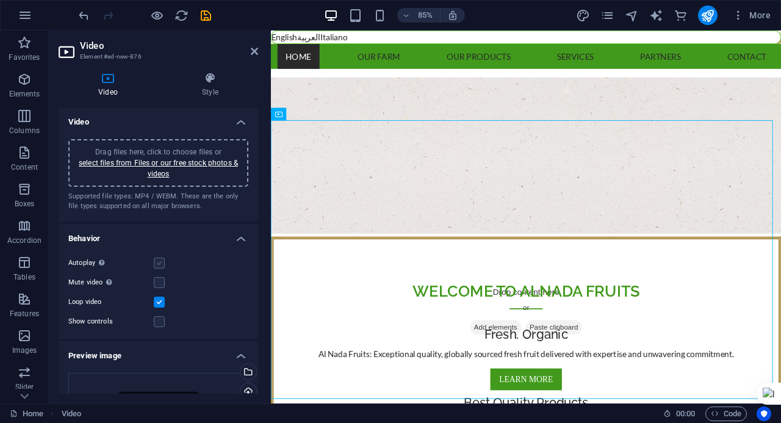
click at [160, 267] on label at bounding box center [159, 262] width 11 height 11
click at [0, 0] on input "Autoplay Autoplay is only available if muted is checked" at bounding box center [0, 0] width 0 height 0
click at [159, 298] on label at bounding box center [159, 301] width 11 height 11
click at [0, 0] on input "Loop video" at bounding box center [0, 0] width 0 height 0
click at [160, 257] on div "Autoplay Autoplay is only available if muted is checked" at bounding box center [158, 263] width 180 height 15
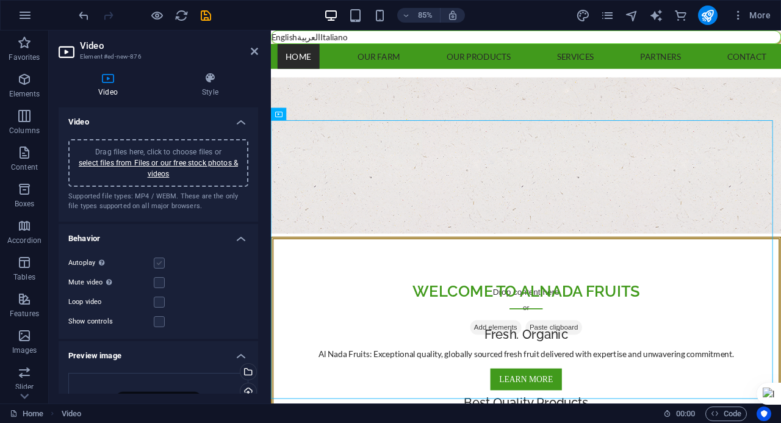
click at [160, 259] on label at bounding box center [159, 262] width 11 height 11
click at [0, 0] on input "Autoplay Autoplay is only available if muted is checked" at bounding box center [0, 0] width 0 height 0
click at [160, 263] on label at bounding box center [159, 262] width 11 height 11
click at [0, 0] on input "Autoplay Autoplay is only available if muted is checked" at bounding box center [0, 0] width 0 height 0
click at [160, 307] on div "Loop video" at bounding box center [158, 302] width 180 height 15
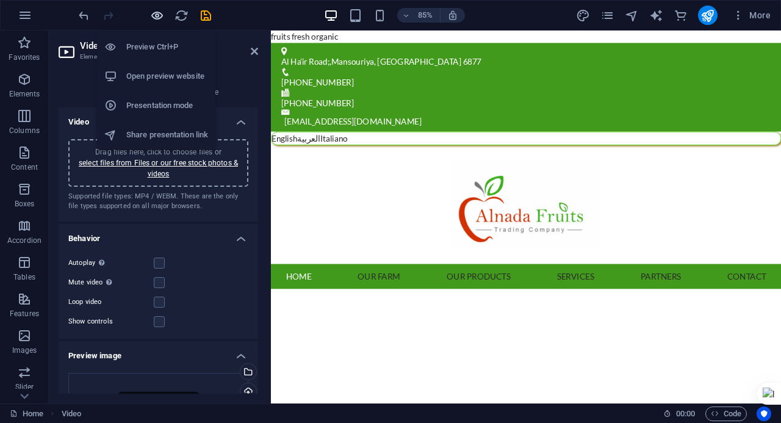
click at [155, 13] on icon "button" at bounding box center [157, 16] width 14 height 14
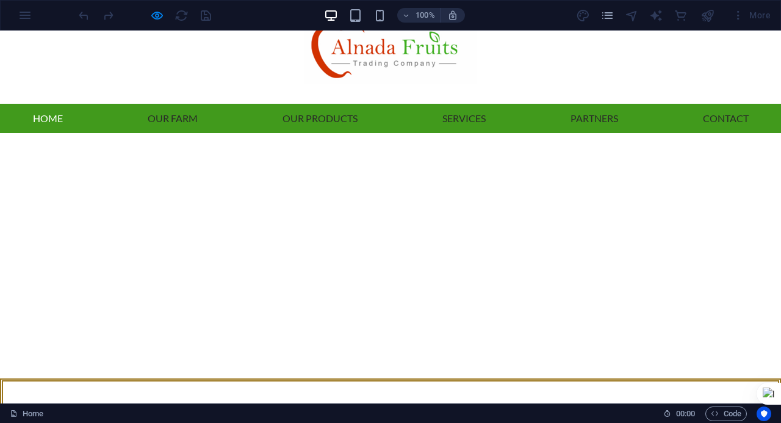
scroll to position [488, 0]
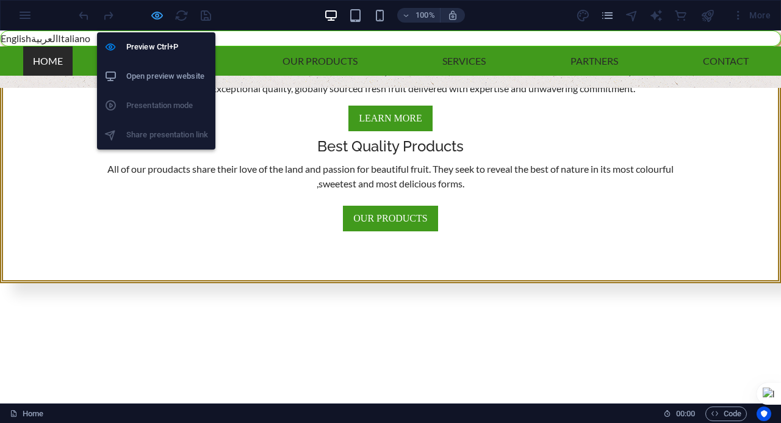
click at [150, 13] on icon "button" at bounding box center [157, 16] width 14 height 14
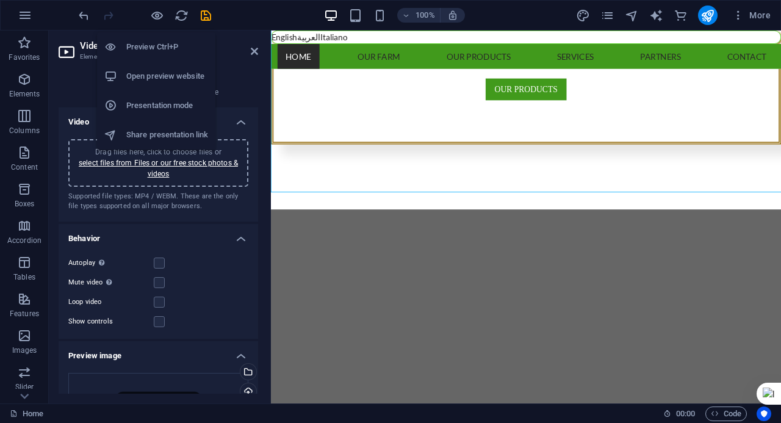
click at [136, 49] on h6 "Preview Ctrl+P" at bounding box center [167, 47] width 82 height 15
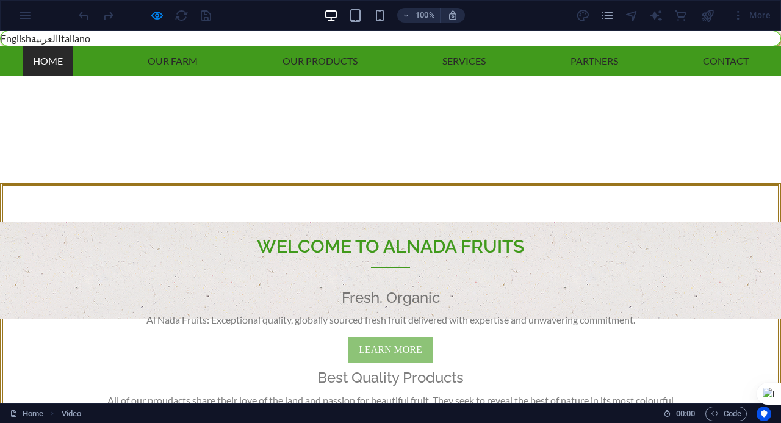
scroll to position [244, 0]
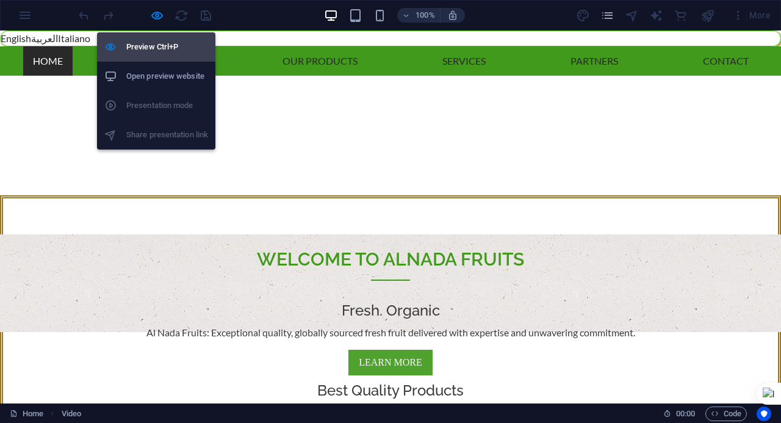
drag, startPoint x: 151, startPoint y: 9, endPoint x: 150, endPoint y: 41, distance: 32.4
click at [151, 9] on icon "button" at bounding box center [157, 16] width 14 height 14
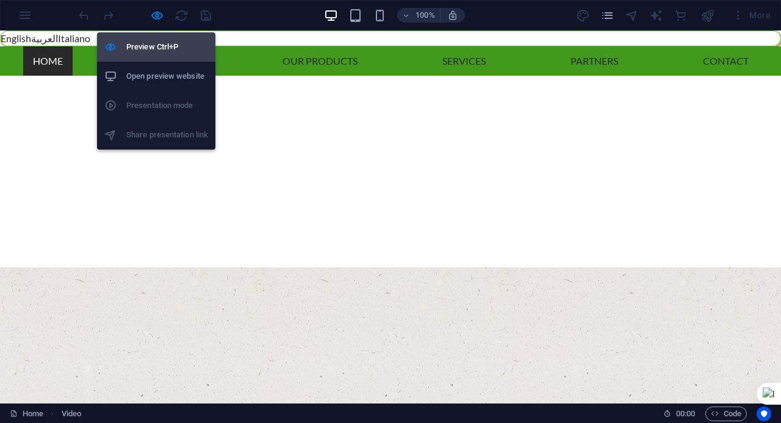
select select "%"
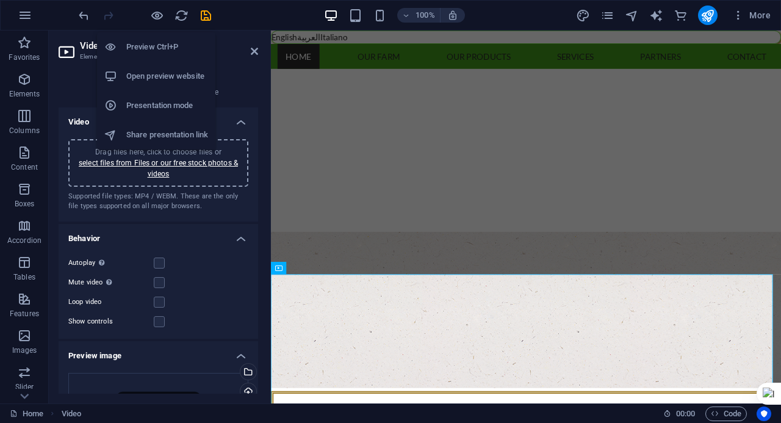
click at [150, 42] on h6 "Preview Ctrl+P" at bounding box center [167, 47] width 82 height 15
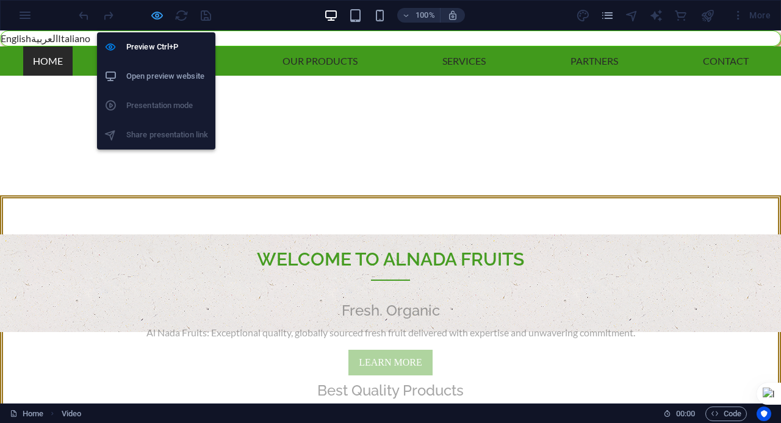
click at [162, 16] on icon "button" at bounding box center [157, 16] width 14 height 14
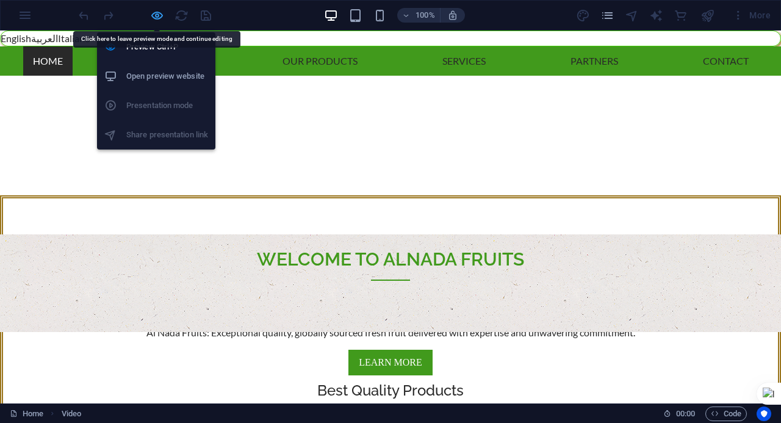
click at [154, 22] on button "button" at bounding box center [156, 15] width 15 height 15
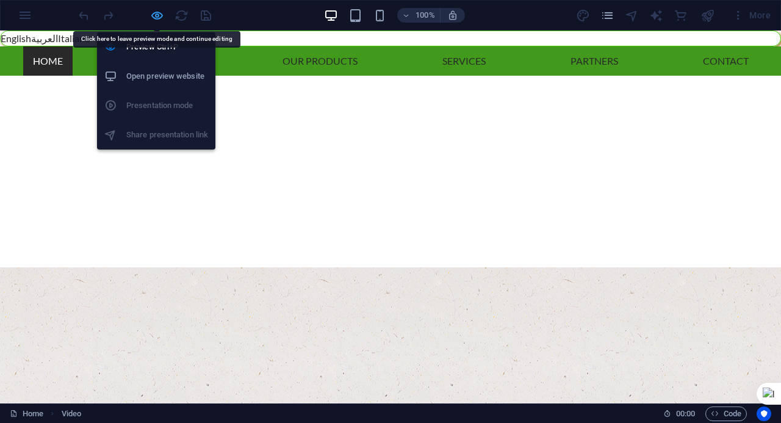
select select "%"
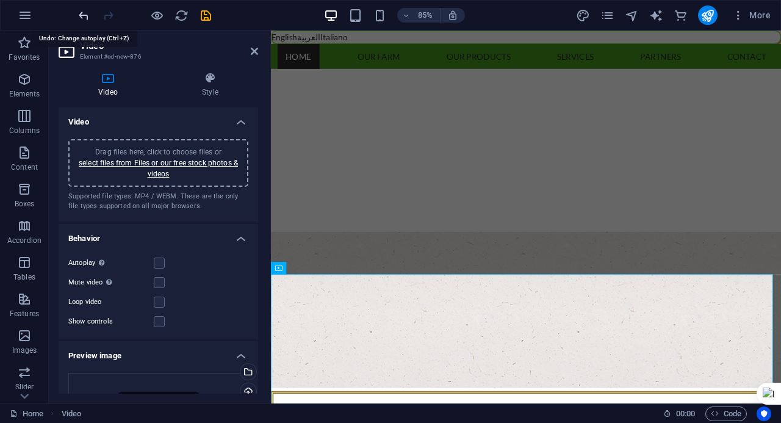
click at [78, 20] on icon "undo" at bounding box center [84, 16] width 14 height 14
click at [82, 18] on icon "undo" at bounding box center [84, 16] width 14 height 14
click at [86, 12] on icon "undo" at bounding box center [84, 16] width 14 height 14
click at [86, 13] on icon "undo" at bounding box center [84, 16] width 14 height 14
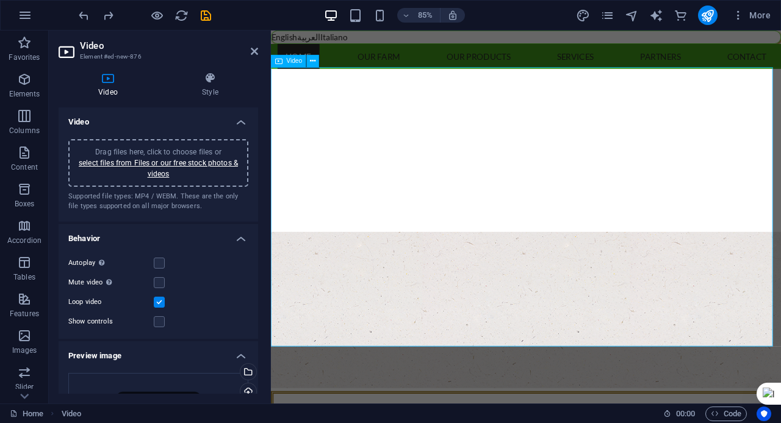
scroll to position [488, 0]
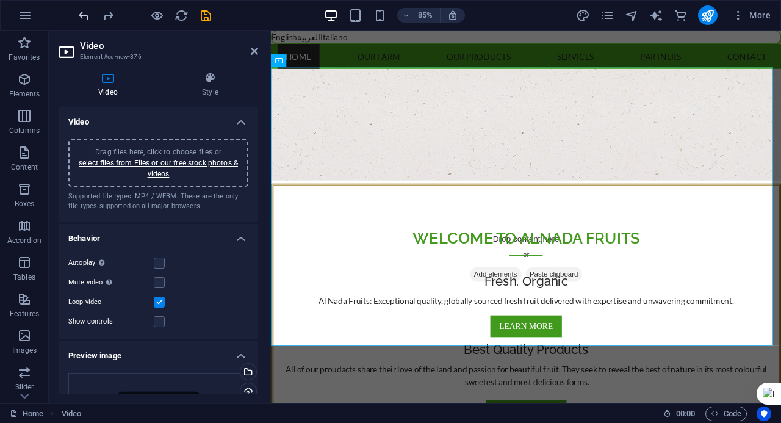
click at [86, 21] on icon "undo" at bounding box center [84, 16] width 14 height 14
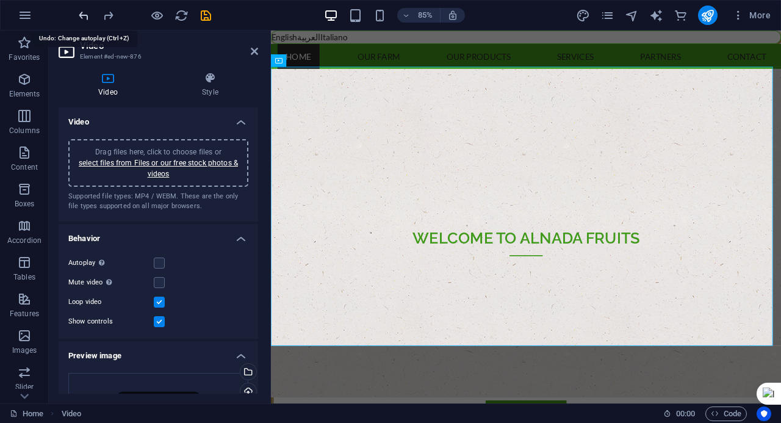
click at [87, 21] on icon "undo" at bounding box center [84, 16] width 14 height 14
click at [85, 24] on div at bounding box center [144, 15] width 137 height 20
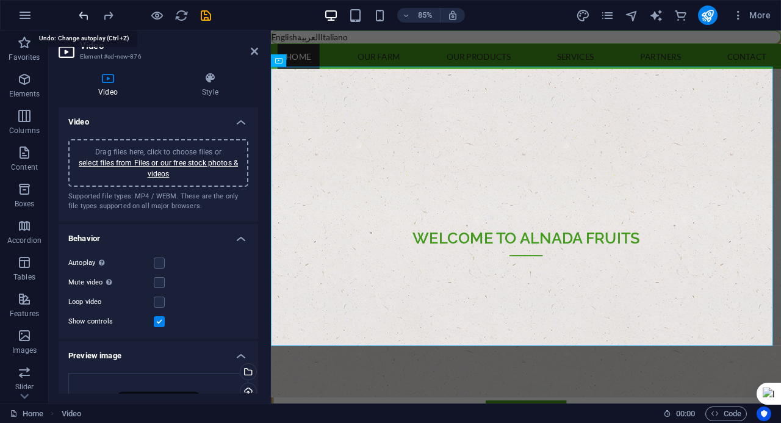
click at [86, 9] on icon "undo" at bounding box center [84, 16] width 14 height 14
click at [87, 9] on icon "undo" at bounding box center [84, 16] width 14 height 14
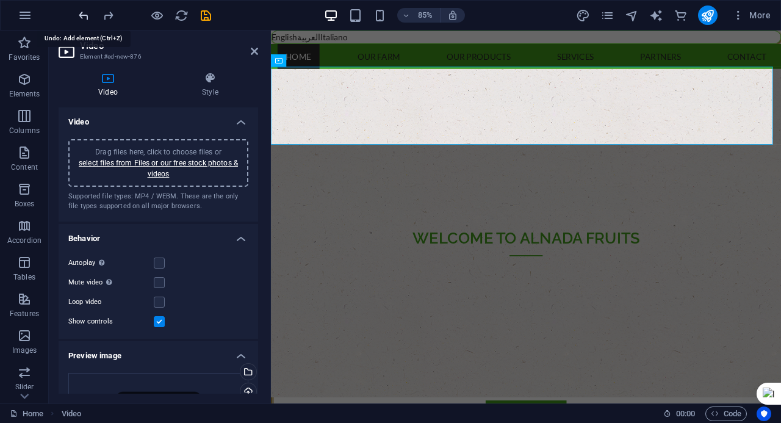
click at [90, 9] on icon "undo" at bounding box center [84, 16] width 14 height 14
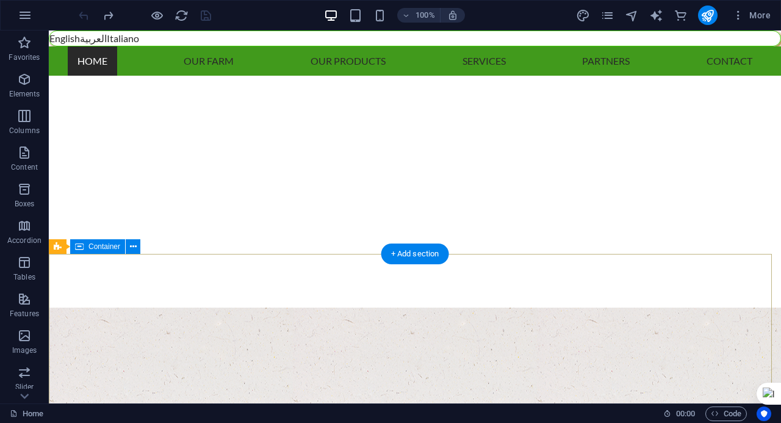
scroll to position [0, 0]
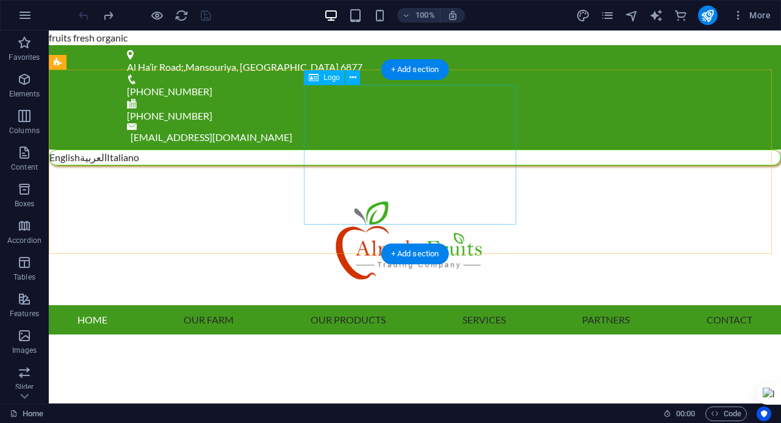
click at [417, 176] on div at bounding box center [415, 235] width 732 height 140
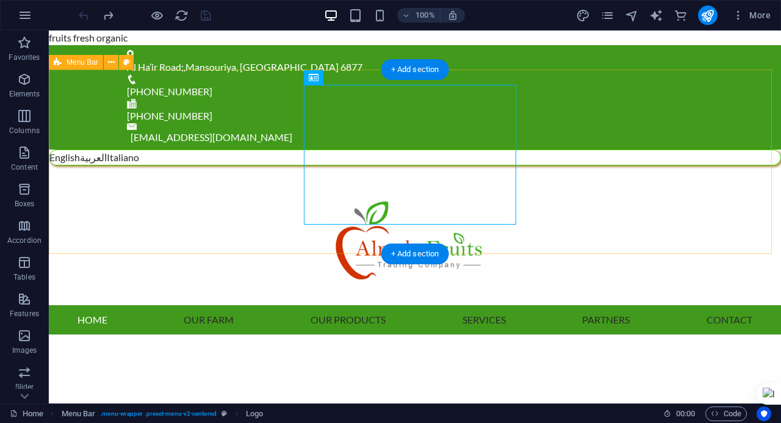
click at [710, 181] on div "English العربية Italiano Menu Home Our Farm Our Products Services Partners Cont…" at bounding box center [415, 241] width 732 height 185
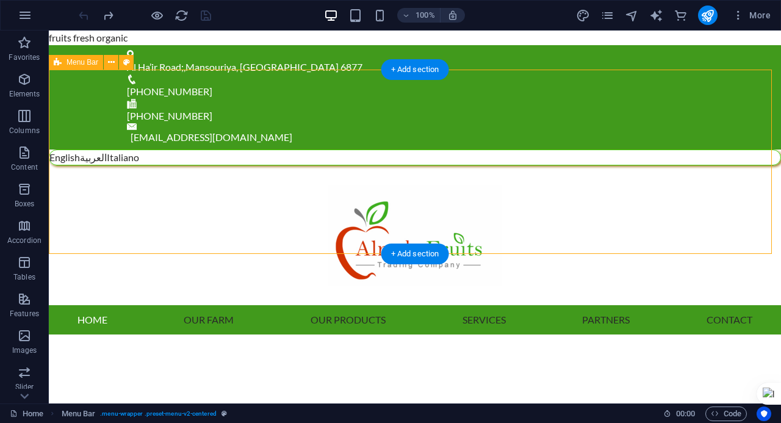
click at [78, 149] on div "English العربية Italiano Menu Home Our Farm Our Products Services Partners Cont…" at bounding box center [415, 241] width 732 height 185
click at [78, 132] on div "Drag here to replace the existing content. Press “Ctrl” if you want to create a…" at bounding box center [415, 216] width 732 height 373
select select "header"
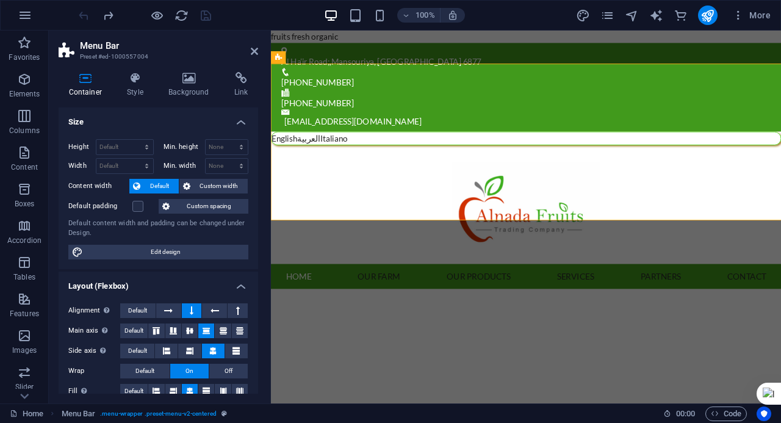
click at [312, 149] on div "English العربية Italiano Menu Home Our Farm Our Products Services Partners Cont…" at bounding box center [571, 241] width 600 height 185
select select "rem"
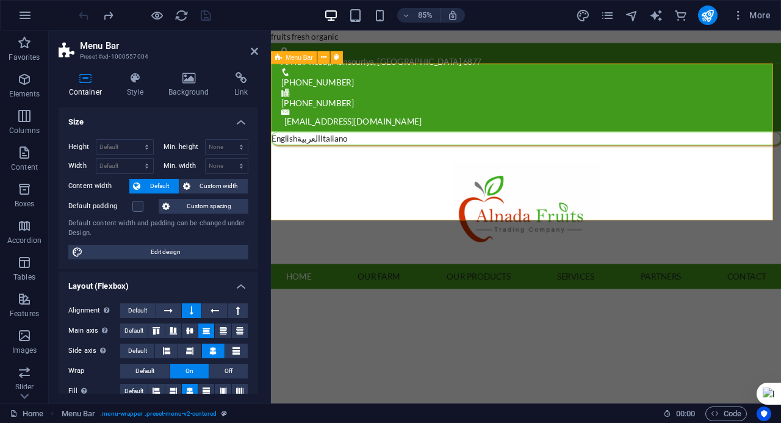
click at [303, 149] on div "English العربية Italiano Menu Home Our Farm Our Products Services Partners Cont…" at bounding box center [571, 241] width 600 height 185
click at [138, 93] on h4 "Style" at bounding box center [137, 85] width 41 height 26
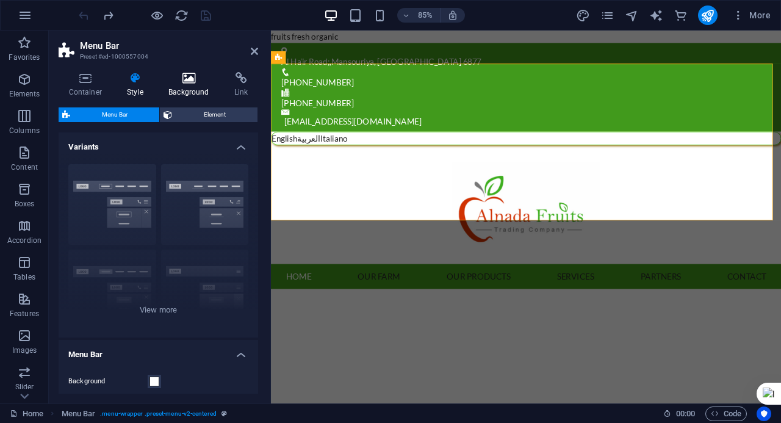
click at [193, 84] on h4 "Background" at bounding box center [192, 85] width 66 height 26
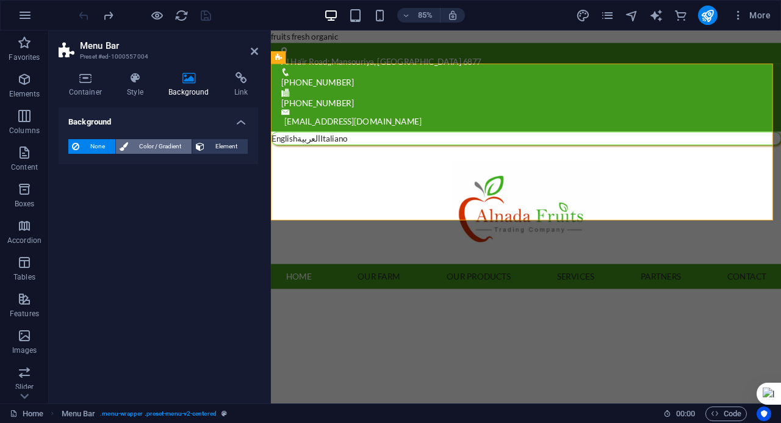
click at [147, 146] on span "Color / Gradient" at bounding box center [160, 146] width 56 height 15
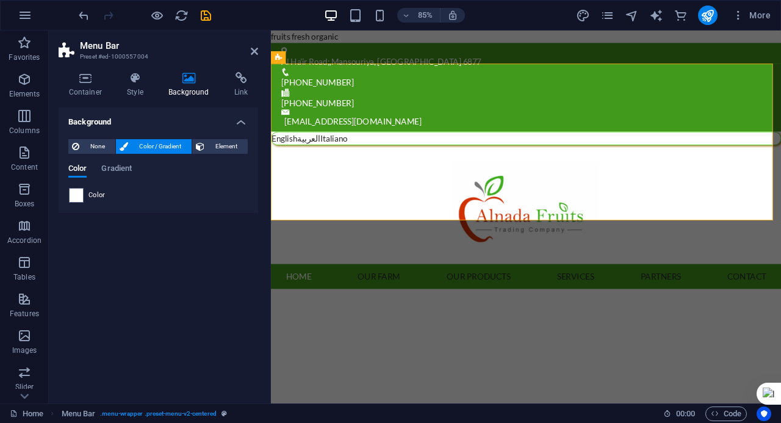
click at [98, 199] on span "Color" at bounding box center [96, 195] width 17 height 10
click at [123, 163] on span "Gradient" at bounding box center [116, 169] width 30 height 17
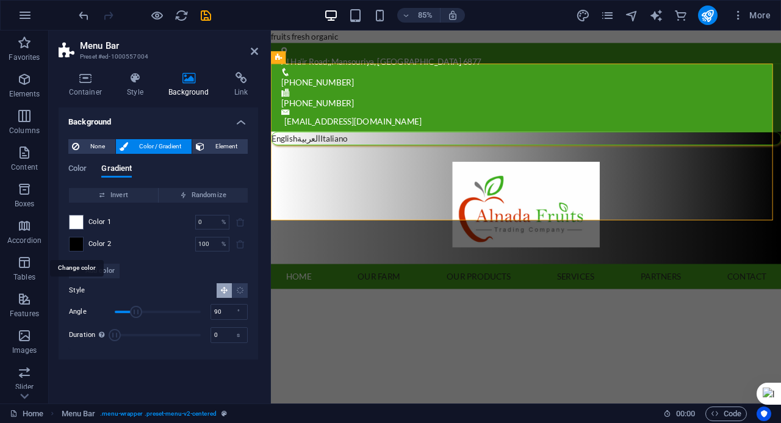
click at [71, 243] on span at bounding box center [76, 243] width 13 height 13
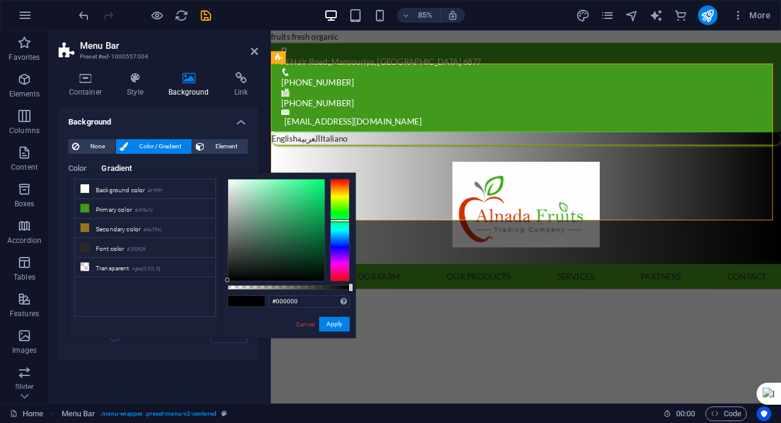
click at [337, 220] on div at bounding box center [340, 230] width 20 height 102
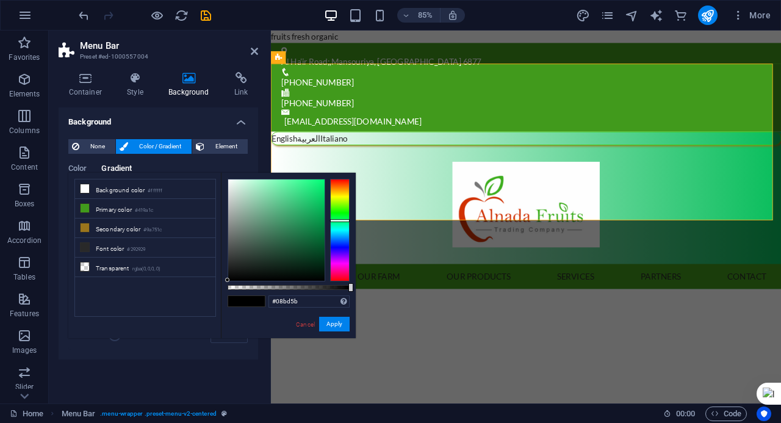
click at [320, 204] on div at bounding box center [276, 229] width 96 height 101
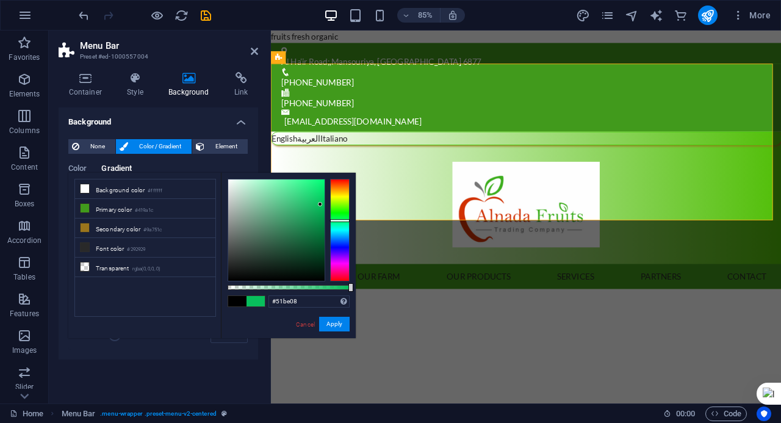
click at [334, 206] on div at bounding box center [340, 230] width 20 height 102
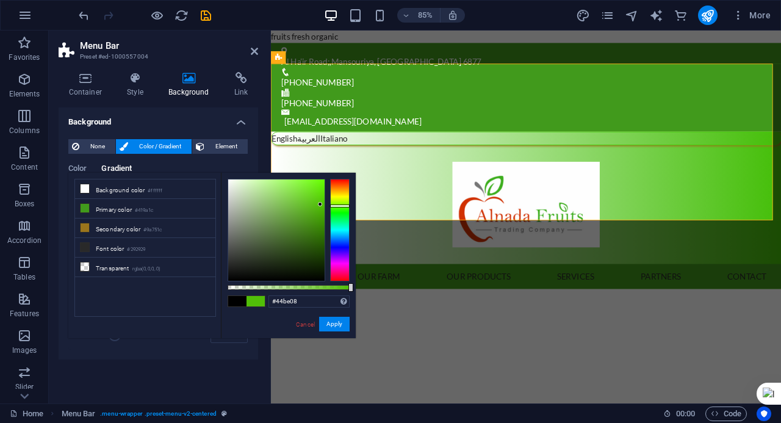
click at [342, 207] on div at bounding box center [340, 230] width 20 height 102
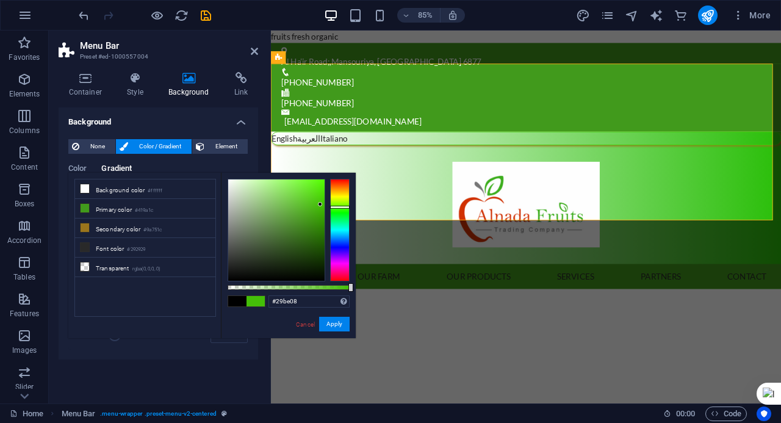
click at [343, 209] on div at bounding box center [340, 230] width 20 height 102
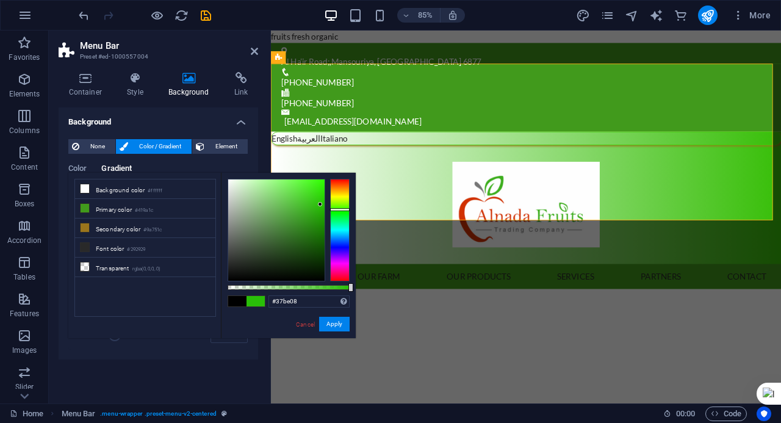
click at [343, 208] on div at bounding box center [340, 209] width 20 height 3
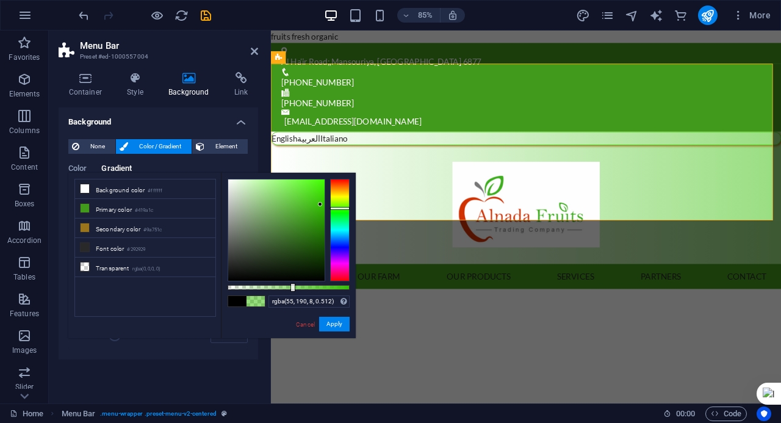
click at [290, 287] on div at bounding box center [289, 287] width 122 height 5
click at [81, 247] on icon at bounding box center [85, 247] width 9 height 9
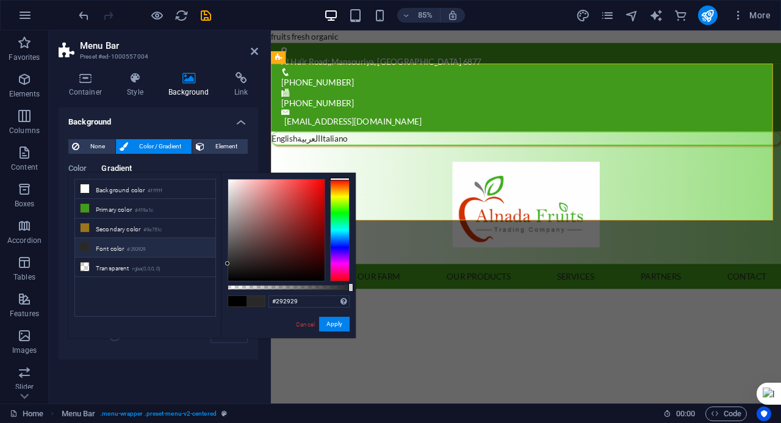
click at [81, 247] on icon at bounding box center [85, 247] width 9 height 9
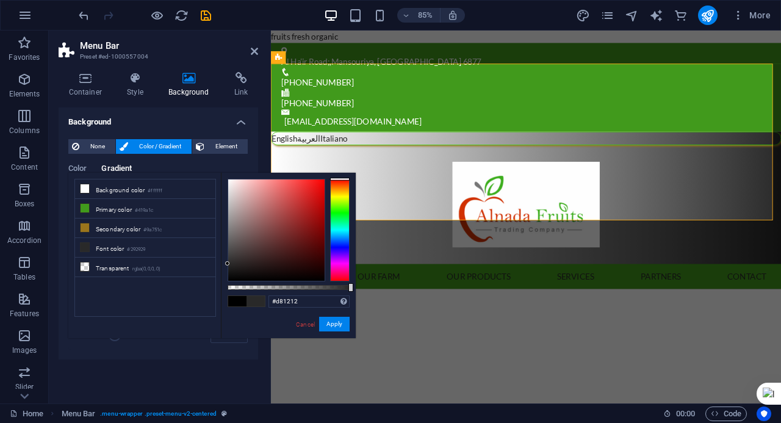
click at [316, 194] on div at bounding box center [276, 229] width 96 height 101
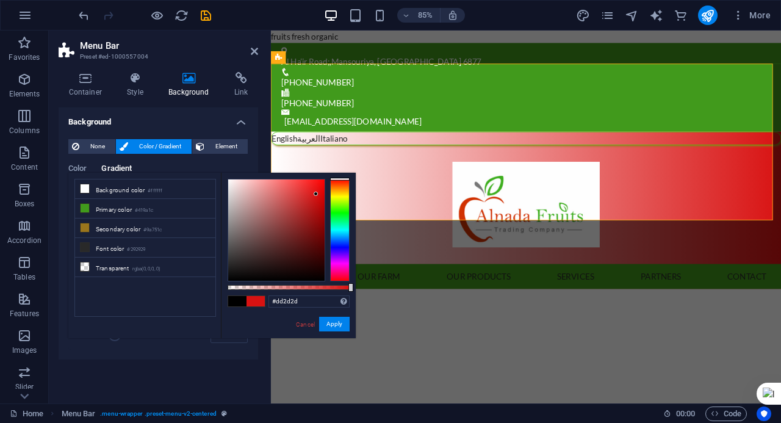
drag, startPoint x: 305, startPoint y: 192, endPoint x: 304, endPoint y: 203, distance: 10.4
click at [304, 192] on div at bounding box center [276, 229] width 96 height 101
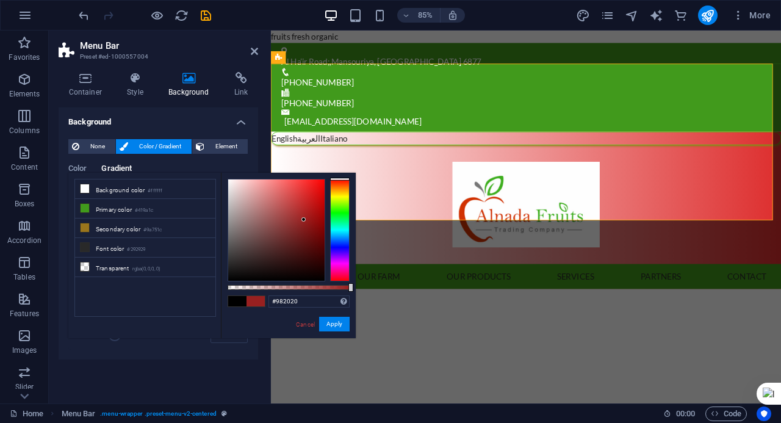
click at [304, 220] on div at bounding box center [276, 229] width 96 height 101
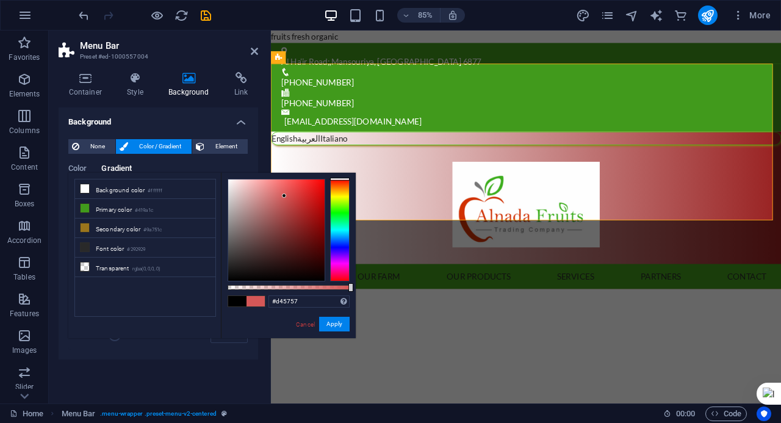
click at [284, 196] on div at bounding box center [276, 229] width 96 height 101
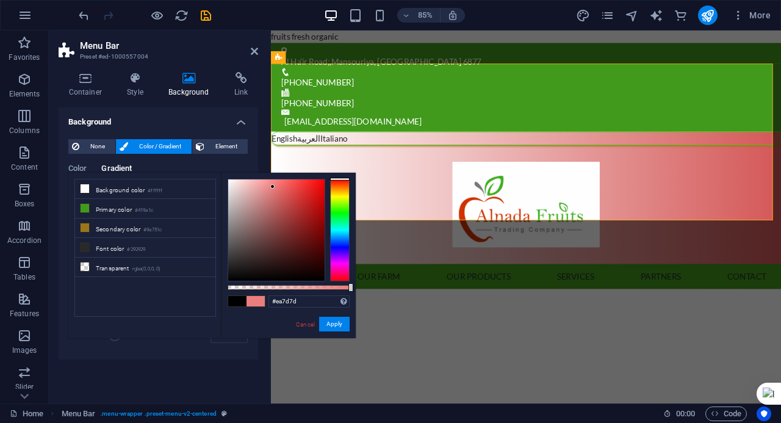
click at [273, 187] on div at bounding box center [276, 229] width 96 height 101
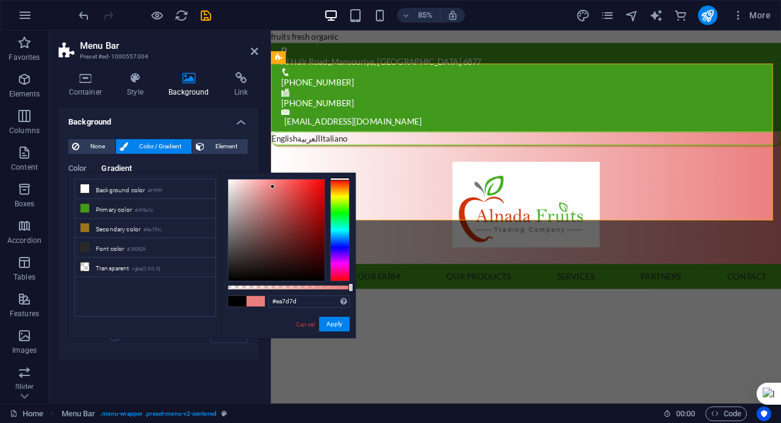
click at [253, 177] on div "#ea7d7d Supported formats #0852ed rgb(8, 82, 237) rgba(8, 82, 237, 90%) hsv(221…" at bounding box center [288, 344] width 135 height 342
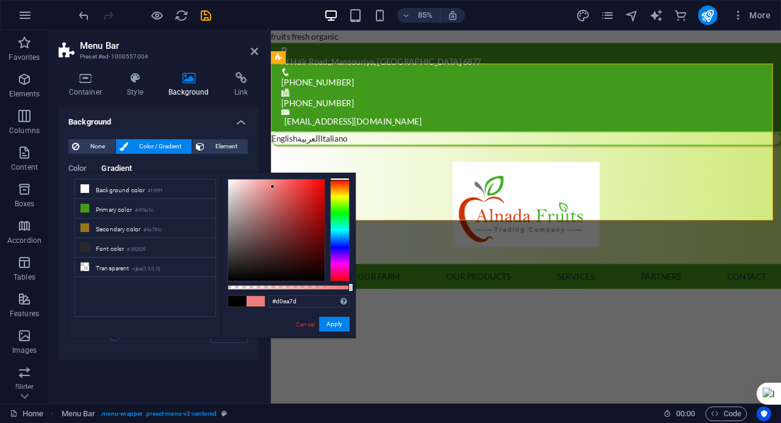
click at [337, 199] on div at bounding box center [340, 230] width 20 height 102
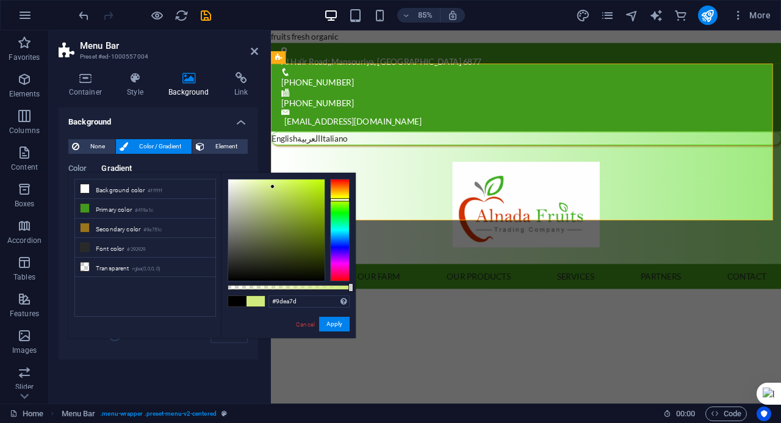
click at [335, 207] on div at bounding box center [340, 230] width 20 height 102
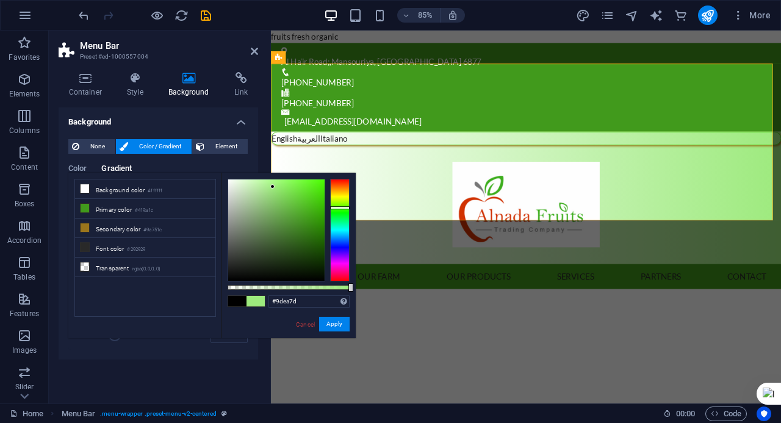
type input "#91ea7d"
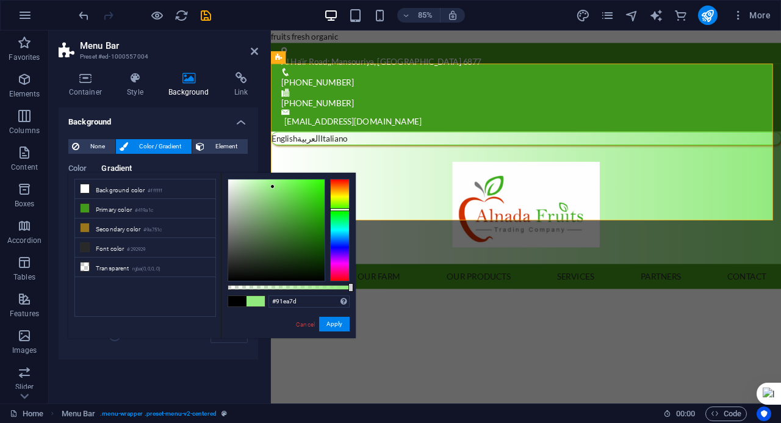
click at [337, 209] on div at bounding box center [340, 230] width 20 height 102
click at [331, 335] on div "#91ea7d Supported formats #0852ed rgb(8, 82, 237) rgba(8, 82, 237, 90%) hsv(221…" at bounding box center [288, 344] width 135 height 342
drag, startPoint x: 329, startPoint y: 326, endPoint x: 68, endPoint y: 347, distance: 261.3
click at [329, 326] on button "Apply" at bounding box center [334, 324] width 30 height 15
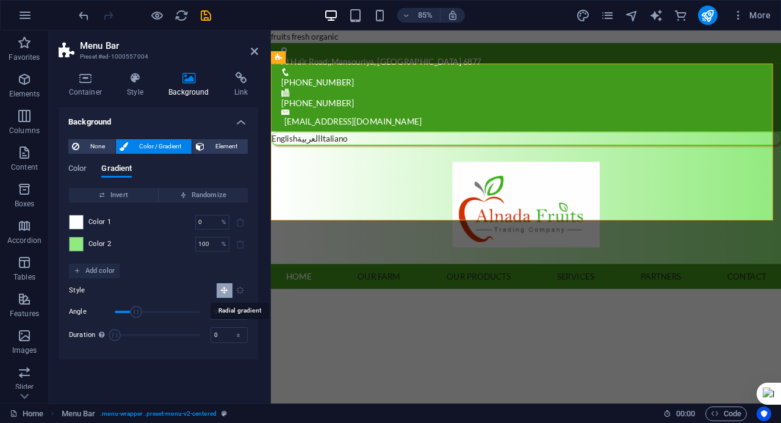
click at [237, 291] on icon "Radial gradient" at bounding box center [240, 290] width 8 height 8
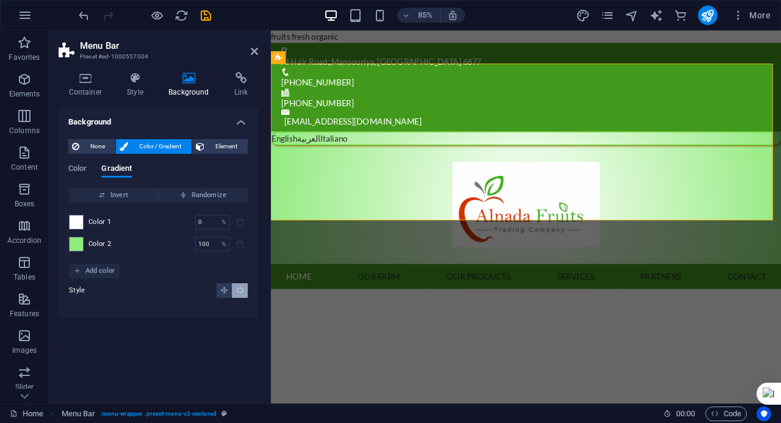
click at [215, 285] on div "Style" at bounding box center [158, 290] width 179 height 15
click at [226, 295] on button "Linear gradient" at bounding box center [224, 290] width 15 height 15
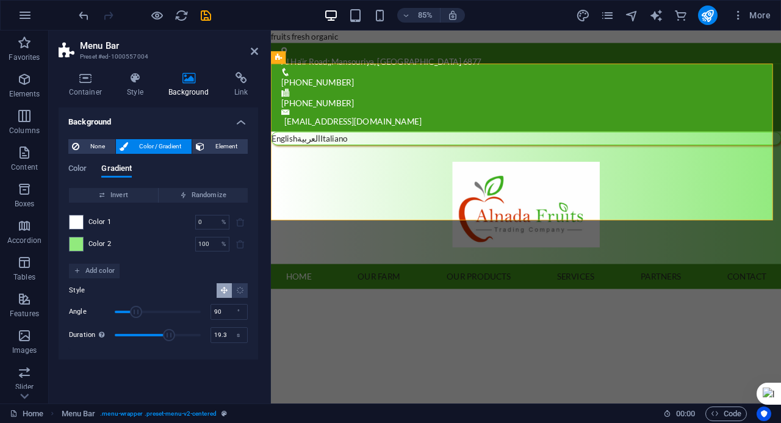
type input "19.5"
drag, startPoint x: 111, startPoint y: 339, endPoint x: 171, endPoint y: 346, distance: 60.2
click at [171, 346] on div "Style Angle 90 ° Duration Duration of the background animation. A value of "0" …" at bounding box center [158, 313] width 179 height 71
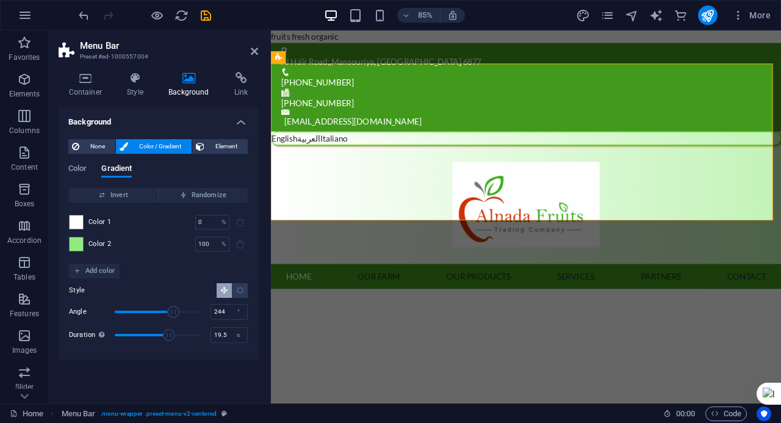
type input "252"
drag, startPoint x: 137, startPoint y: 308, endPoint x: 175, endPoint y: 310, distance: 38.5
click at [175, 310] on span "Angle" at bounding box center [173, 312] width 12 height 12
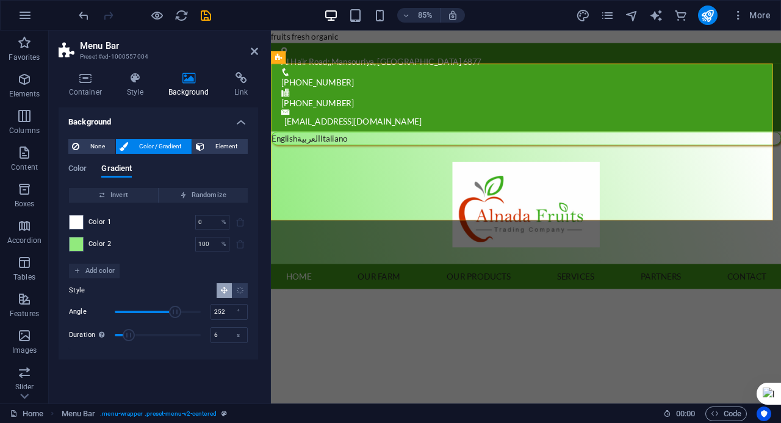
type input "6.2"
drag, startPoint x: 171, startPoint y: 331, endPoint x: 132, endPoint y: 335, distance: 39.3
click at [132, 335] on span "Duration" at bounding box center [129, 335] width 12 height 12
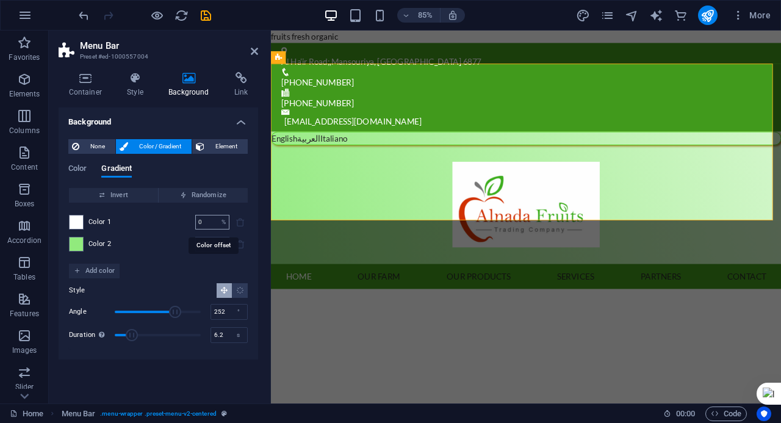
click at [213, 228] on input "0" at bounding box center [205, 222] width 21 height 15
type input "49"
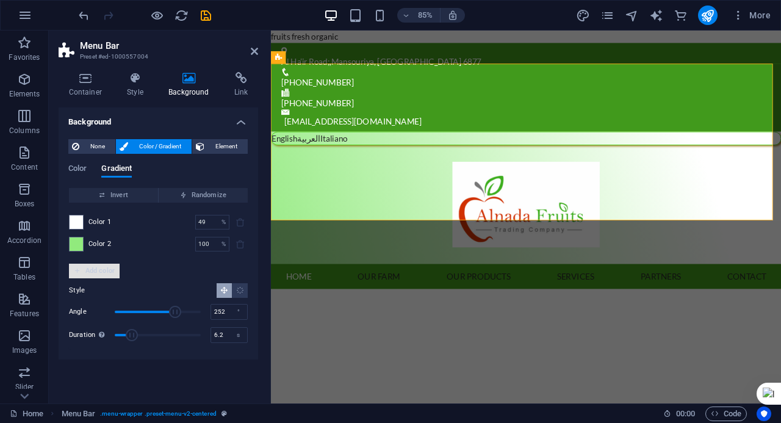
click at [95, 265] on span "Add color" at bounding box center [94, 270] width 41 height 15
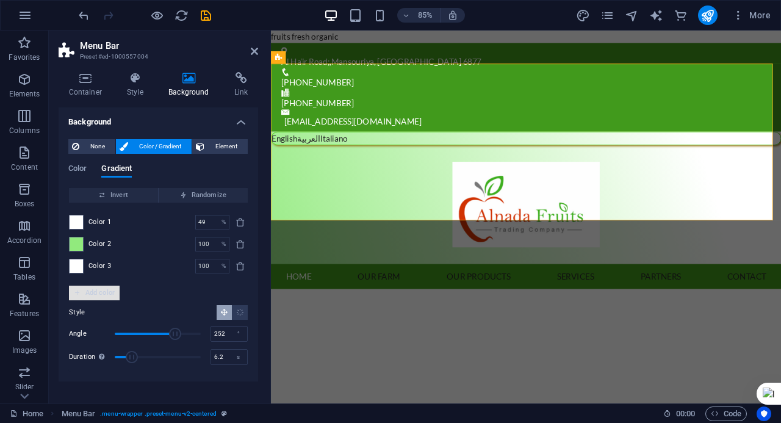
click at [106, 292] on span "Add color" at bounding box center [94, 292] width 41 height 15
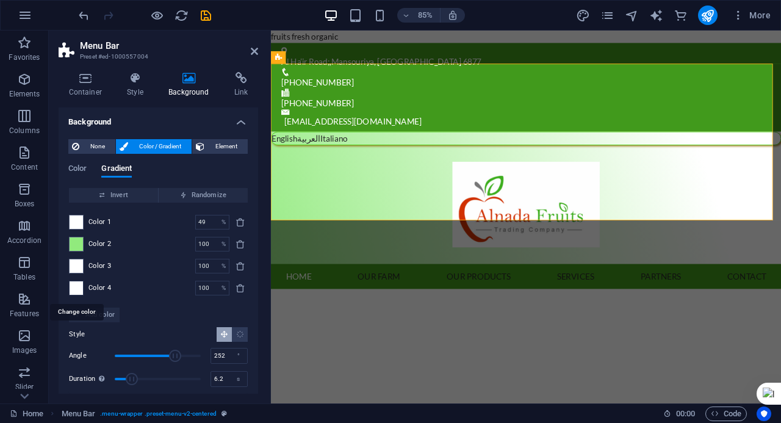
click at [79, 289] on span at bounding box center [76, 287] width 13 height 13
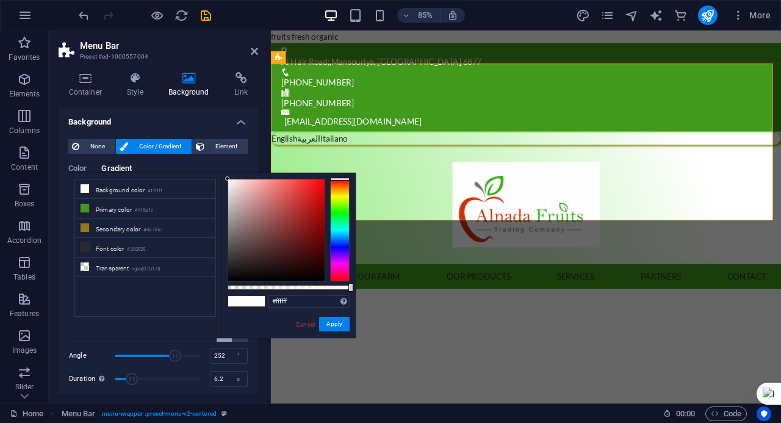
click at [341, 225] on div at bounding box center [340, 230] width 20 height 102
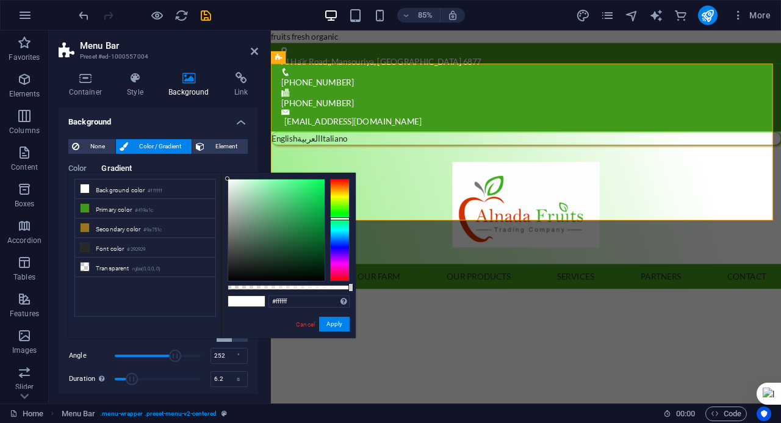
click at [343, 218] on div at bounding box center [340, 230] width 20 height 102
click at [335, 327] on button "Apply" at bounding box center [334, 324] width 30 height 15
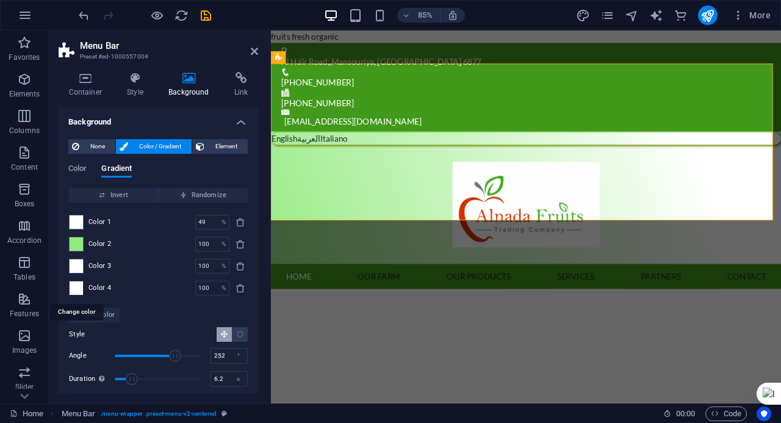
click at [81, 289] on span at bounding box center [76, 287] width 13 height 13
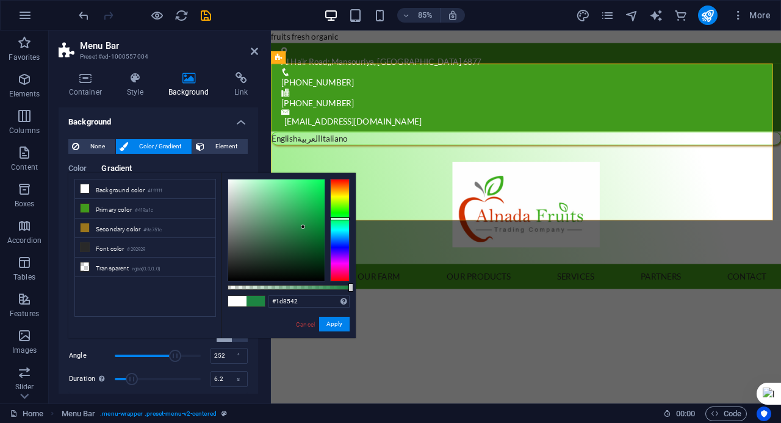
click at [303, 227] on div at bounding box center [276, 229] width 96 height 101
click at [295, 254] on div at bounding box center [276, 229] width 96 height 101
type input "#041f0e"
click at [310, 268] on div at bounding box center [276, 229] width 96 height 101
click at [334, 328] on button "Apply" at bounding box center [334, 324] width 30 height 15
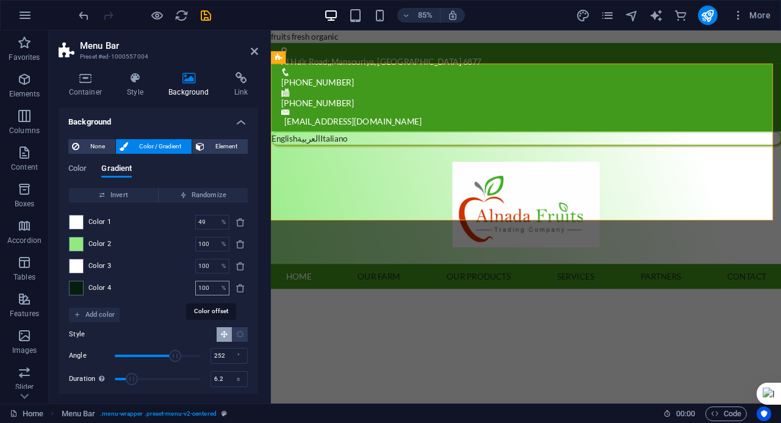
click at [213, 290] on input "100" at bounding box center [205, 288] width 21 height 15
type input "83"
type input "100"
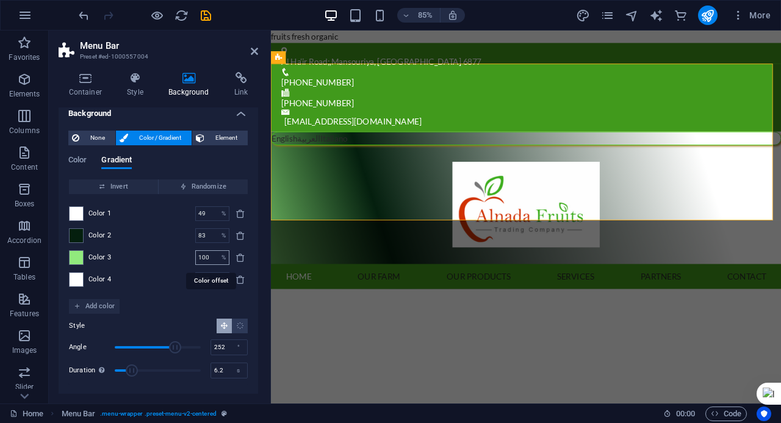
click at [210, 257] on input "100" at bounding box center [205, 257] width 21 height 15
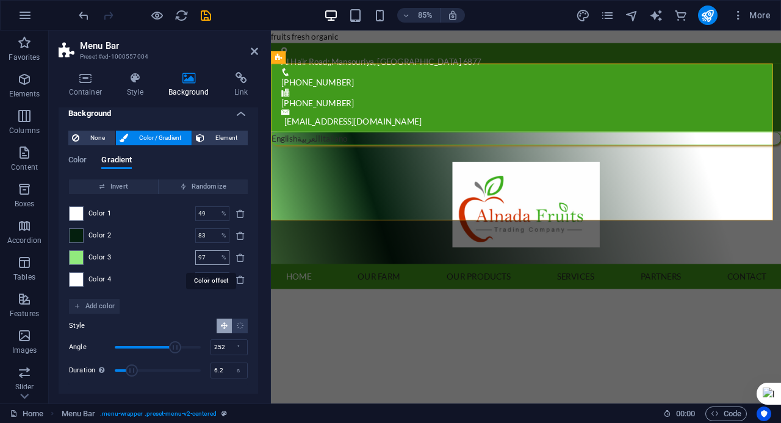
click at [210, 258] on input "97" at bounding box center [205, 257] width 21 height 15
type input "85"
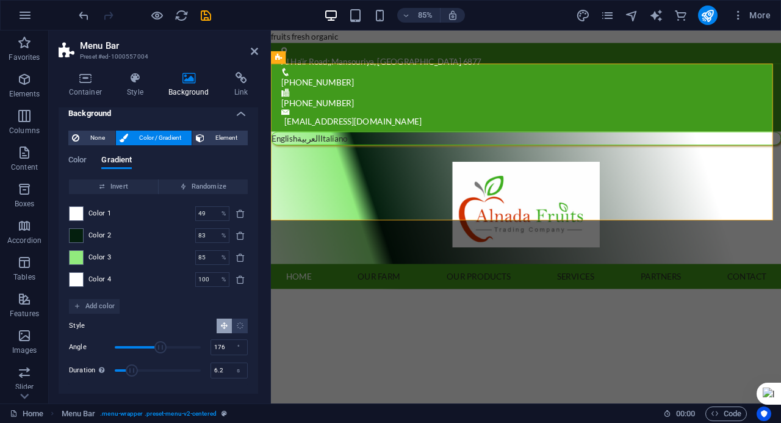
type input "173"
drag, startPoint x: 174, startPoint y: 346, endPoint x: 154, endPoint y: 341, distance: 20.9
click at [155, 342] on span "Angle" at bounding box center [156, 347] width 12 height 12
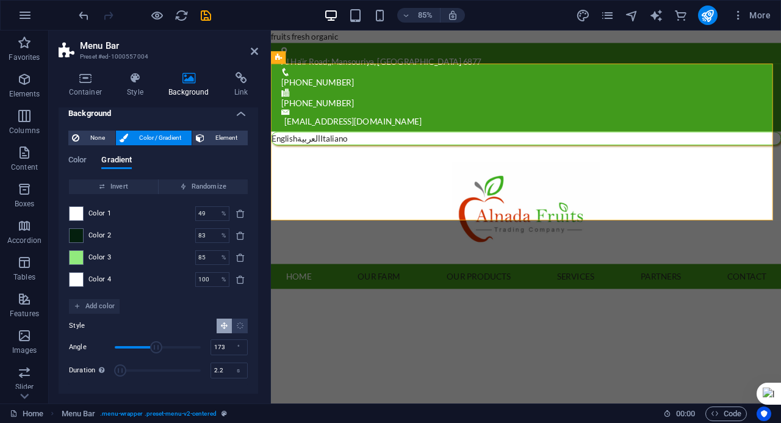
click at [121, 375] on span "Duration" at bounding box center [158, 370] width 86 height 18
drag, startPoint x: 118, startPoint y: 375, endPoint x: 163, endPoint y: 375, distance: 45.8
click at [165, 375] on span "Duration" at bounding box center [166, 370] width 12 height 12
type input "17.9"
drag, startPoint x: 156, startPoint y: 347, endPoint x: 185, endPoint y: 353, distance: 29.3
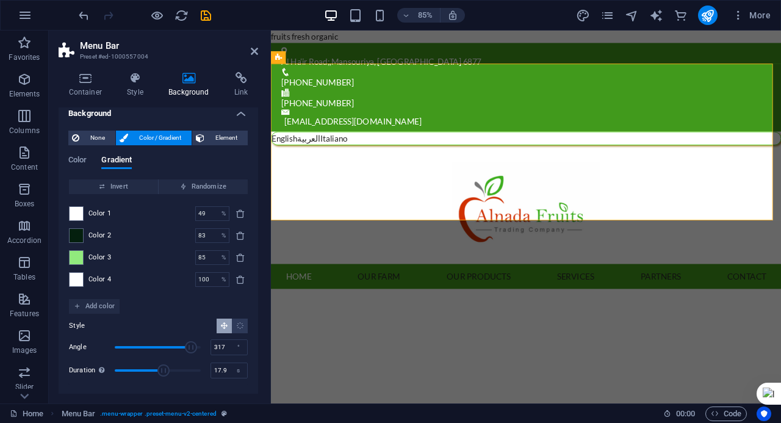
click at [187, 353] on span "Angle" at bounding box center [191, 347] width 12 height 12
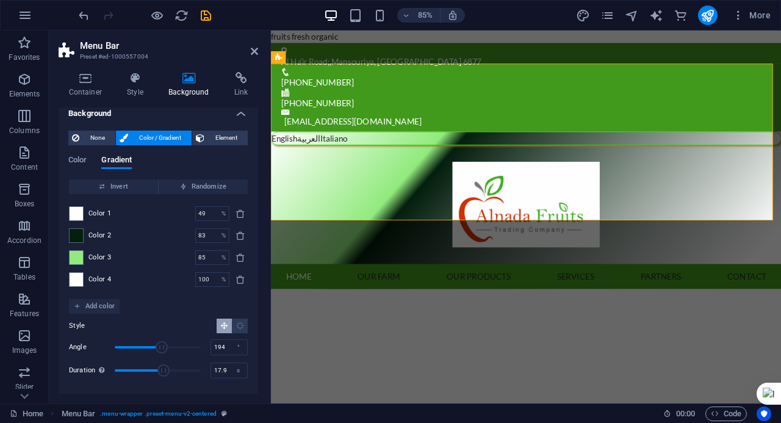
drag, startPoint x: 185, startPoint y: 345, endPoint x: 157, endPoint y: 346, distance: 28.1
click at [159, 347] on span "Angle" at bounding box center [162, 347] width 12 height 12
type input "191"
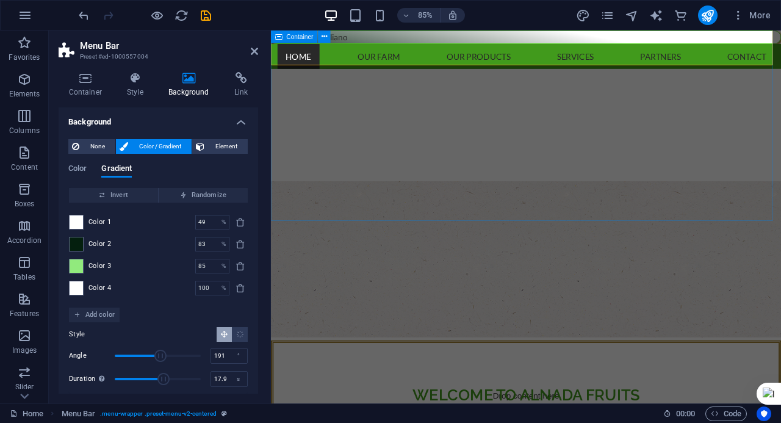
scroll to position [486, 0]
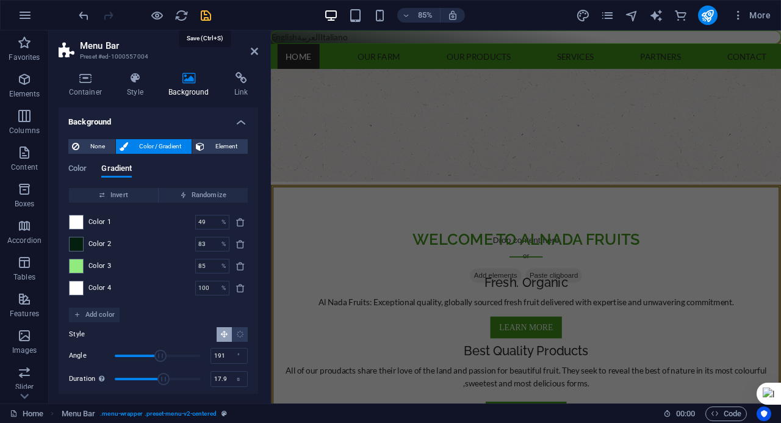
click at [203, 14] on icon "save" at bounding box center [206, 16] width 14 height 14
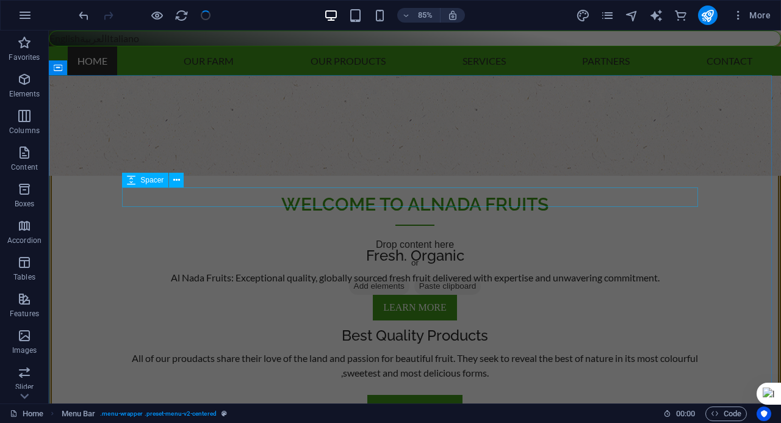
checkbox input "false"
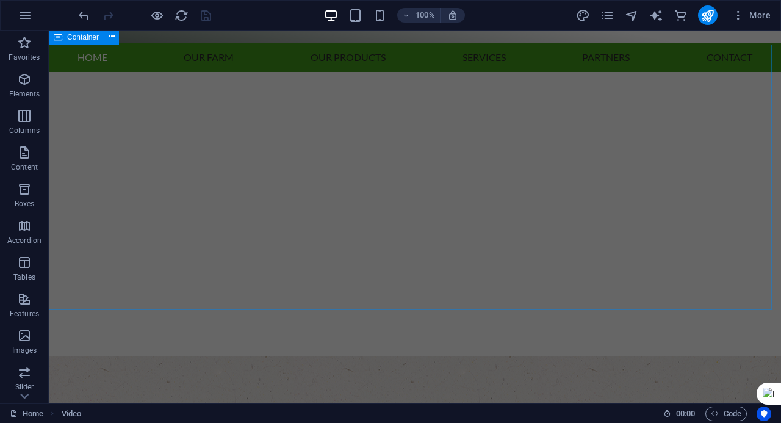
scroll to position [0, 0]
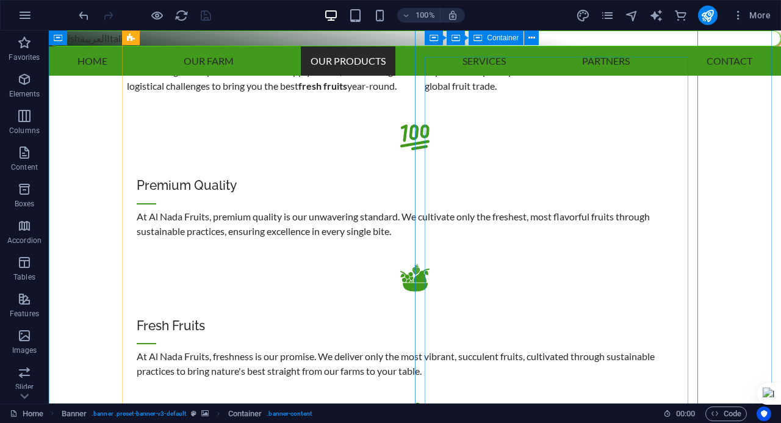
scroll to position [1001, 0]
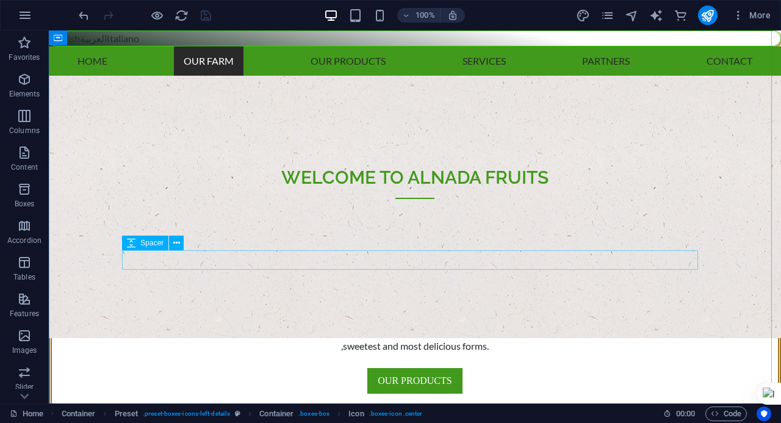
scroll to position [757, 0]
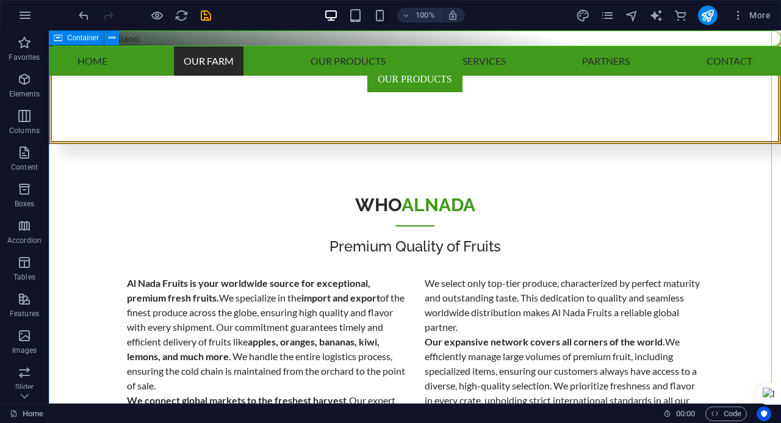
scroll to position [818, 0]
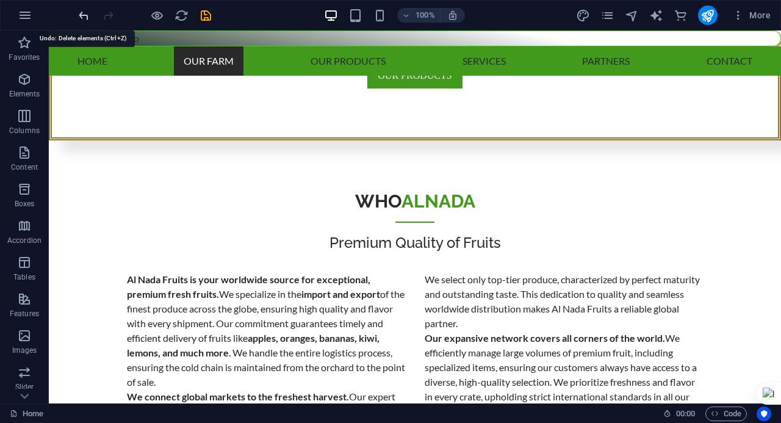
click at [84, 9] on icon "undo" at bounding box center [84, 16] width 14 height 14
click at [83, 9] on icon "undo" at bounding box center [84, 16] width 14 height 14
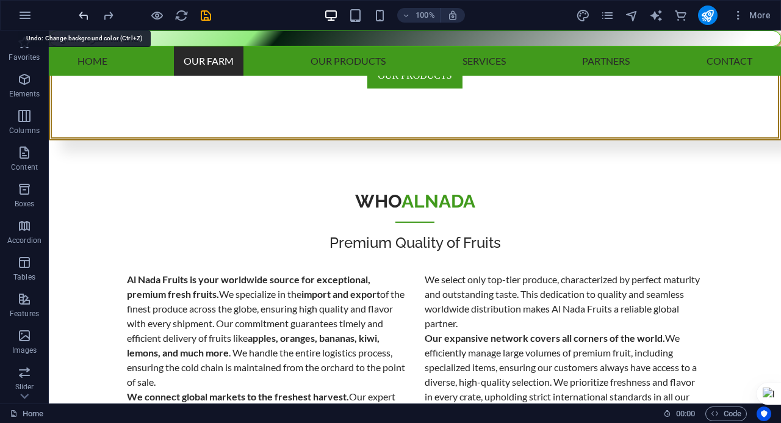
click at [83, 9] on icon "undo" at bounding box center [84, 16] width 14 height 14
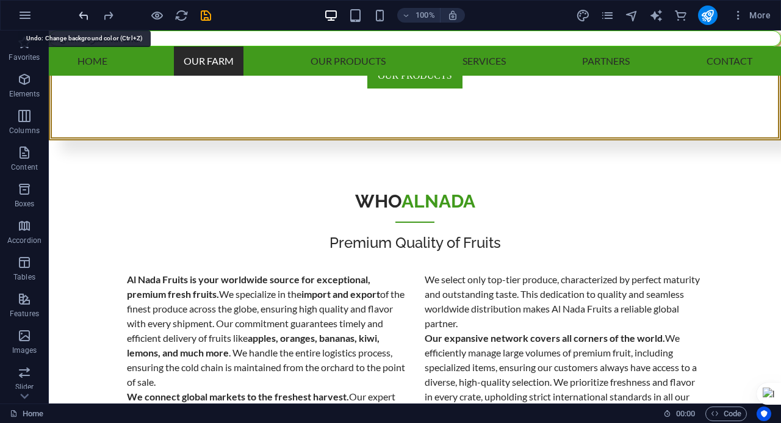
click at [83, 9] on icon "undo" at bounding box center [84, 16] width 14 height 14
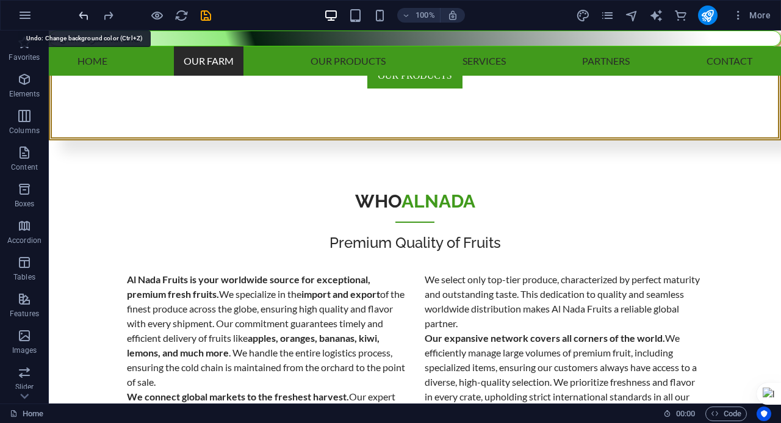
click at [83, 9] on icon "undo" at bounding box center [84, 16] width 14 height 14
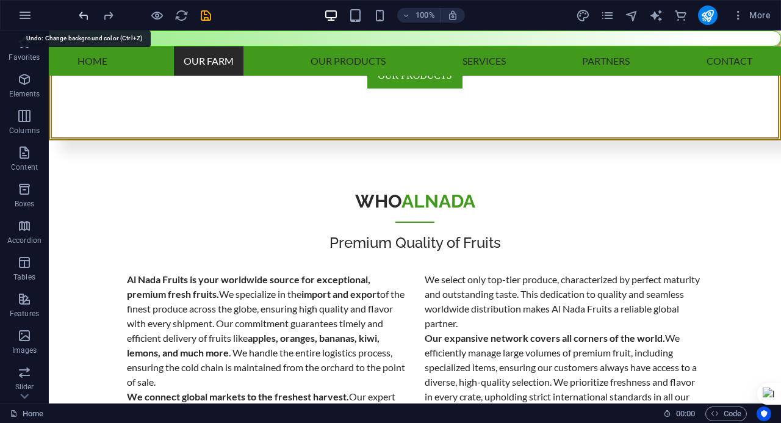
click at [83, 9] on icon "undo" at bounding box center [84, 16] width 14 height 14
click at [87, 10] on icon "undo" at bounding box center [84, 16] width 14 height 14
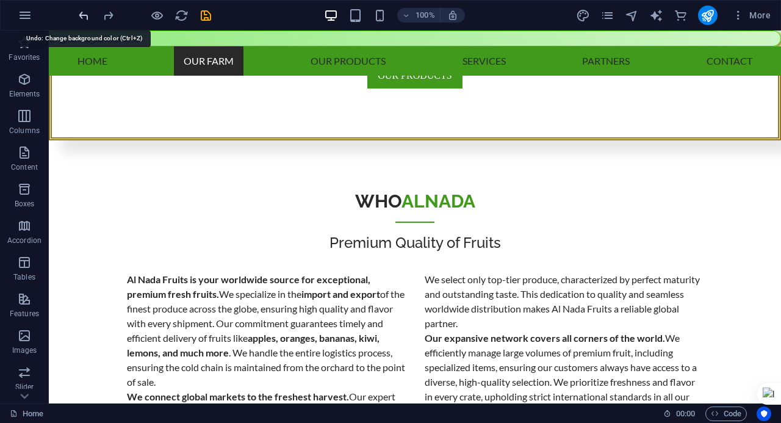
click at [87, 10] on icon "undo" at bounding box center [84, 16] width 14 height 14
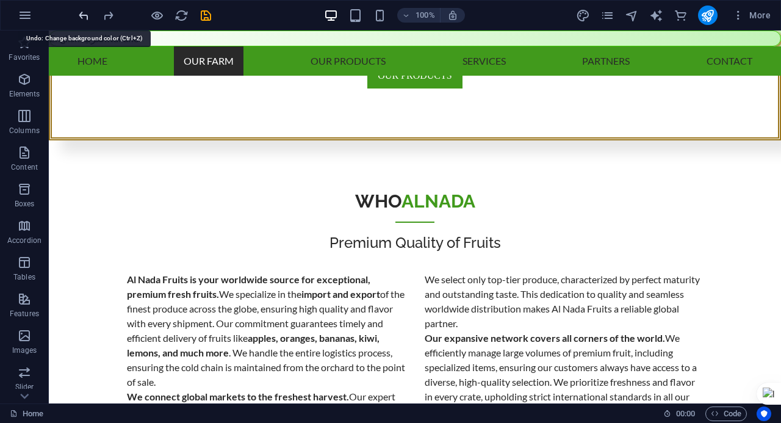
click at [87, 10] on icon "undo" at bounding box center [84, 16] width 14 height 14
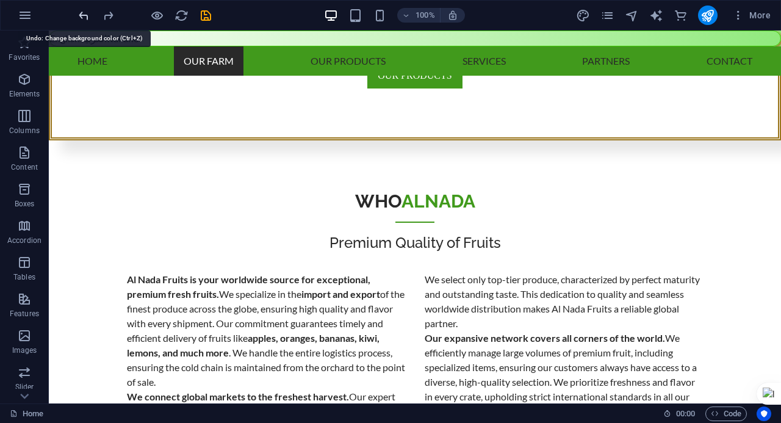
click at [87, 10] on icon "undo" at bounding box center [84, 16] width 14 height 14
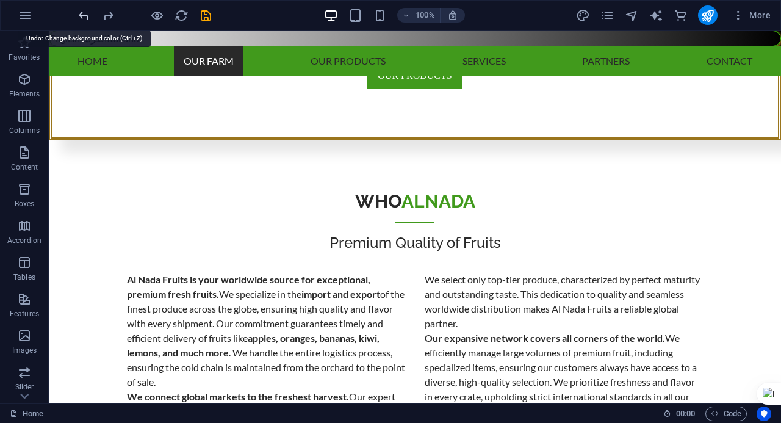
click at [87, 10] on icon "undo" at bounding box center [84, 16] width 14 height 14
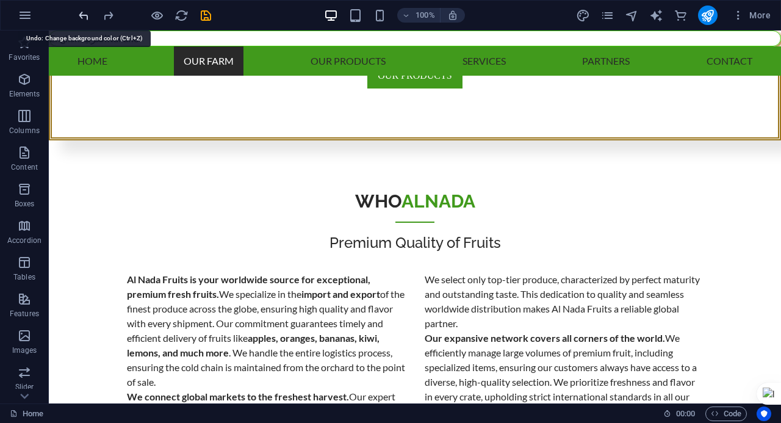
click at [87, 10] on icon "undo" at bounding box center [84, 16] width 14 height 14
click at [87, 10] on div at bounding box center [144, 15] width 137 height 20
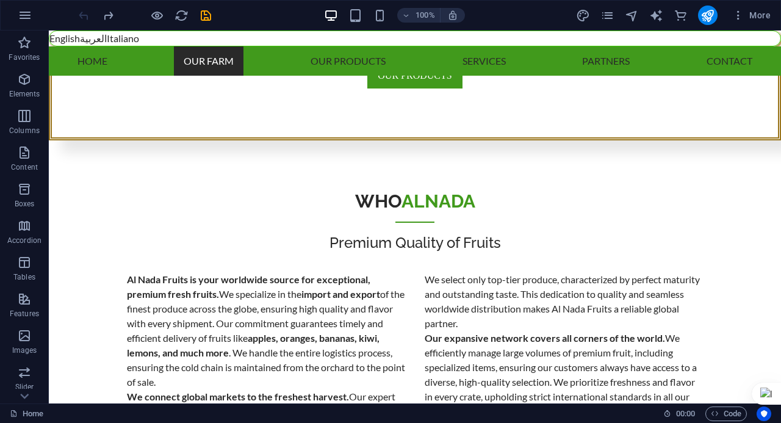
click at [87, 10] on div at bounding box center [144, 15] width 137 height 20
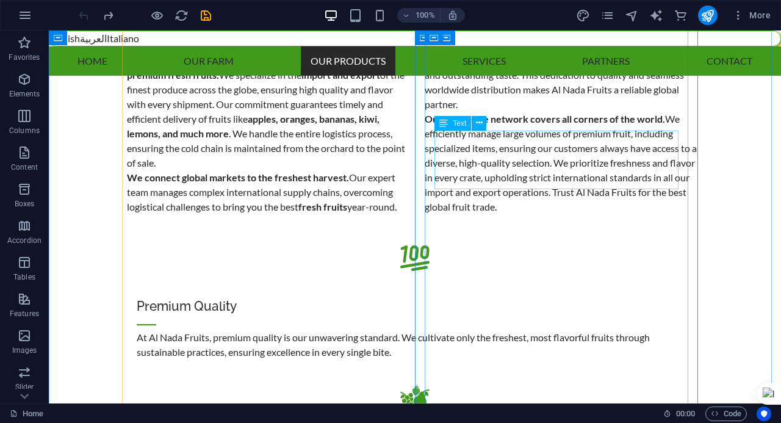
scroll to position [1159, 0]
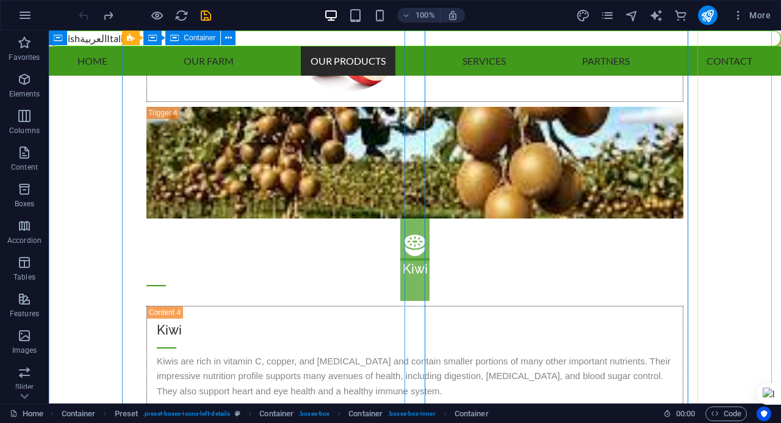
scroll to position [3538, 0]
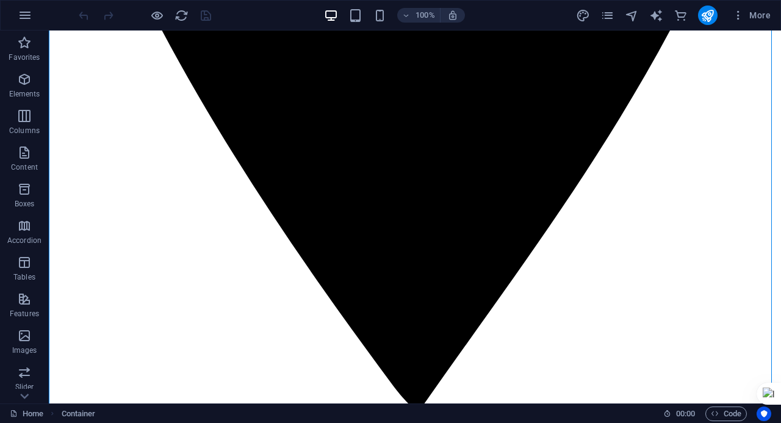
scroll to position [638, 0]
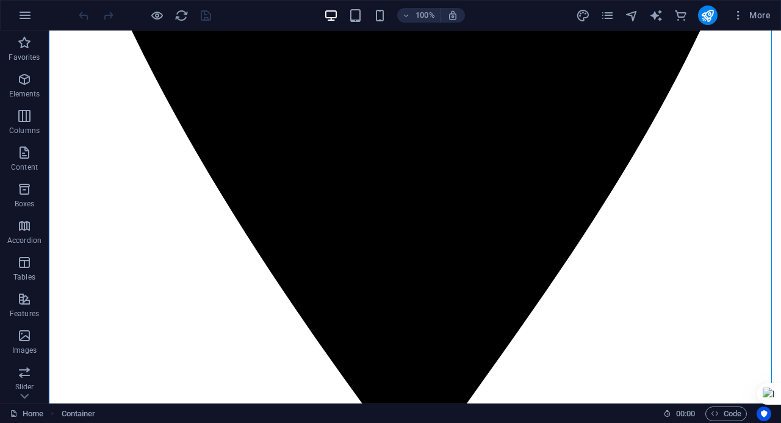
drag, startPoint x: 149, startPoint y: 313, endPoint x: 137, endPoint y: 326, distance: 18.1
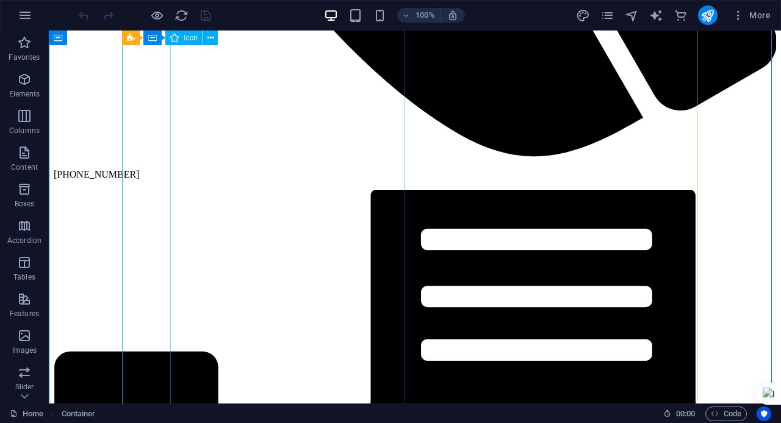
scroll to position [2041, 0]
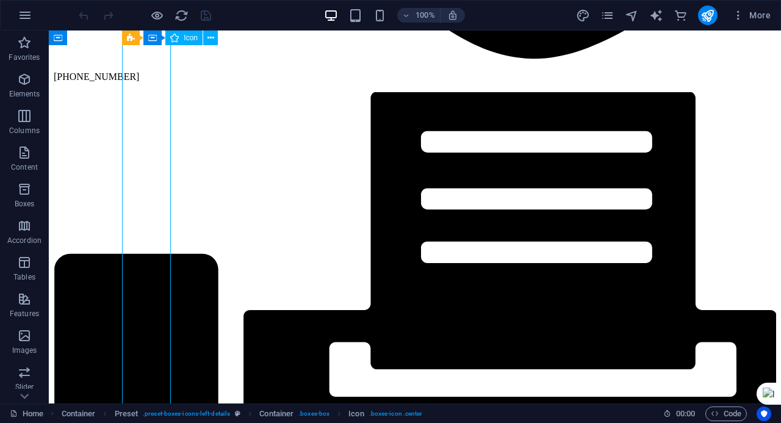
select select "xMidYMid"
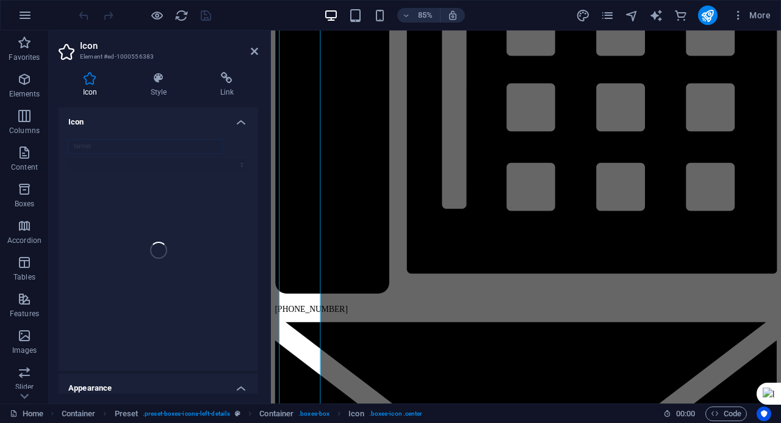
scroll to position [2126, 0]
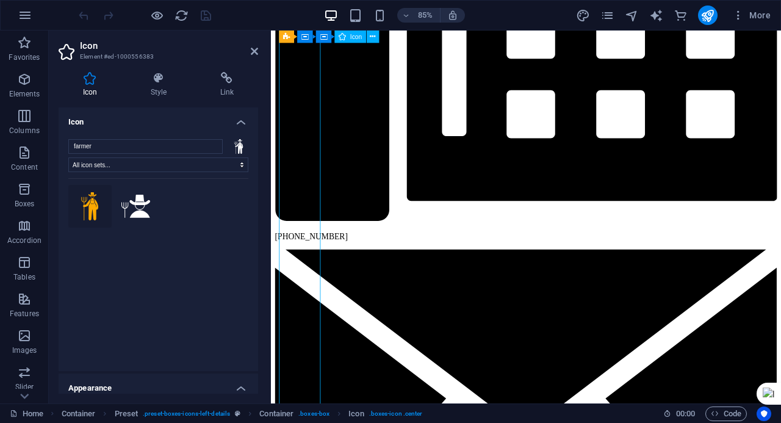
drag, startPoint x: 310, startPoint y: 265, endPoint x: 306, endPoint y: 180, distance: 84.9
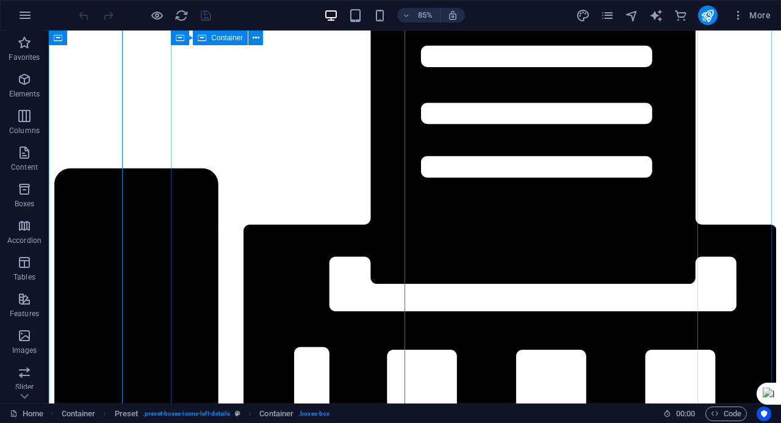
scroll to position [2041, 0]
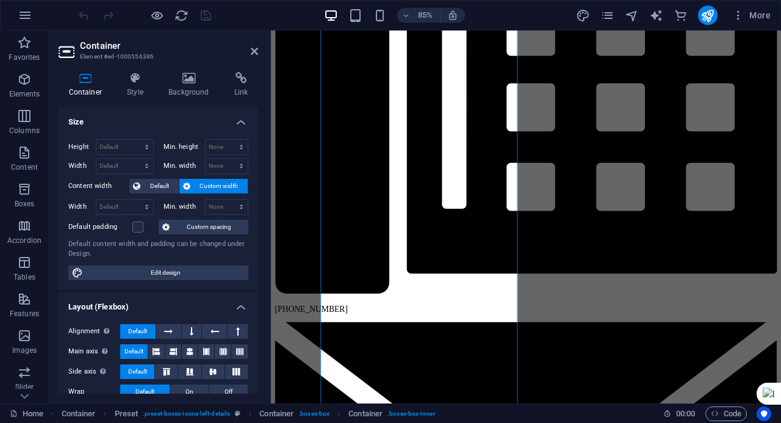
scroll to position [2126, 0]
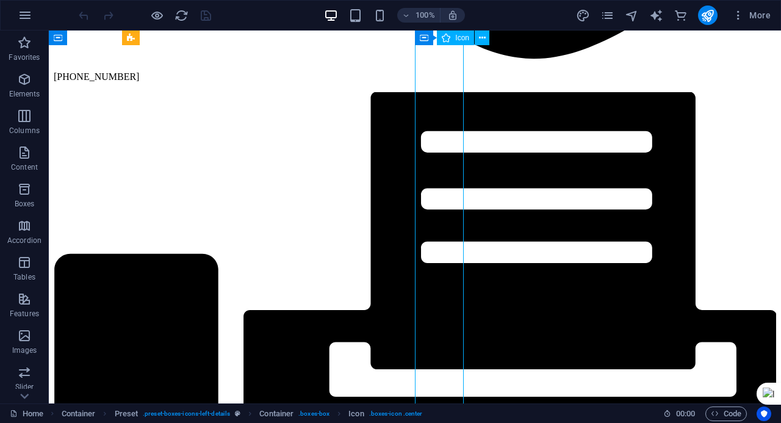
select select "xMidYMid"
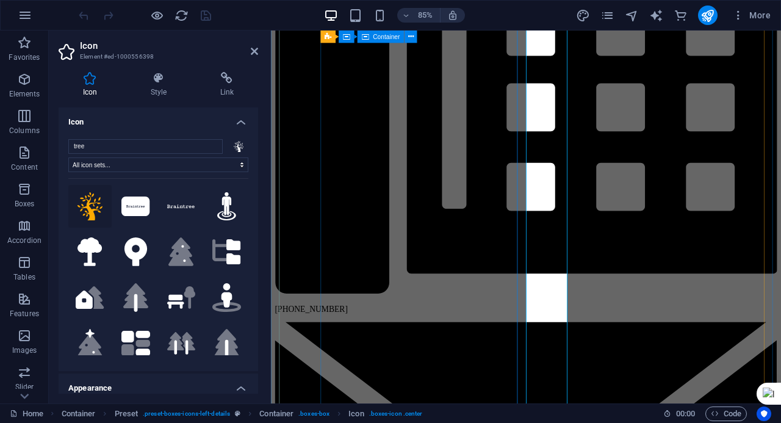
scroll to position [2126, 0]
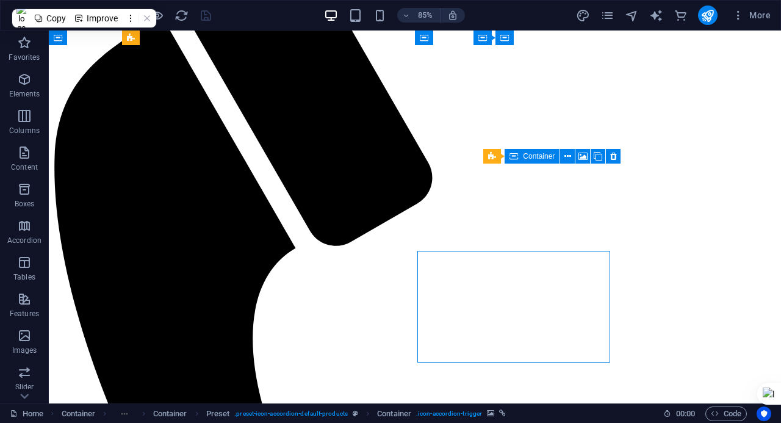
scroll to position [1124, 0]
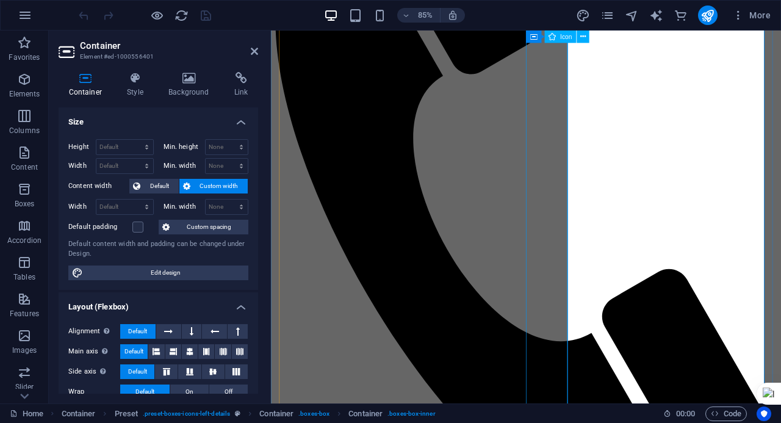
scroll to position [1211, 0]
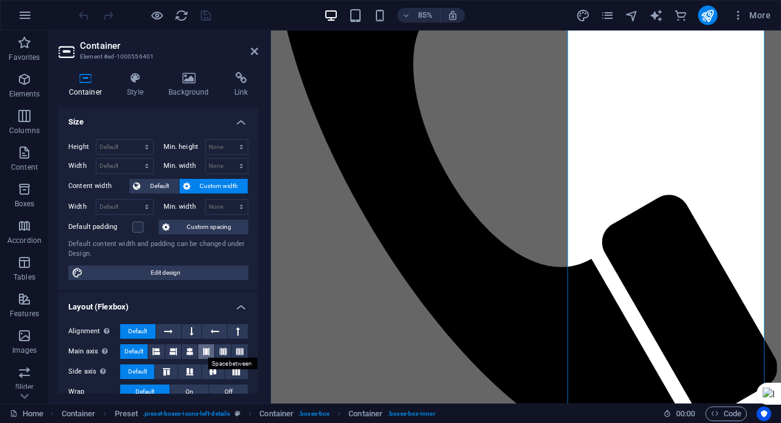
click at [209, 356] on icon at bounding box center [206, 351] width 7 height 15
click at [192, 370] on icon at bounding box center [189, 371] width 15 height 7
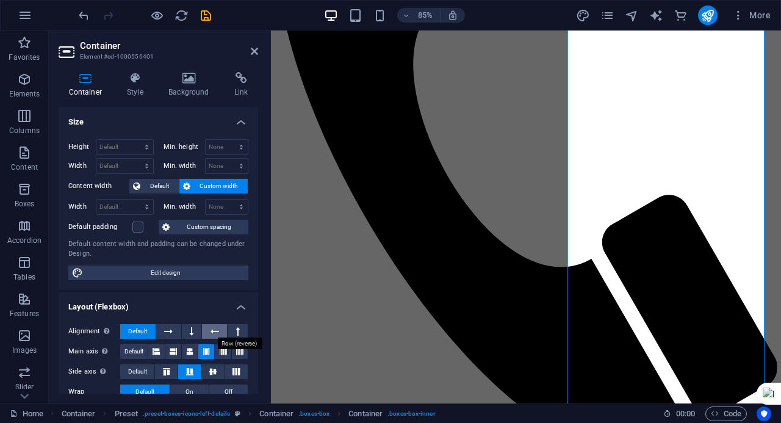
click at [216, 334] on icon at bounding box center [214, 331] width 9 height 15
click at [215, 334] on icon at bounding box center [214, 331] width 9 height 15
click at [162, 182] on span "Default" at bounding box center [159, 186] width 31 height 15
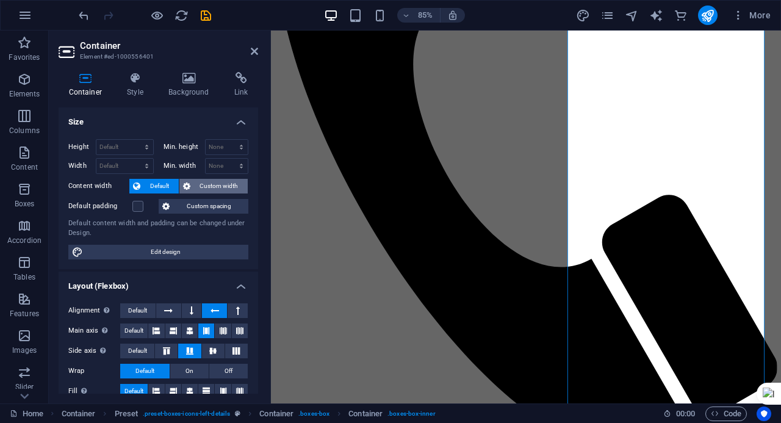
click at [195, 188] on span "Custom width" at bounding box center [219, 186] width 51 height 15
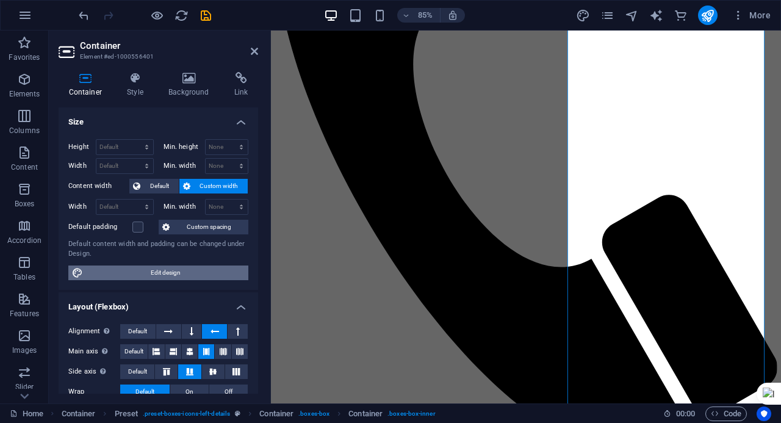
click at [180, 271] on span "Edit design" at bounding box center [166, 272] width 158 height 15
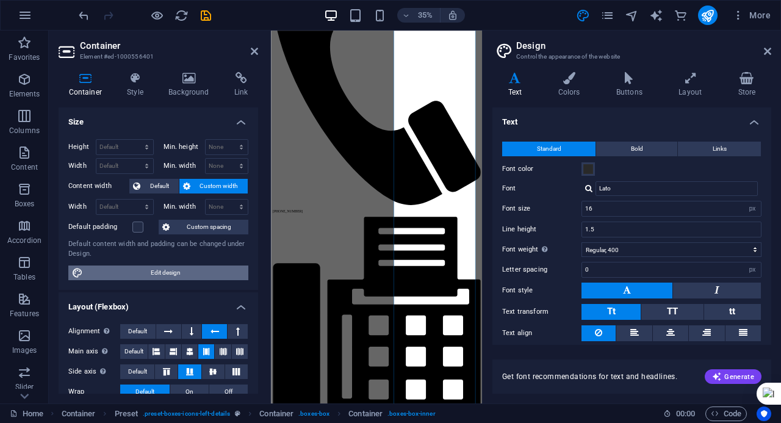
click at [767, 49] on icon at bounding box center [767, 51] width 7 height 10
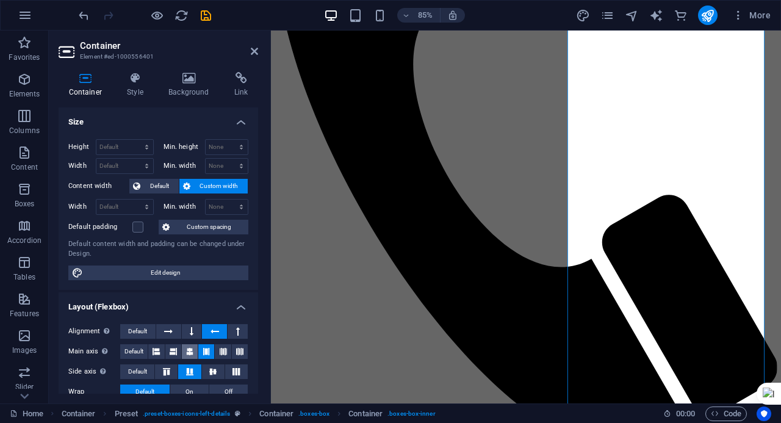
click at [187, 345] on icon at bounding box center [189, 351] width 7 height 15
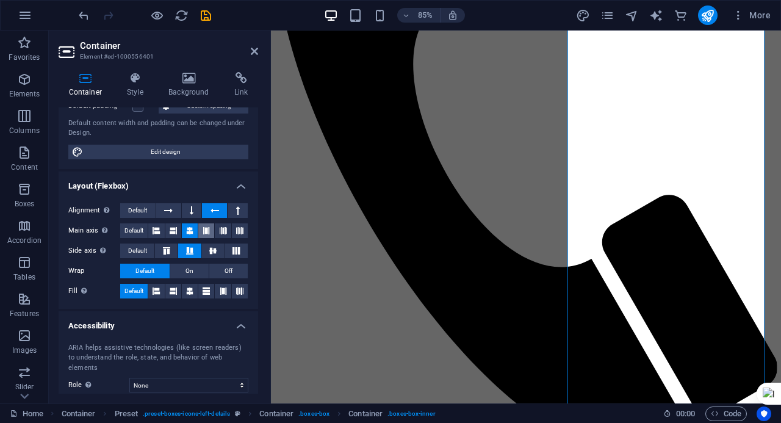
scroll to position [122, 0]
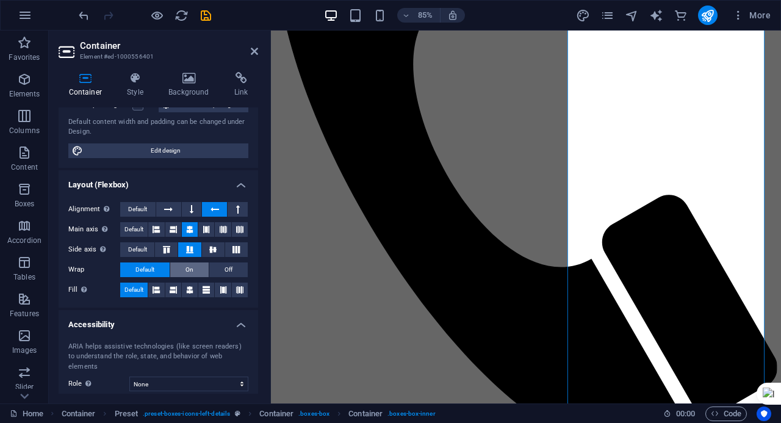
click at [188, 270] on span "On" at bounding box center [189, 269] width 8 height 15
click at [195, 290] on button at bounding box center [190, 289] width 16 height 15
click at [206, 210] on button at bounding box center [214, 209] width 25 height 15
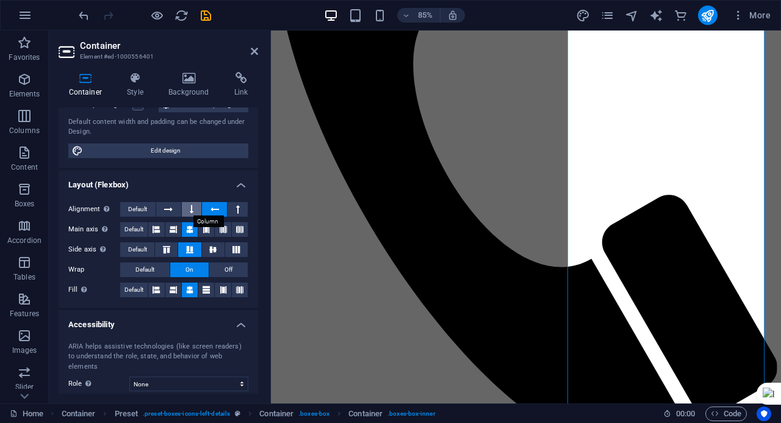
click at [196, 208] on button at bounding box center [192, 209] width 20 height 15
click at [82, 16] on icon "undo" at bounding box center [84, 16] width 14 height 14
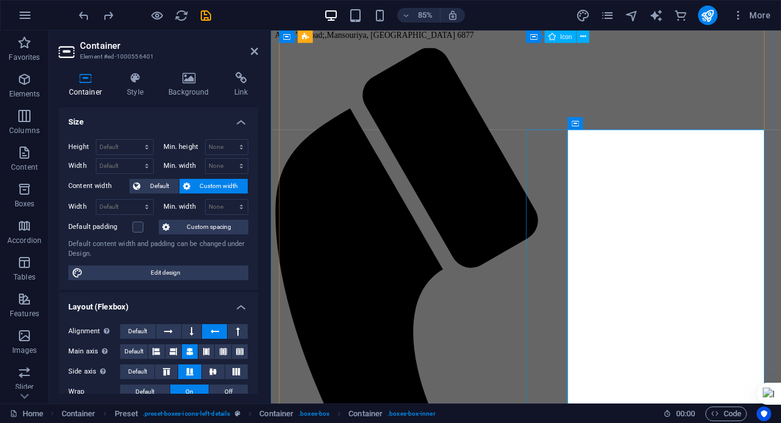
scroll to position [784, 0]
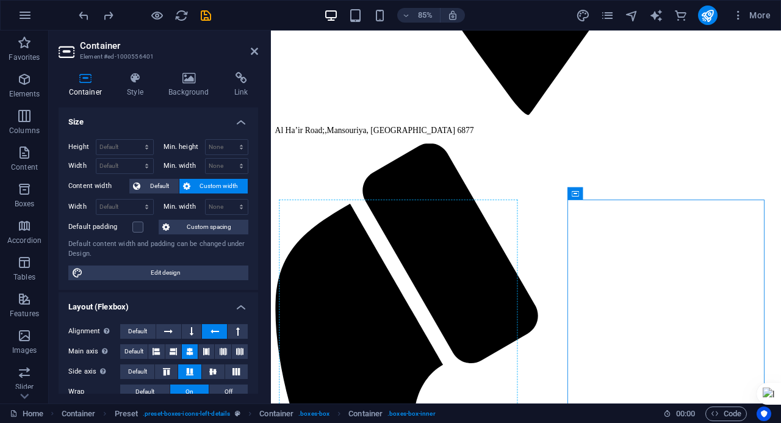
drag, startPoint x: 839, startPoint y: 224, endPoint x: 501, endPoint y: 387, distance: 375.7
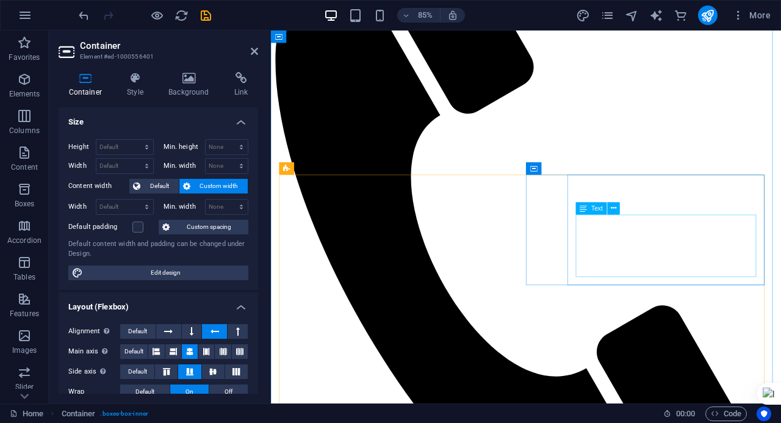
scroll to position [3477, 0]
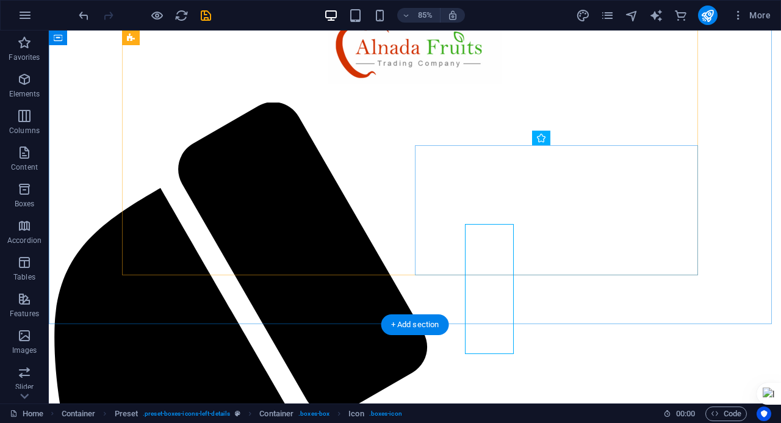
scroll to position [3405, 0]
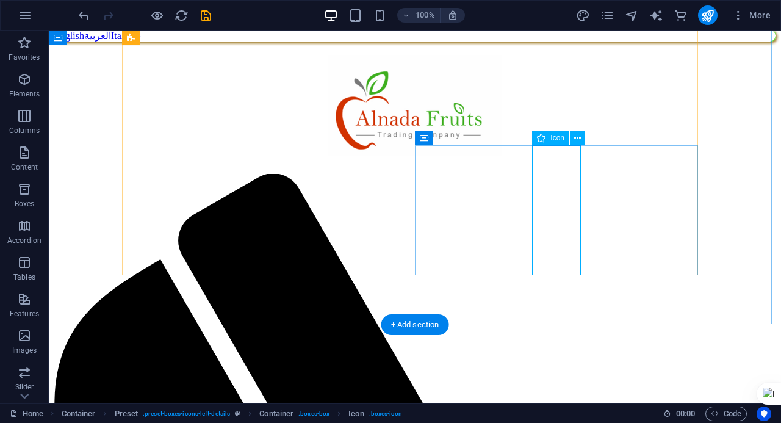
select select "xMidYMid"
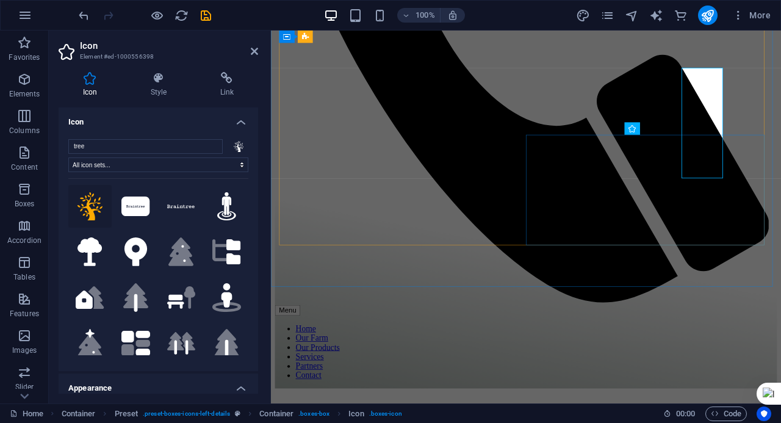
scroll to position [3477, 0]
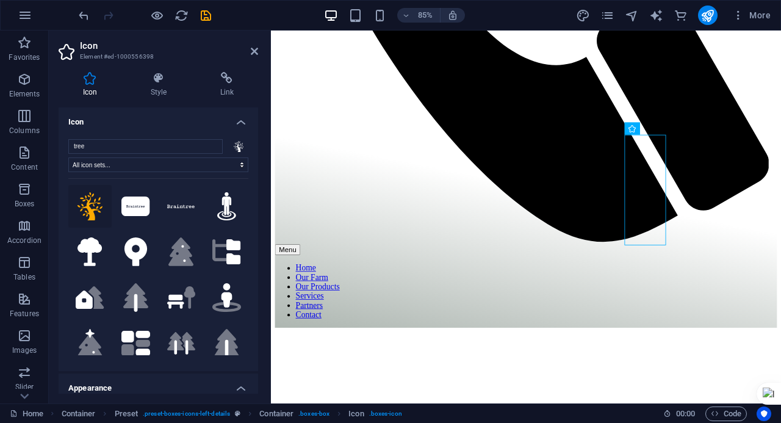
drag, startPoint x: 708, startPoint y: 223, endPoint x: 604, endPoint y: 209, distance: 104.6
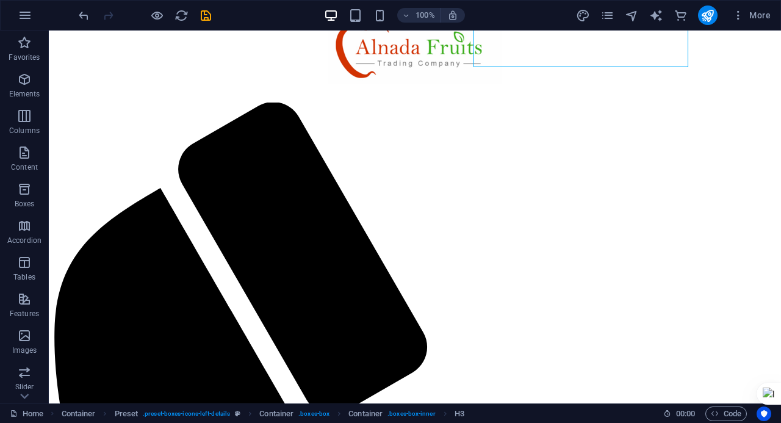
scroll to position [3405, 0]
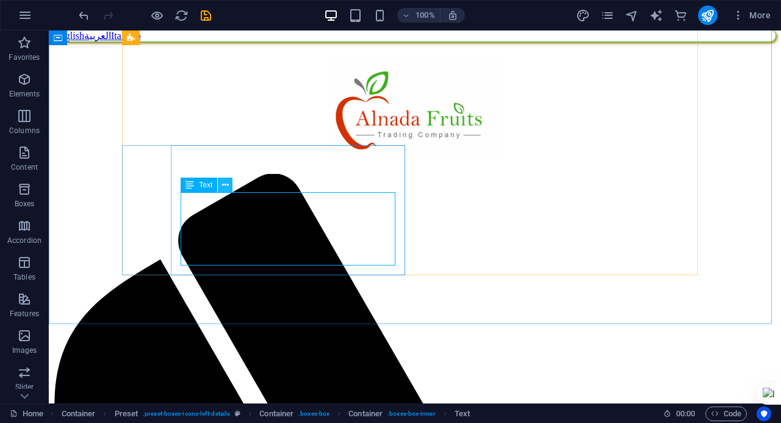
click at [228, 186] on icon at bounding box center [225, 185] width 7 height 13
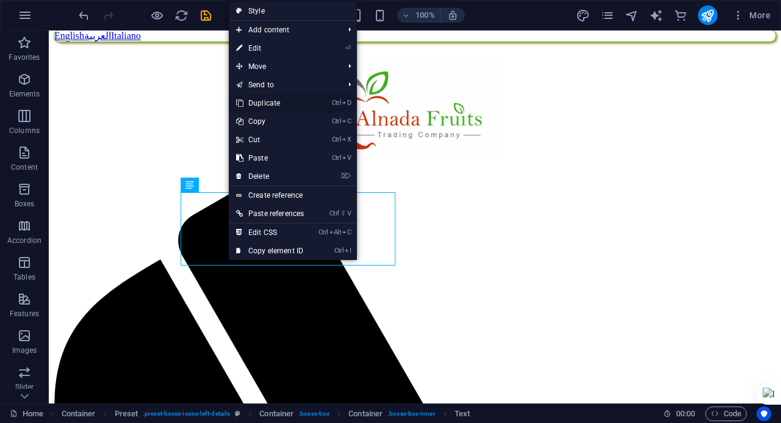
click at [260, 104] on link "Ctrl D Duplicate" at bounding box center [270, 103] width 82 height 18
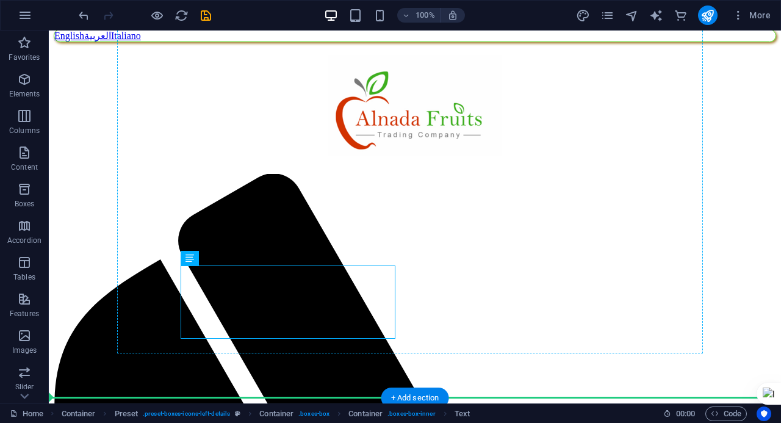
drag, startPoint x: 245, startPoint y: 268, endPoint x: 599, endPoint y: 231, distance: 355.7
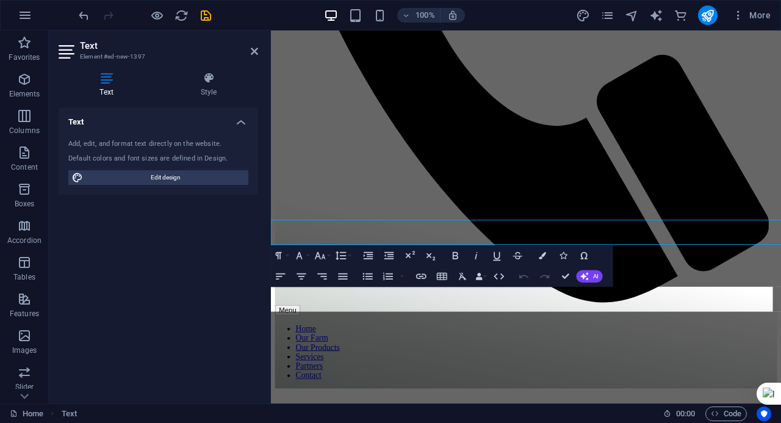
scroll to position [3477, 0]
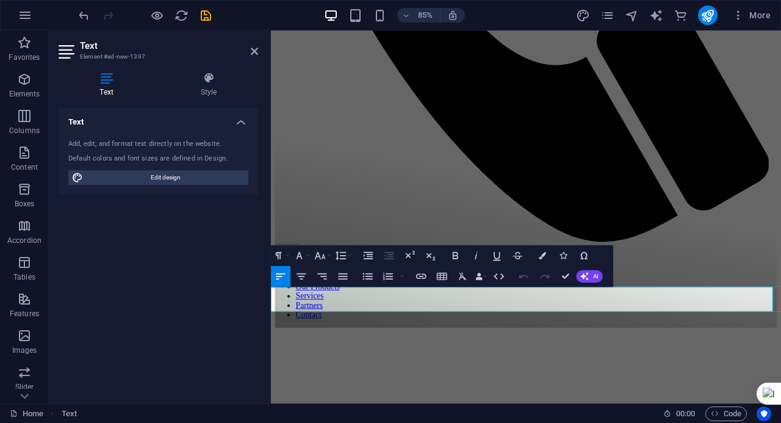
drag, startPoint x: 705, startPoint y: 334, endPoint x: 706, endPoint y: 320, distance: 14.7
drag, startPoint x: 712, startPoint y: 300, endPoint x: 673, endPoint y: 324, distance: 45.2
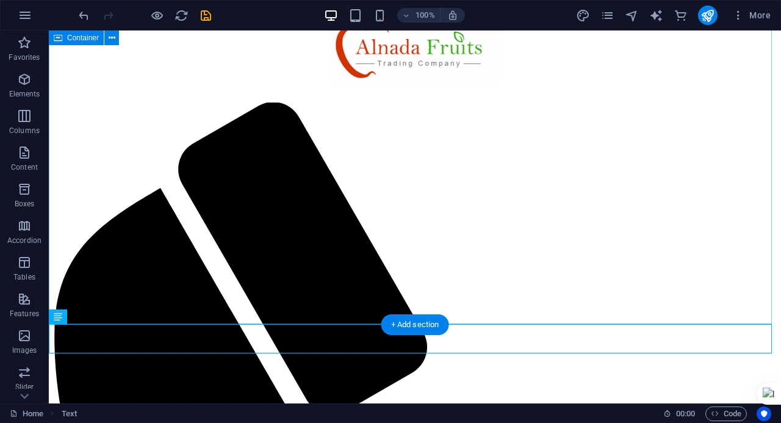
scroll to position [3405, 0]
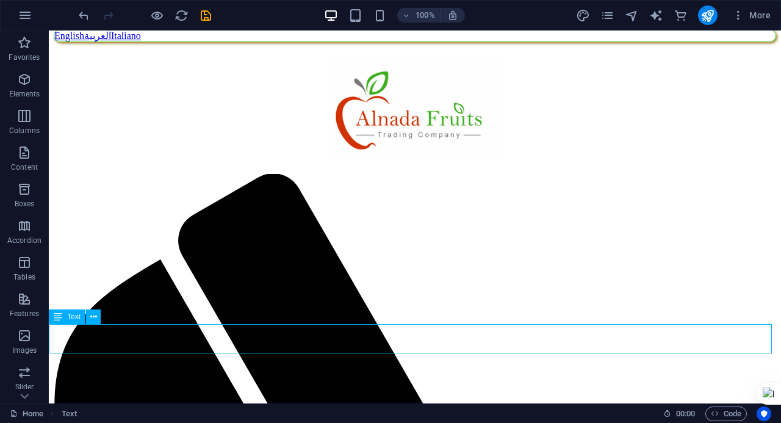
drag, startPoint x: 109, startPoint y: 352, endPoint x: 96, endPoint y: 238, distance: 114.2
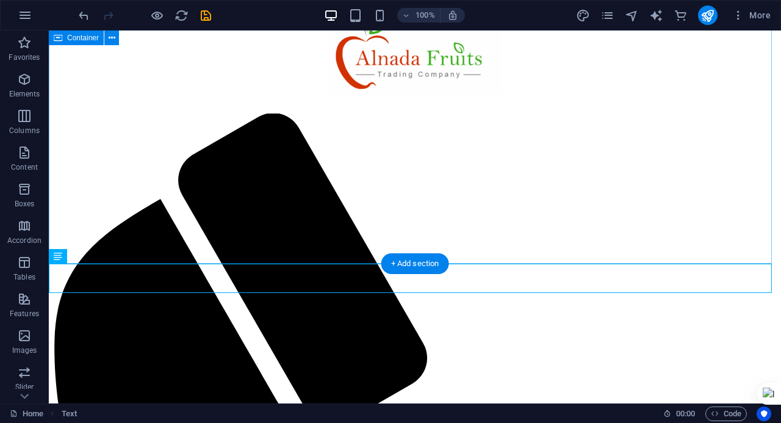
scroll to position [3466, 0]
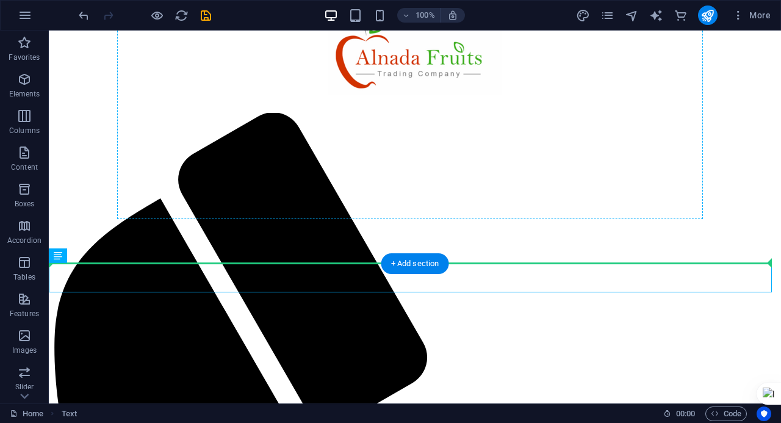
drag, startPoint x: 167, startPoint y: 263, endPoint x: 586, endPoint y: 157, distance: 431.7
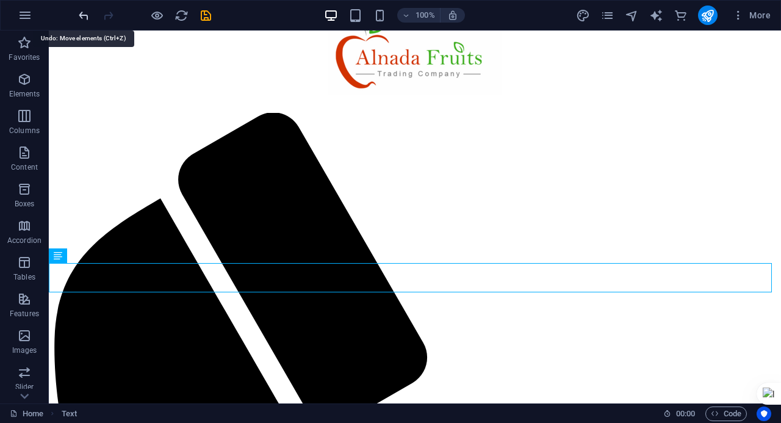
click at [85, 16] on icon "undo" at bounding box center [84, 16] width 14 height 14
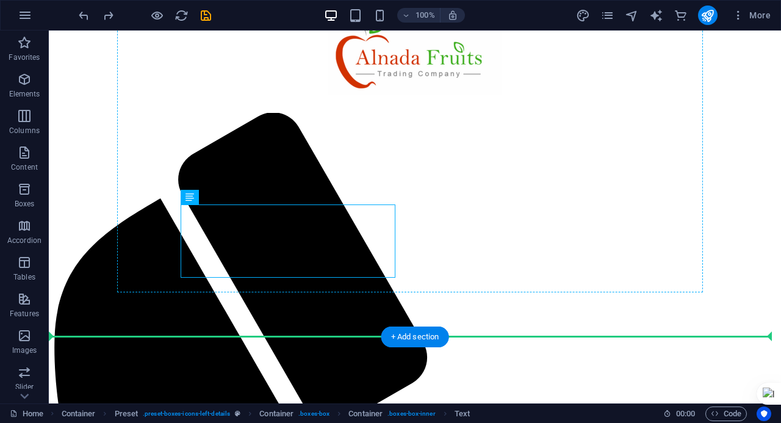
drag, startPoint x: 238, startPoint y: 231, endPoint x: 477, endPoint y: 163, distance: 248.5
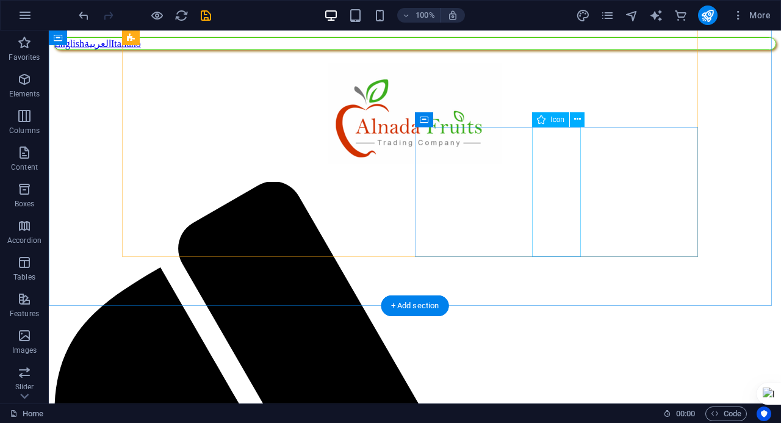
scroll to position [3344, 0]
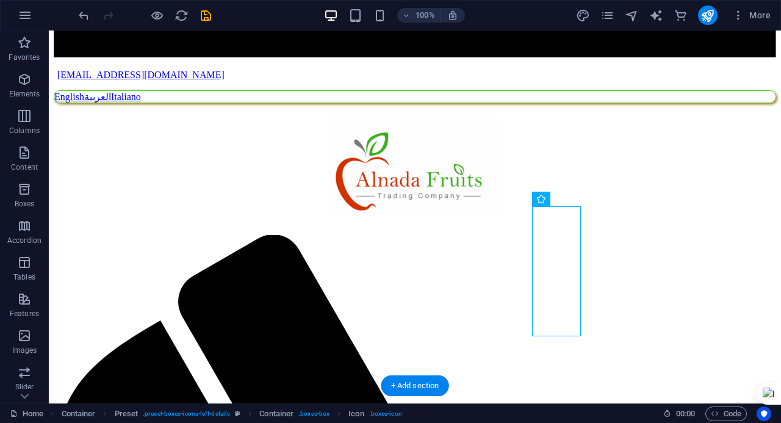
drag, startPoint x: 556, startPoint y: 275, endPoint x: 517, endPoint y: 283, distance: 39.8
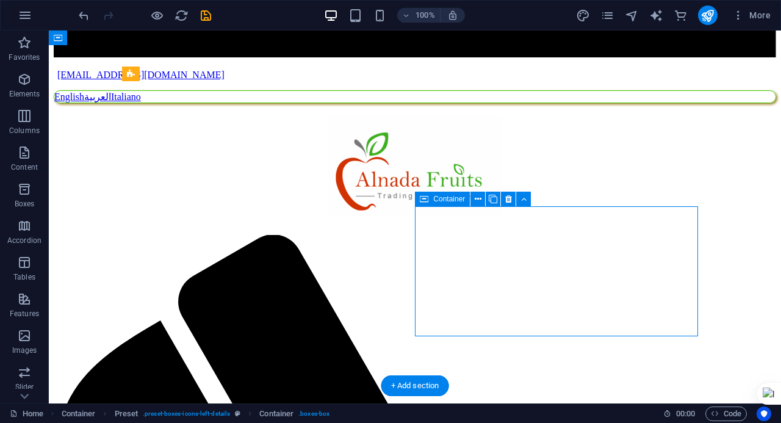
drag, startPoint x: 592, startPoint y: 273, endPoint x: 426, endPoint y: 315, distance: 171.3
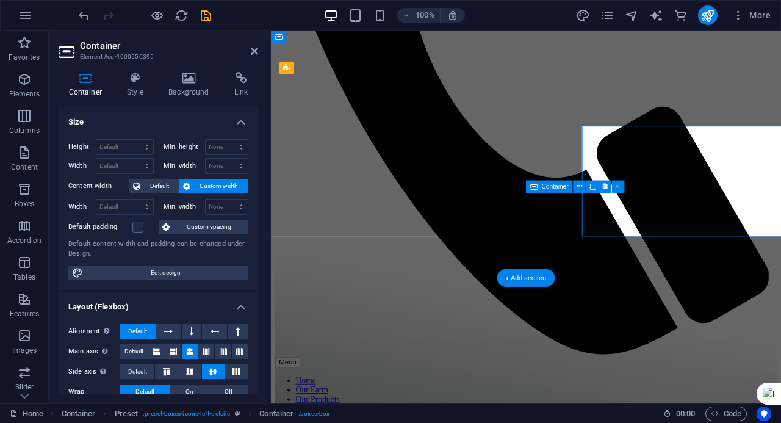
scroll to position [3408, 0]
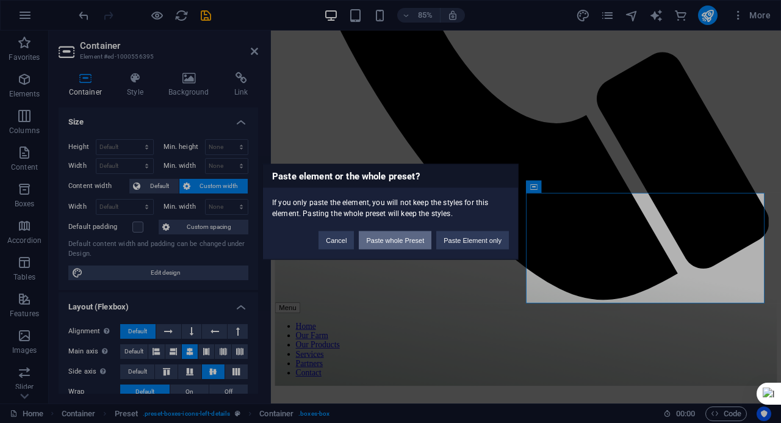
click at [420, 238] on button "Paste whole Preset" at bounding box center [395, 240] width 73 height 18
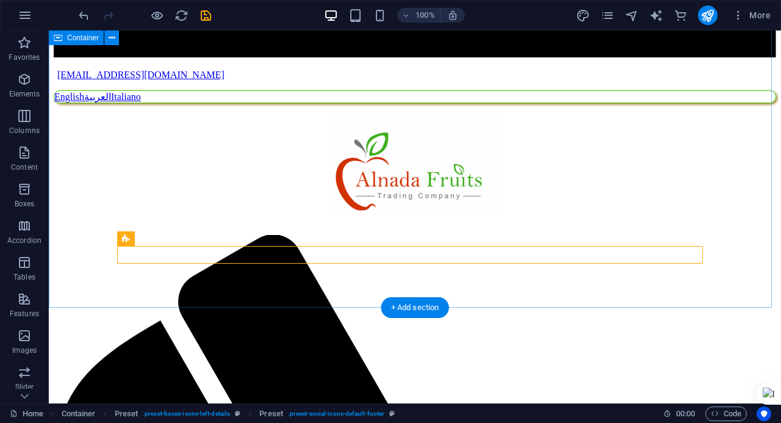
scroll to position [3466, 0]
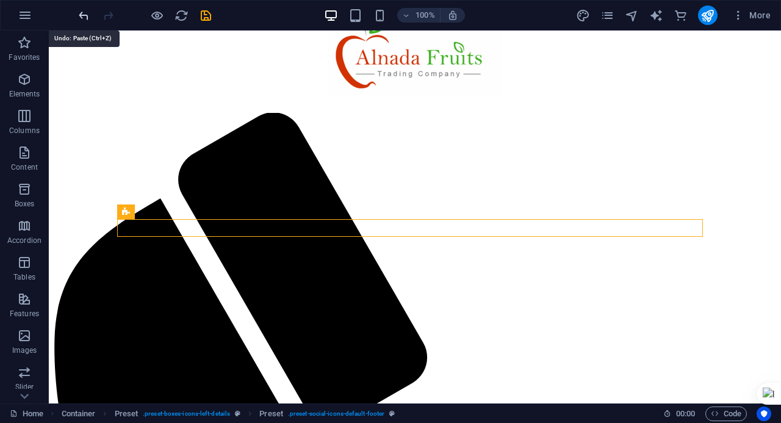
click at [79, 15] on icon "undo" at bounding box center [84, 16] width 14 height 14
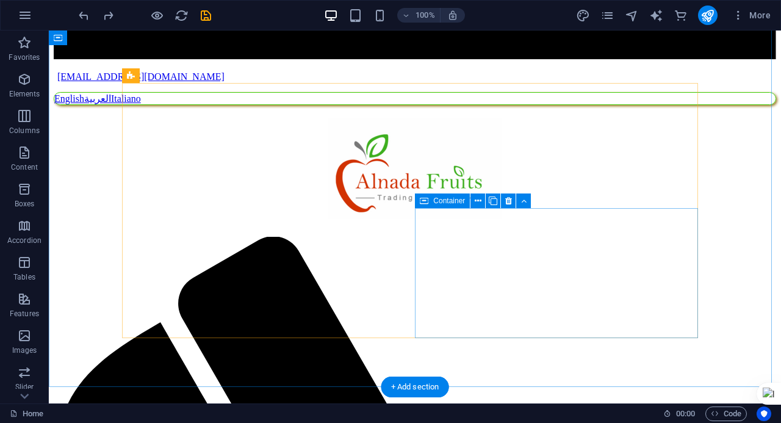
scroll to position [3344, 0]
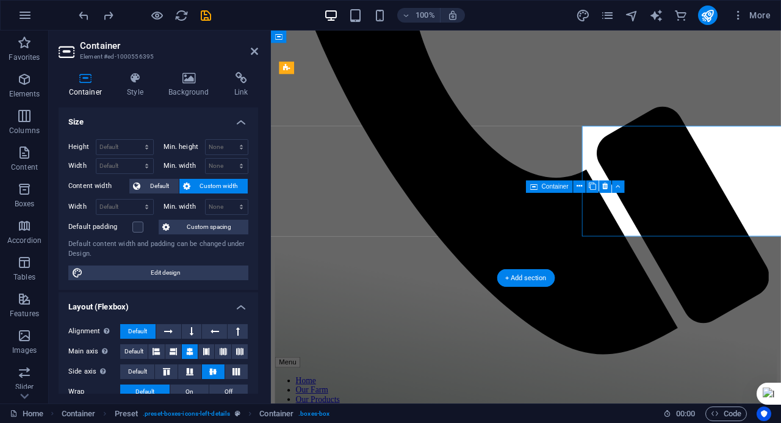
scroll to position [3408, 0]
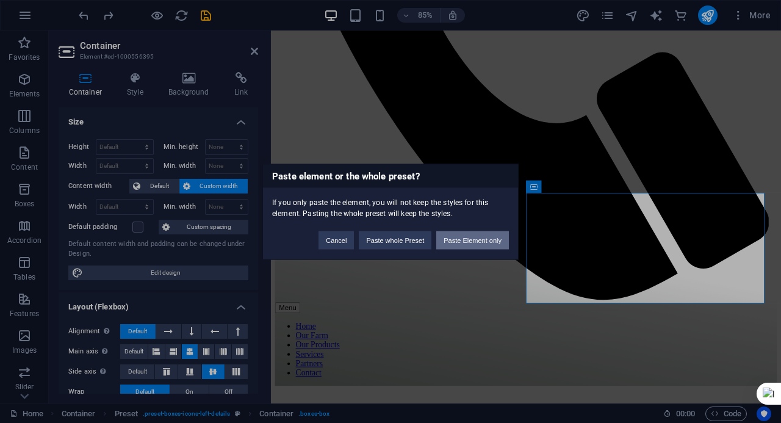
click at [492, 243] on button "Paste Element only" at bounding box center [472, 240] width 73 height 18
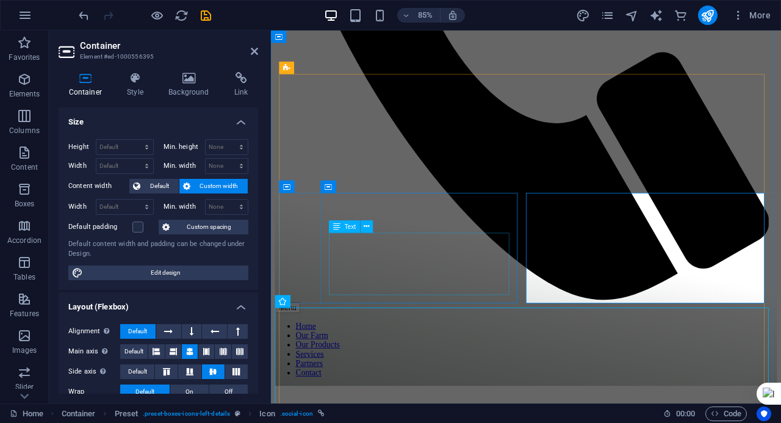
scroll to position [3344, 0]
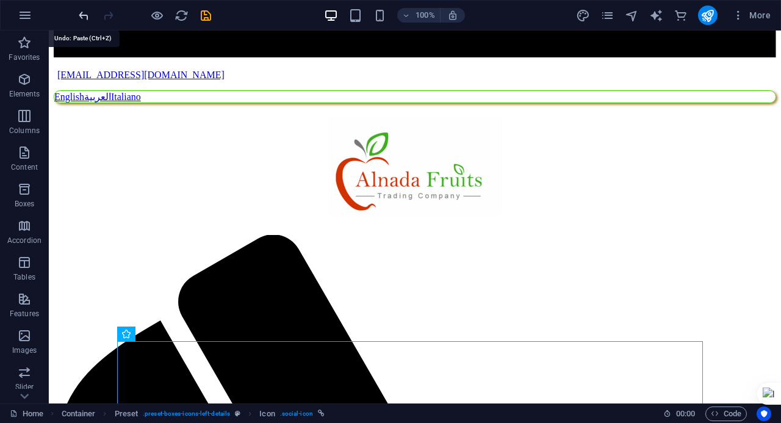
click at [88, 20] on icon "undo" at bounding box center [84, 16] width 14 height 14
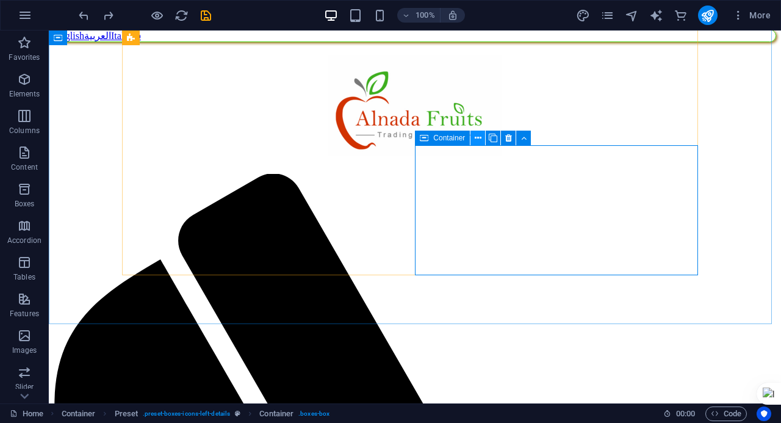
click at [475, 142] on icon at bounding box center [478, 138] width 7 height 13
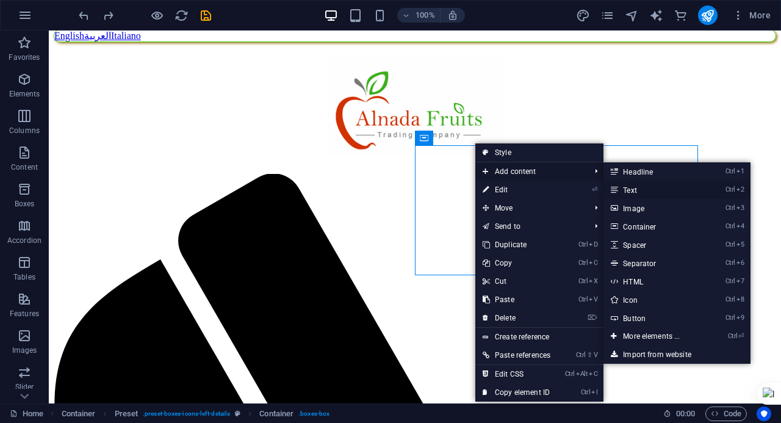
click at [622, 190] on link "Ctrl 2 Text" at bounding box center [653, 190] width 101 height 18
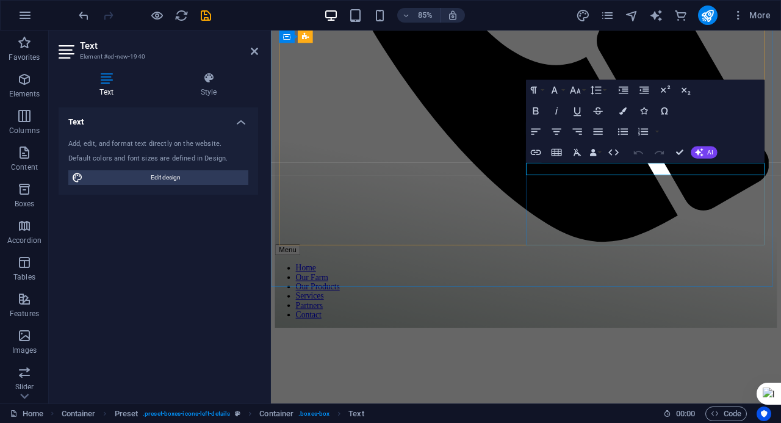
scroll to position [3448, 0]
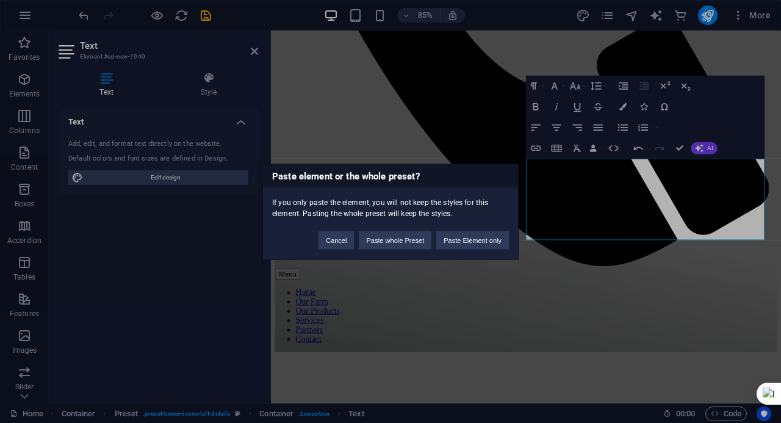
click at [612, 263] on div "Paste element or the whole preset? If you only paste the element, you will not …" at bounding box center [390, 211] width 781 height 423
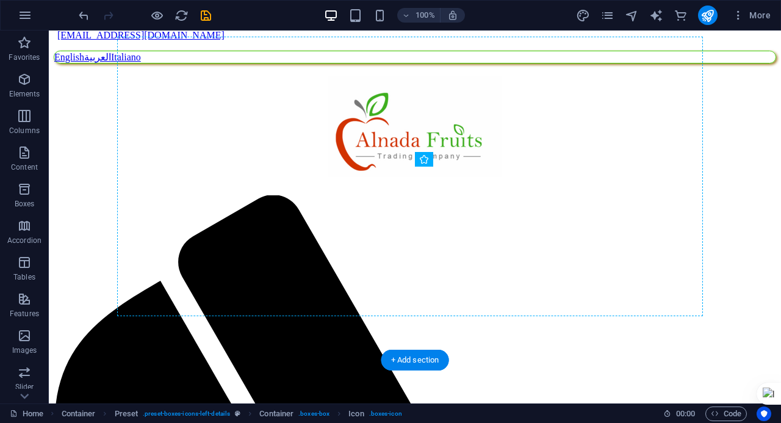
drag, startPoint x: 563, startPoint y: 287, endPoint x: 508, endPoint y: 190, distance: 112.0
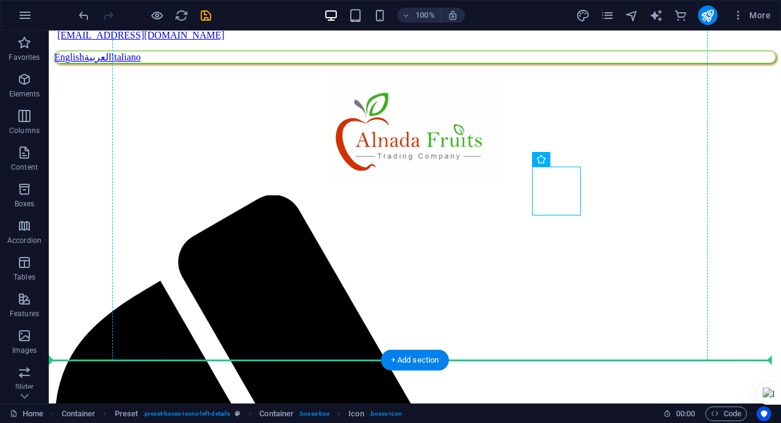
drag, startPoint x: 549, startPoint y: 195, endPoint x: 411, endPoint y: 235, distance: 143.6
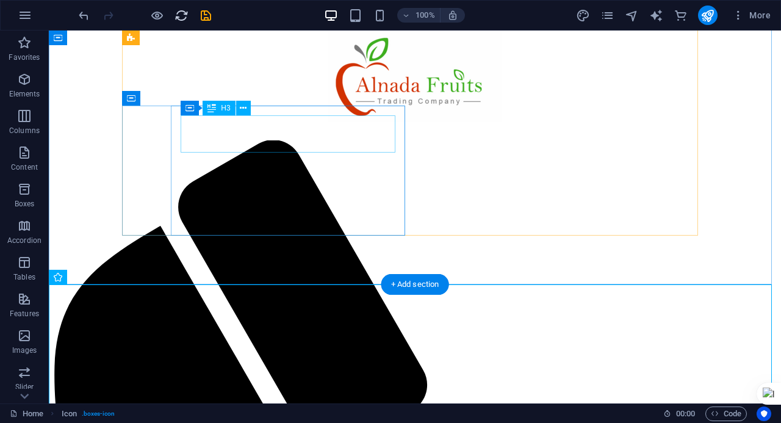
scroll to position [3445, 0]
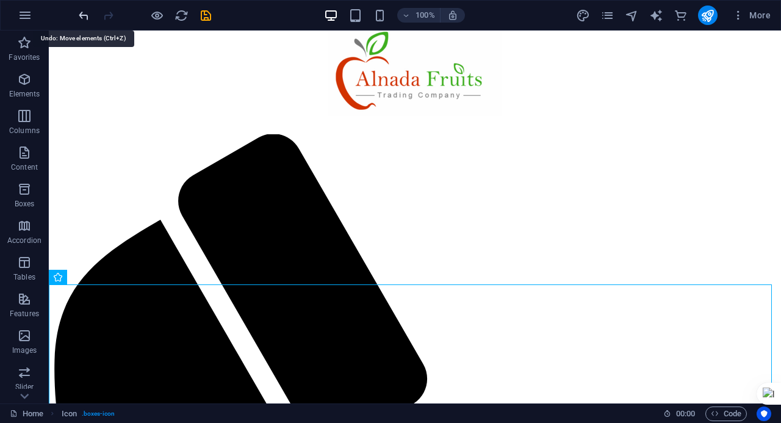
click at [83, 14] on icon "undo" at bounding box center [84, 16] width 14 height 14
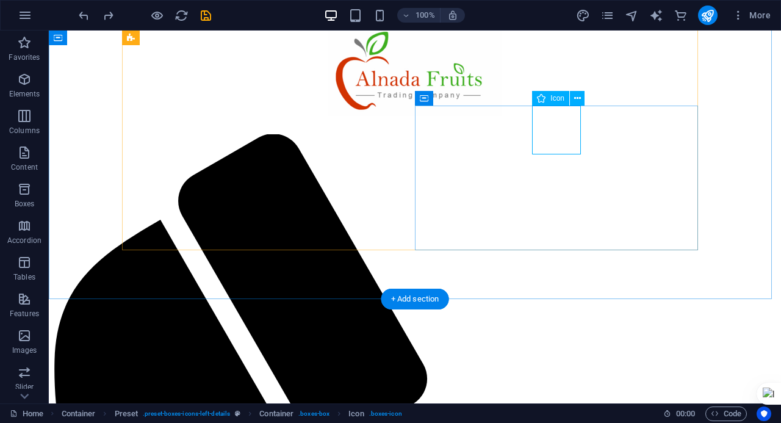
select select "xMidYMid"
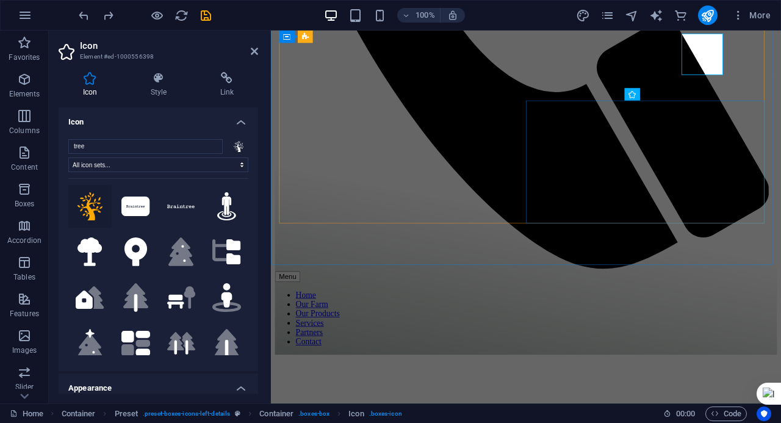
scroll to position [3516, 0]
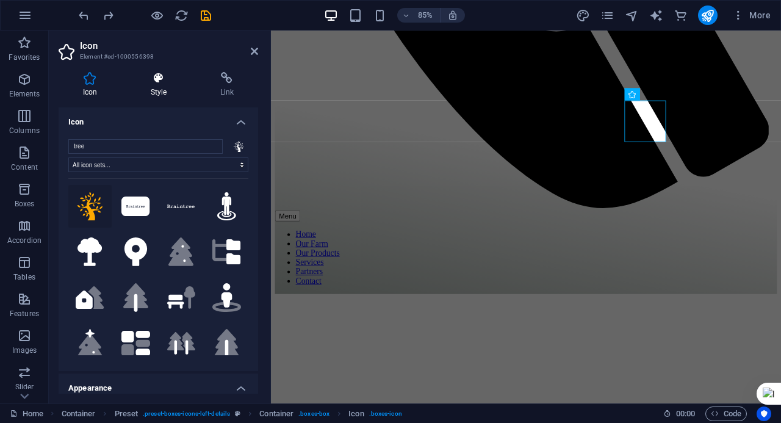
click at [174, 90] on h4 "Style" at bounding box center [161, 85] width 70 height 26
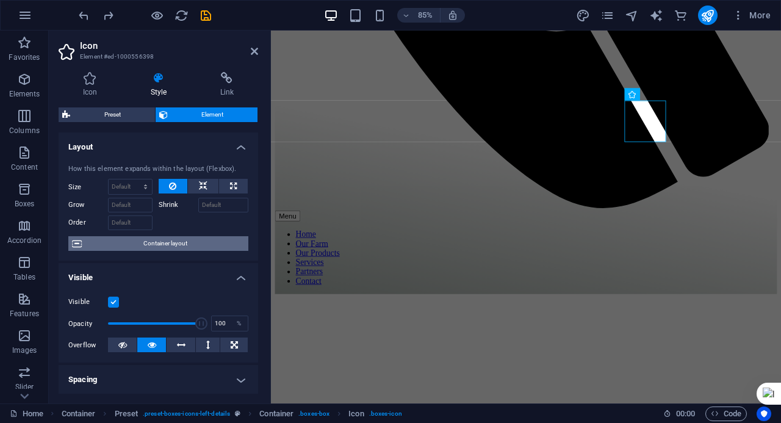
scroll to position [61, 0]
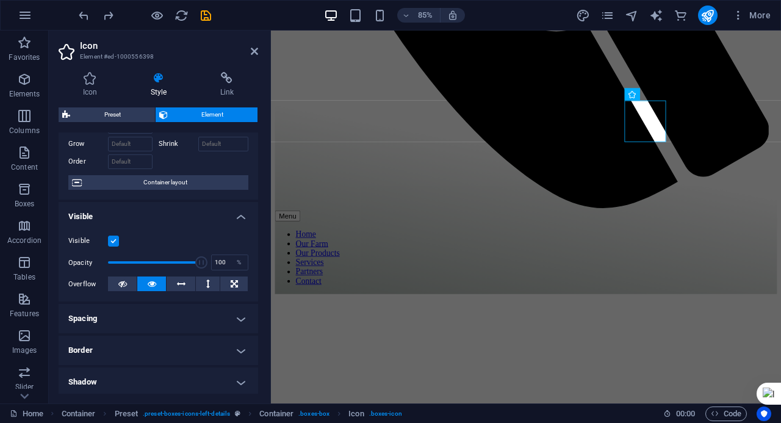
click at [163, 317] on h4 "Spacing" at bounding box center [158, 318] width 199 height 29
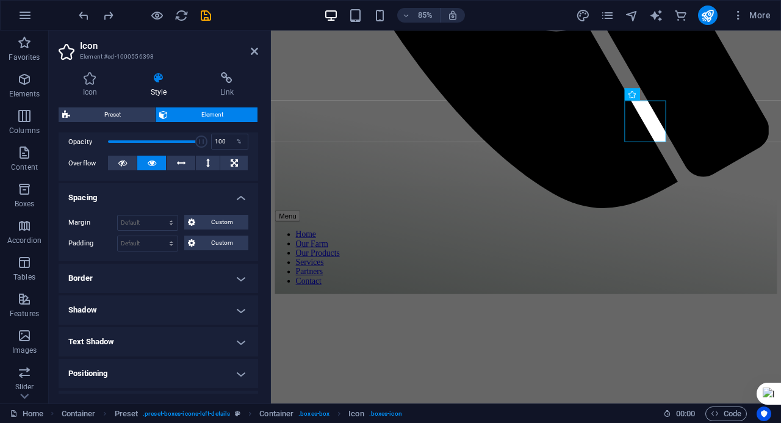
scroll to position [183, 0]
click at [213, 223] on span "Custom" at bounding box center [222, 220] width 46 height 15
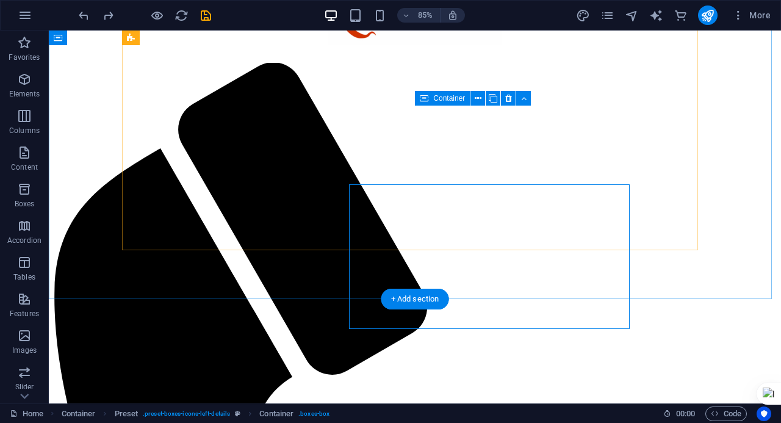
scroll to position [3445, 0]
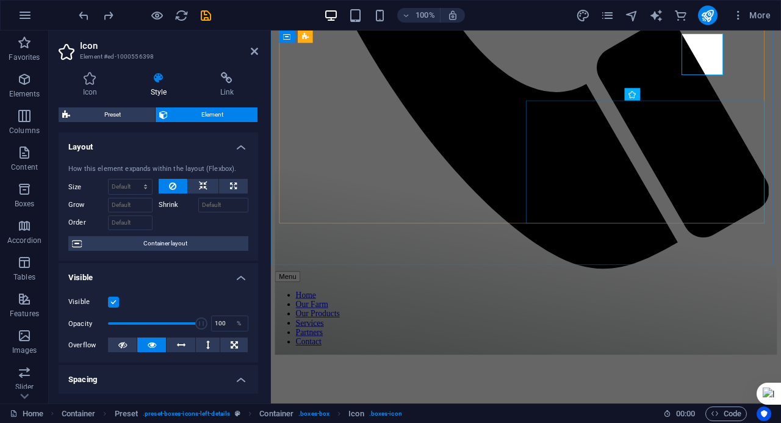
scroll to position [3516, 0]
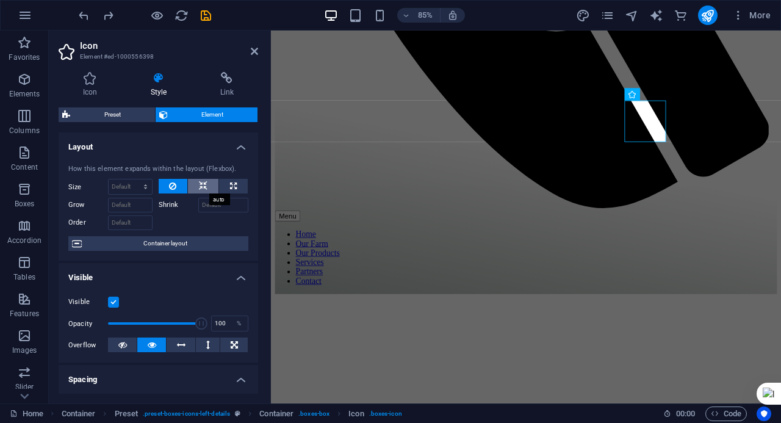
click at [203, 190] on icon at bounding box center [203, 186] width 9 height 15
click at [243, 187] on button at bounding box center [233, 186] width 29 height 15
type input "100"
select select "%"
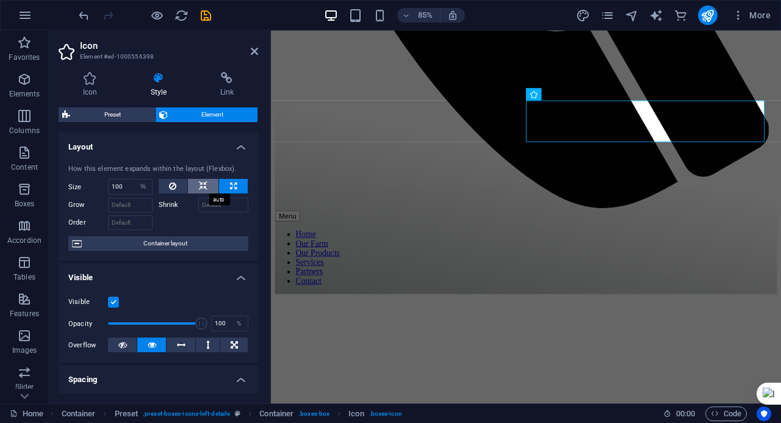
click at [204, 184] on icon at bounding box center [203, 186] width 9 height 15
select select "DISABLED_OPTION_VALUE"
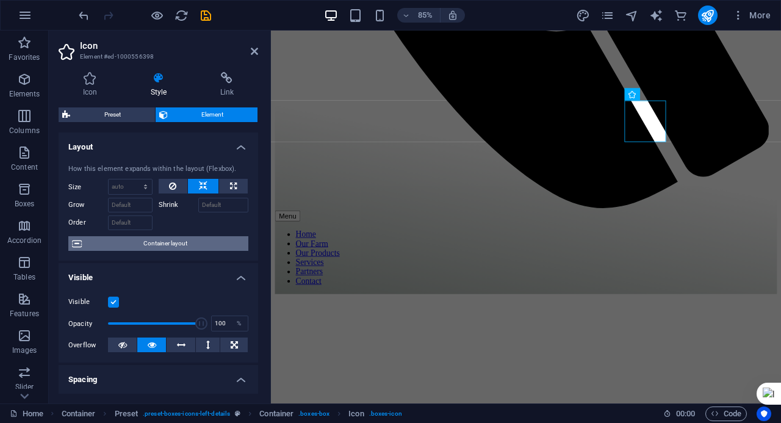
click at [167, 243] on span "Container layout" at bounding box center [164, 243] width 159 height 15
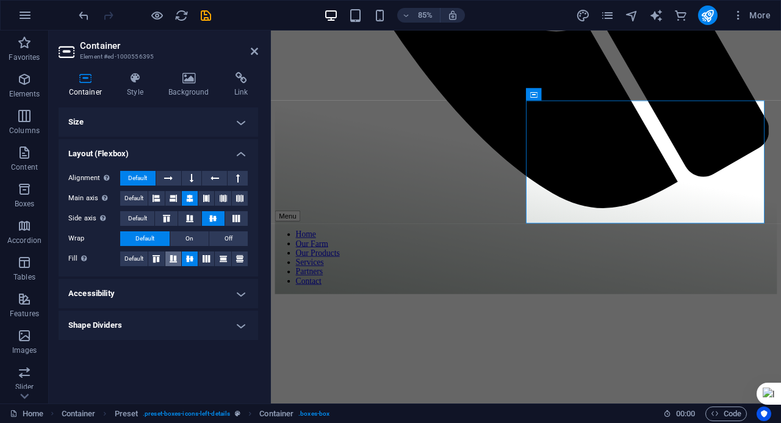
click at [181, 260] on button at bounding box center [173, 258] width 16 height 15
click at [165, 259] on button at bounding box center [173, 258] width 16 height 15
click at [156, 258] on icon at bounding box center [156, 258] width 15 height 7
click at [139, 257] on span "Default" at bounding box center [133, 258] width 19 height 15
click at [146, 286] on h4 "Accessibility" at bounding box center [158, 293] width 199 height 29
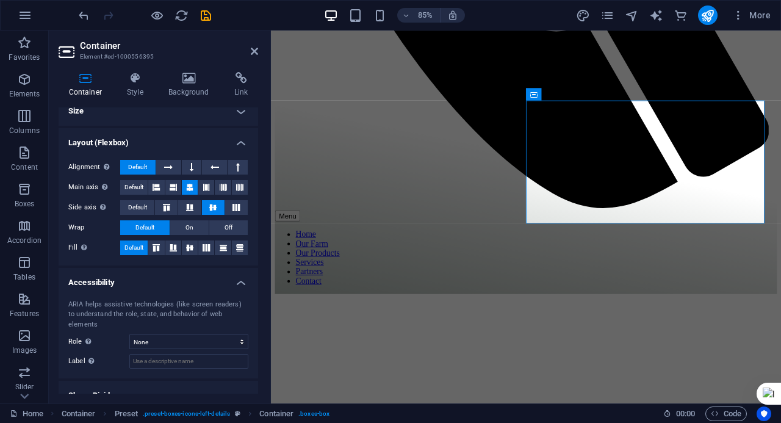
scroll to position [17, 0]
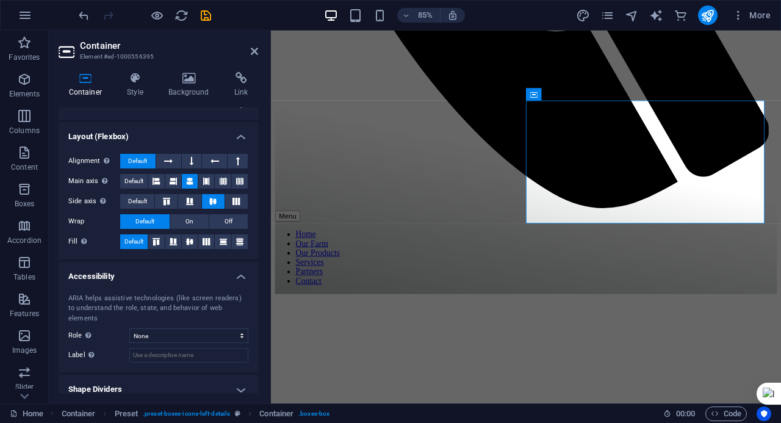
click at [163, 382] on h4 "Shape Dividers" at bounding box center [158, 389] width 199 height 29
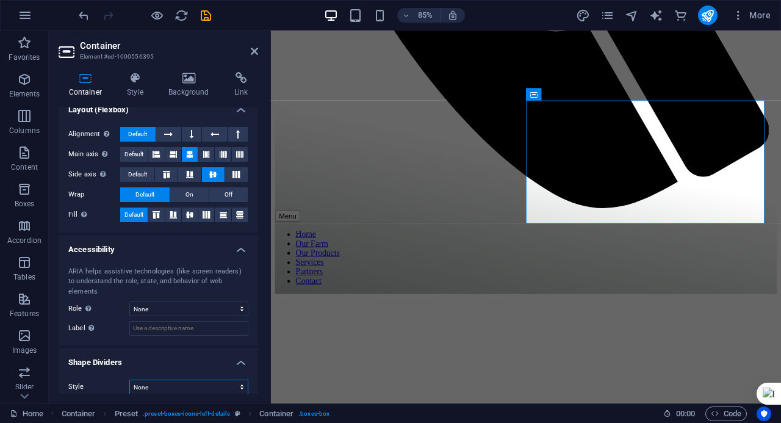
click at [161, 379] on select "None Triangle Square Diagonal Polygon 1 Polygon 2 Zigzag Multiple Zigzags Waves…" at bounding box center [188, 386] width 119 height 15
click at [131, 385] on div "Style None Triangle Square Diagonal Polygon 1 Polygon 2 Zigzag Multiple Zigzags…" at bounding box center [158, 387] width 199 height 34
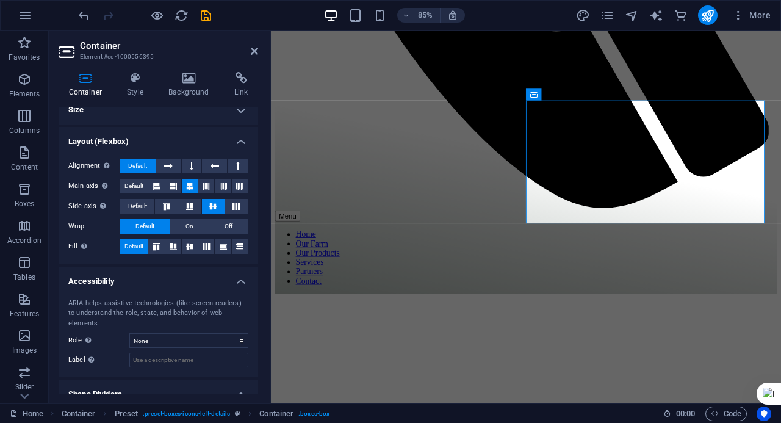
scroll to position [0, 0]
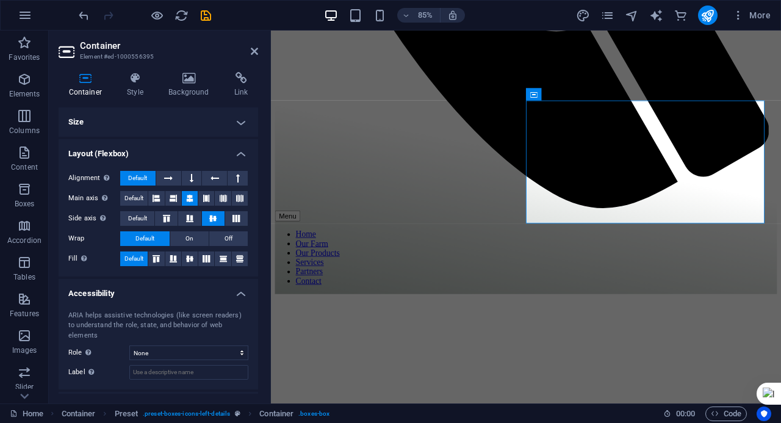
click at [132, 120] on h4 "Size" at bounding box center [158, 121] width 199 height 29
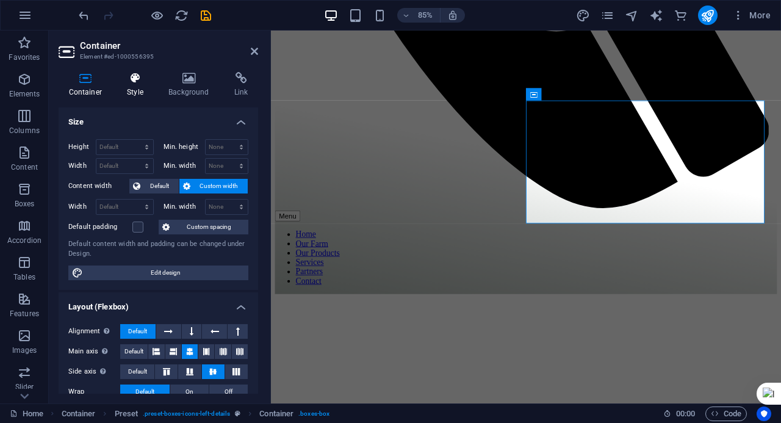
click at [155, 80] on h4 "Style" at bounding box center [137, 85] width 41 height 26
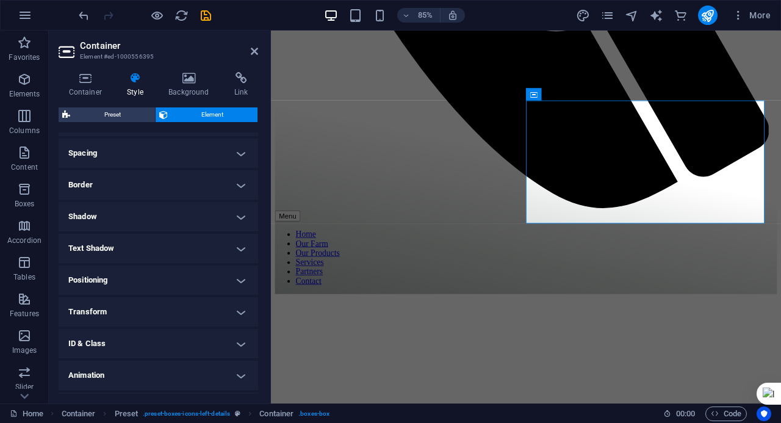
scroll to position [254, 0]
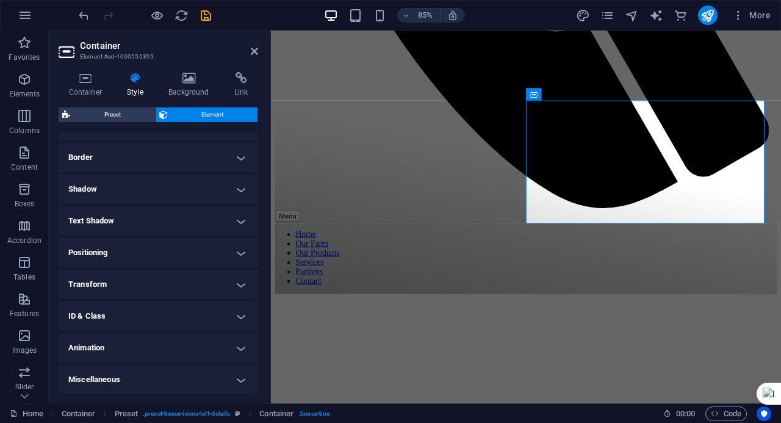
click at [160, 274] on h4 "Transform" at bounding box center [158, 284] width 199 height 29
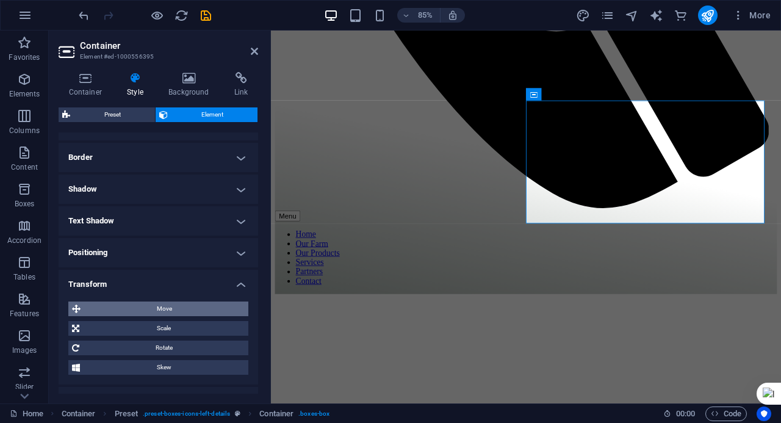
click at [183, 312] on span "Move" at bounding box center [164, 308] width 160 height 15
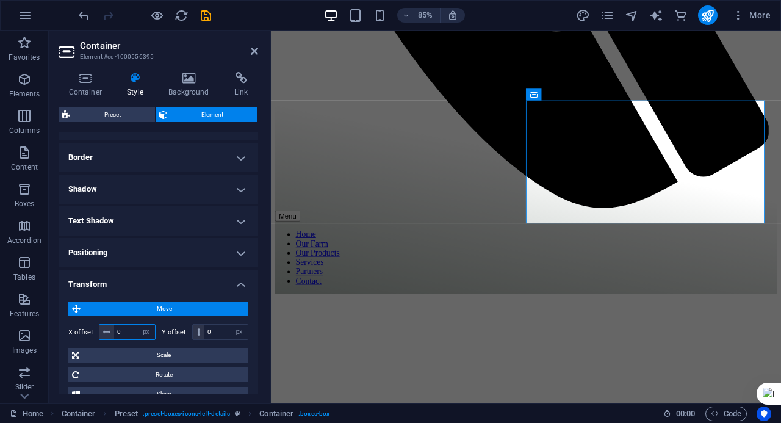
click at [126, 335] on input "0" at bounding box center [134, 331] width 41 height 15
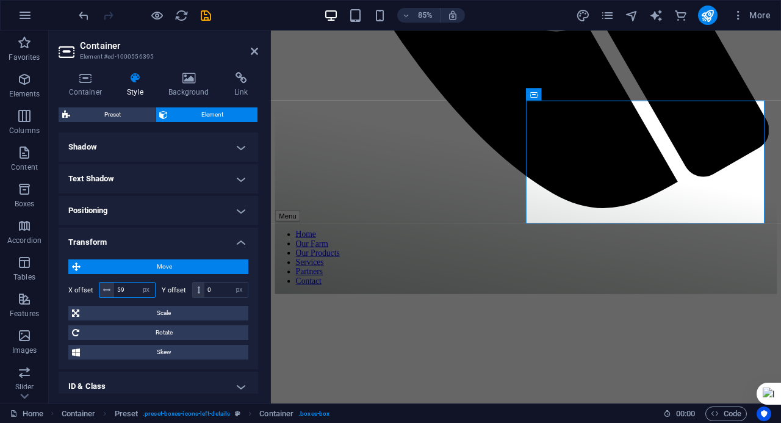
scroll to position [315, 0]
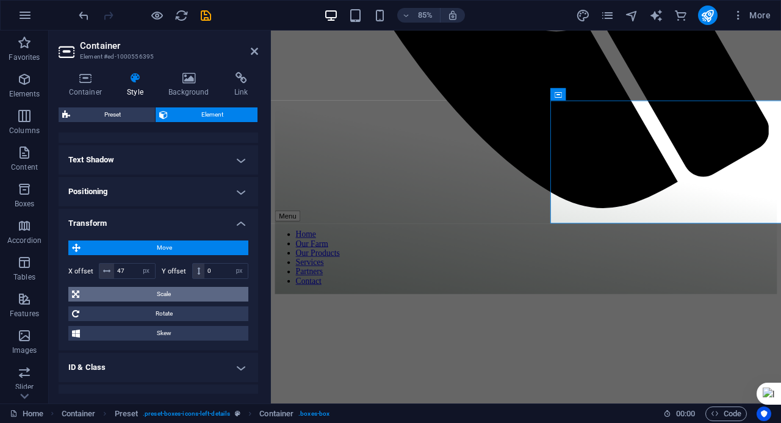
click at [142, 297] on span "Scale" at bounding box center [164, 294] width 162 height 15
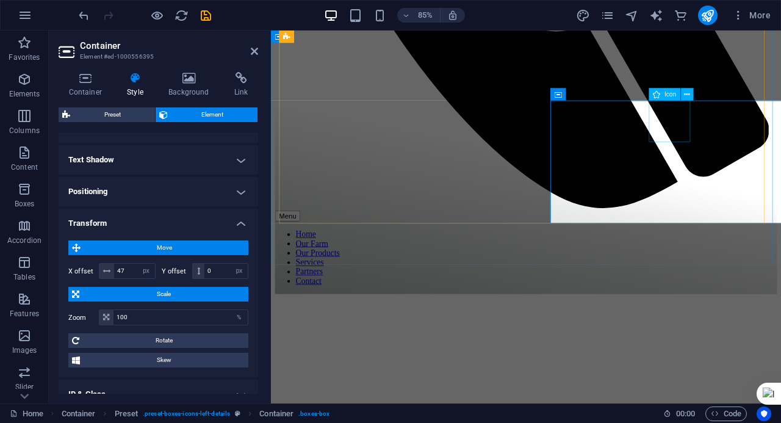
click at [130, 266] on input "47" at bounding box center [134, 270] width 41 height 15
type input "43"
click at [687, 89] on icon at bounding box center [684, 94] width 5 height 11
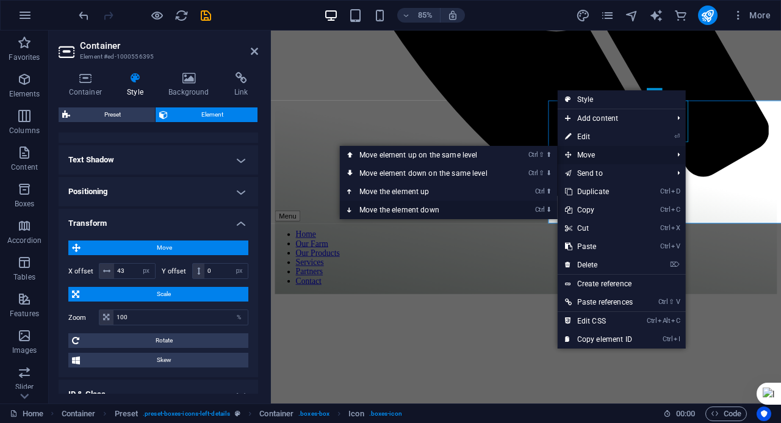
click at [392, 204] on link "Ctrl ⬇ Move the element down" at bounding box center [426, 210] width 172 height 18
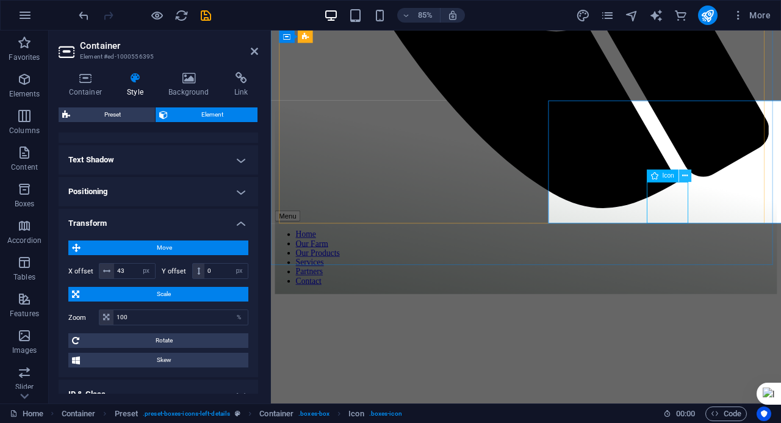
click at [682, 176] on icon at bounding box center [684, 175] width 5 height 11
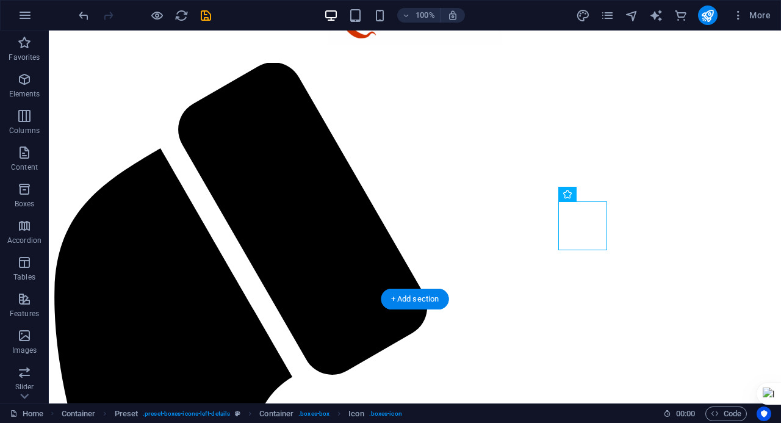
scroll to position [3445, 0]
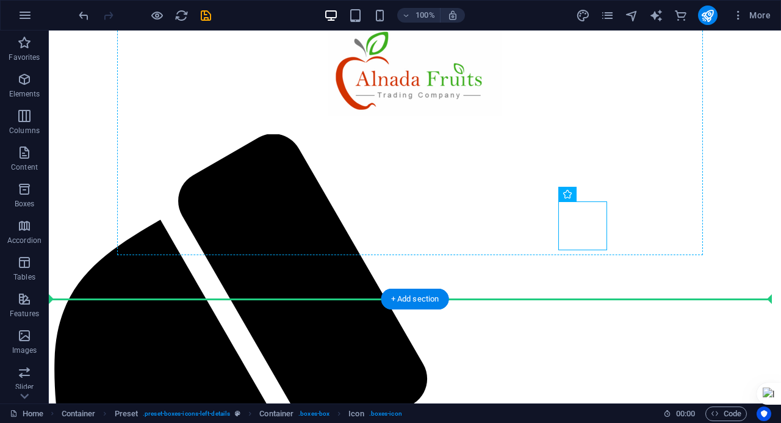
drag, startPoint x: 512, startPoint y: 236, endPoint x: 502, endPoint y: 210, distance: 27.6
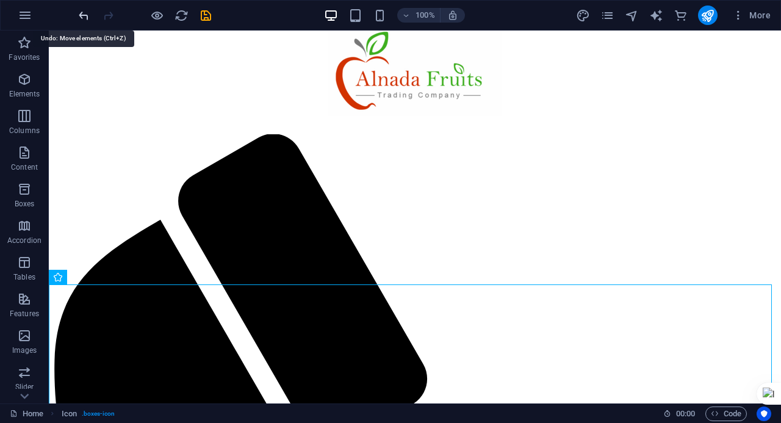
click at [82, 13] on icon "undo" at bounding box center [84, 16] width 14 height 14
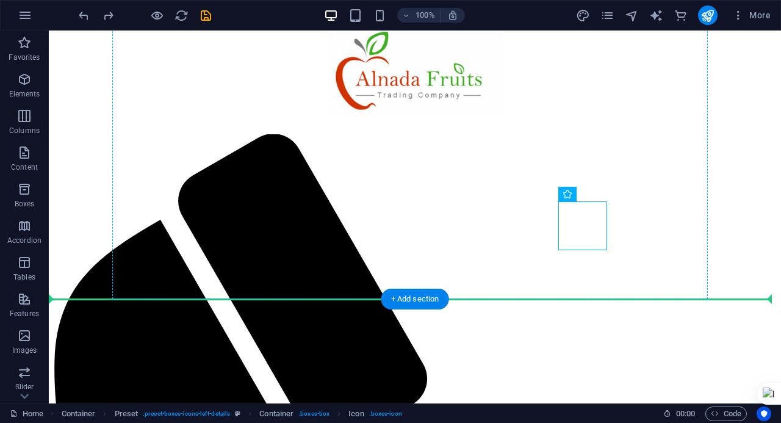
drag, startPoint x: 620, startPoint y: 226, endPoint x: 417, endPoint y: 158, distance: 213.7
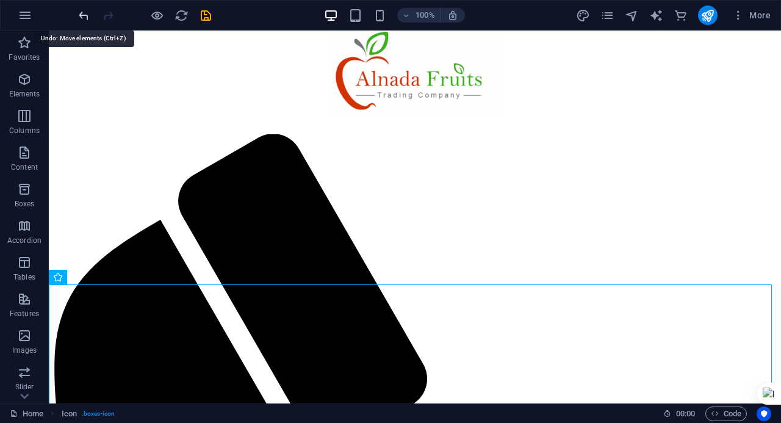
click at [81, 10] on icon "undo" at bounding box center [84, 16] width 14 height 14
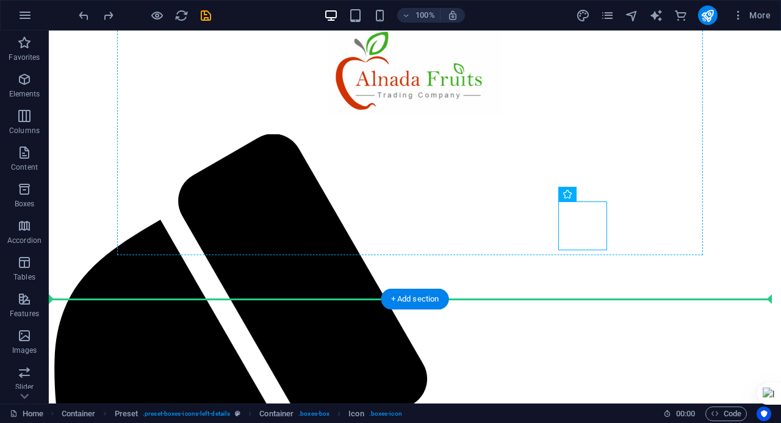
drag, startPoint x: 584, startPoint y: 229, endPoint x: 474, endPoint y: 210, distance: 112.0
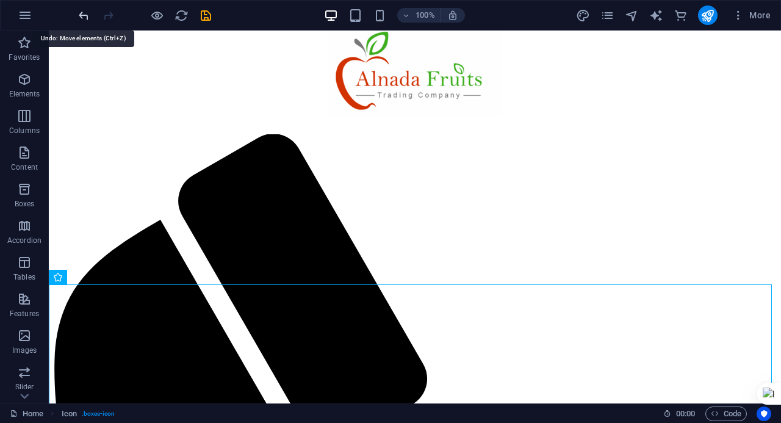
click at [87, 13] on icon "undo" at bounding box center [84, 16] width 14 height 14
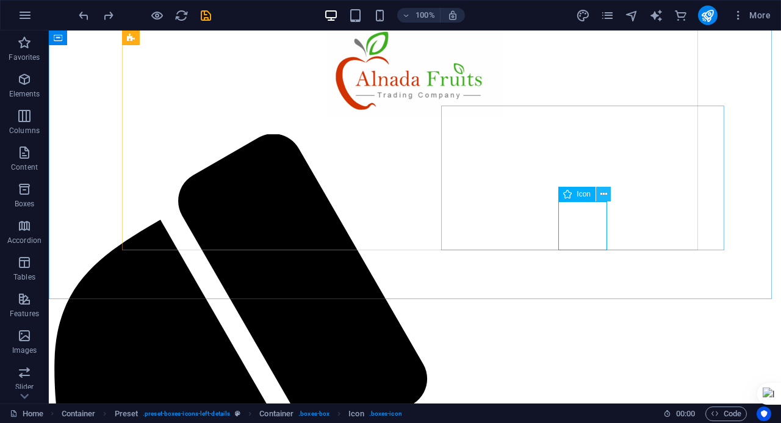
click at [598, 197] on button at bounding box center [603, 194] width 15 height 15
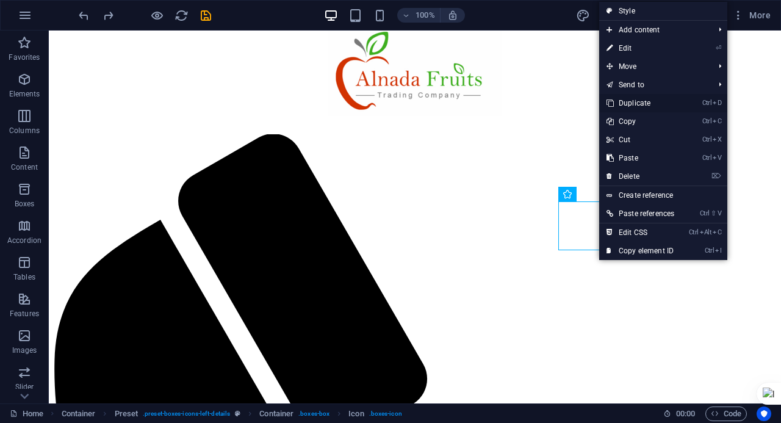
click at [640, 107] on link "Ctrl D Duplicate" at bounding box center [640, 103] width 82 height 18
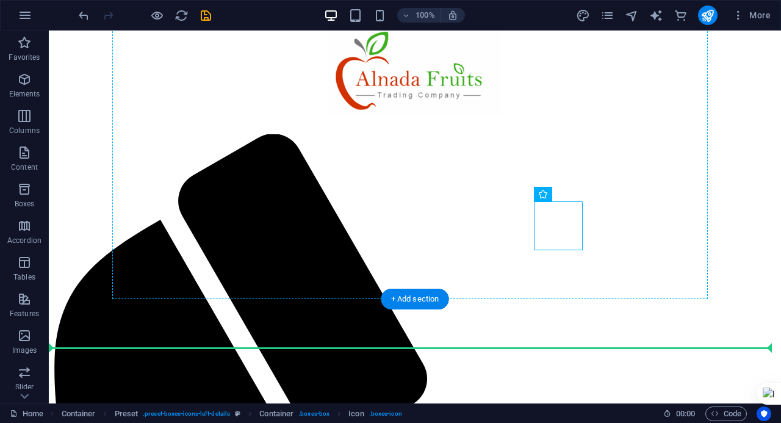
drag, startPoint x: 568, startPoint y: 237, endPoint x: 426, endPoint y: 187, distance: 151.2
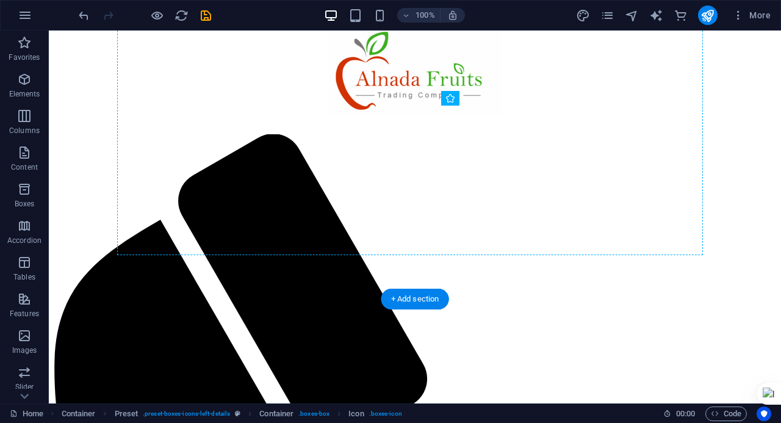
drag, startPoint x: 587, startPoint y: 232, endPoint x: 457, endPoint y: 187, distance: 137.2
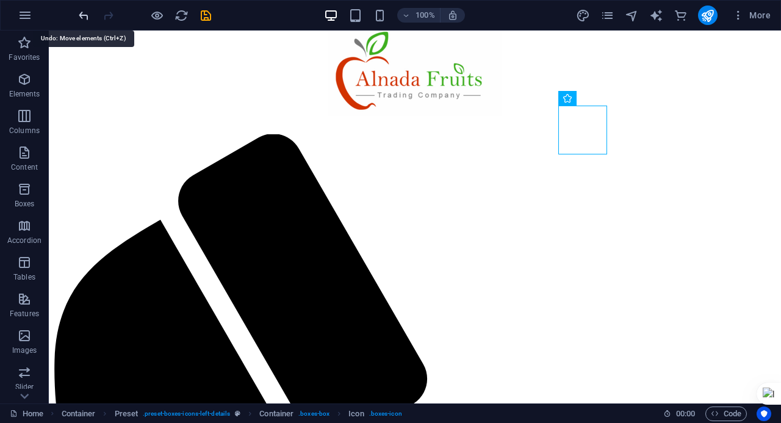
click at [83, 19] on icon "undo" at bounding box center [84, 16] width 14 height 14
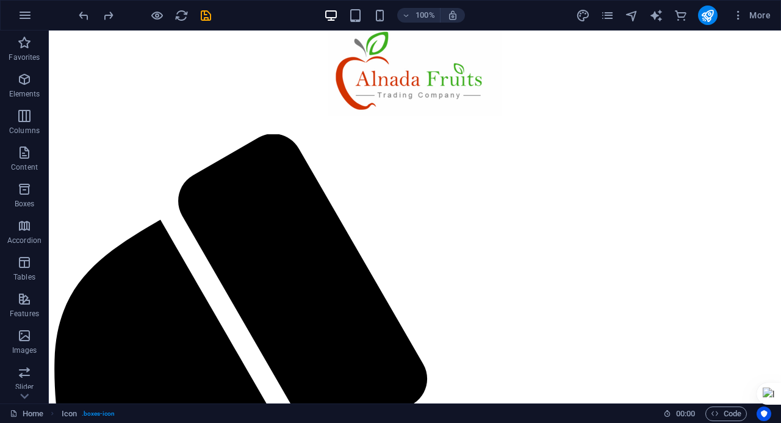
click at [81, 23] on div at bounding box center [144, 15] width 137 height 20
click at [85, 14] on icon "undo" at bounding box center [84, 16] width 14 height 14
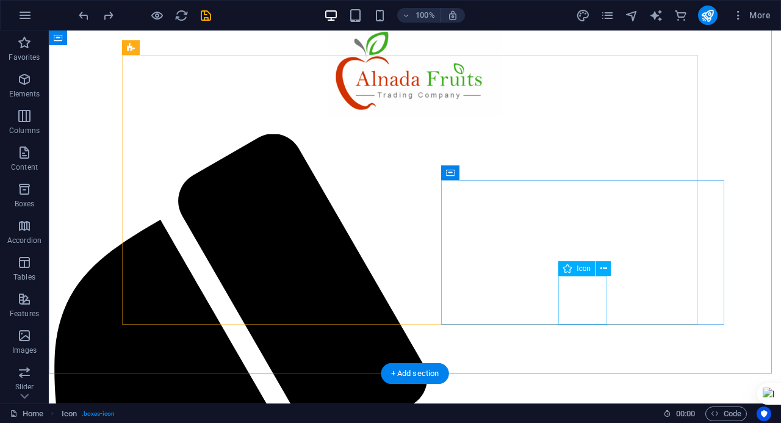
scroll to position [3323, 0]
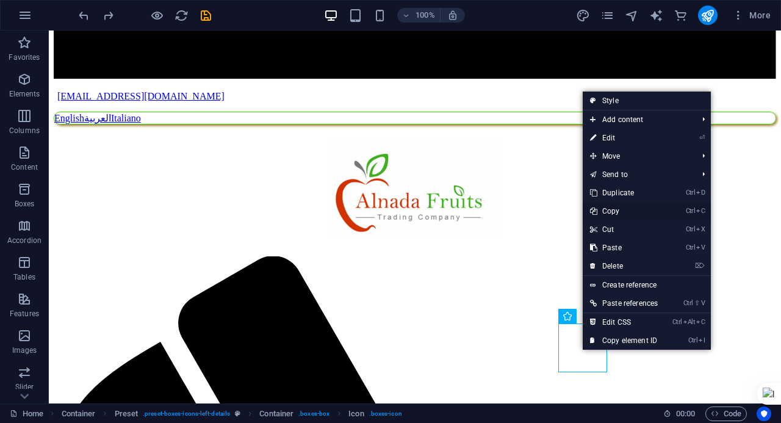
click at [621, 212] on link "Ctrl C Copy" at bounding box center [624, 211] width 82 height 18
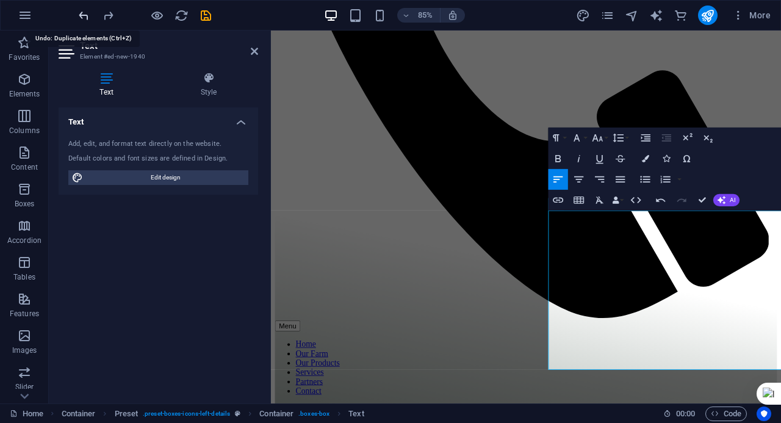
click at [90, 14] on icon "undo" at bounding box center [84, 16] width 14 height 14
click at [77, 13] on icon "undo" at bounding box center [84, 16] width 14 height 14
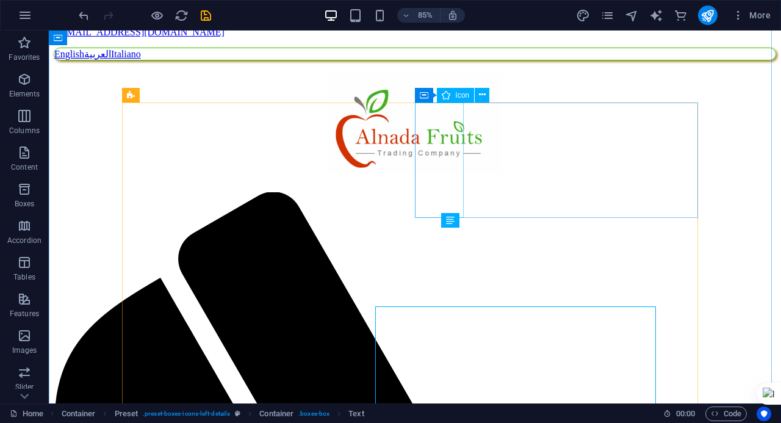
scroll to position [3323, 0]
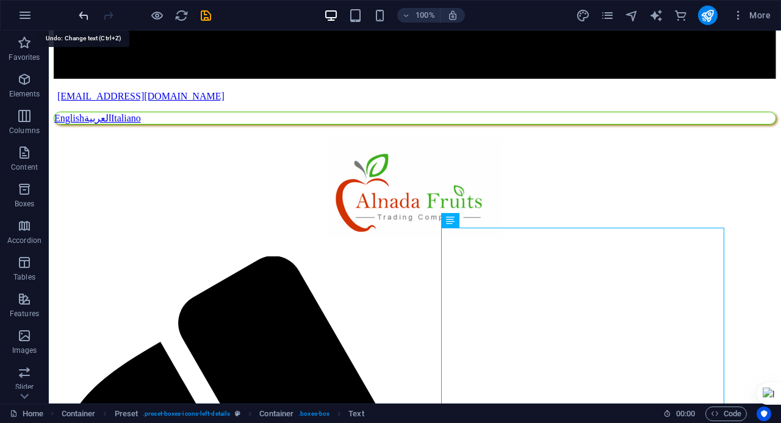
click at [79, 18] on icon "undo" at bounding box center [84, 16] width 14 height 14
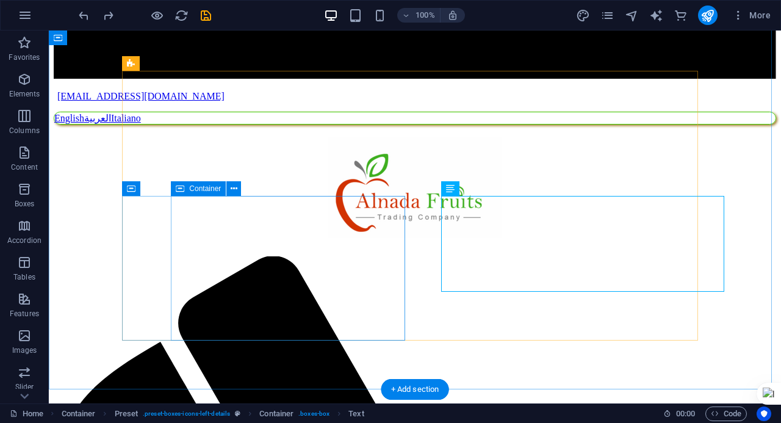
scroll to position [3384, 0]
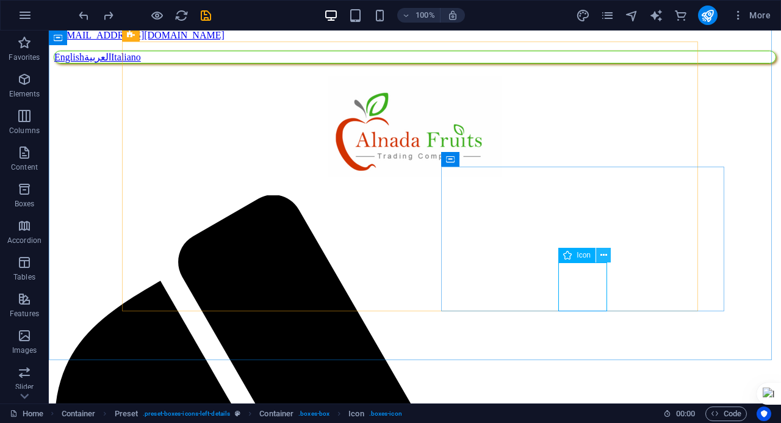
click at [603, 254] on icon at bounding box center [603, 255] width 7 height 13
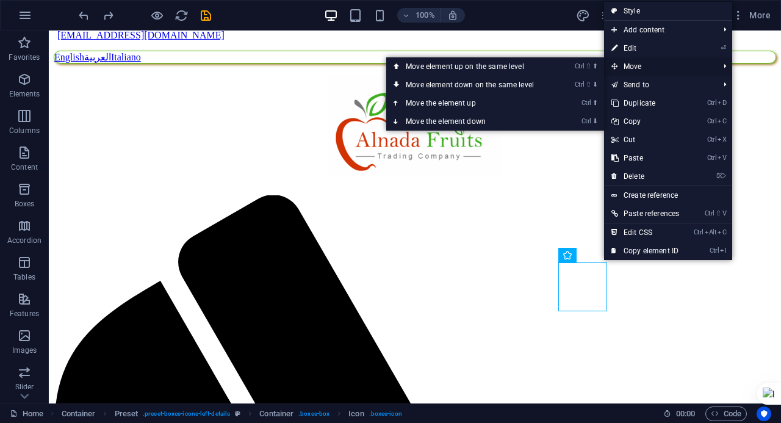
click at [645, 68] on span "Move" at bounding box center [659, 66] width 110 height 18
click at [454, 68] on link "Ctrl ⇧ ⬆ Move element up on the same level" at bounding box center [472, 66] width 172 height 18
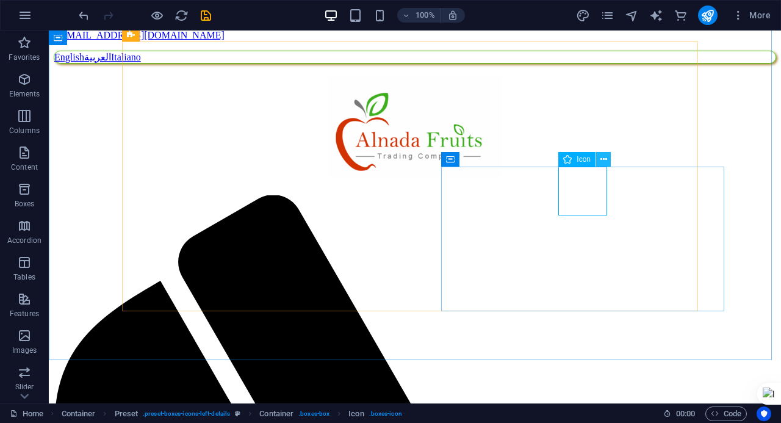
click at [599, 154] on button at bounding box center [603, 159] width 15 height 15
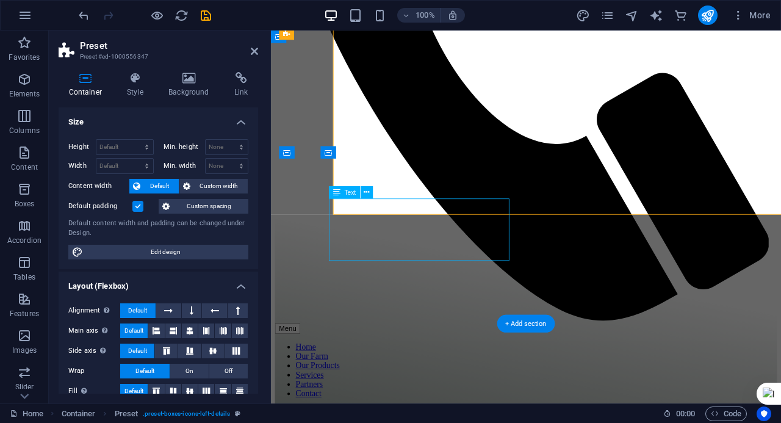
scroll to position [3448, 0]
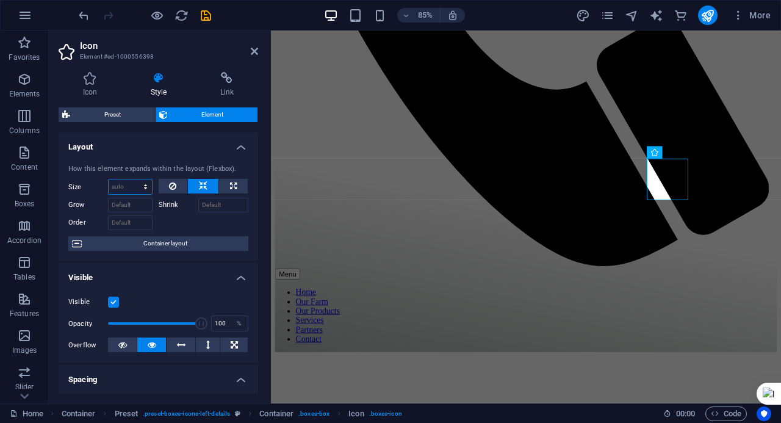
click at [131, 186] on select "Default auto px % 1/1 1/2 1/3 1/4 1/5 1/6 1/7 1/8 1/9 1/10" at bounding box center [130, 186] width 43 height 15
click at [109, 179] on select "Default auto px % 1/1 1/2 1/3 1/4 1/5 1/6 1/7 1/8 1/9 1/10" at bounding box center [130, 186] width 43 height 15
select select "DISABLED_OPTION_VALUE"
click at [132, 236] on span "Container layout" at bounding box center [164, 243] width 159 height 15
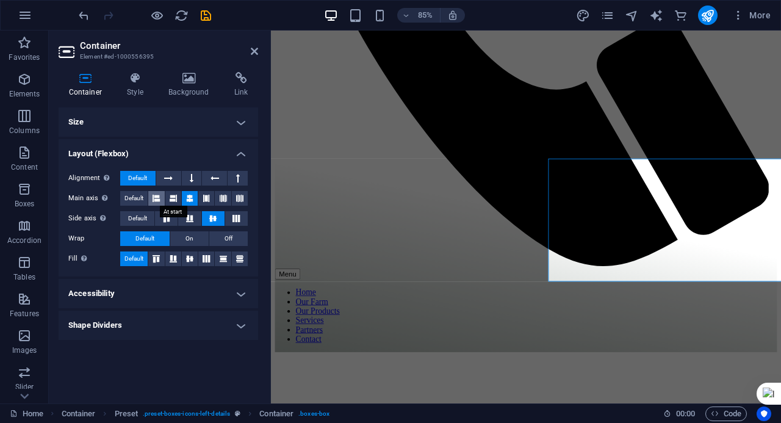
click at [156, 196] on icon at bounding box center [155, 198] width 7 height 15
click at [216, 180] on icon at bounding box center [214, 178] width 9 height 15
click at [166, 180] on icon at bounding box center [168, 178] width 9 height 15
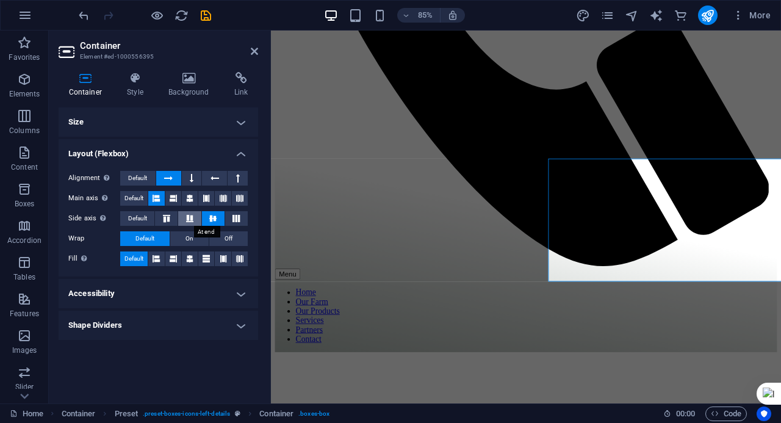
click at [192, 219] on icon at bounding box center [189, 218] width 15 height 7
click at [157, 258] on icon at bounding box center [155, 258] width 7 height 15
click at [168, 297] on h4 "Accessibility" at bounding box center [158, 293] width 199 height 29
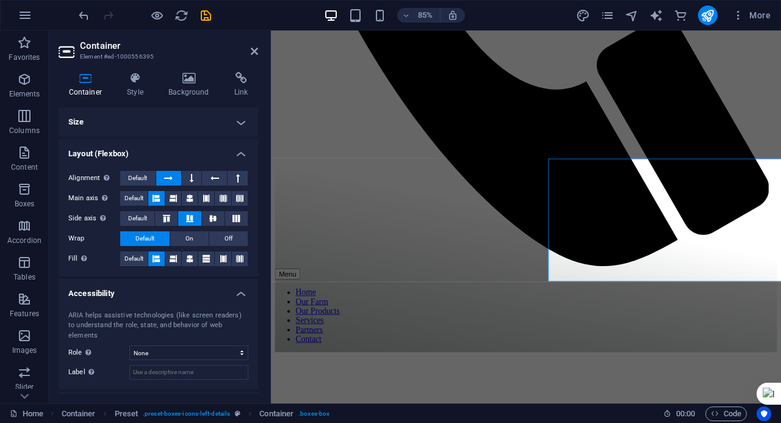
scroll to position [17, 0]
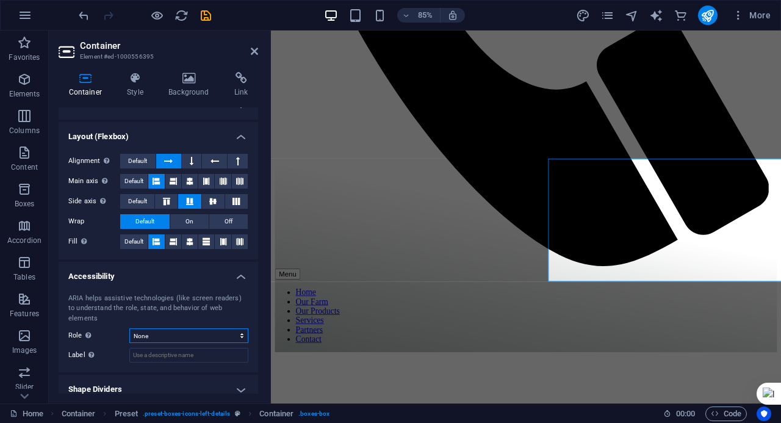
click at [157, 331] on select "None Alert Article Banner Comment Complementary Dialog Footer Header Marquee Pr…" at bounding box center [188, 335] width 119 height 15
select select "article"
click at [129, 328] on select "None Alert Article Banner Comment Complementary Dialog Footer Header Marquee Pr…" at bounding box center [188, 335] width 119 height 15
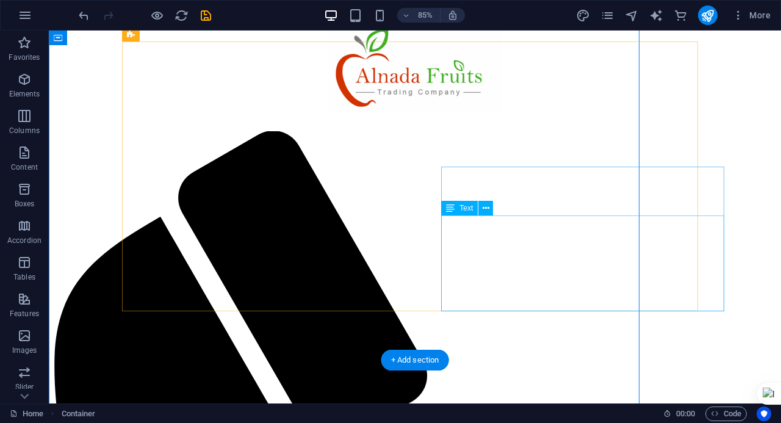
scroll to position [3384, 0]
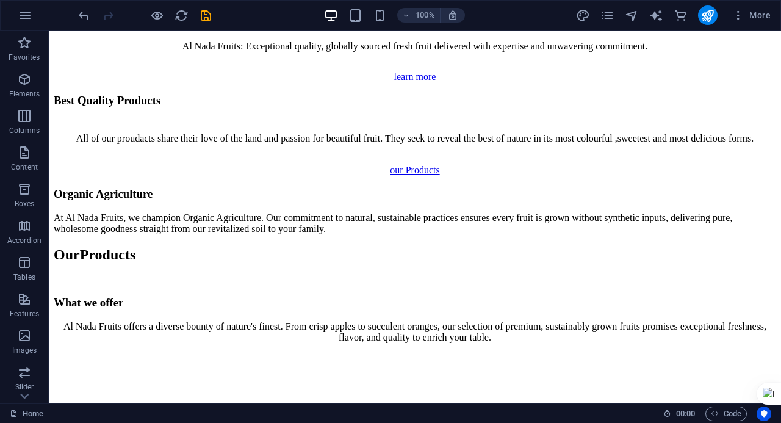
scroll to position [5336, 0]
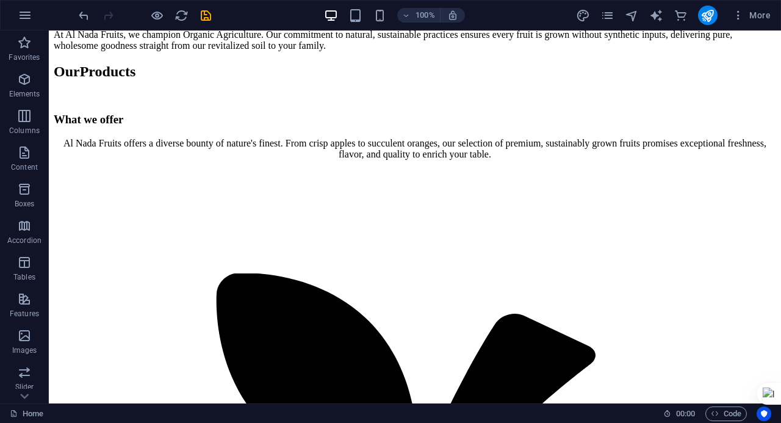
click at [212, 18] on div "100% More" at bounding box center [425, 15] width 699 height 20
click at [211, 17] on icon "save" at bounding box center [206, 16] width 14 height 14
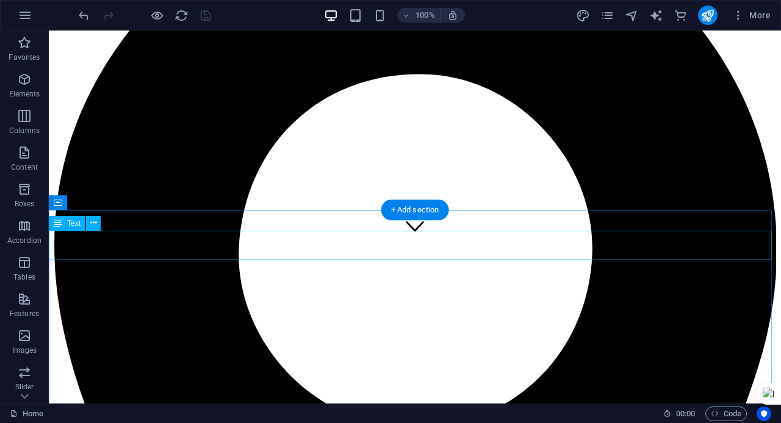
scroll to position [278, 0]
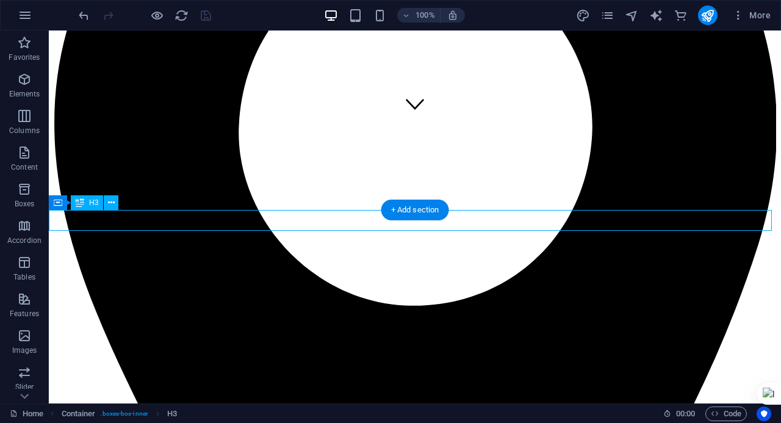
drag, startPoint x: 154, startPoint y: 222, endPoint x: 212, endPoint y: 270, distance: 75.8
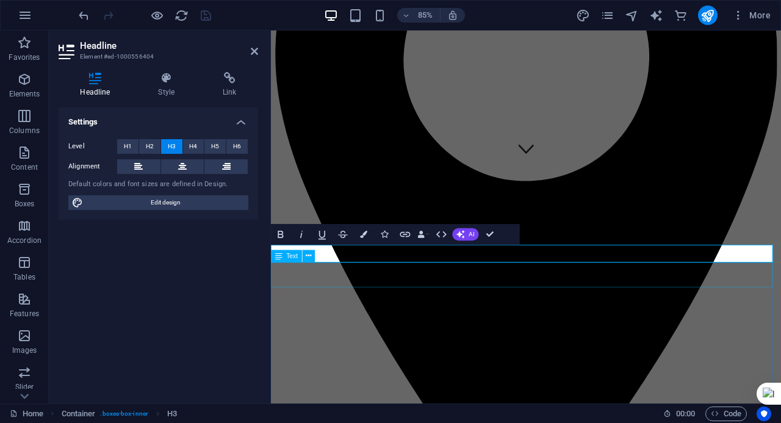
click at [296, 258] on span "Text" at bounding box center [293, 256] width 12 height 6
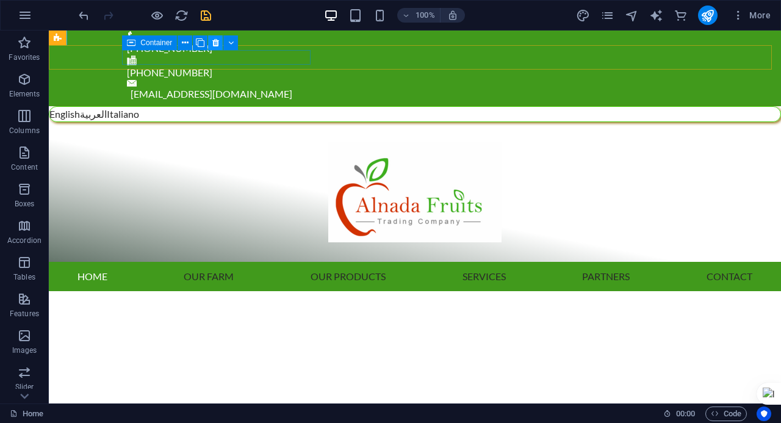
scroll to position [0, 0]
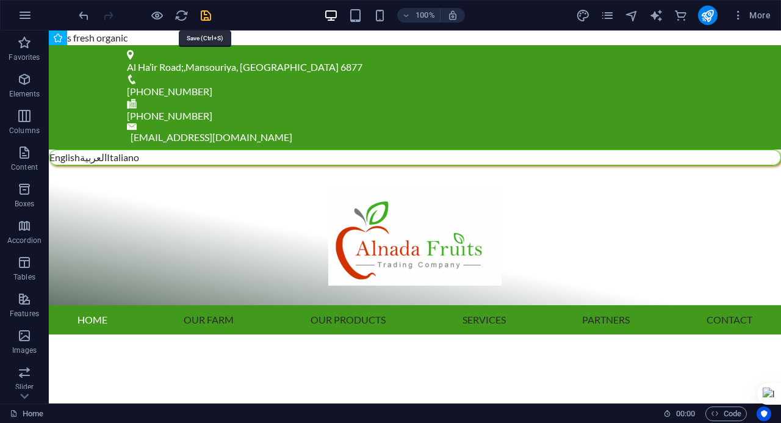
click at [212, 19] on icon "save" at bounding box center [206, 16] width 14 height 14
checkbox input "false"
click at [753, 20] on span "More" at bounding box center [751, 15] width 38 height 12
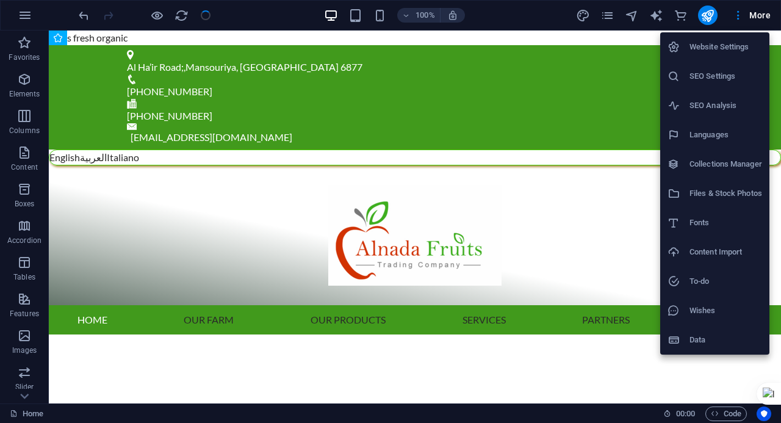
click at [720, 88] on li "SEO Settings" at bounding box center [714, 76] width 109 height 29
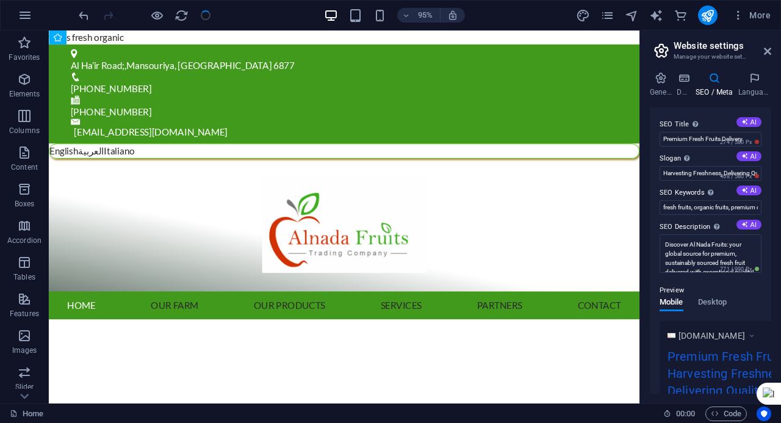
scroll to position [220, 0]
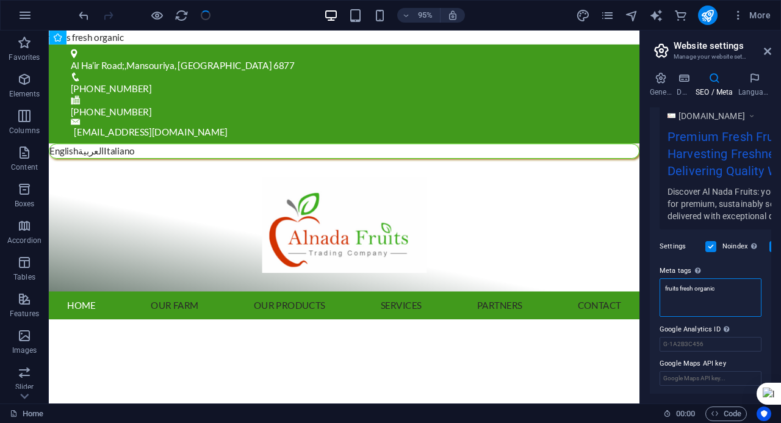
click at [682, 297] on textarea "fruits fresh organic" at bounding box center [710, 297] width 102 height 38
drag, startPoint x: 724, startPoint y: 290, endPoint x: 644, endPoint y: 279, distance: 80.6
click at [644, 279] on div "General Data SEO / Meta Languages Website name Individual Logo Drag files here,…" at bounding box center [710, 232] width 141 height 341
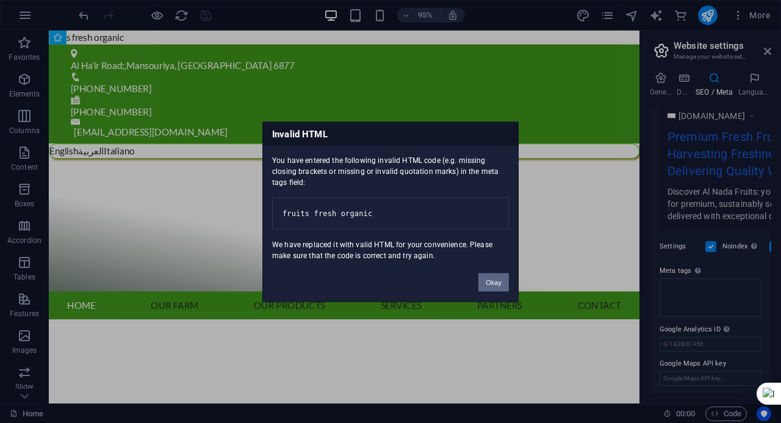
click at [490, 287] on button "Okay" at bounding box center [493, 282] width 30 height 18
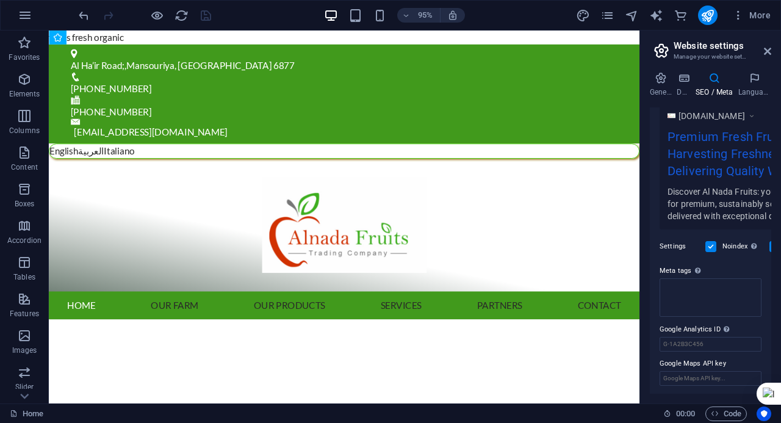
click at [258, 21] on div "95% More" at bounding box center [425, 15] width 699 height 20
click at [768, 56] on icon at bounding box center [767, 51] width 7 height 10
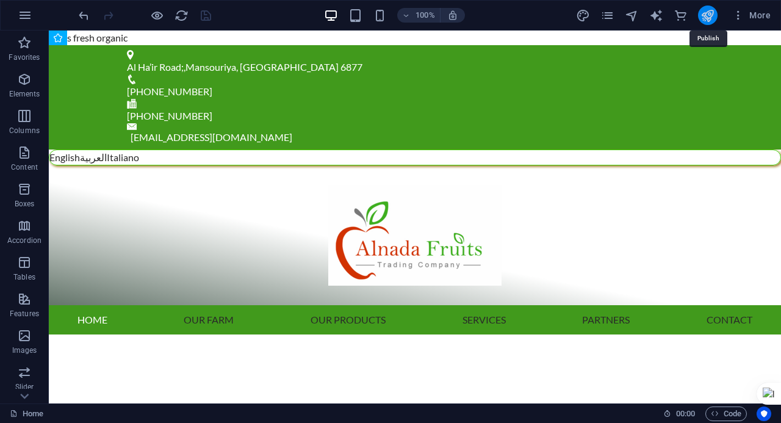
click at [709, 14] on icon "publish" at bounding box center [707, 16] width 14 height 14
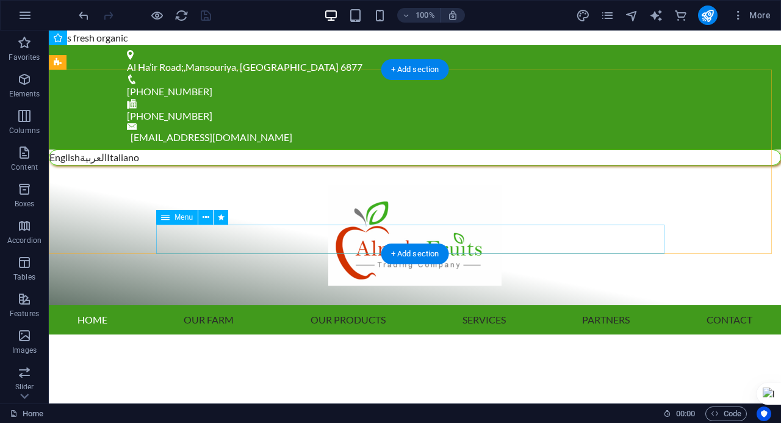
scroll to position [61, 0]
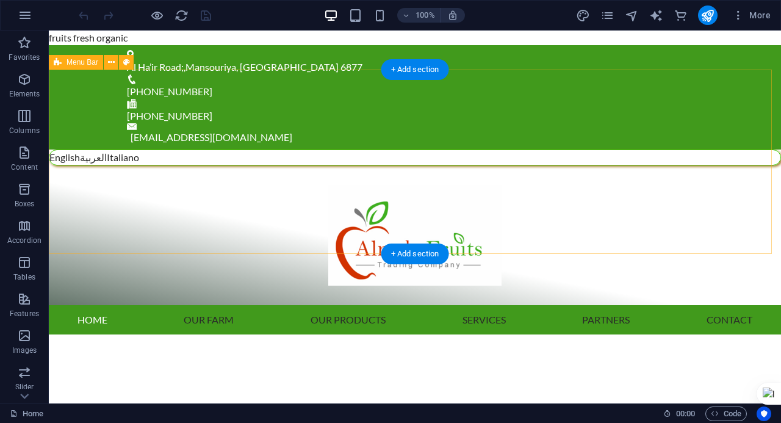
click at [557, 149] on div "English العربية Italiano Menu Home Our Farm Our Products Services Partners Cont…" at bounding box center [415, 241] width 732 height 185
click at [573, 170] on div "English العربية Italiano Menu Home Our Farm Our Products Services Partners Cont…" at bounding box center [415, 241] width 732 height 185
click at [404, 195] on div at bounding box center [415, 235] width 732 height 140
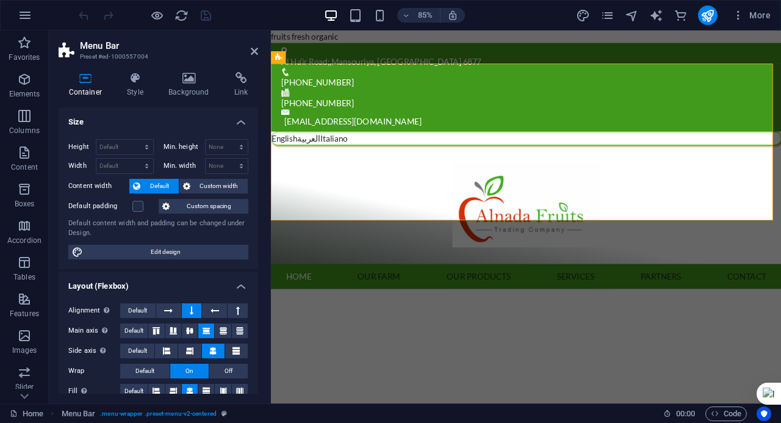
drag, startPoint x: 204, startPoint y: 84, endPoint x: 203, endPoint y: 180, distance: 96.4
click at [204, 83] on icon at bounding box center [189, 78] width 61 height 12
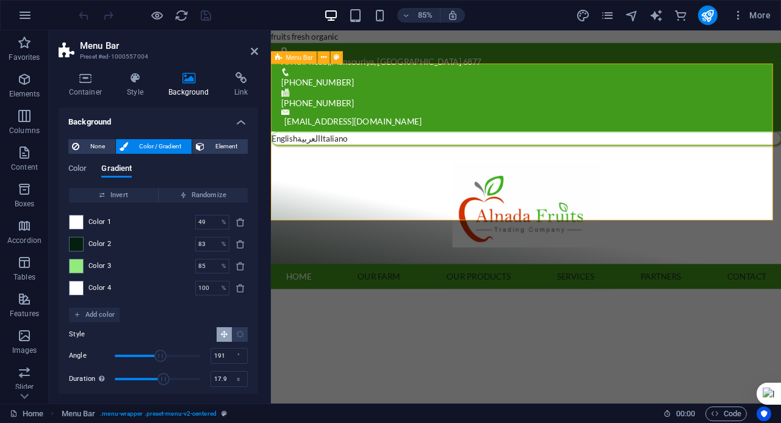
click at [385, 173] on div "English العربية Italiano Menu Home Our Farm Our Products Services Partners Cont…" at bounding box center [571, 241] width 600 height 185
click at [210, 149] on span "Element" at bounding box center [226, 146] width 36 height 15
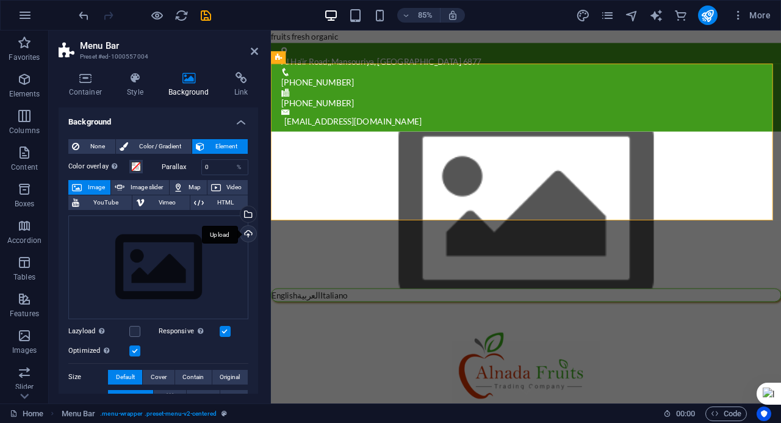
click at [246, 232] on div "Upload" at bounding box center [247, 235] width 18 height 18
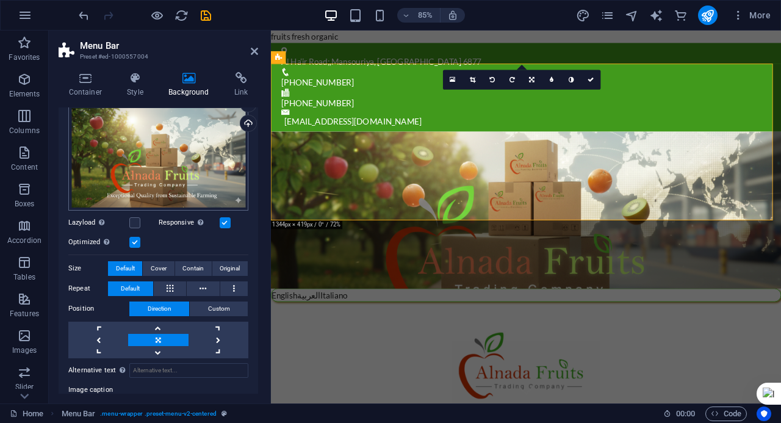
scroll to position [122, 0]
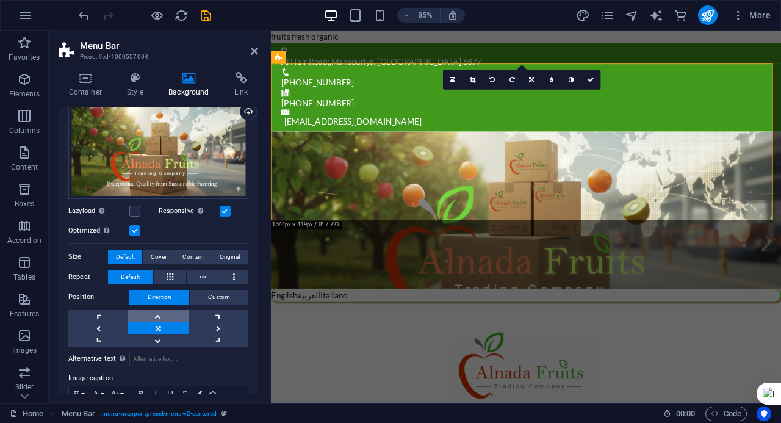
click at [166, 312] on link at bounding box center [158, 316] width 60 height 12
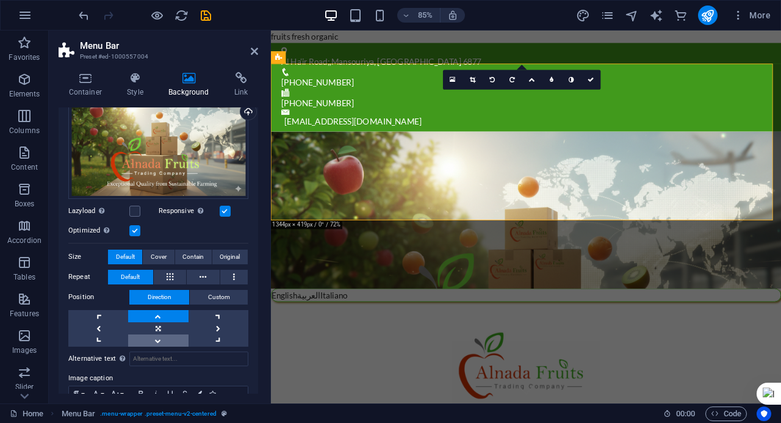
click at [165, 334] on link at bounding box center [158, 340] width 60 height 12
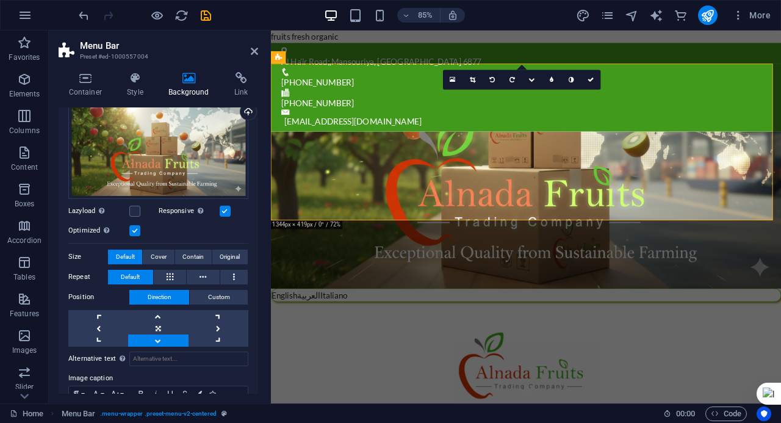
click at [165, 334] on link at bounding box center [158, 340] width 60 height 12
click at [594, 79] on link at bounding box center [591, 80] width 20 height 20
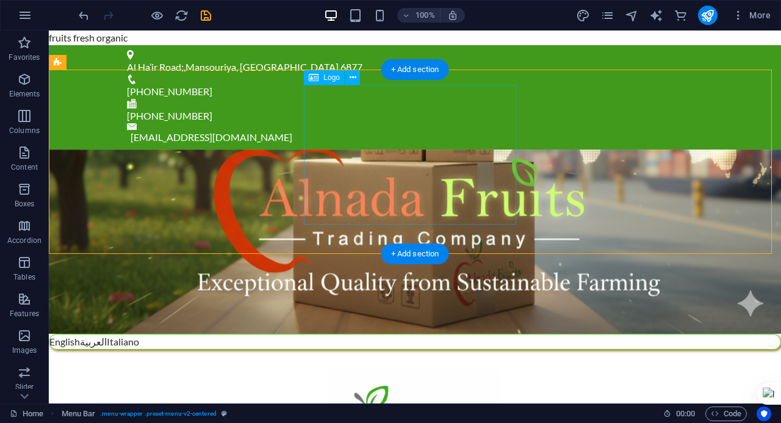
click at [421, 350] on div at bounding box center [415, 420] width 732 height 140
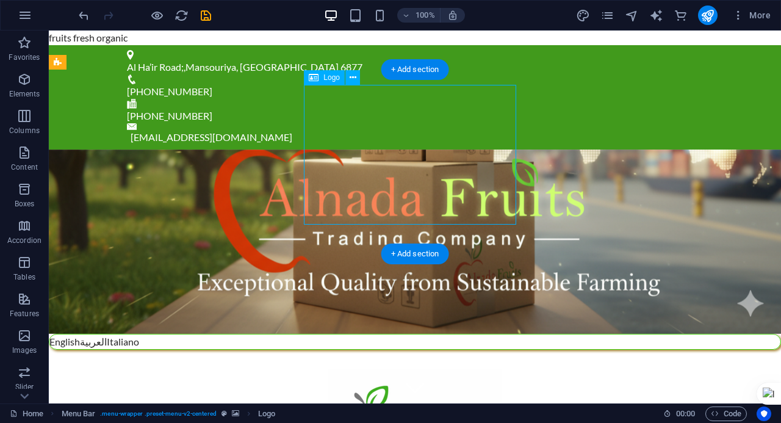
click at [438, 350] on div at bounding box center [415, 420] width 732 height 140
click at [448, 350] on div at bounding box center [415, 420] width 732 height 140
select select "px"
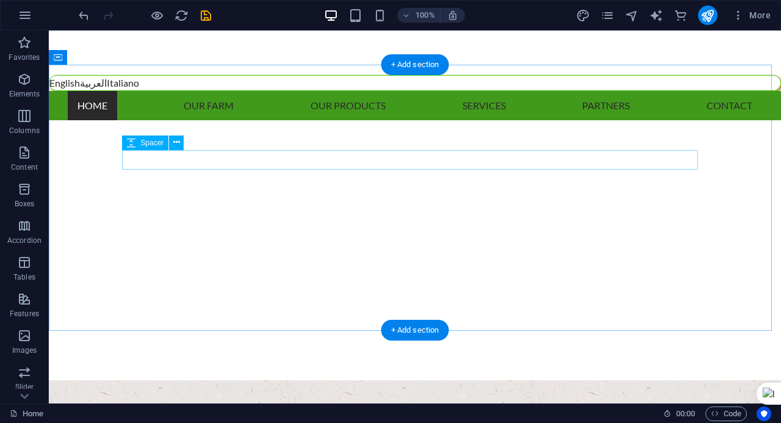
scroll to position [0, 0]
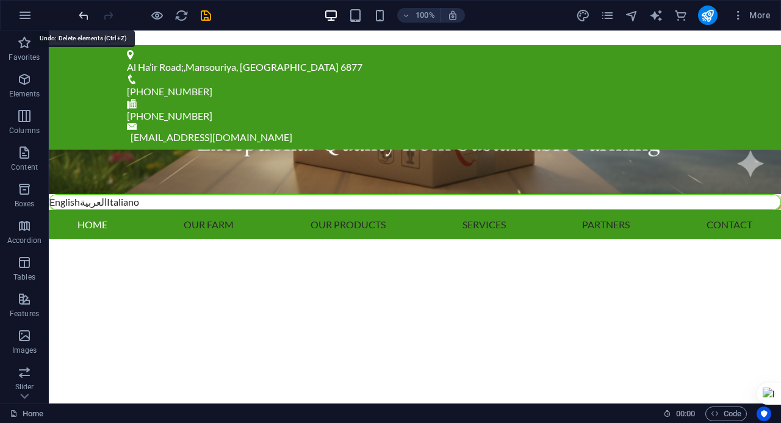
click at [82, 16] on icon "undo" at bounding box center [84, 16] width 14 height 14
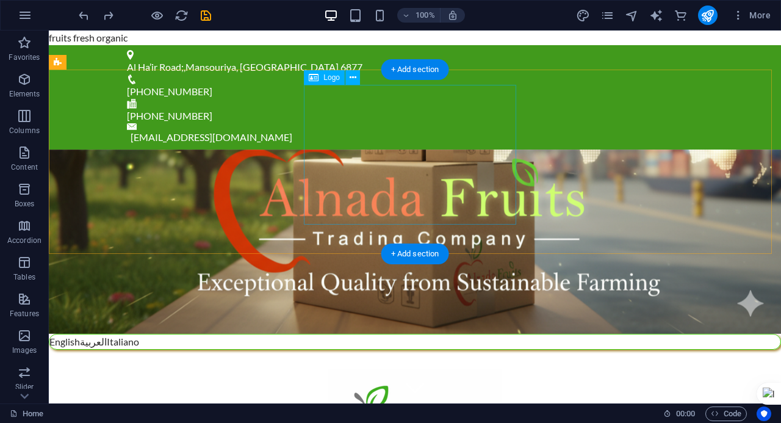
click at [371, 350] on div at bounding box center [415, 420] width 732 height 140
click at [356, 350] on div at bounding box center [415, 420] width 732 height 140
select select "px"
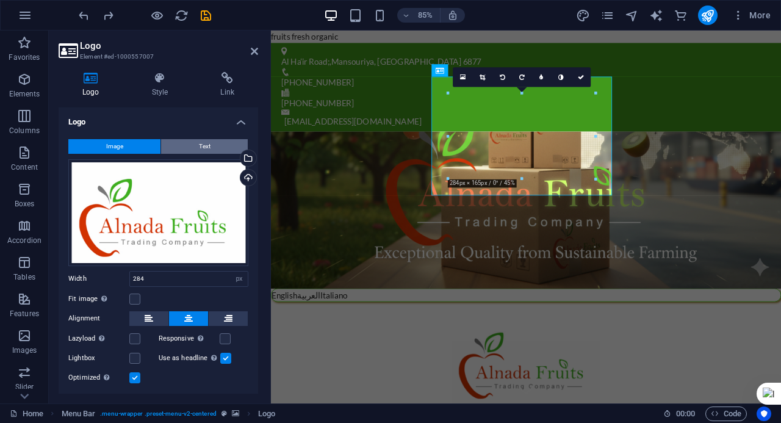
click at [204, 143] on span "Text" at bounding box center [205, 146] width 12 height 15
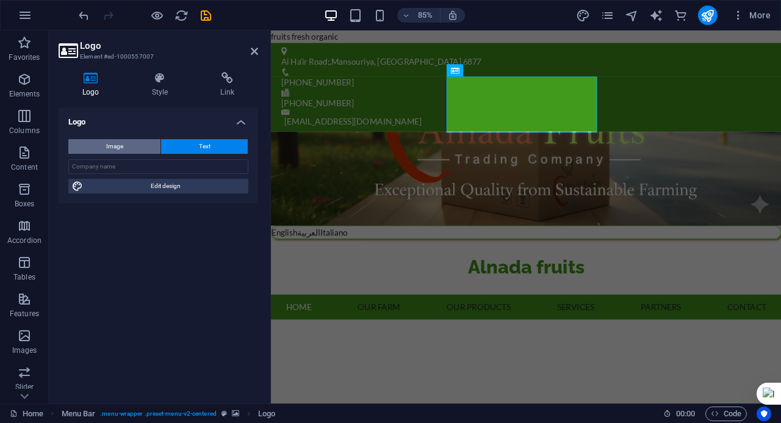
click at [137, 147] on button "Image" at bounding box center [114, 146] width 92 height 15
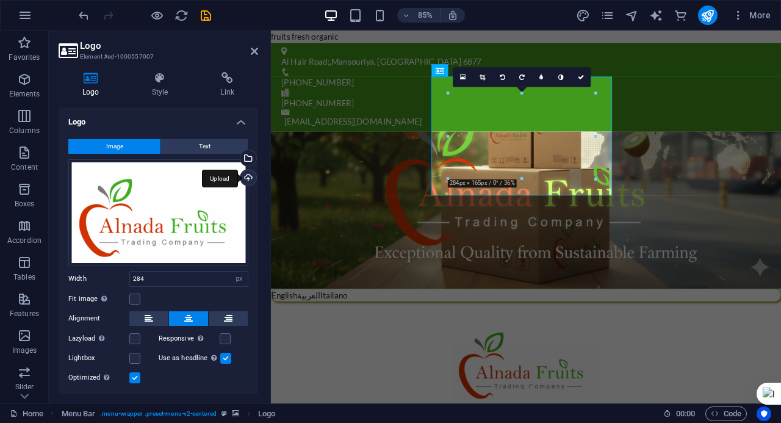
click at [247, 174] on div "Upload" at bounding box center [247, 179] width 18 height 18
click at [557, 76] on link at bounding box center [561, 78] width 20 height 20
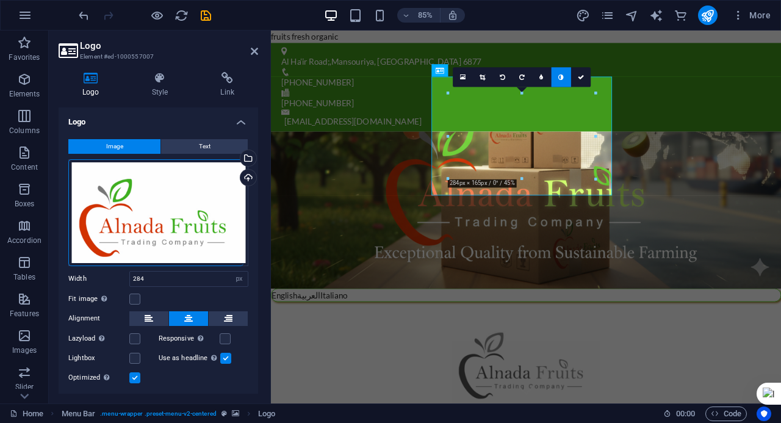
click at [559, 73] on link at bounding box center [561, 78] width 20 height 20
click at [541, 80] on link at bounding box center [542, 78] width 20 height 20
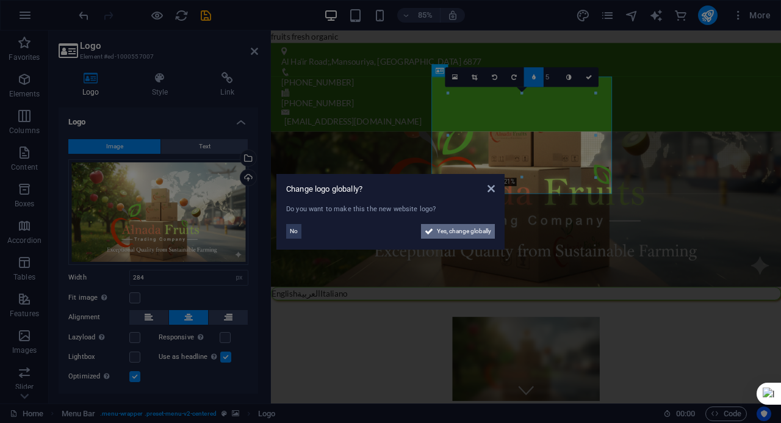
click at [475, 229] on span "Yes, change globally" at bounding box center [464, 231] width 54 height 15
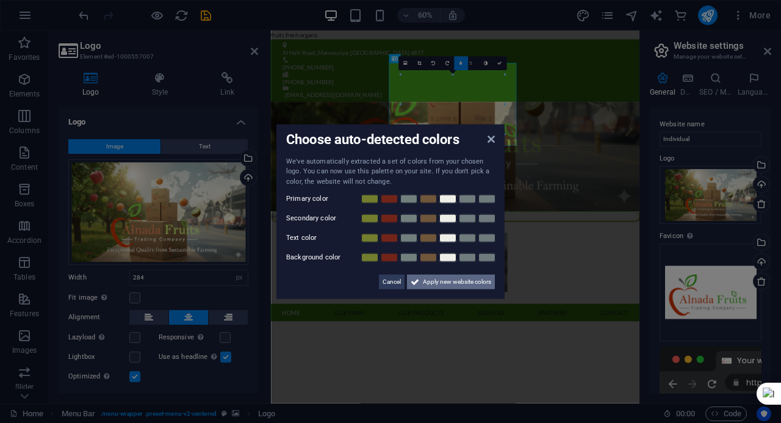
click at [430, 276] on span "Apply new website colors" at bounding box center [457, 281] width 68 height 15
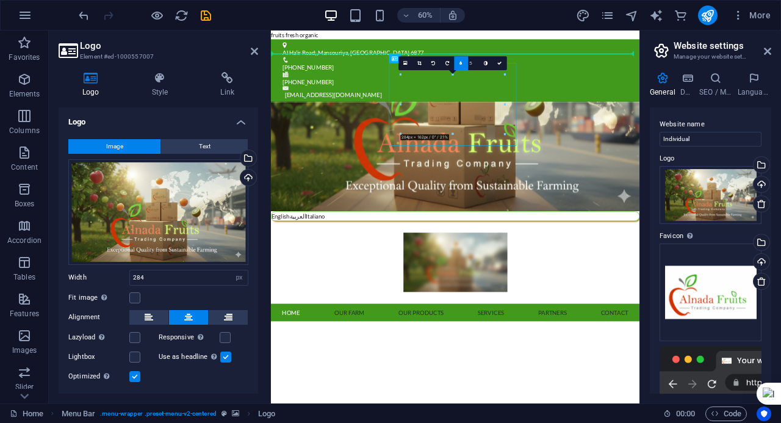
drag, startPoint x: 564, startPoint y: 157, endPoint x: 401, endPoint y: 151, distance: 163.6
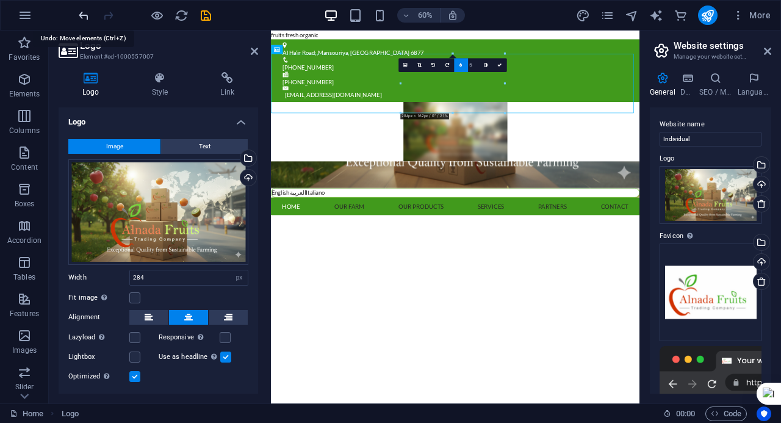
click at [87, 14] on icon "undo" at bounding box center [84, 16] width 14 height 14
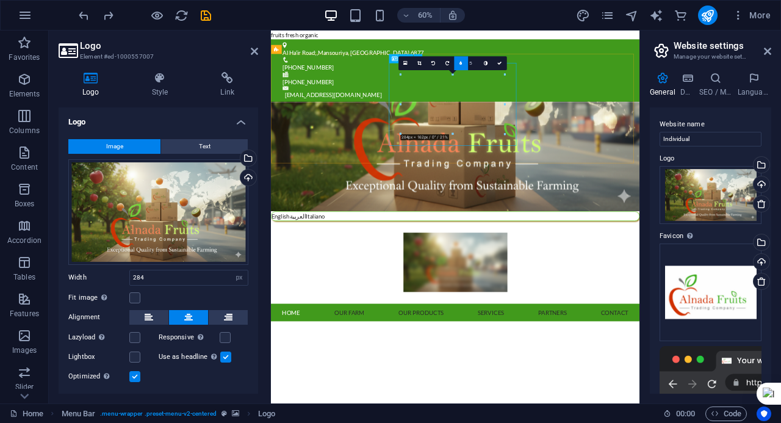
click at [579, 348] on div at bounding box center [578, 417] width 614 height 138
click at [770, 52] on icon at bounding box center [767, 51] width 7 height 10
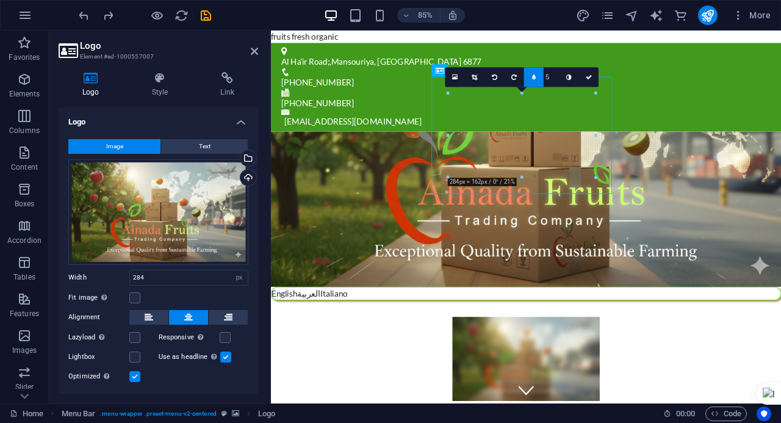
click at [539, 76] on link at bounding box center [534, 78] width 20 height 20
click at [596, 348] on div at bounding box center [571, 417] width 600 height 138
click at [575, 348] on div at bounding box center [571, 417] width 600 height 138
click at [482, 77] on icon at bounding box center [481, 77] width 5 height 6
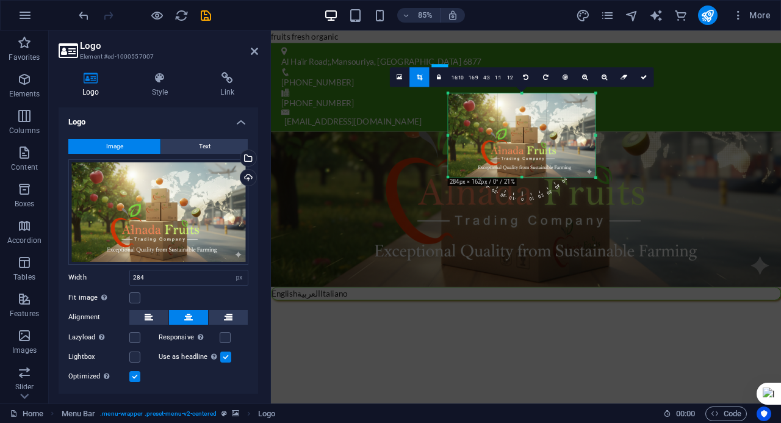
drag, startPoint x: 445, startPoint y: 182, endPoint x: 289, endPoint y: 249, distance: 170.0
click at [289, 249] on div "H2 Container Banner Container Banner Menu Menu Bar Logo Info Bar Container H3 P…" at bounding box center [526, 216] width 510 height 373
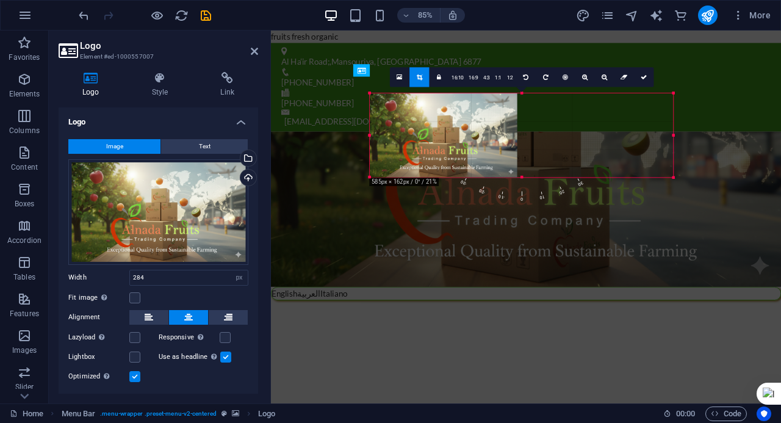
drag, startPoint x: 597, startPoint y: 97, endPoint x: 780, endPoint y: 98, distance: 183.6
click at [780, 98] on html "Alnada fruits Home (en) Favorites Elements Columns Content Boxes Accordion Tabl…" at bounding box center [390, 211] width 781 height 423
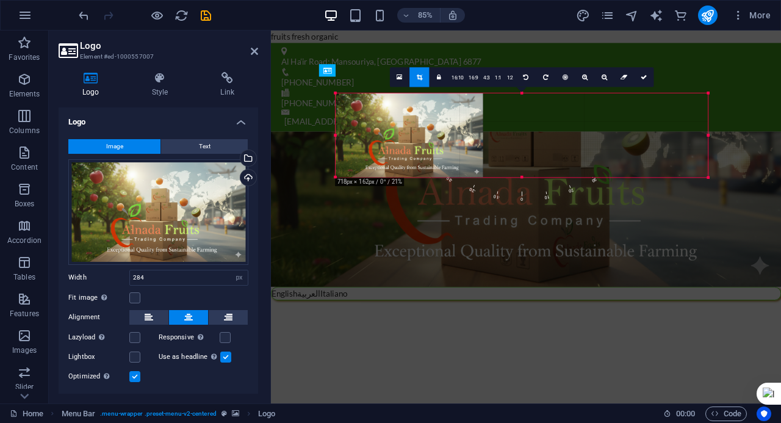
drag, startPoint x: 515, startPoint y: 138, endPoint x: 780, endPoint y: 148, distance: 264.9
click at [780, 148] on html "Alnada fruits Home (en) Favorites Elements Columns Content Boxes Accordion Tabl…" at bounding box center [390, 211] width 781 height 423
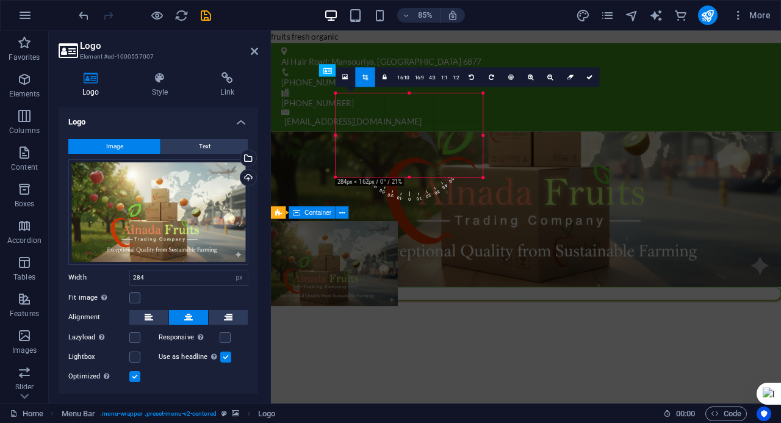
drag, startPoint x: 662, startPoint y: 174, endPoint x: 313, endPoint y: 422, distance: 427.8
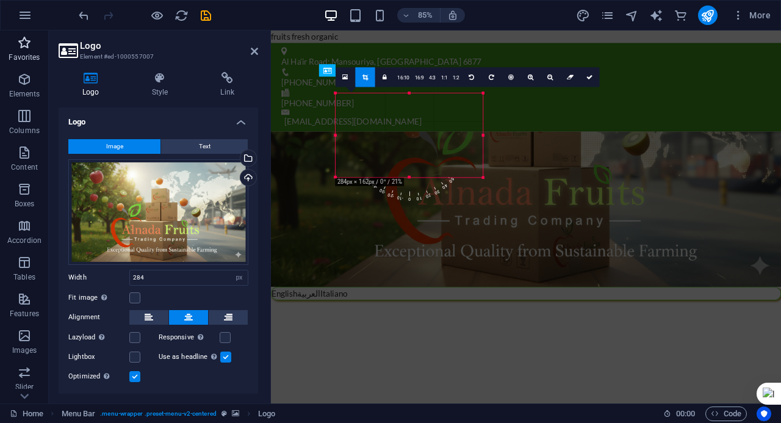
drag, startPoint x: 399, startPoint y: 125, endPoint x: 0, endPoint y: 57, distance: 404.6
click at [0, 59] on section "Favorites Elements Columns Content Boxes Accordion Tables Features Images Slide…" at bounding box center [390, 216] width 781 height 373
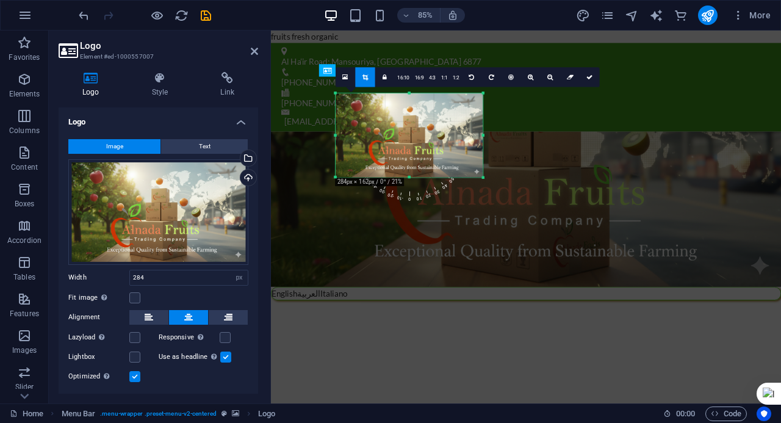
click at [240, 119] on h4 "Logo" at bounding box center [158, 118] width 199 height 22
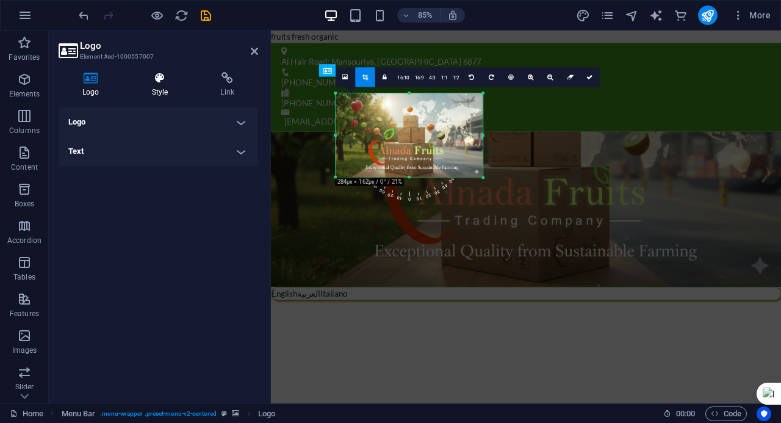
click at [171, 91] on h4 "Style" at bounding box center [162, 85] width 69 height 26
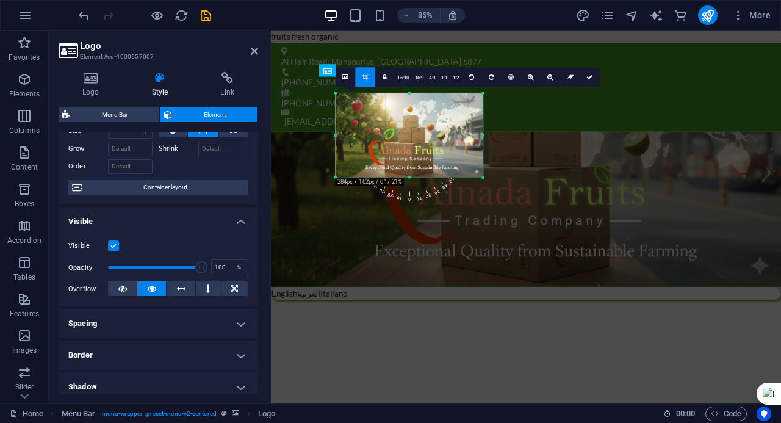
scroll to position [122, 0]
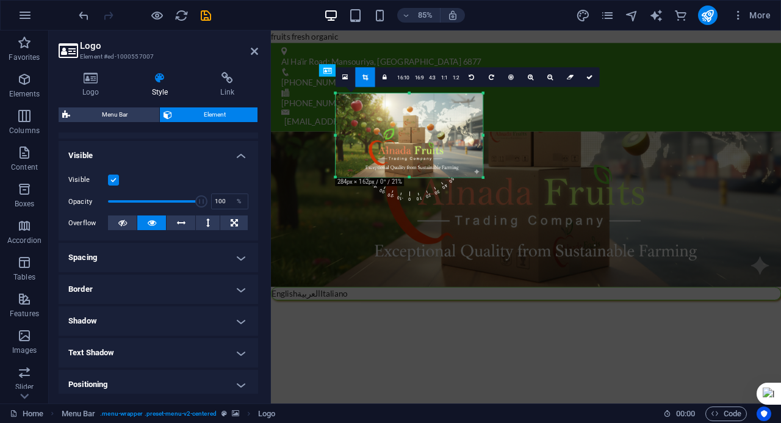
click at [117, 182] on label at bounding box center [113, 179] width 11 height 11
click at [0, 0] on input "Visible" at bounding box center [0, 0] width 0 height 0
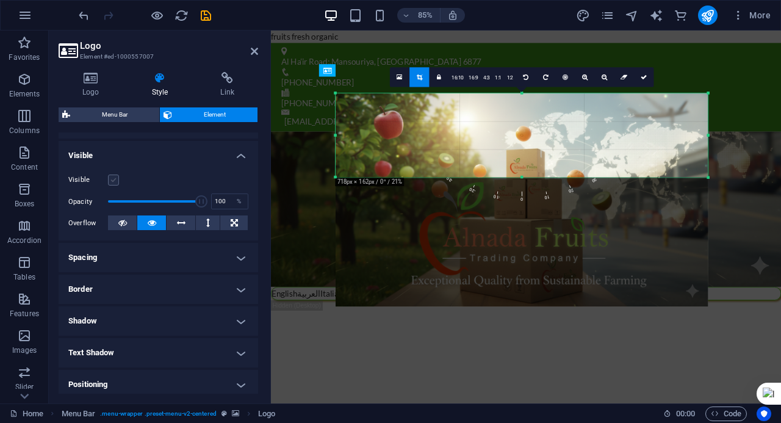
click at [117, 182] on label at bounding box center [113, 179] width 11 height 11
click at [0, 0] on input "Visible" at bounding box center [0, 0] width 0 height 0
type input "1"
drag, startPoint x: 203, startPoint y: 198, endPoint x: 90, endPoint y: 203, distance: 112.4
click at [94, 203] on div "Opacity 1 %" at bounding box center [158, 201] width 180 height 18
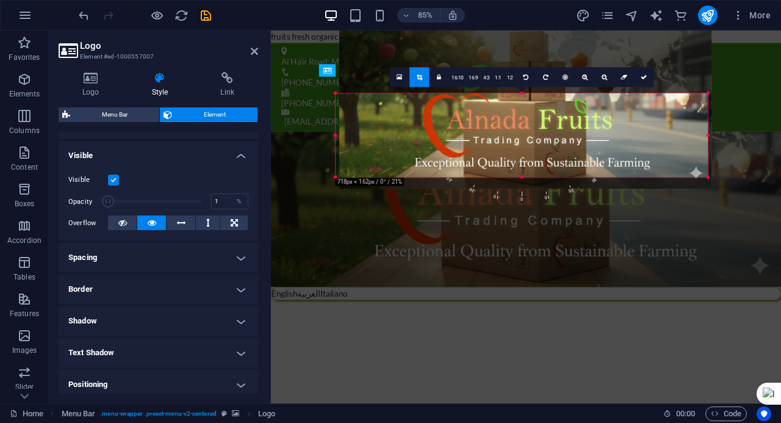
drag, startPoint x: 402, startPoint y: 143, endPoint x: 413, endPoint y: 7, distance: 136.5
click at [413, 30] on section "Favorites Elements Columns Content Boxes Accordion Tables Features Images Slide…" at bounding box center [390, 216] width 781 height 373
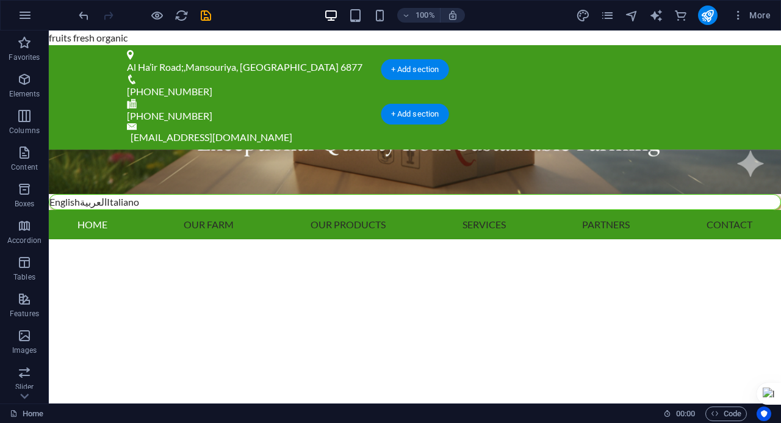
click at [683, 149] on figure at bounding box center [415, 171] width 732 height 45
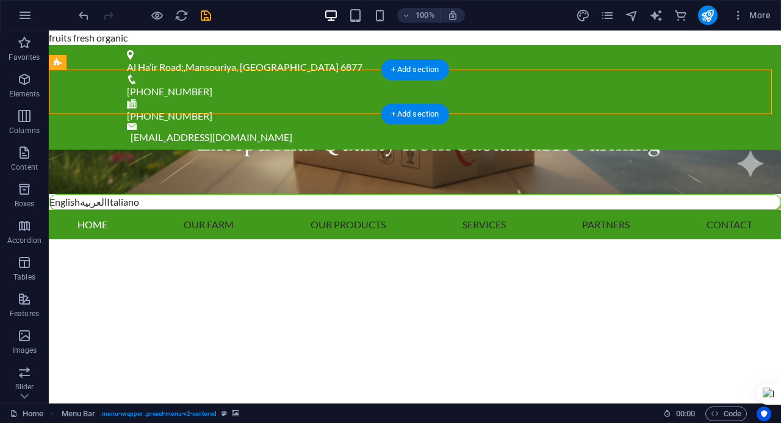
click at [679, 149] on figure at bounding box center [415, 171] width 732 height 45
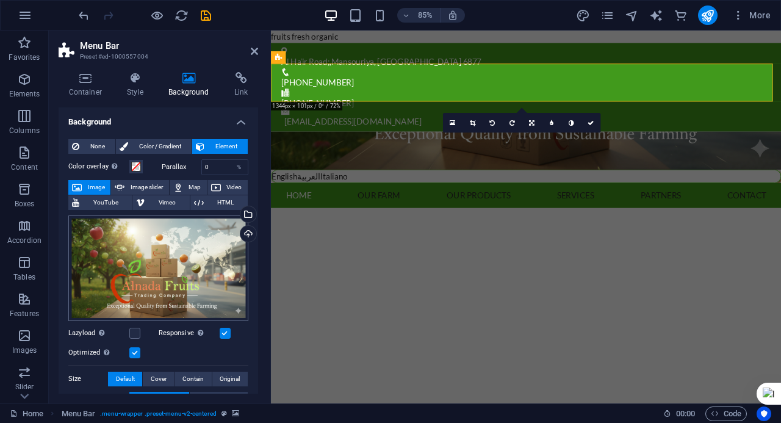
scroll to position [61, 0]
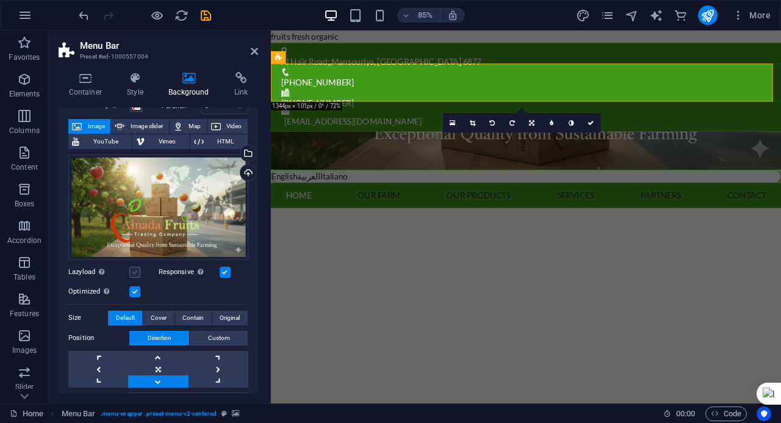
click at [136, 274] on label at bounding box center [134, 272] width 11 height 11
click at [0, 0] on input "Lazyload Loading images after the page loads improves page speed." at bounding box center [0, 0] width 0 height 0
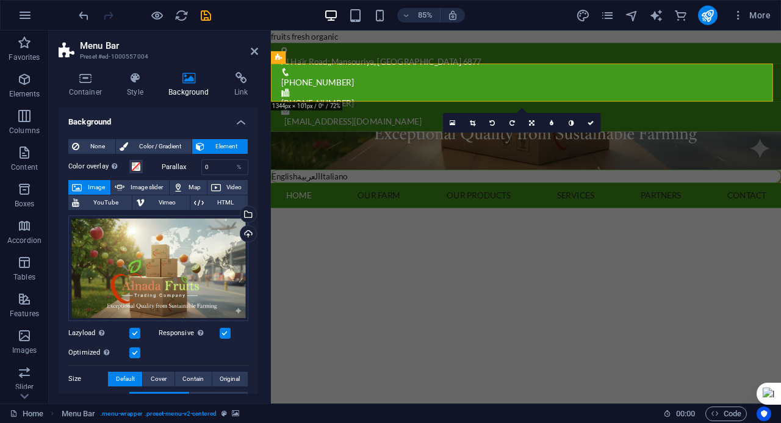
click at [226, 330] on label at bounding box center [225, 333] width 11 height 11
click at [0, 0] on input "Responsive Automatically load retina image and smartphone optimized sizes." at bounding box center [0, 0] width 0 height 0
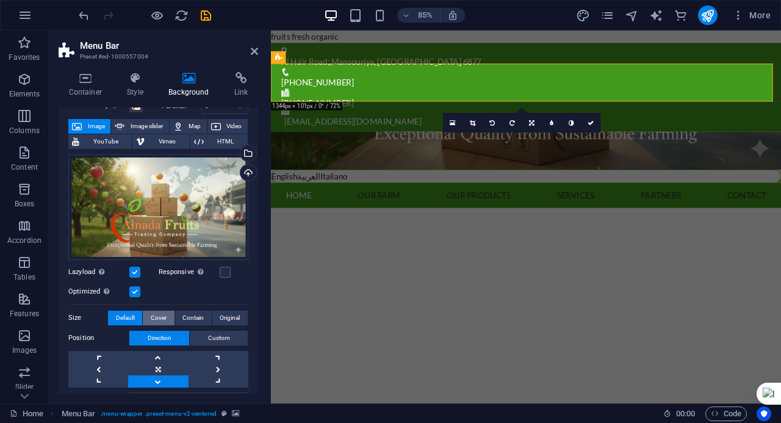
click at [171, 318] on button "Cover" at bounding box center [158, 317] width 31 height 15
click at [198, 319] on span "Contain" at bounding box center [192, 317] width 21 height 15
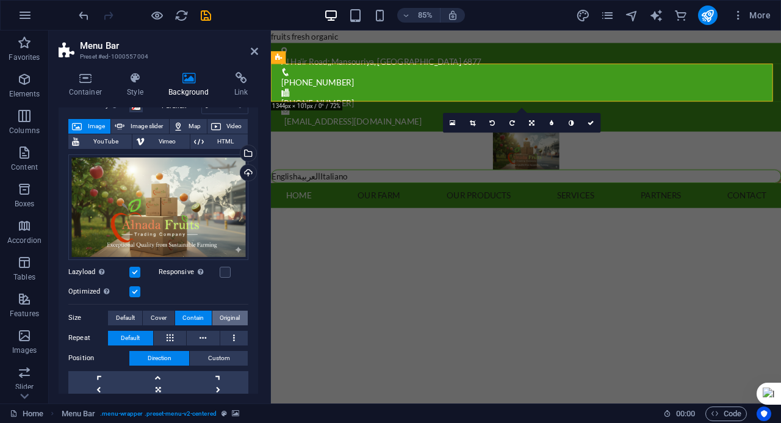
click at [220, 319] on span "Original" at bounding box center [230, 317] width 20 height 15
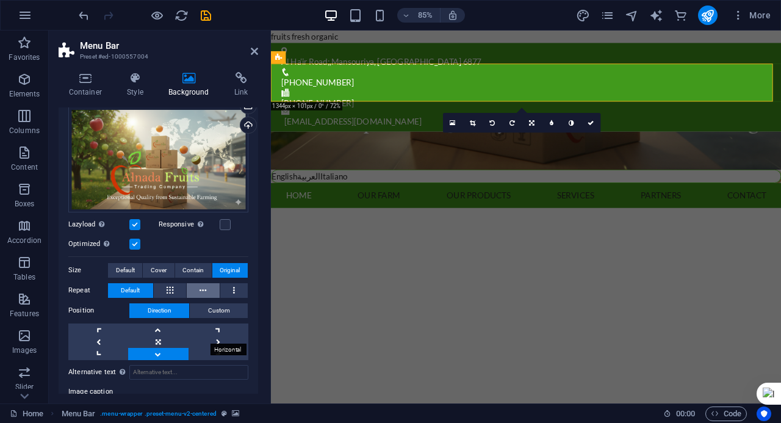
scroll to position [122, 0]
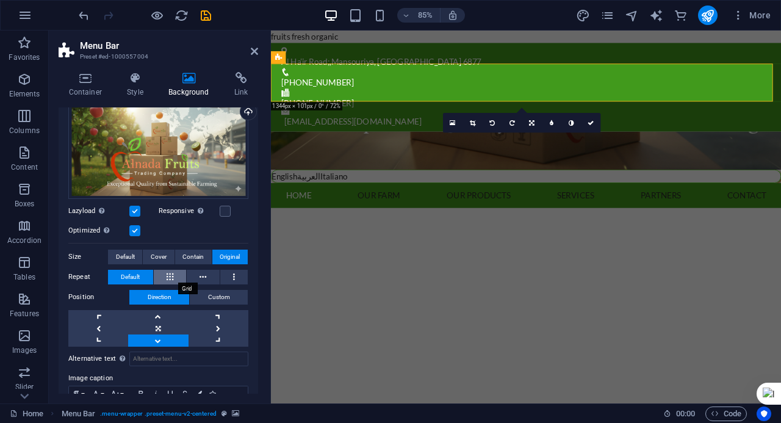
click at [179, 273] on button at bounding box center [170, 277] width 33 height 15
click at [205, 273] on icon at bounding box center [202, 277] width 7 height 15
click at [170, 329] on link at bounding box center [158, 328] width 60 height 12
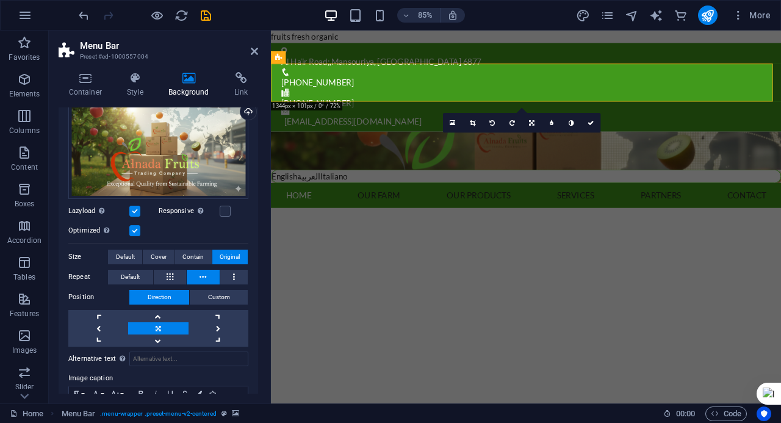
scroll to position [183, 0]
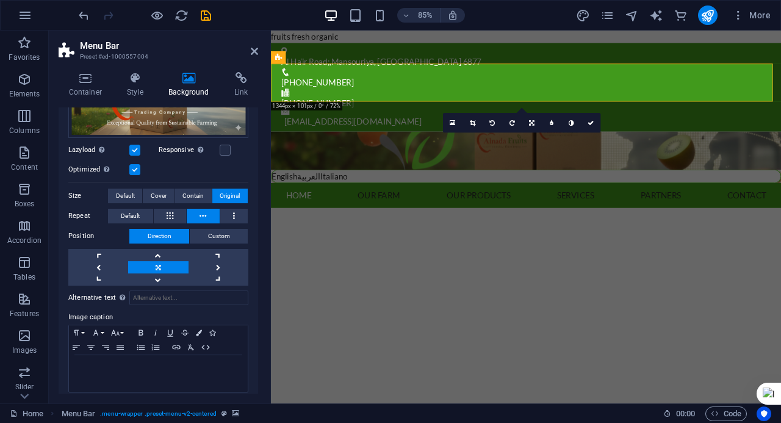
click at [417, 149] on figure at bounding box center [571, 171] width 600 height 45
click at [474, 149] on figure at bounding box center [571, 171] width 600 height 45
click at [287, 149] on figure at bounding box center [571, 171] width 600 height 45
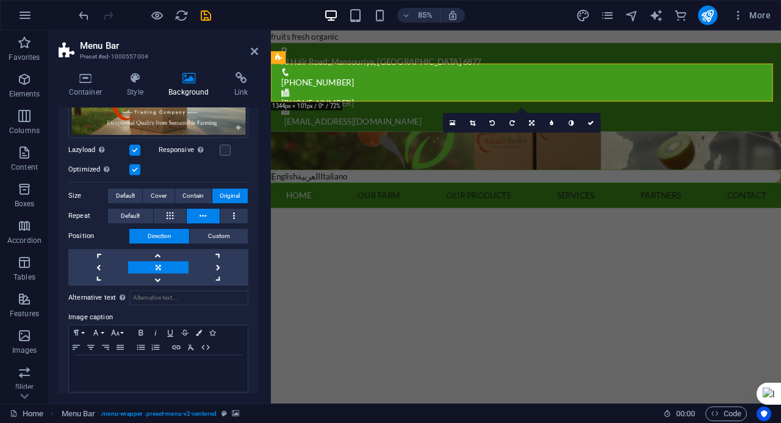
click at [287, 149] on figure at bounding box center [571, 171] width 600 height 45
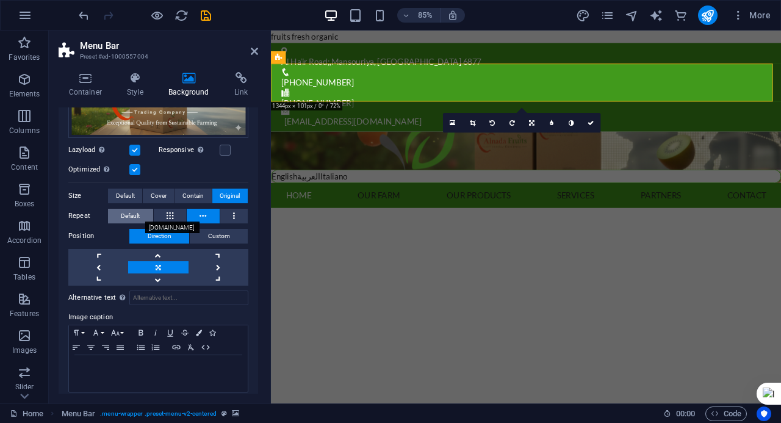
click at [144, 216] on button "Default" at bounding box center [130, 216] width 45 height 15
click at [124, 199] on span "Default" at bounding box center [125, 195] width 19 height 15
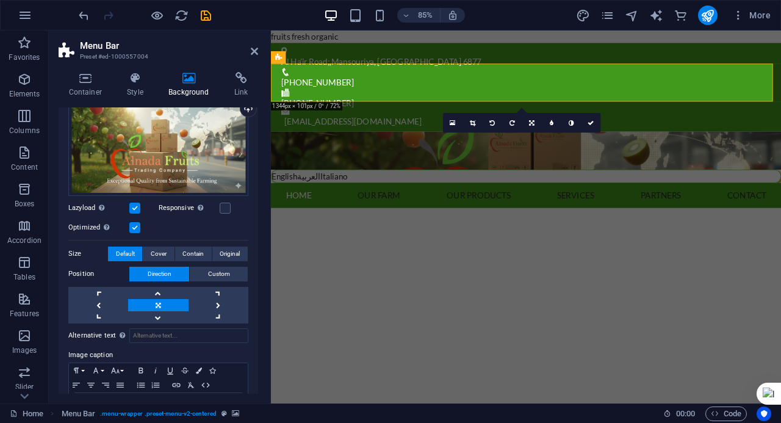
scroll to position [109, 0]
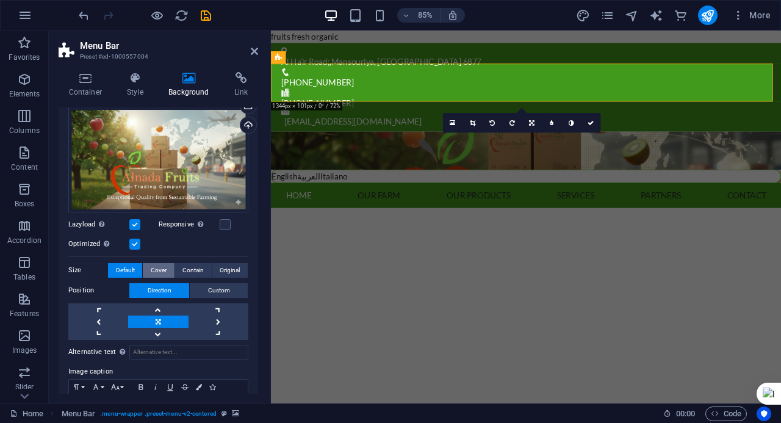
click at [163, 270] on span "Cover" at bounding box center [159, 270] width 16 height 15
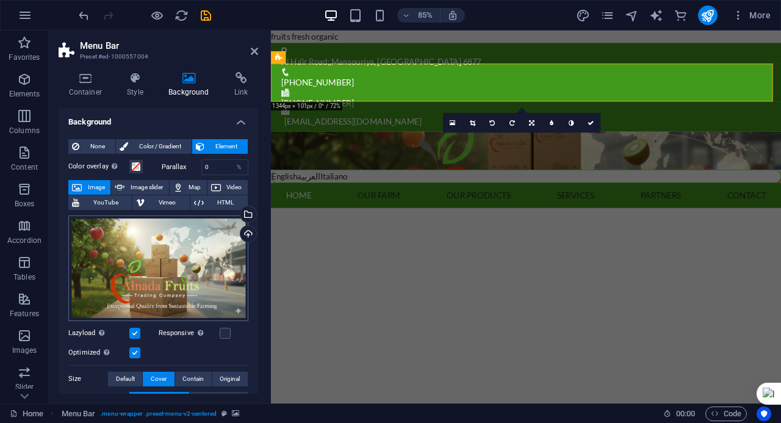
scroll to position [61, 0]
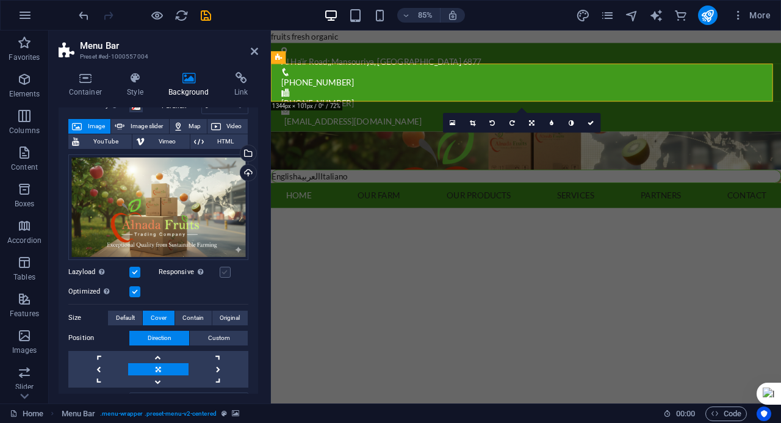
click at [226, 271] on label at bounding box center [225, 272] width 11 height 11
click at [0, 0] on input "Responsive Automatically load retina image and smartphone optimized sizes." at bounding box center [0, 0] width 0 height 0
click at [217, 229] on div "Drag files here, click to choose files or select files from Files or our free s…" at bounding box center [158, 207] width 180 height 106
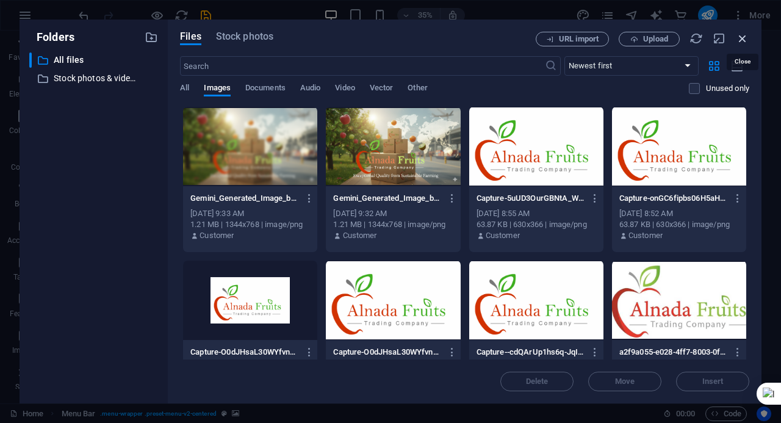
click at [740, 34] on icon "button" at bounding box center [742, 38] width 13 height 13
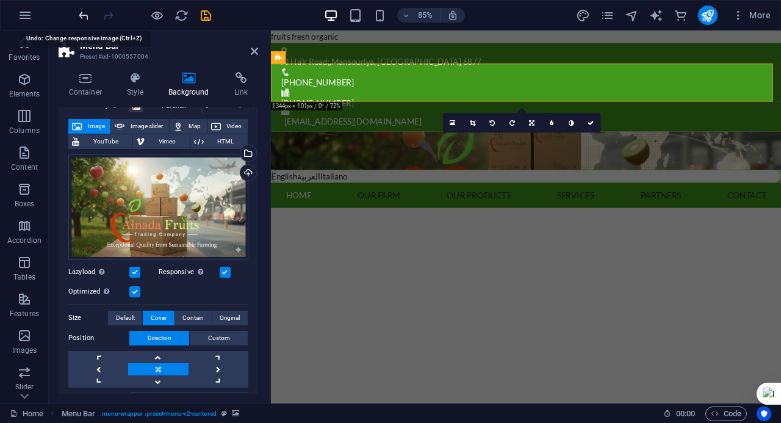
click at [81, 18] on icon "undo" at bounding box center [84, 16] width 14 height 14
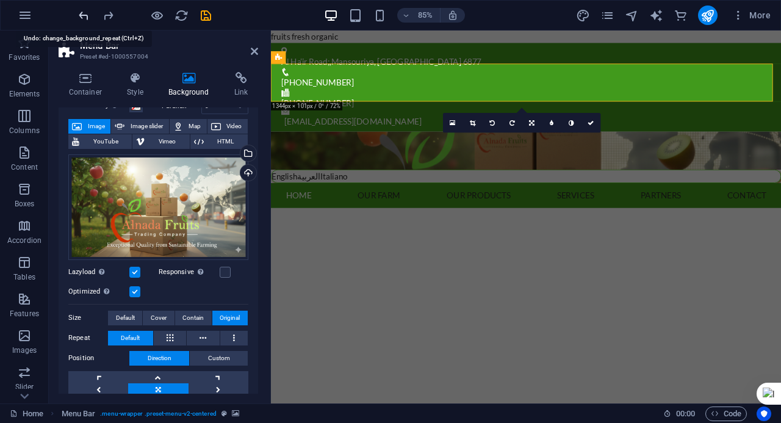
click at [81, 18] on icon "undo" at bounding box center [84, 16] width 14 height 14
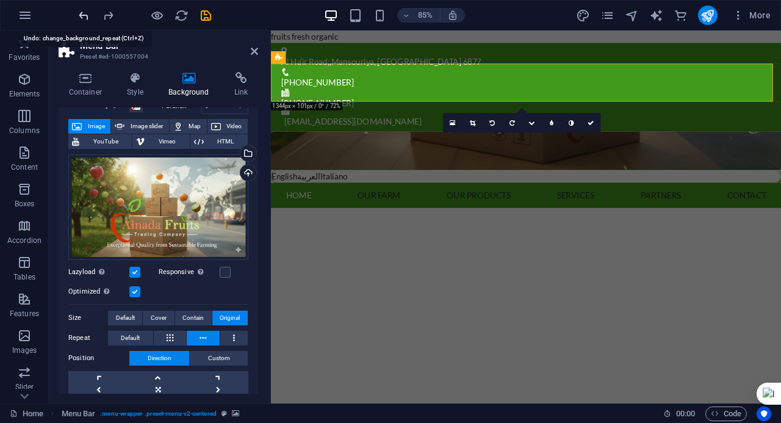
click at [81, 18] on icon "undo" at bounding box center [84, 16] width 14 height 14
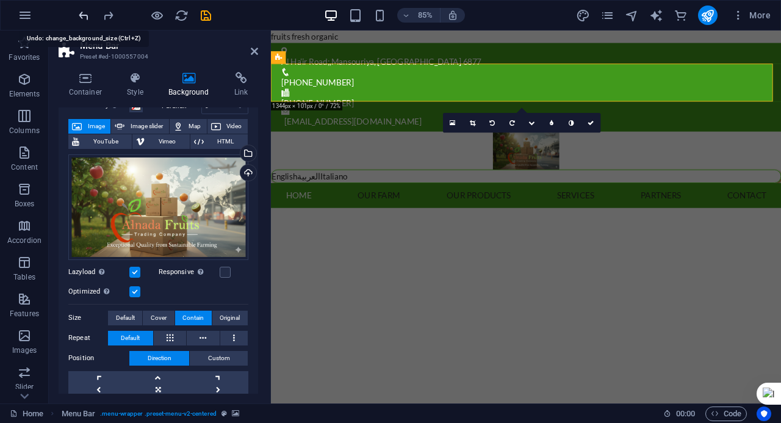
click at [81, 18] on icon "undo" at bounding box center [84, 16] width 14 height 14
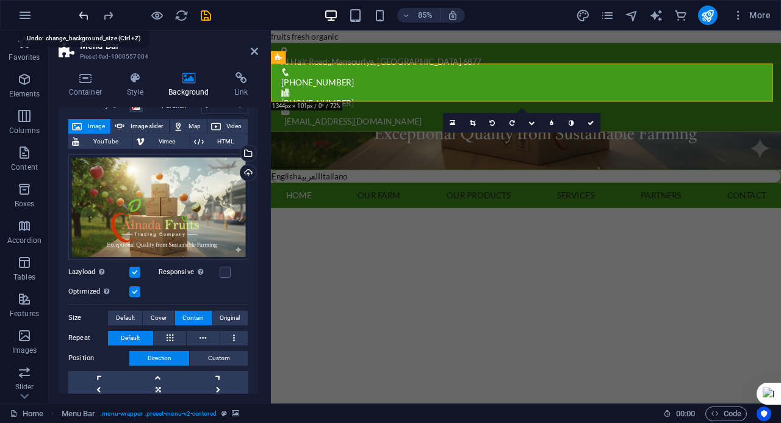
click at [81, 18] on icon "undo" at bounding box center [84, 16] width 14 height 14
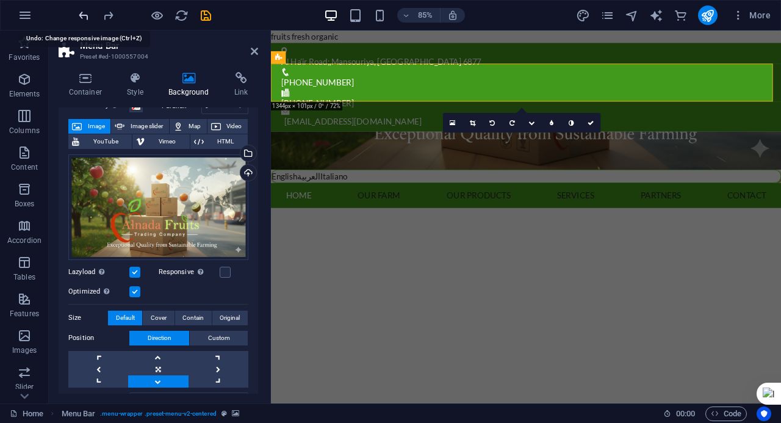
click at [81, 18] on icon "undo" at bounding box center [84, 16] width 14 height 14
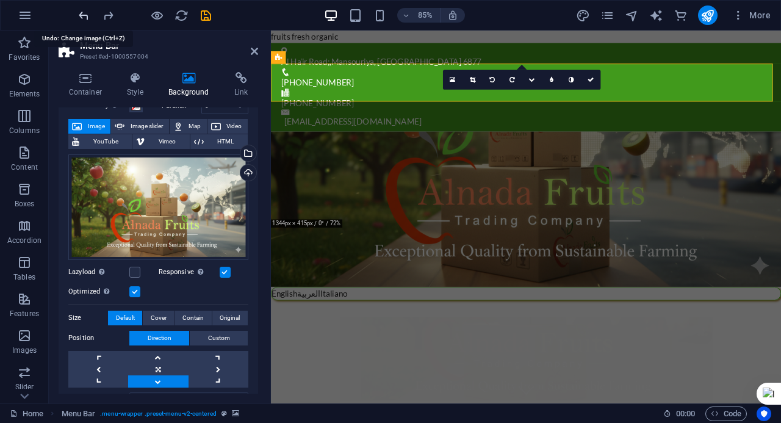
click at [81, 18] on icon "undo" at bounding box center [84, 16] width 14 height 14
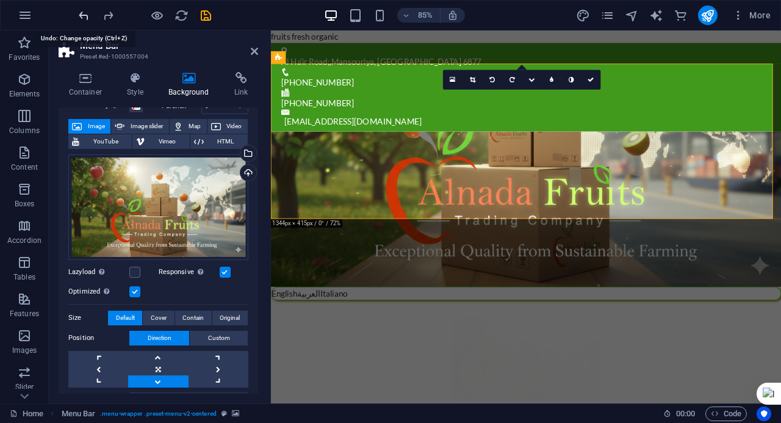
click at [81, 18] on icon "undo" at bounding box center [84, 16] width 14 height 14
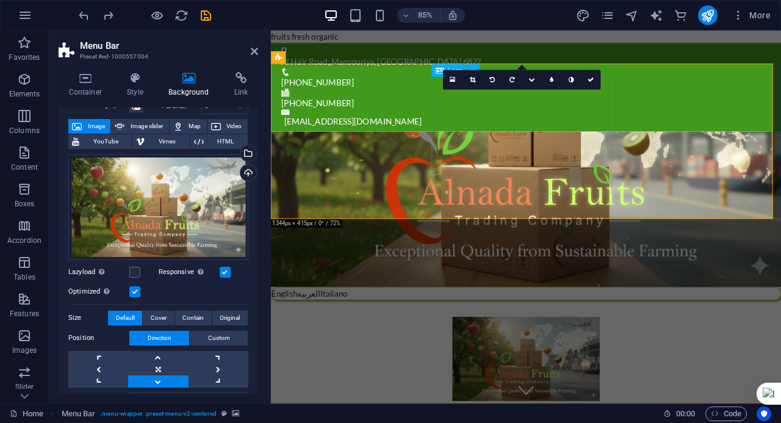
click at [586, 348] on div at bounding box center [571, 417] width 600 height 138
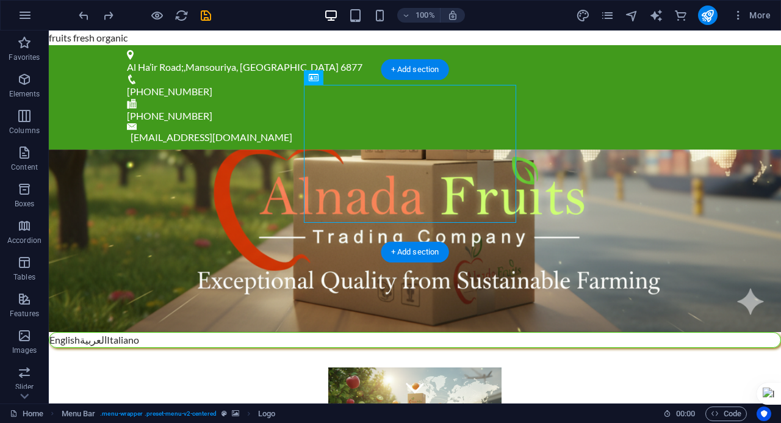
drag, startPoint x: 491, startPoint y: 142, endPoint x: 454, endPoint y: 137, distance: 37.0
click at [454, 348] on div at bounding box center [415, 417] width 732 height 138
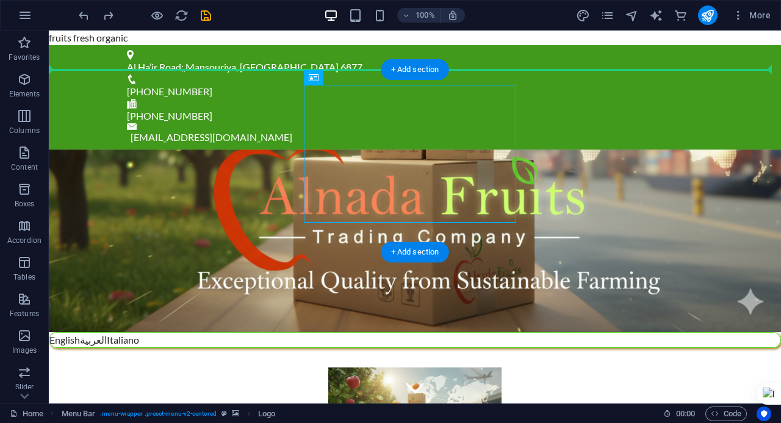
drag, startPoint x: 445, startPoint y: 146, endPoint x: 405, endPoint y: 138, distance: 41.0
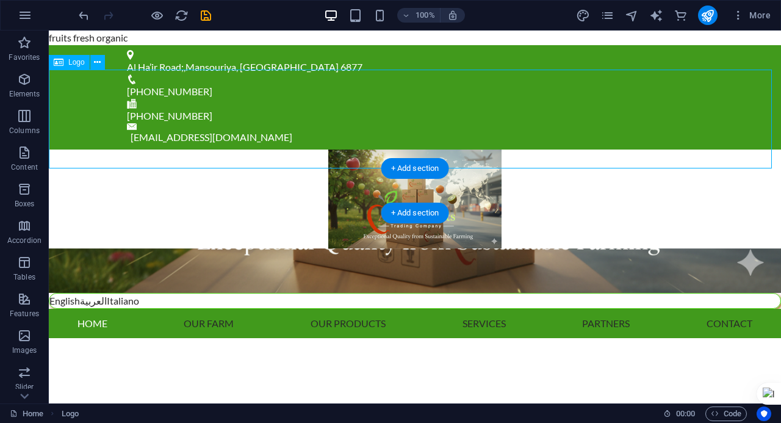
click at [393, 149] on div at bounding box center [415, 198] width 732 height 99
drag, startPoint x: 393, startPoint y: 103, endPoint x: 187, endPoint y: 115, distance: 206.5
click at [393, 149] on div at bounding box center [415, 198] width 732 height 99
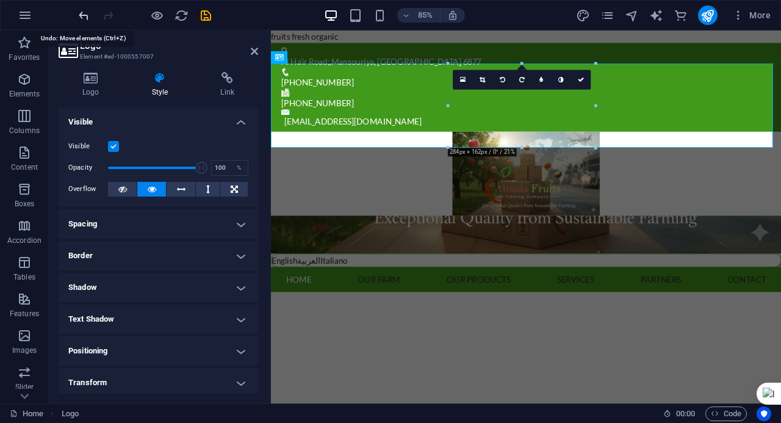
click at [84, 21] on icon "undo" at bounding box center [84, 16] width 14 height 14
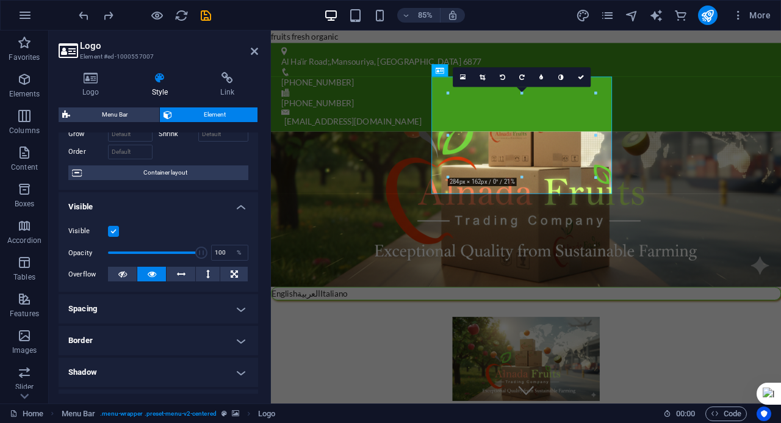
scroll to position [132, 0]
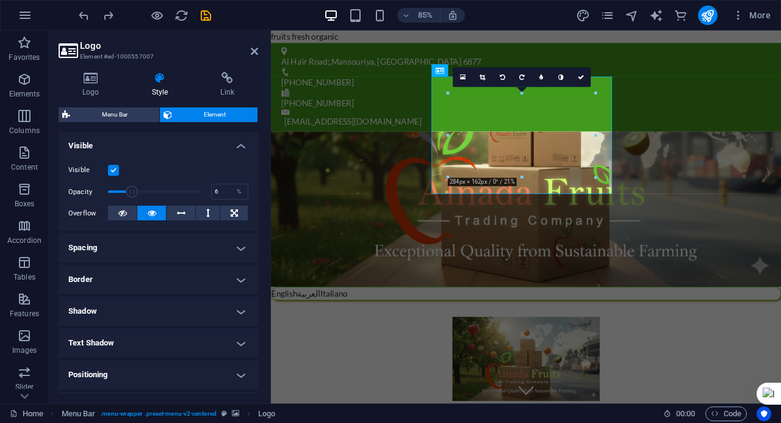
type input "1"
drag, startPoint x: 197, startPoint y: 196, endPoint x: 94, endPoint y: 192, distance: 103.2
click at [94, 192] on div "Opacity 1 %" at bounding box center [158, 191] width 180 height 18
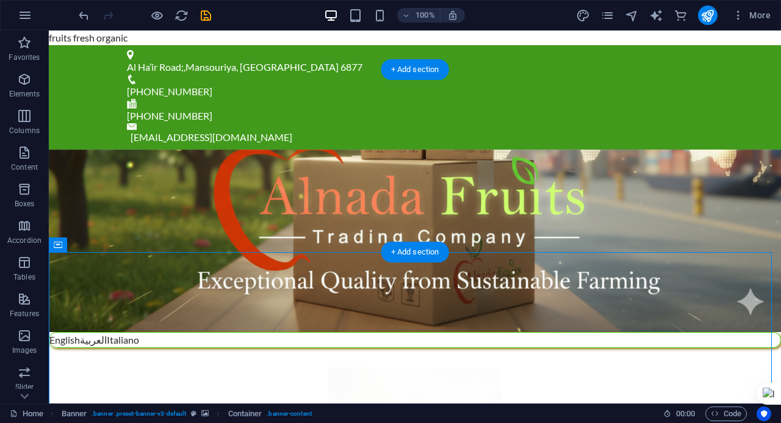
click at [536, 149] on figure at bounding box center [415, 240] width 732 height 182
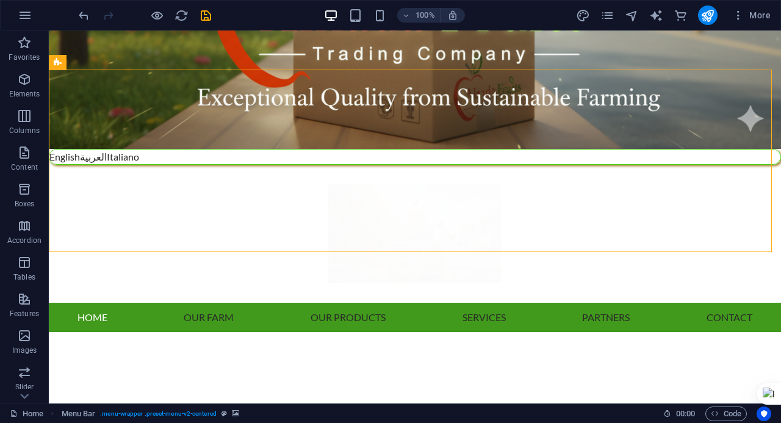
scroll to position [0, 0]
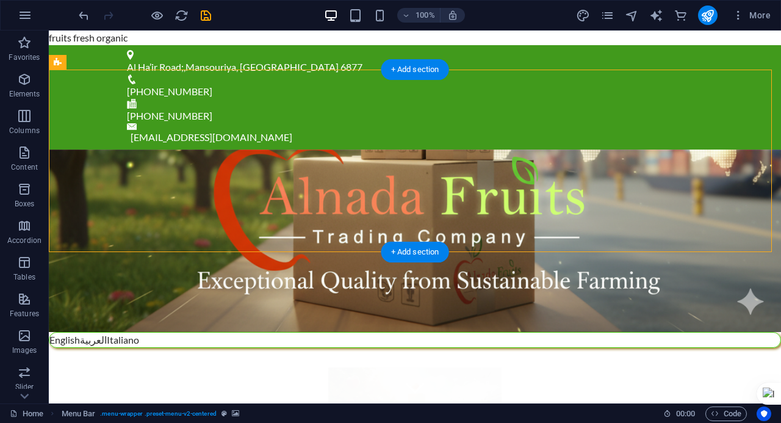
click at [122, 163] on figure at bounding box center [415, 240] width 732 height 182
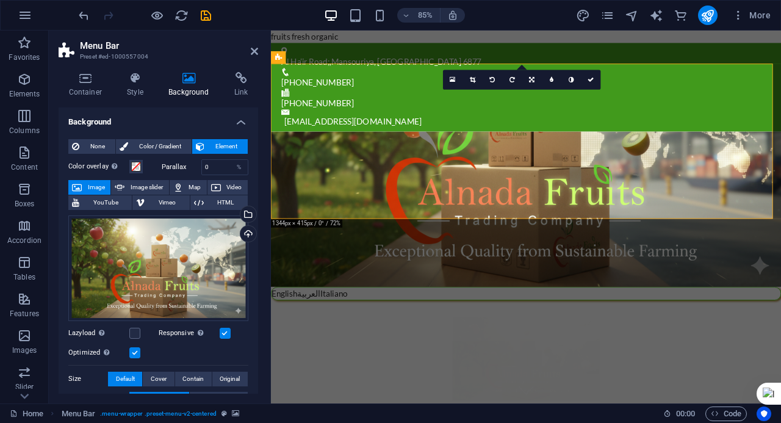
click at [343, 155] on figure at bounding box center [571, 240] width 600 height 182
click at [243, 234] on div "Upload" at bounding box center [247, 235] width 18 height 18
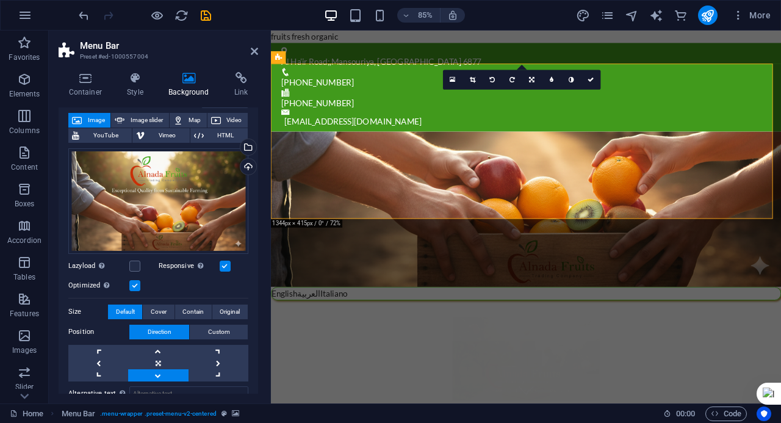
scroll to position [122, 0]
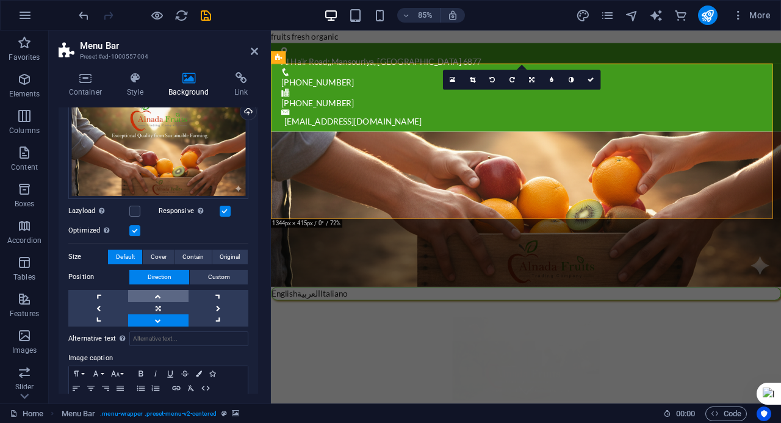
click at [170, 295] on link at bounding box center [158, 296] width 60 height 12
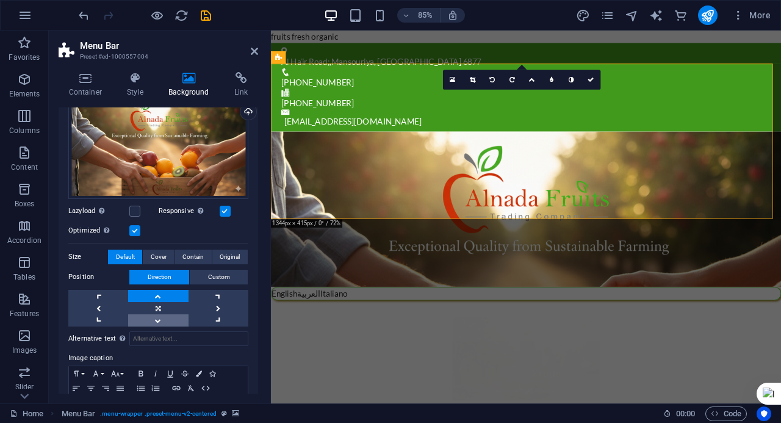
click at [158, 326] on div "Alternative text The alternative text is used by devices that cannot display im…" at bounding box center [158, 379] width 180 height 107
click at [163, 322] on link at bounding box center [158, 320] width 60 height 12
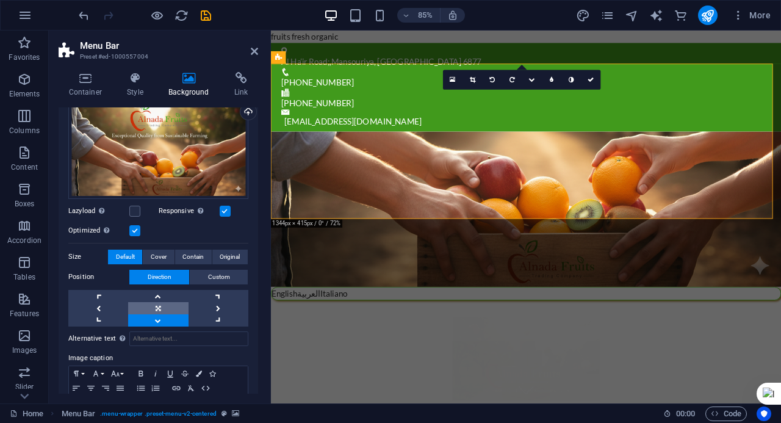
click at [161, 310] on link at bounding box center [158, 308] width 60 height 12
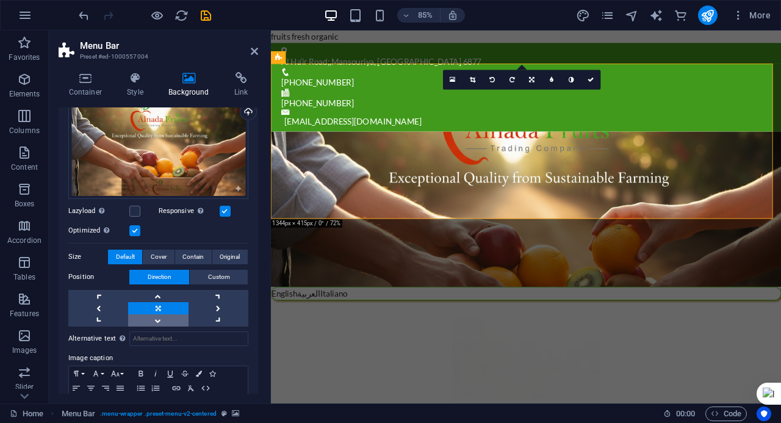
click at [161, 318] on link at bounding box center [158, 320] width 60 height 12
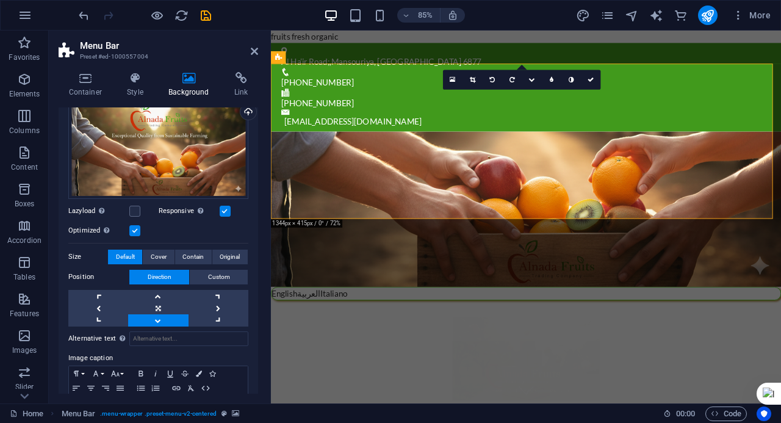
click at [161, 318] on link at bounding box center [158, 320] width 60 height 12
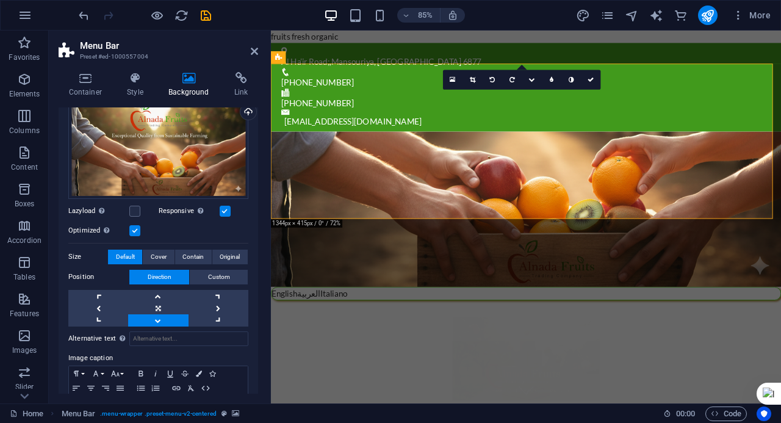
click at [161, 318] on link at bounding box center [158, 320] width 60 height 12
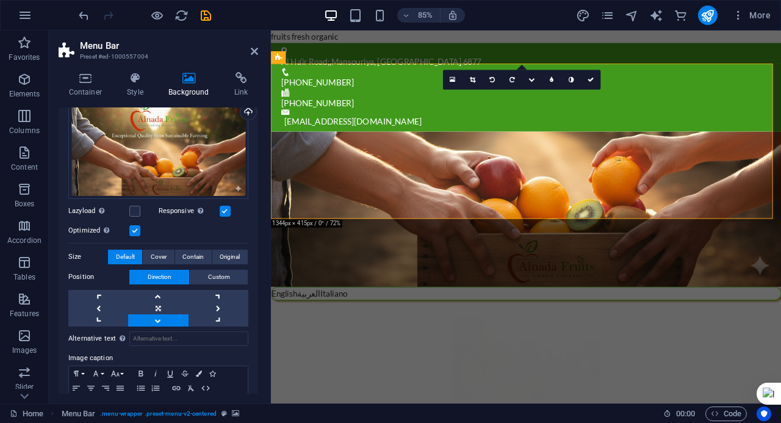
click at [161, 318] on link at bounding box center [158, 320] width 60 height 12
click at [160, 323] on link at bounding box center [158, 320] width 60 height 12
click at [162, 295] on link at bounding box center [158, 296] width 60 height 12
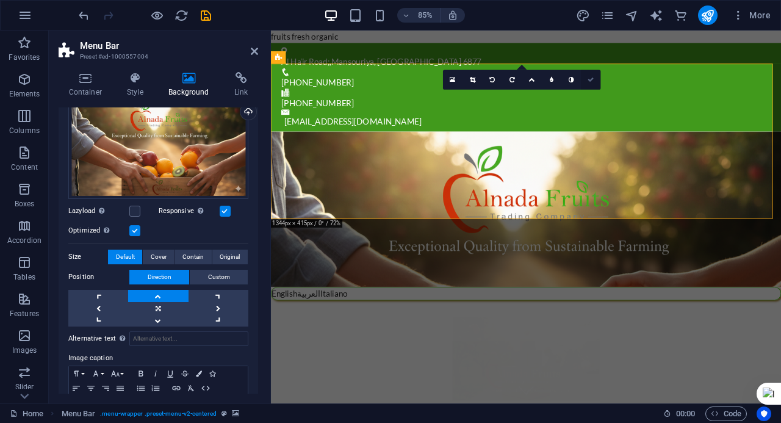
click at [589, 80] on icon at bounding box center [590, 80] width 6 height 6
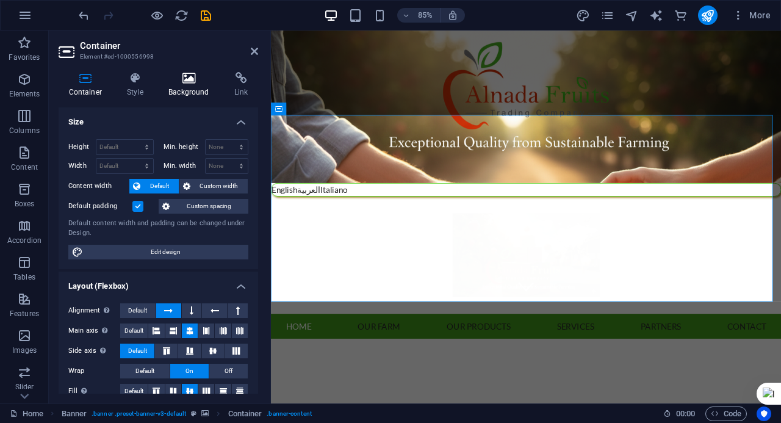
click at [190, 84] on icon at bounding box center [189, 78] width 61 height 12
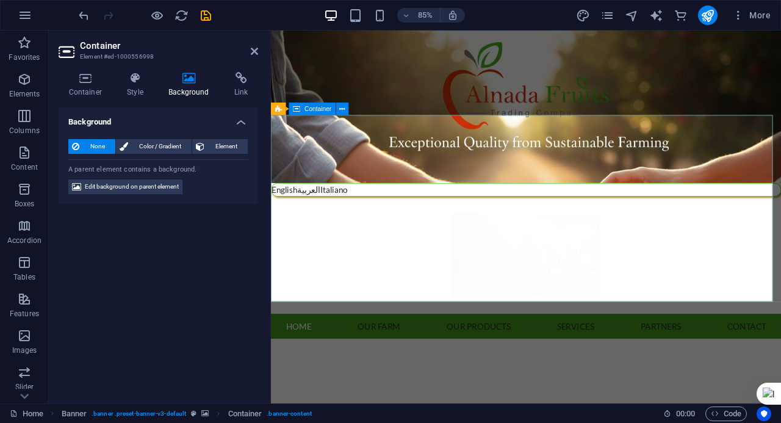
click at [314, 113] on div "Container" at bounding box center [312, 108] width 47 height 12
click at [314, 106] on span "Container" at bounding box center [317, 109] width 27 height 6
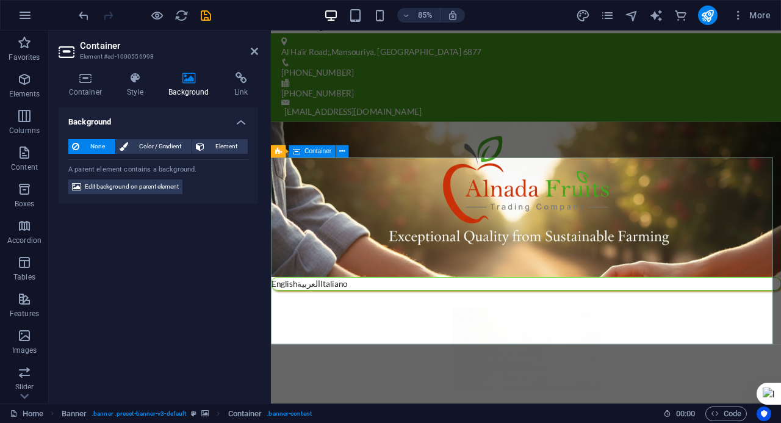
scroll to position [0, 0]
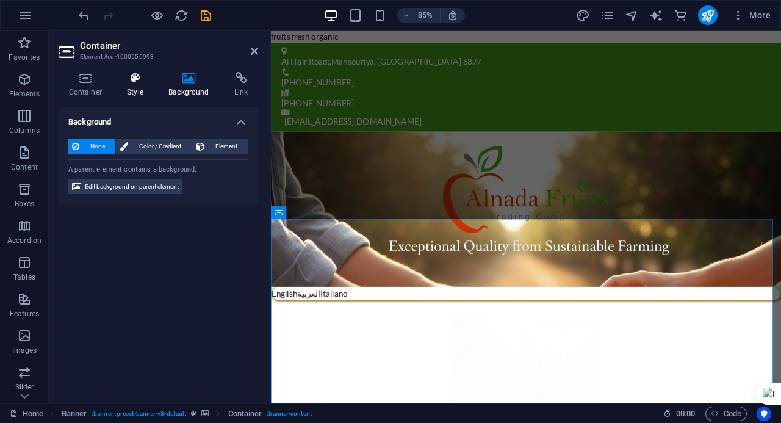
click at [131, 86] on h4 "Style" at bounding box center [137, 85] width 41 height 26
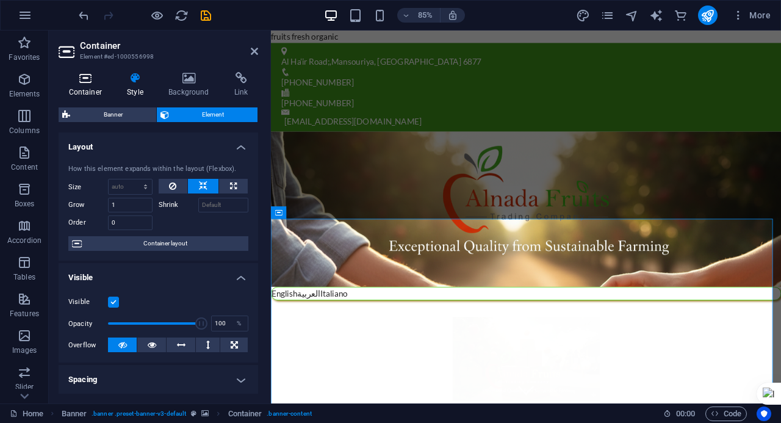
click at [84, 85] on h4 "Container" at bounding box center [88, 85] width 59 height 26
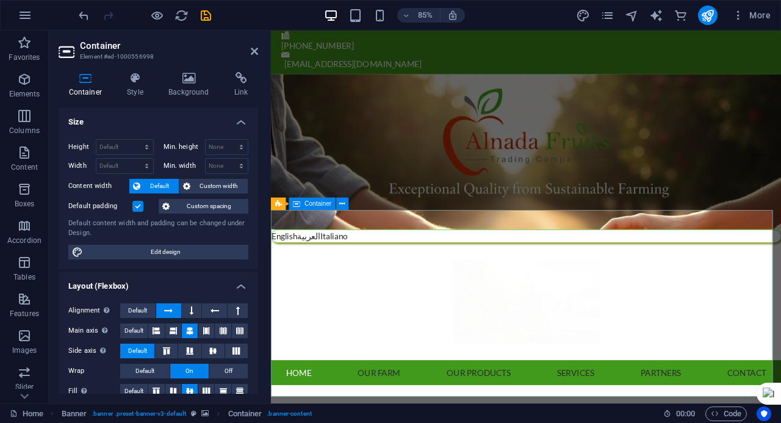
scroll to position [122, 0]
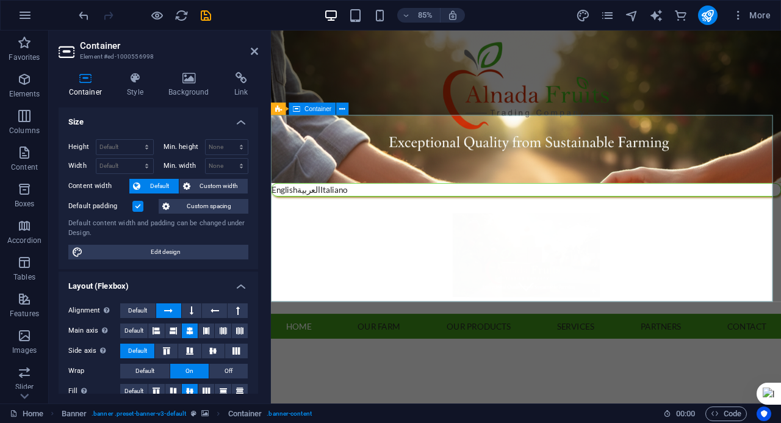
click at [201, 81] on icon at bounding box center [189, 78] width 61 height 12
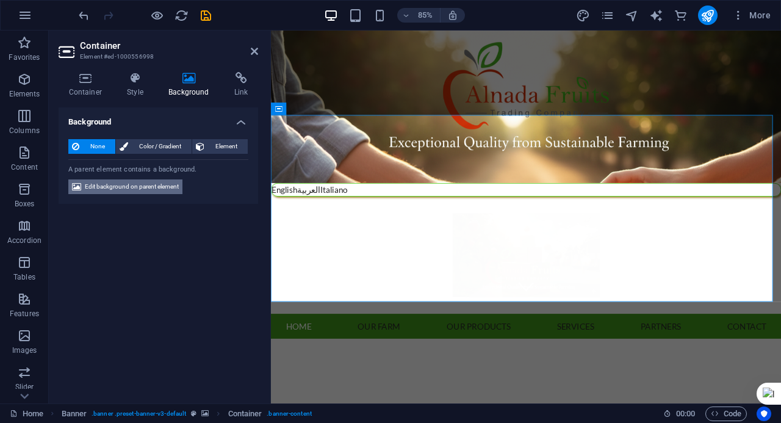
click at [161, 190] on span "Edit background on parent element" at bounding box center [132, 186] width 94 height 15
select select "ms"
select select "s"
select select "progressive"
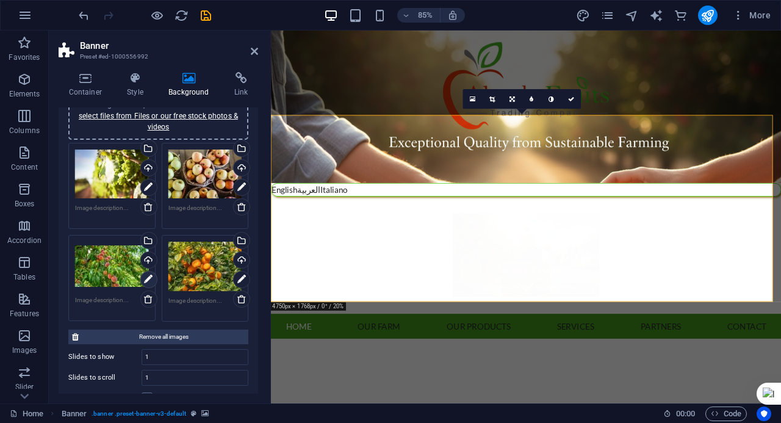
scroll to position [76, 0]
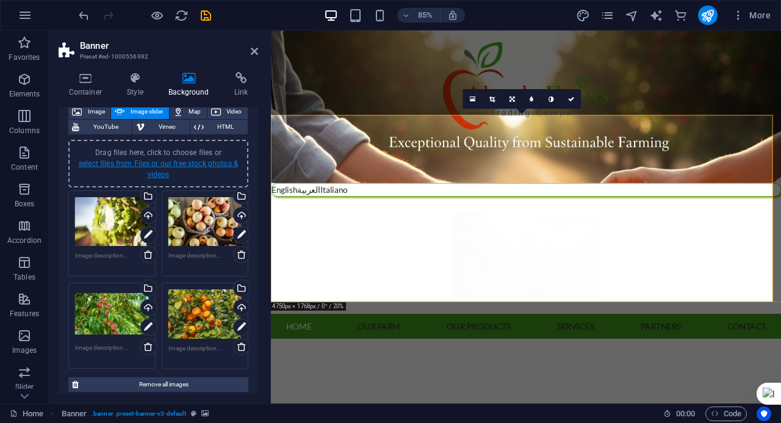
click at [153, 170] on link "select files from Files or our free stock photos & videos" at bounding box center [158, 169] width 159 height 20
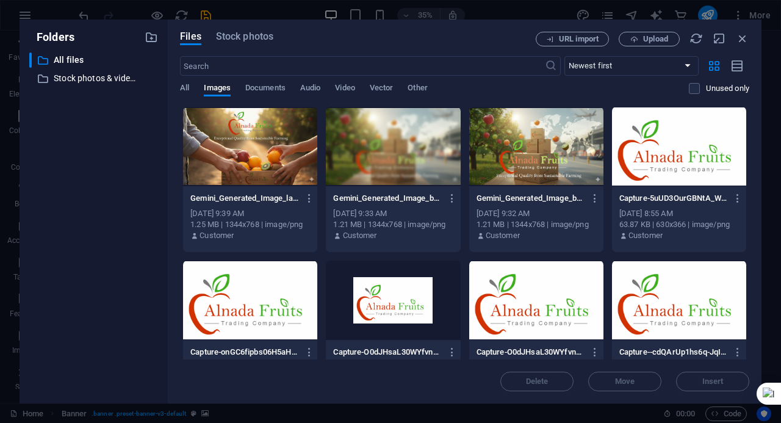
click at [559, 164] on div at bounding box center [536, 146] width 134 height 79
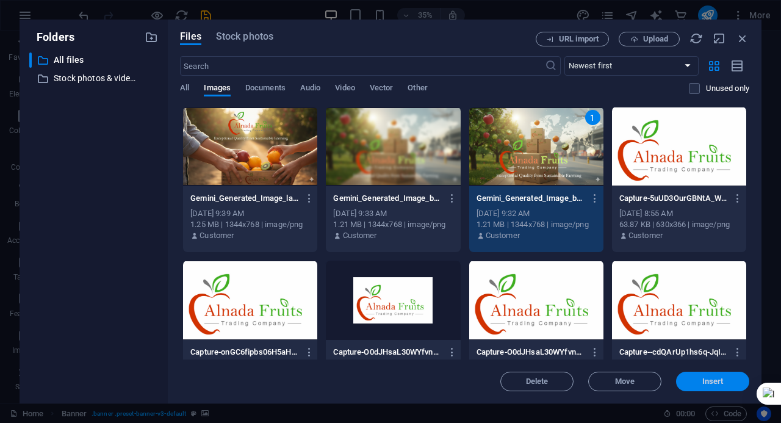
click at [723, 383] on span "Insert" at bounding box center [712, 381] width 63 height 7
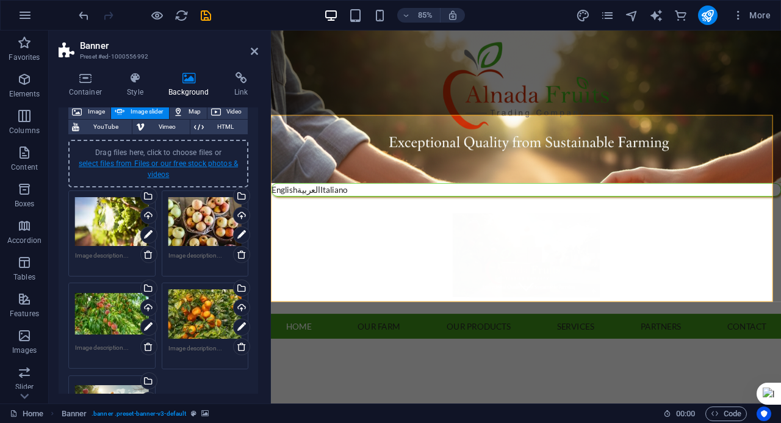
click at [150, 172] on link "select files from Files or our free stock photos & videos" at bounding box center [158, 169] width 159 height 20
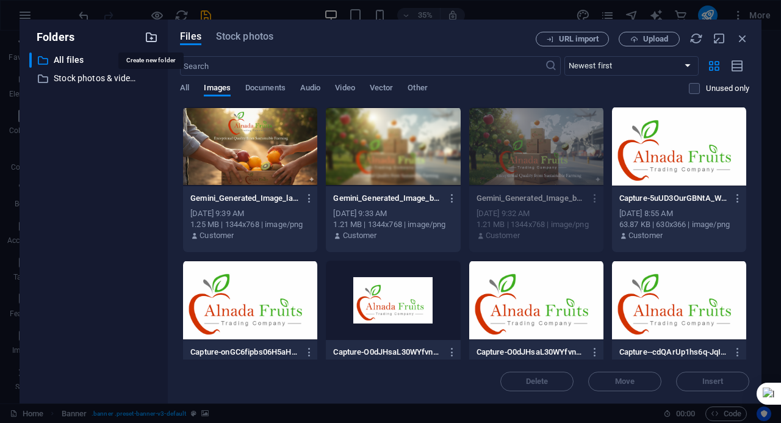
click at [157, 38] on icon "button" at bounding box center [151, 36] width 13 height 13
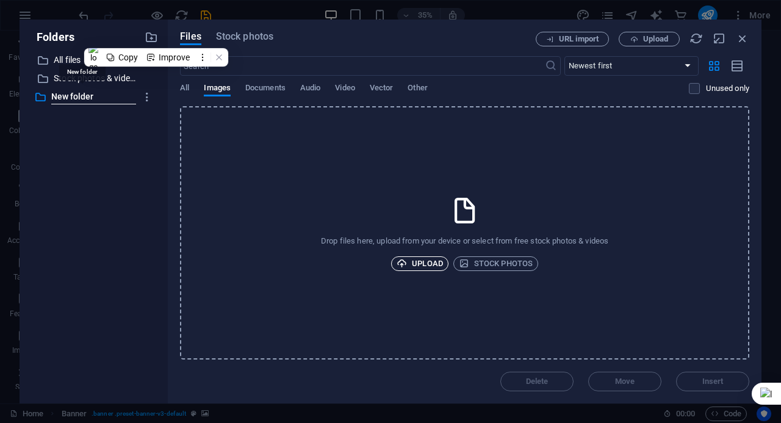
click at [411, 260] on span "Upload" at bounding box center [419, 263] width 46 height 15
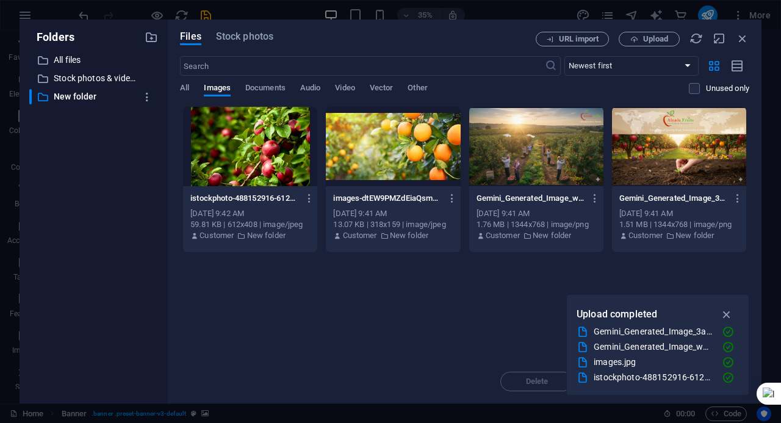
click at [478, 296] on div "Drop files here to upload them instantly istockphoto-488152916-612x612-gRNIElhU…" at bounding box center [464, 232] width 569 height 253
click at [732, 318] on icon "button" at bounding box center [727, 313] width 14 height 13
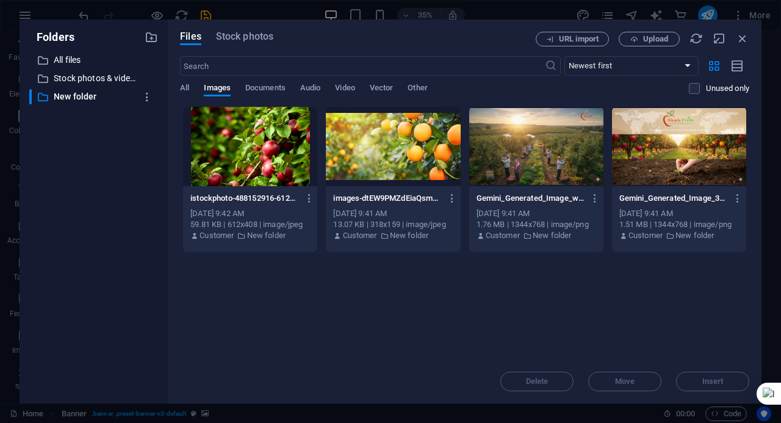
drag, startPoint x: 726, startPoint y: 299, endPoint x: 309, endPoint y: 157, distance: 440.2
click at [309, 157] on div "Drop files here to upload them instantly istockphoto-488152916-612x612-gRNIElhU…" at bounding box center [464, 232] width 569 height 253
click at [278, 146] on div at bounding box center [250, 146] width 134 height 79
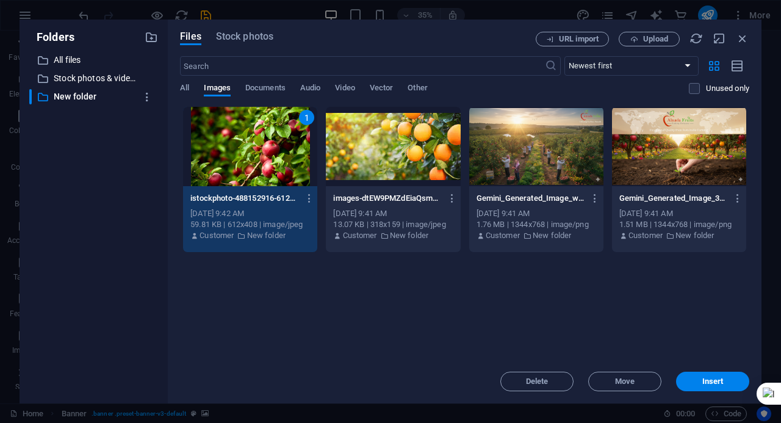
click at [342, 151] on div at bounding box center [393, 146] width 134 height 79
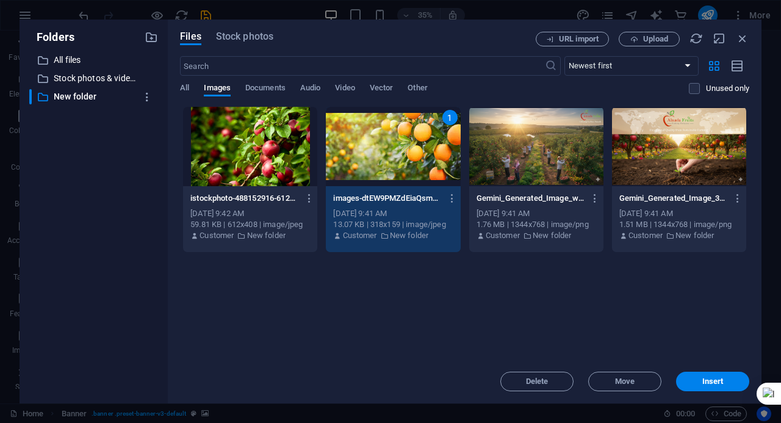
click at [290, 132] on div at bounding box center [250, 146] width 134 height 79
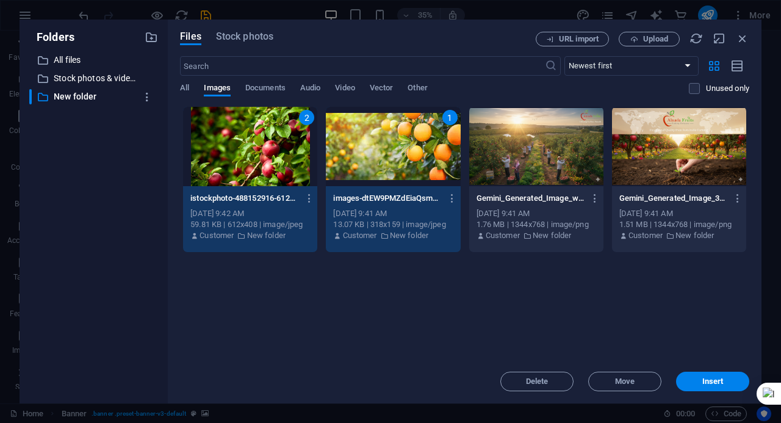
click at [587, 165] on div at bounding box center [536, 146] width 134 height 79
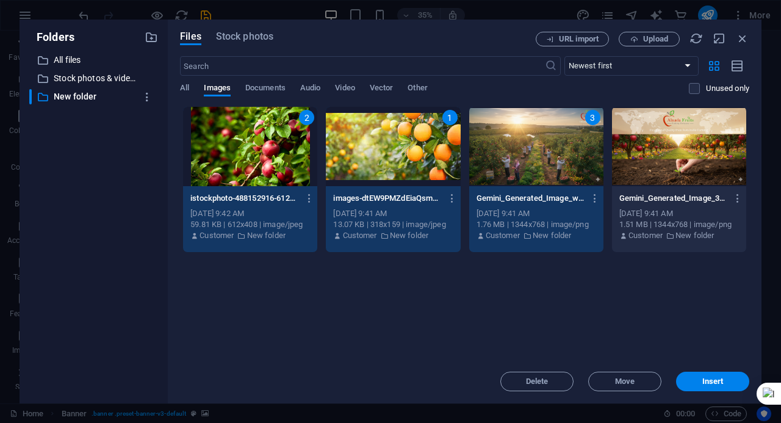
click at [655, 152] on div at bounding box center [679, 146] width 134 height 79
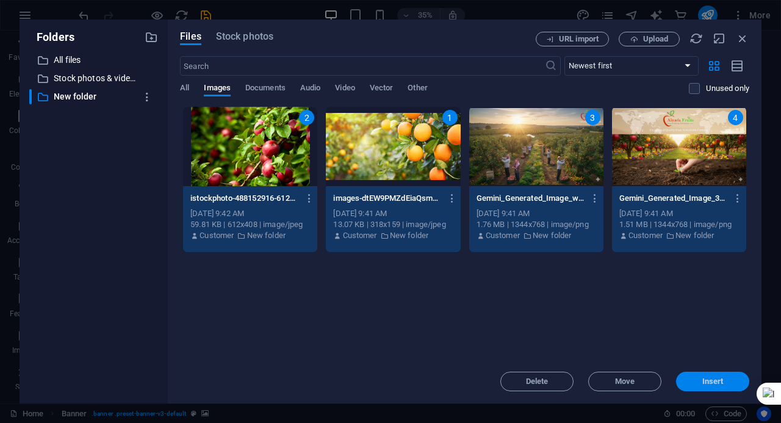
click at [701, 385] on button "Insert" at bounding box center [712, 381] width 73 height 20
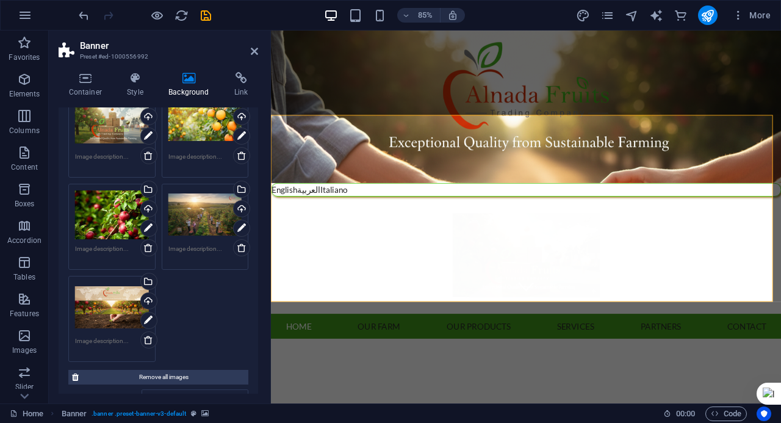
scroll to position [351, 0]
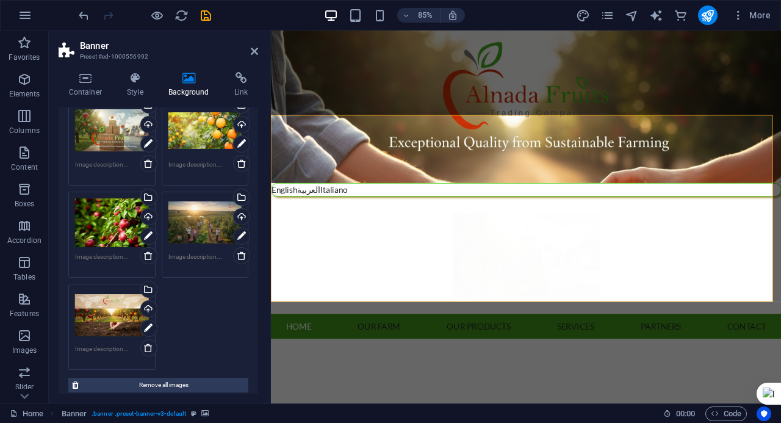
click at [113, 326] on div "Drag files here, click to choose files or select files from Files or our free s…" at bounding box center [112, 314] width 74 height 49
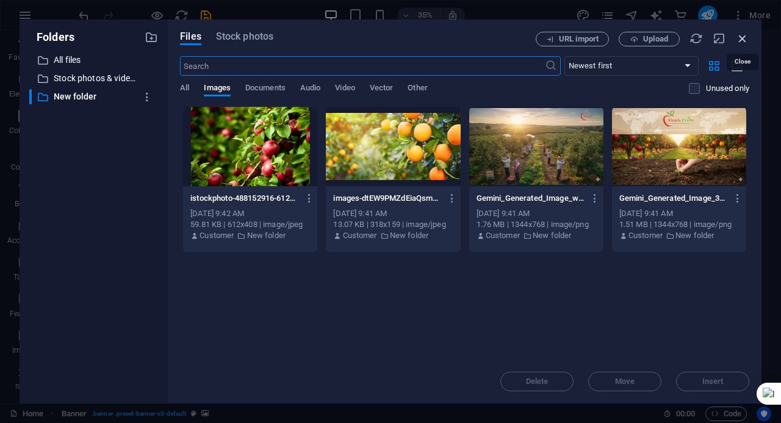
click at [745, 34] on icon "button" at bounding box center [742, 38] width 13 height 13
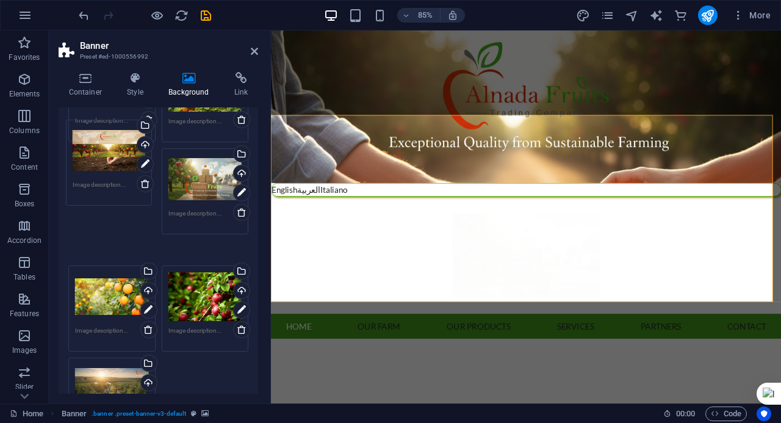
scroll to position [242, 0]
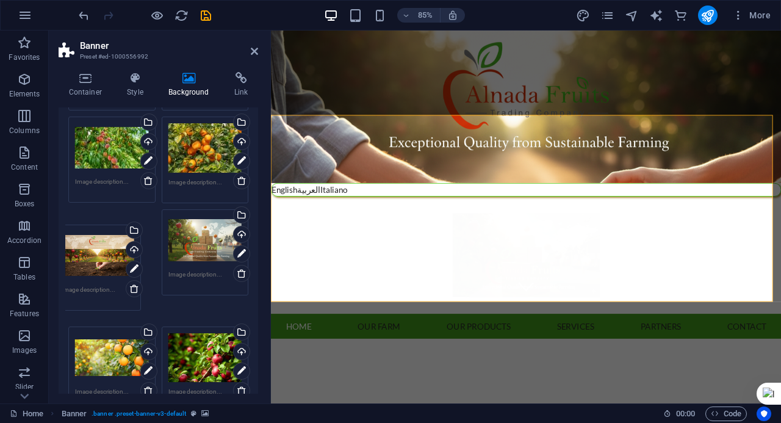
drag, startPoint x: 102, startPoint y: 282, endPoint x: 89, endPoint y: 224, distance: 60.1
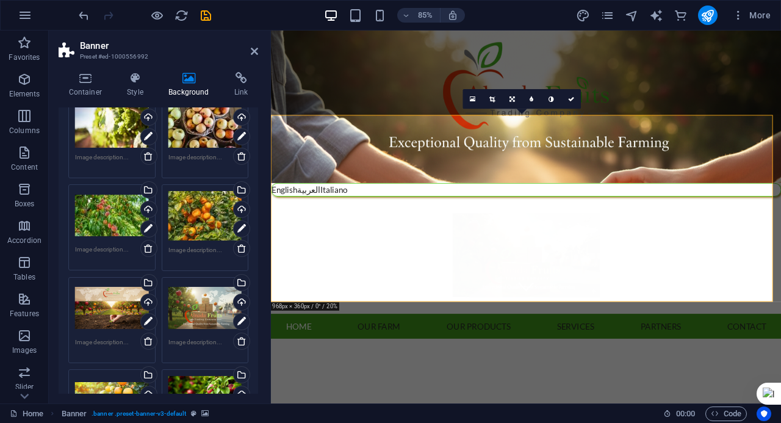
scroll to position [120, 0]
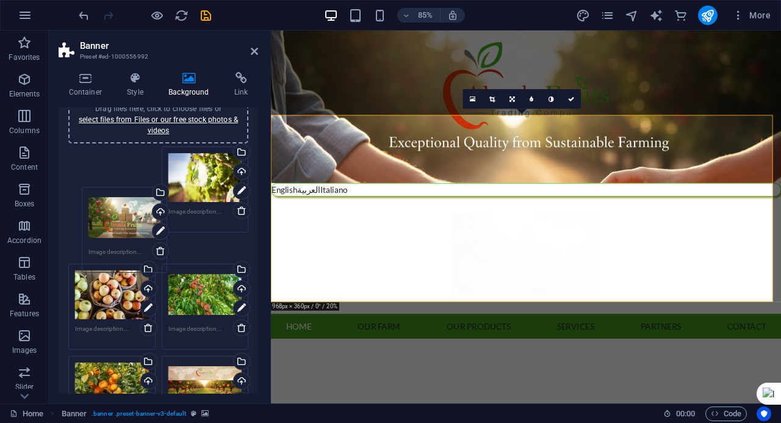
drag, startPoint x: 193, startPoint y: 331, endPoint x: 115, endPoint y: 187, distance: 164.0
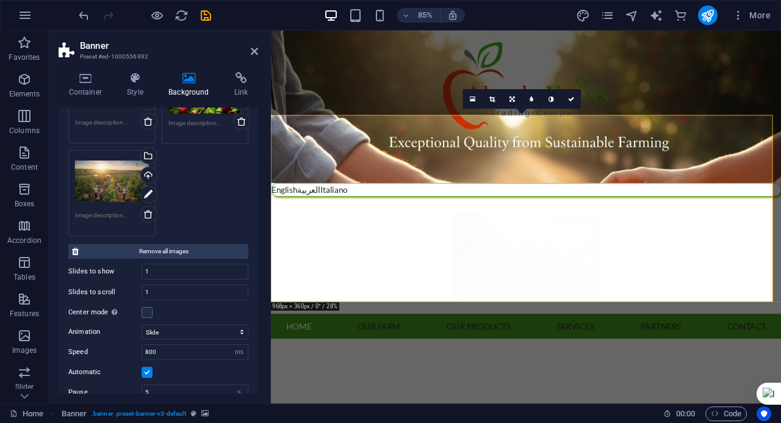
scroll to position [595, 0]
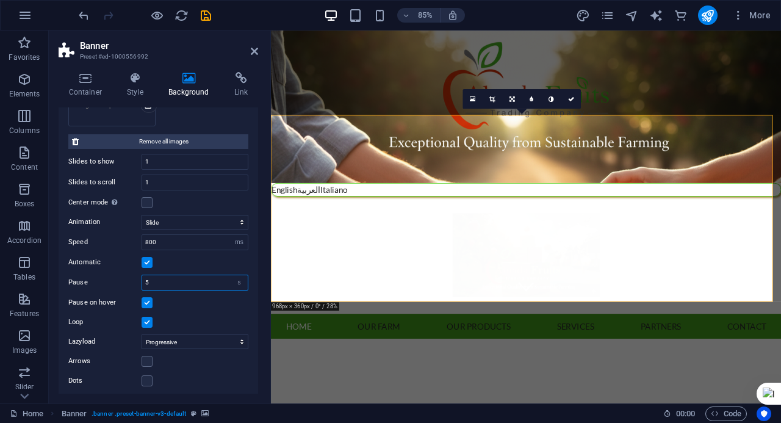
click at [155, 280] on input "5" at bounding box center [195, 282] width 106 height 15
type input "2"
click at [212, 303] on div "Pause on hover" at bounding box center [158, 302] width 180 height 15
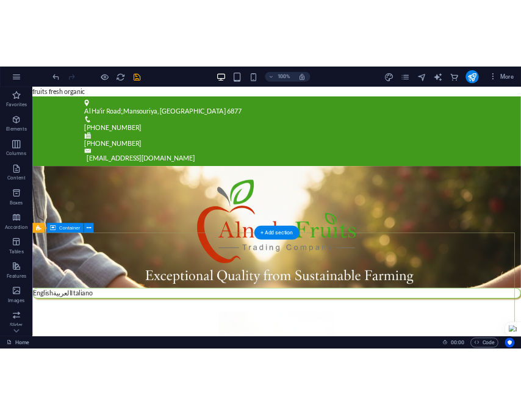
scroll to position [183, 0]
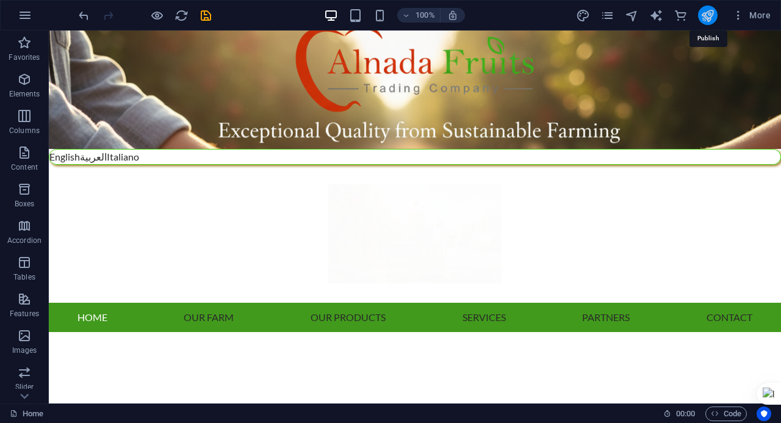
click at [700, 18] on icon "publish" at bounding box center [707, 16] width 14 height 14
checkbox input "false"
